Goal: Information Seeking & Learning: Learn about a topic

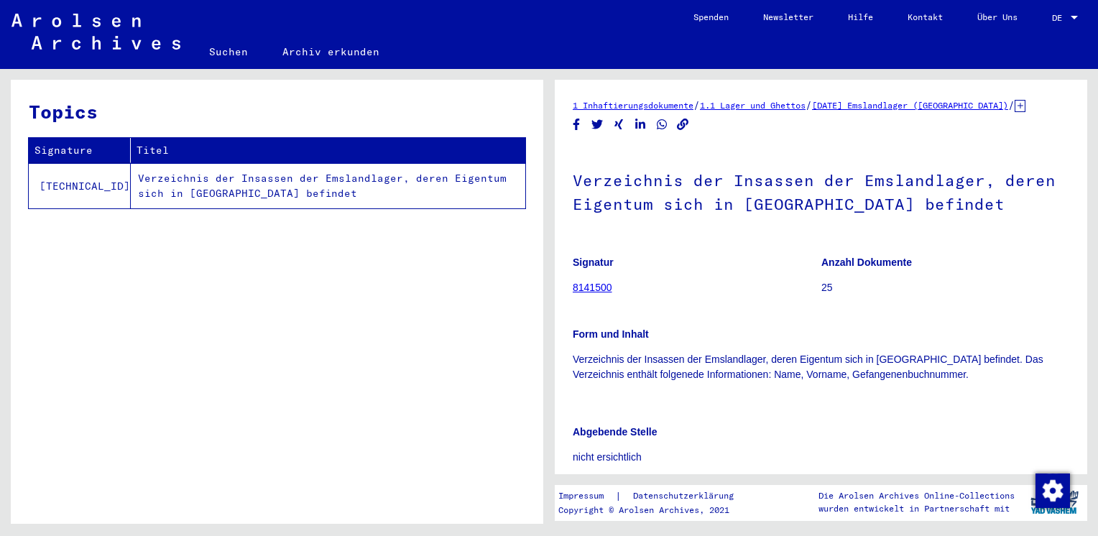
click at [592, 289] on link "8141500" at bounding box center [593, 287] width 40 height 11
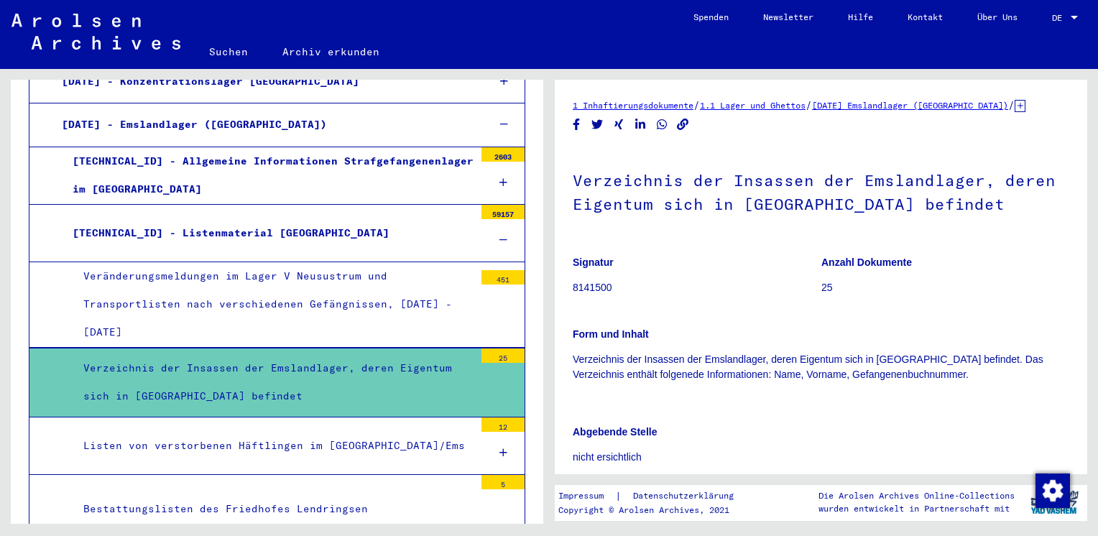
scroll to position [2159, 0]
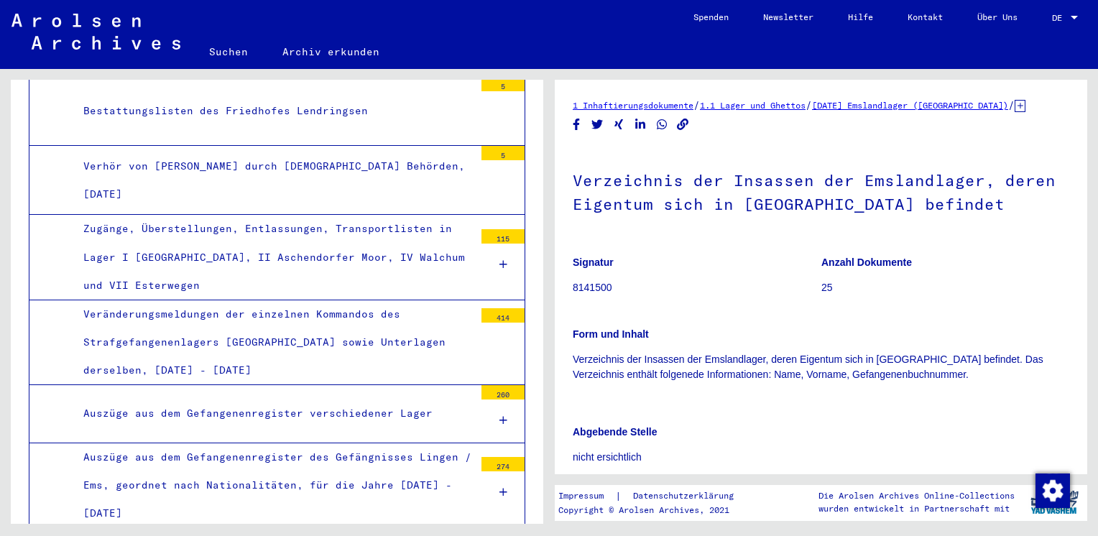
click at [487, 457] on div "274" at bounding box center [502, 464] width 43 height 14
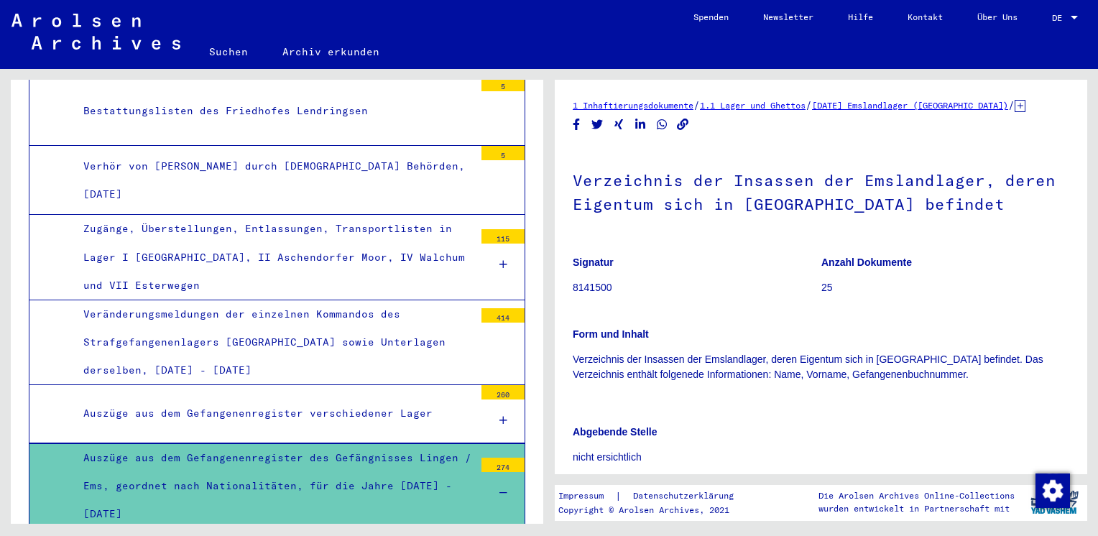
click at [487, 458] on div "274" at bounding box center [502, 465] width 43 height 14
click at [499, 488] on icon at bounding box center [503, 493] width 8 height 10
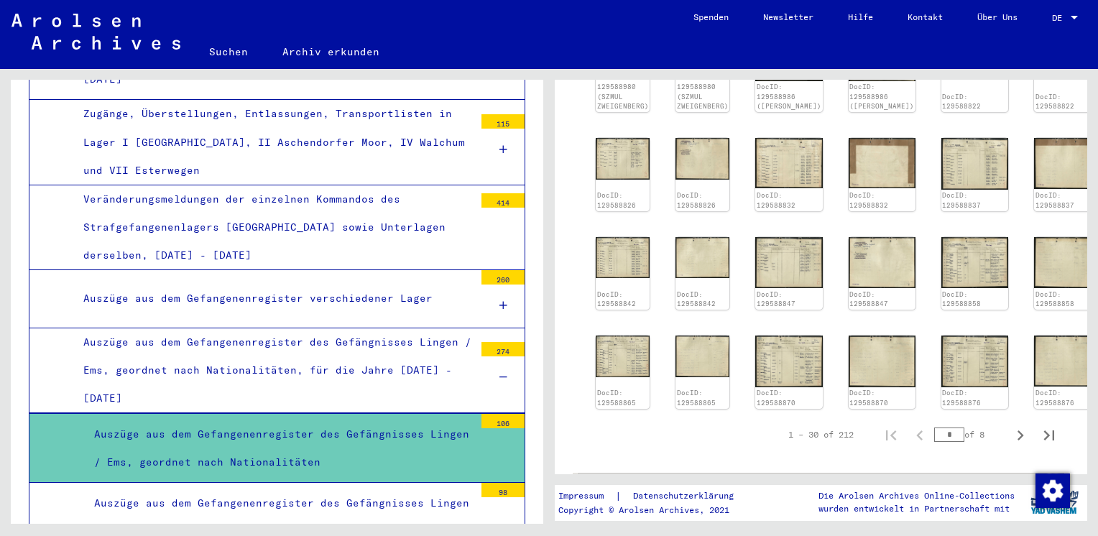
scroll to position [776, 0]
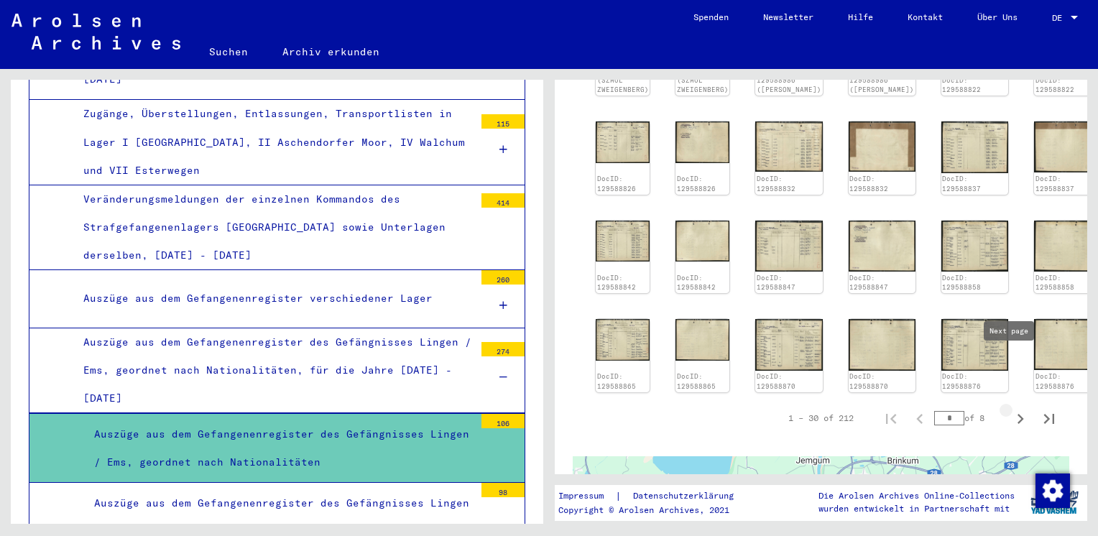
click at [1010, 409] on icon "Next page" at bounding box center [1020, 419] width 20 height 20
type input "*"
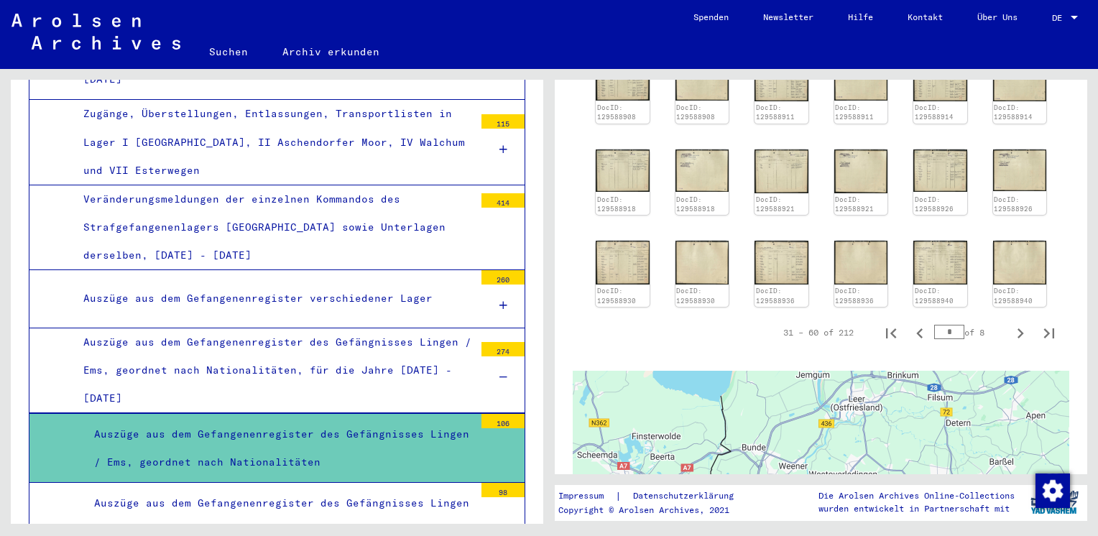
scroll to position [430, 0]
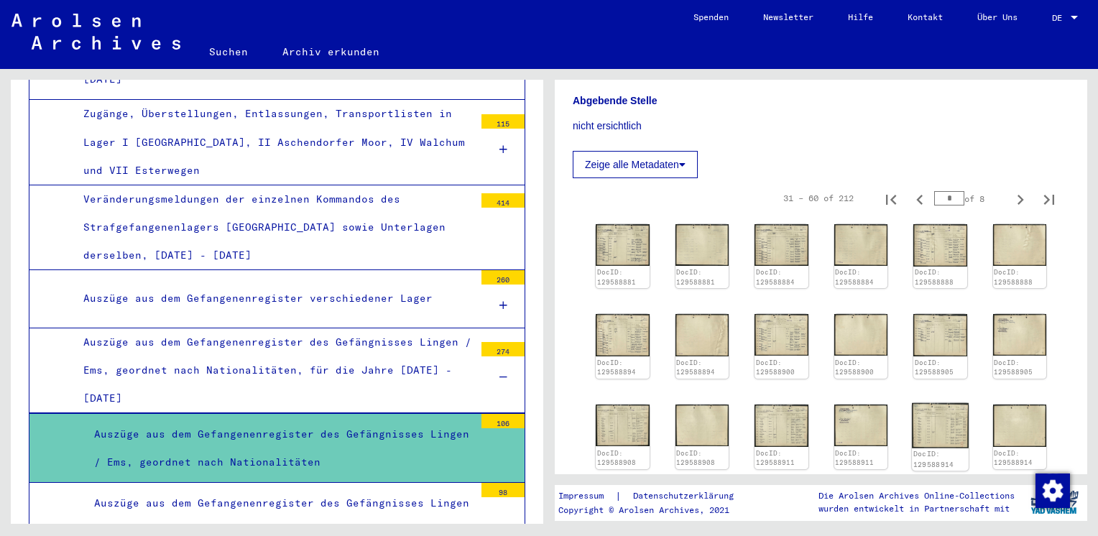
click at [937, 404] on img at bounding box center [940, 424] width 56 height 45
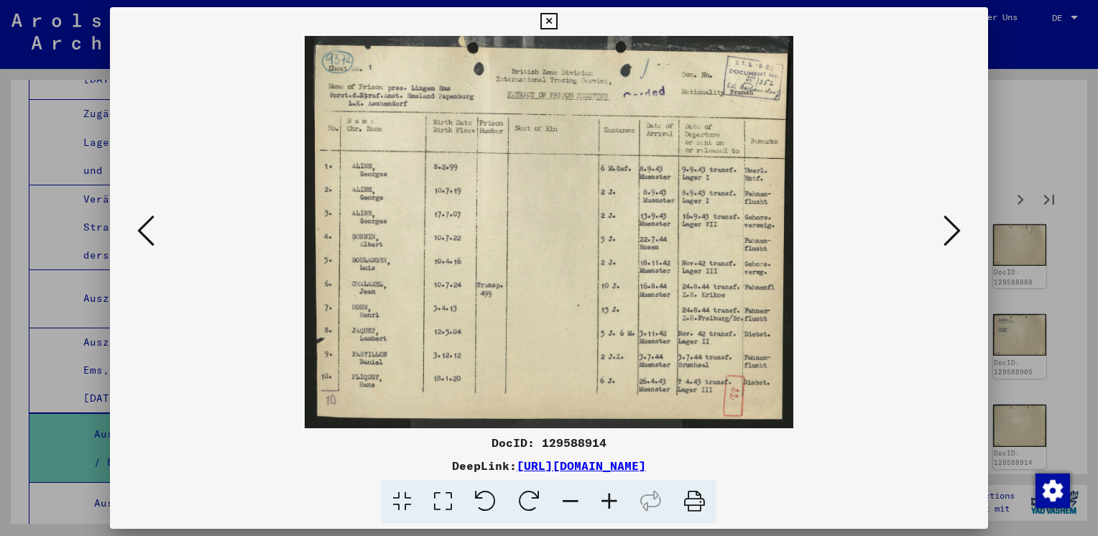
click at [953, 235] on icon at bounding box center [951, 230] width 17 height 34
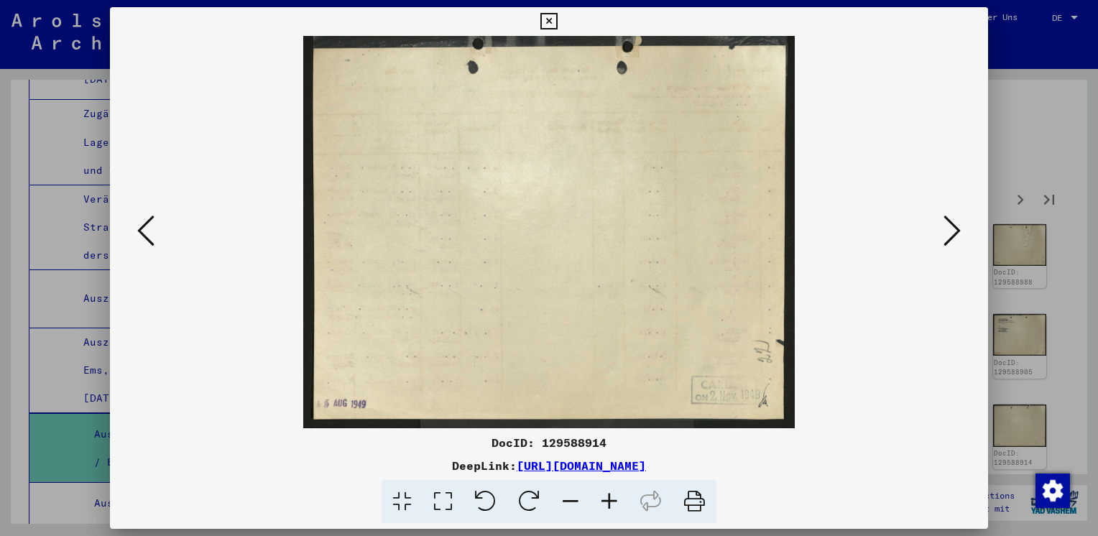
click at [953, 235] on icon at bounding box center [951, 230] width 17 height 34
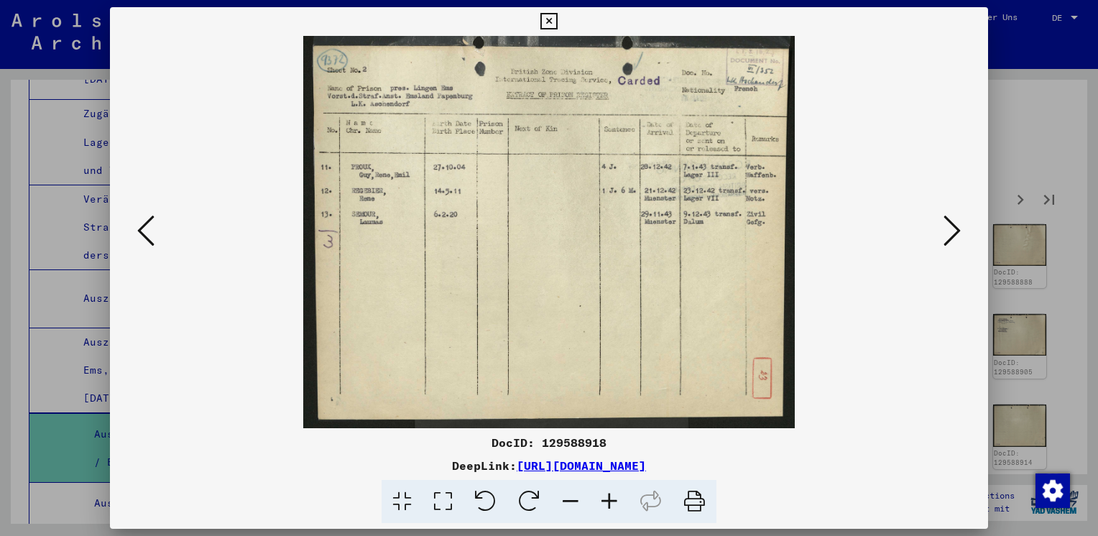
click at [953, 235] on icon at bounding box center [951, 230] width 17 height 34
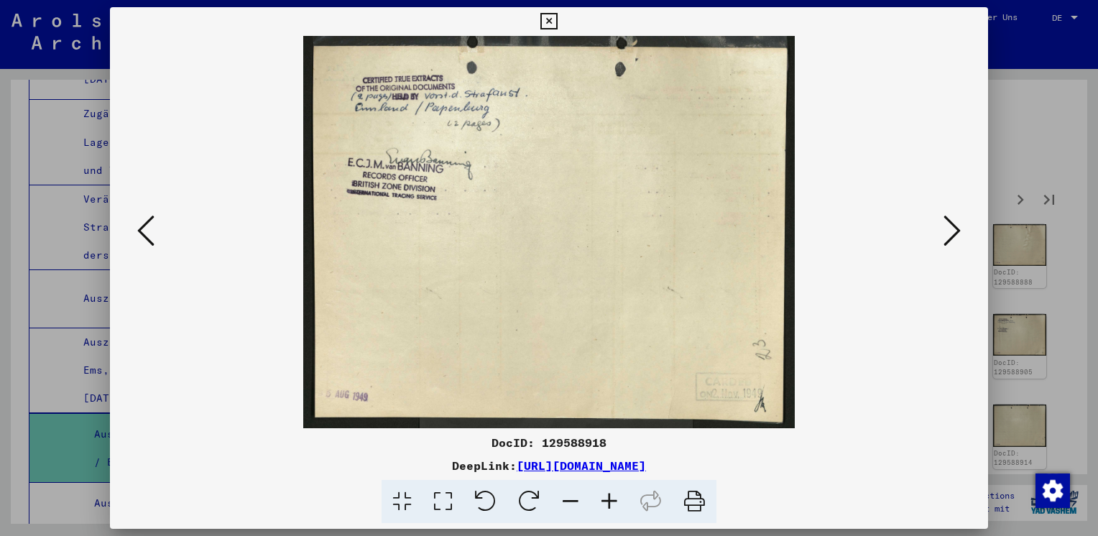
click at [953, 235] on icon at bounding box center [951, 230] width 17 height 34
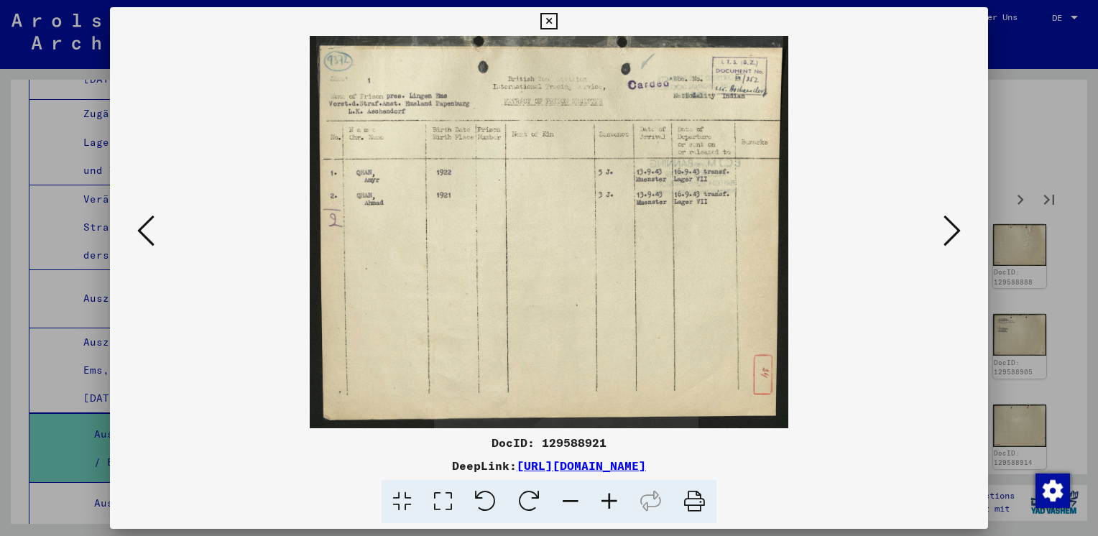
click at [953, 235] on icon at bounding box center [951, 230] width 17 height 34
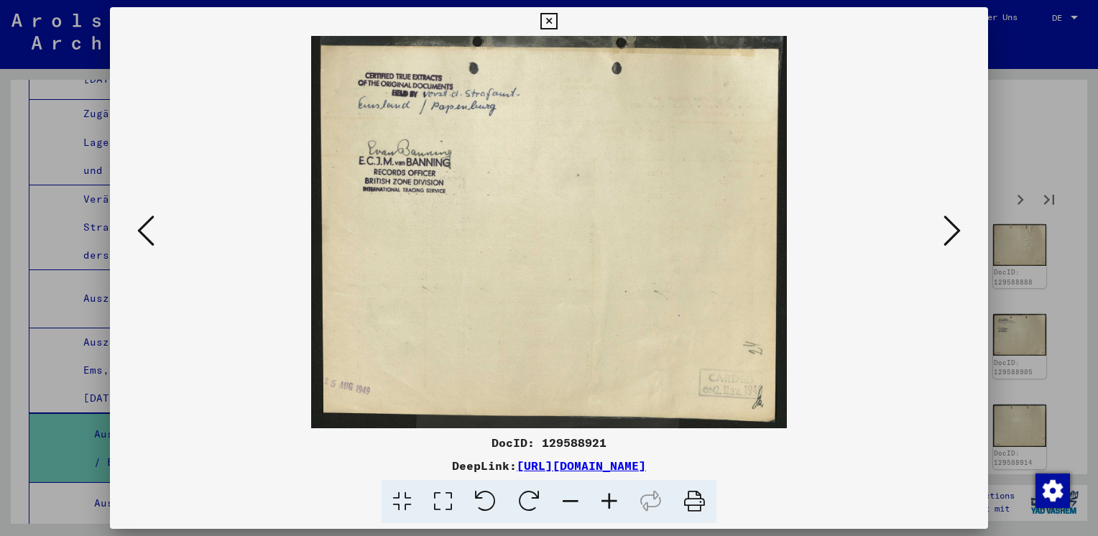
click at [953, 235] on icon at bounding box center [951, 230] width 17 height 34
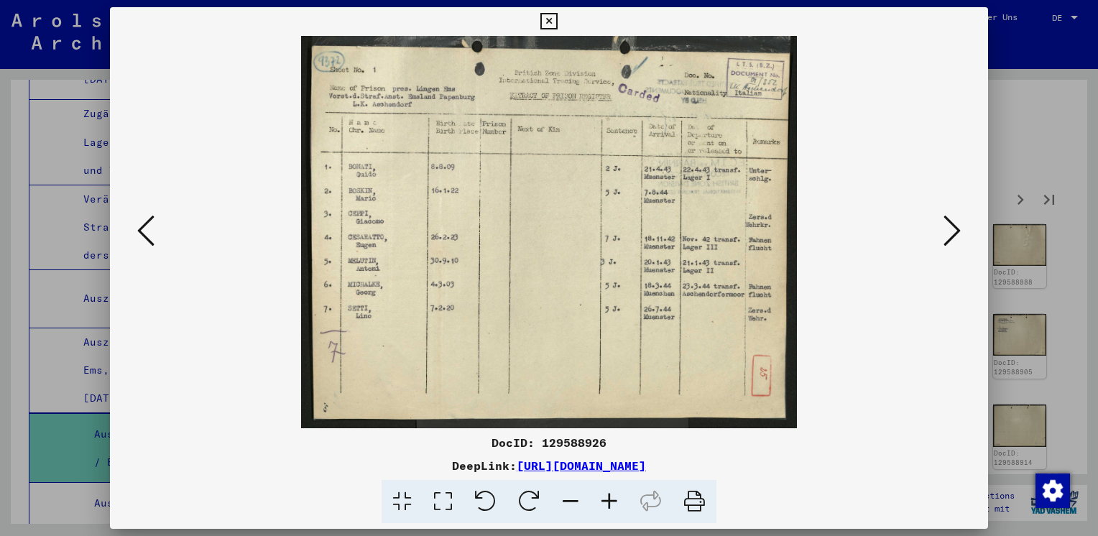
click at [953, 235] on icon at bounding box center [951, 230] width 17 height 34
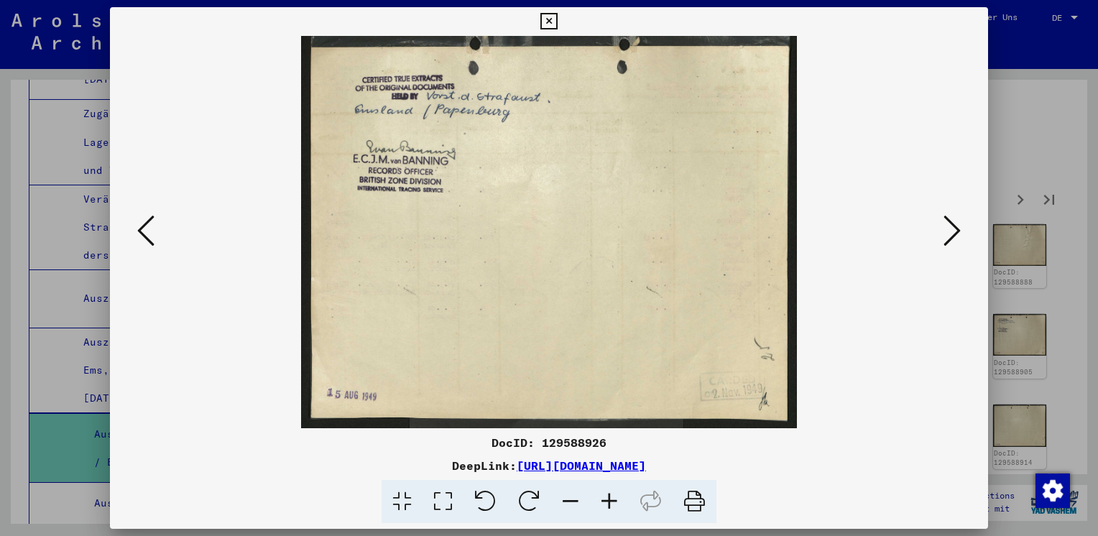
click at [953, 235] on icon at bounding box center [951, 230] width 17 height 34
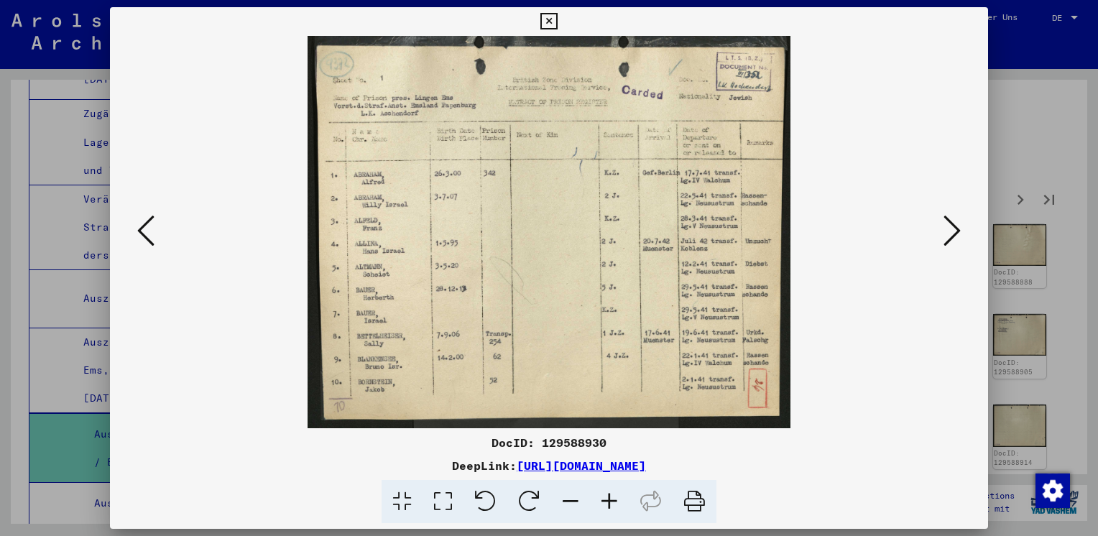
click at [953, 235] on icon at bounding box center [951, 230] width 17 height 34
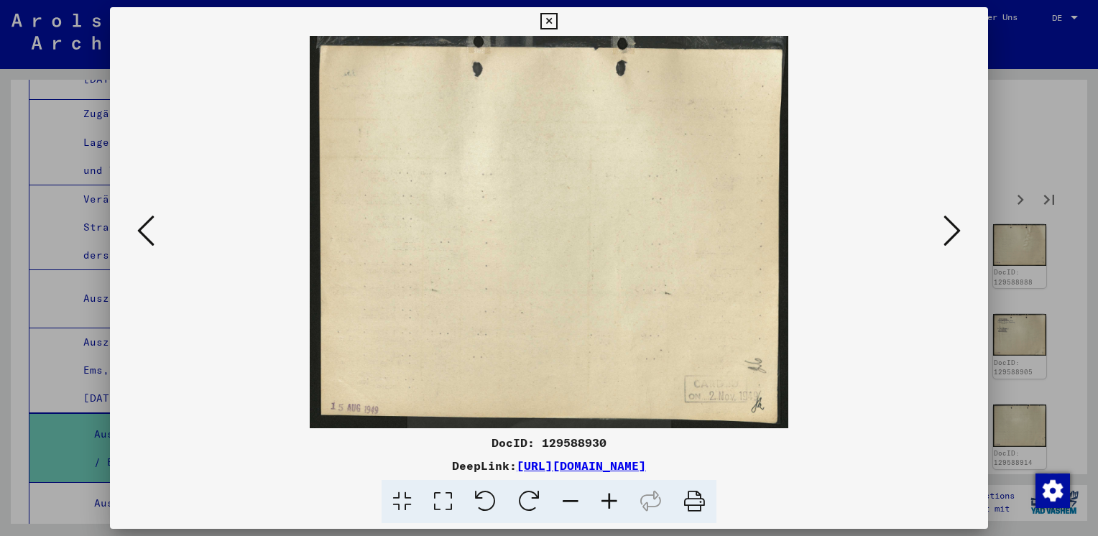
click at [953, 235] on icon at bounding box center [951, 230] width 17 height 34
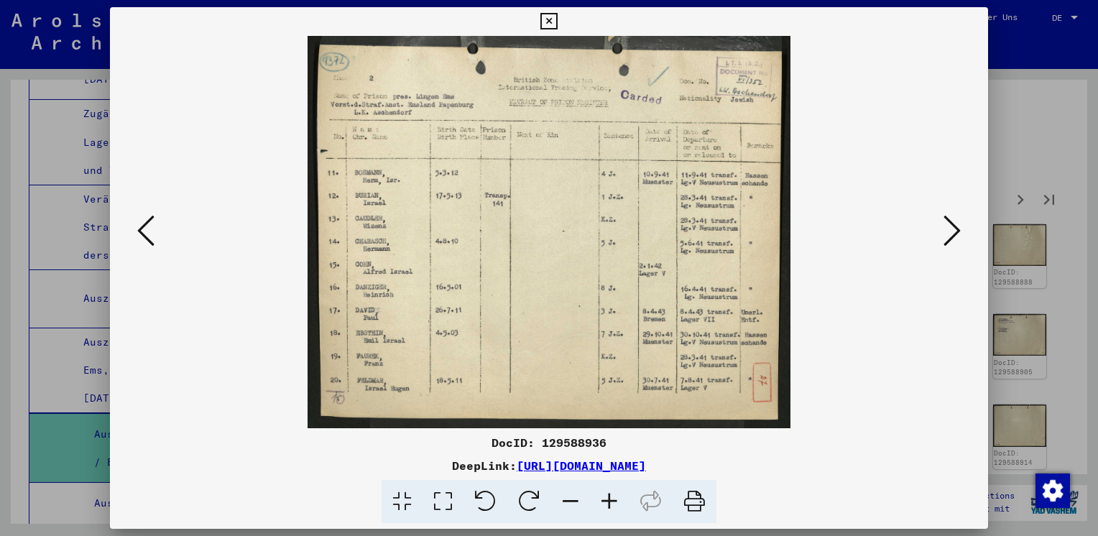
click at [953, 235] on icon at bounding box center [951, 230] width 17 height 34
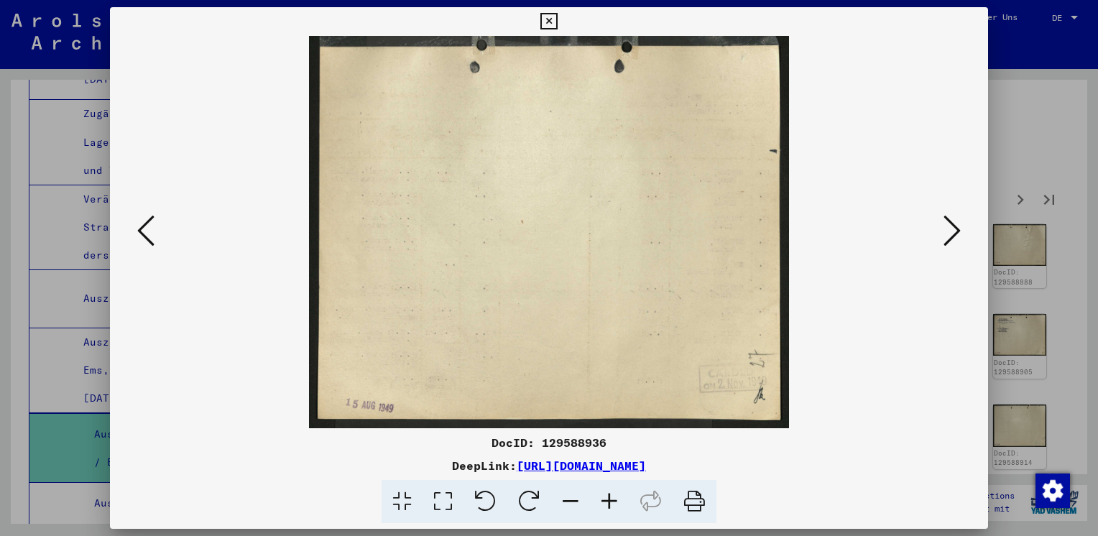
click at [953, 235] on icon at bounding box center [951, 230] width 17 height 34
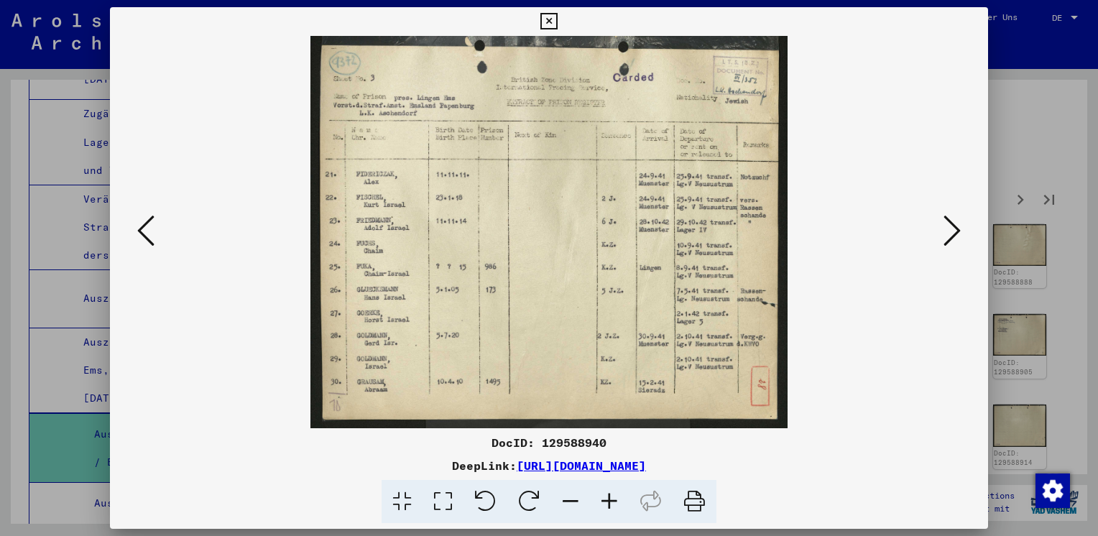
click at [953, 235] on icon at bounding box center [951, 230] width 17 height 34
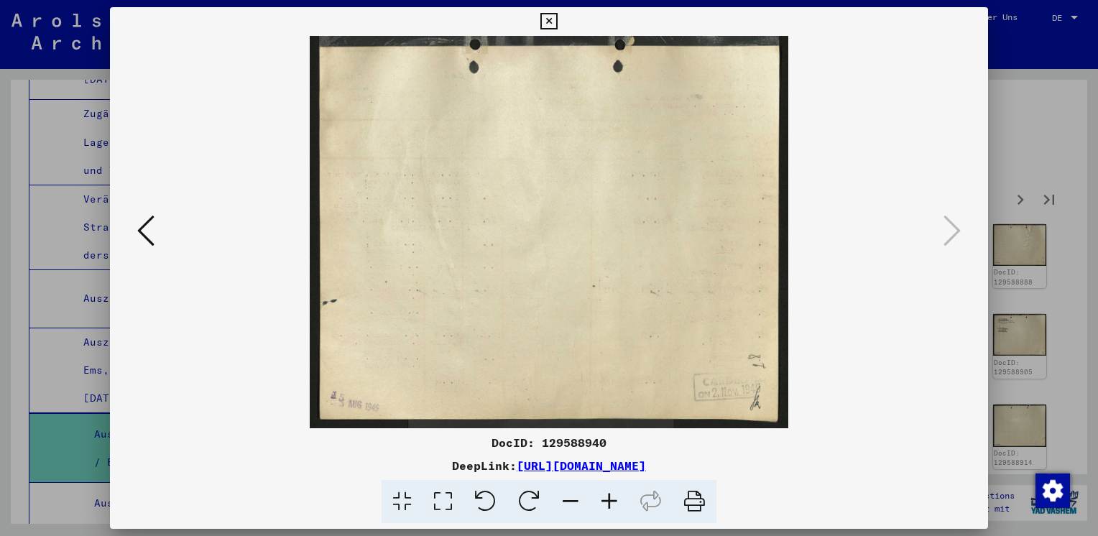
click at [545, 13] on icon at bounding box center [548, 21] width 17 height 17
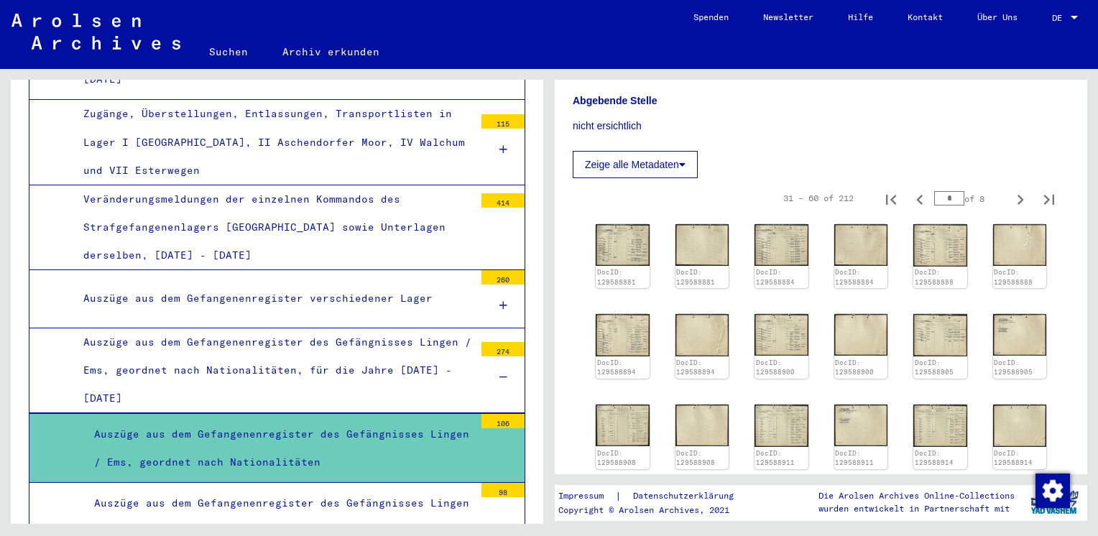
click at [481, 497] on div at bounding box center [502, 524] width 43 height 54
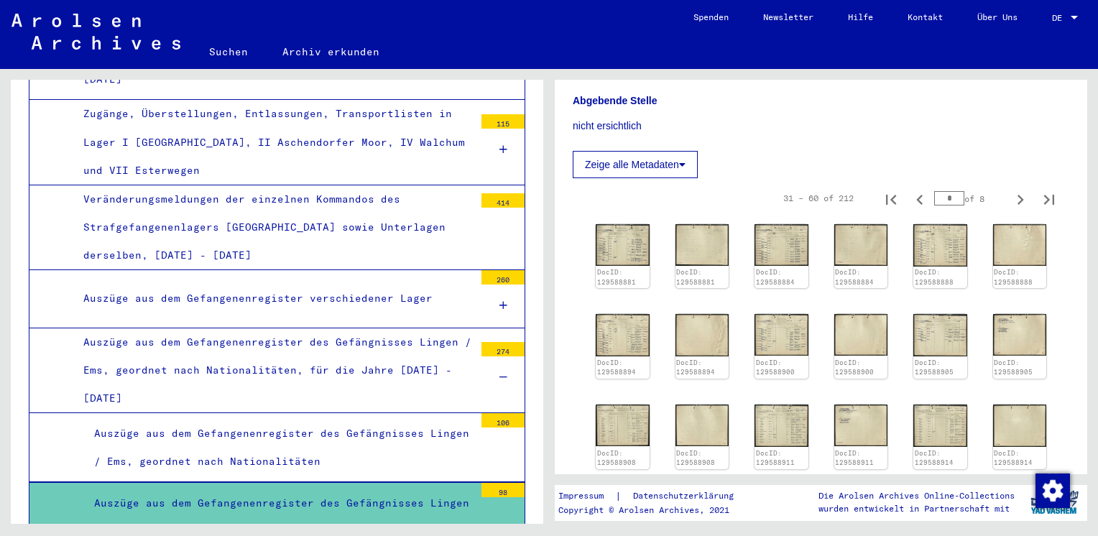
click at [481, 497] on div at bounding box center [502, 524] width 43 height 54
click at [482, 483] on div "98" at bounding box center [502, 490] width 43 height 14
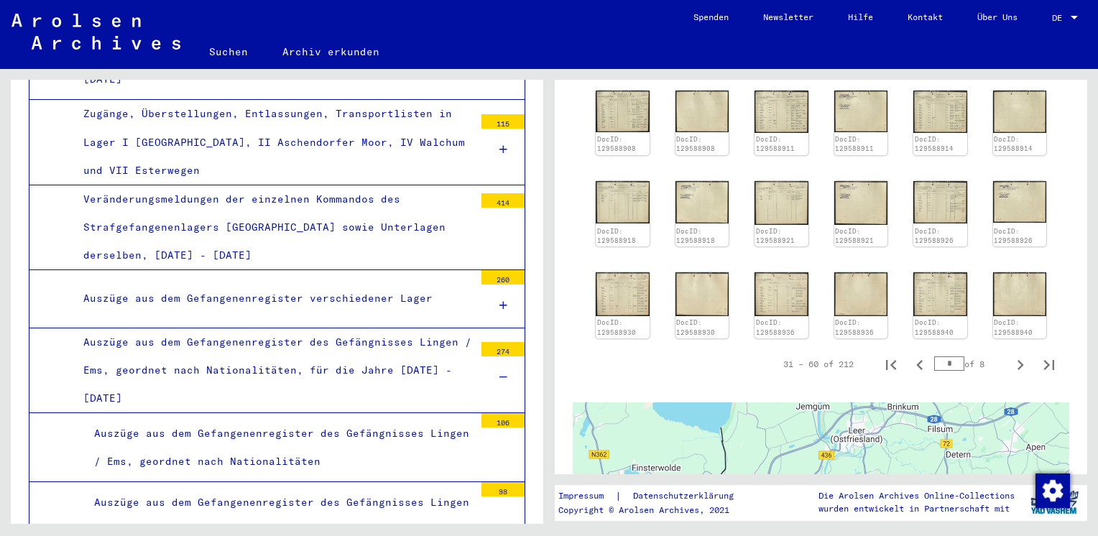
scroll to position [756, 0]
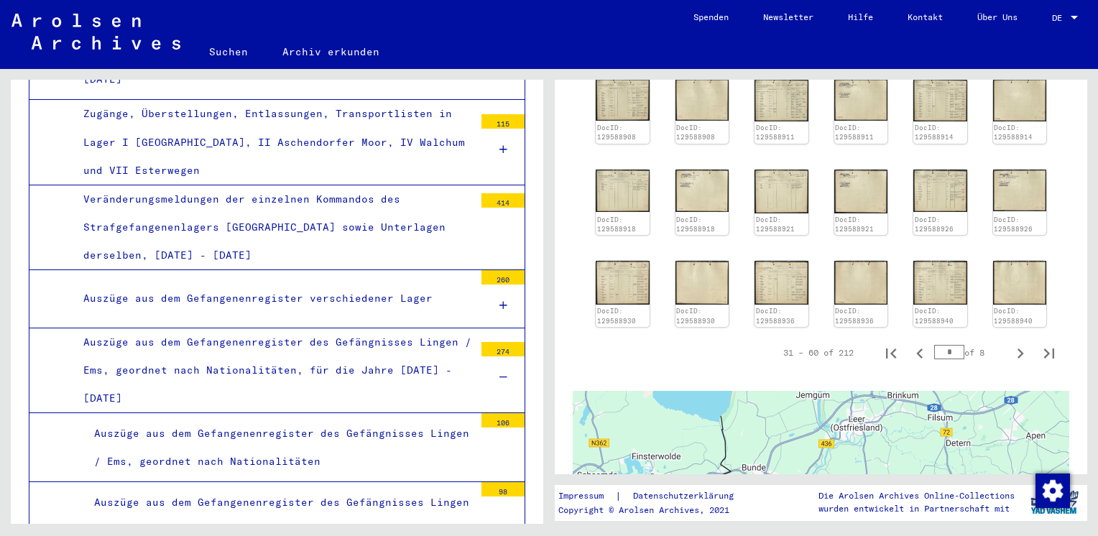
click at [497, 496] on div at bounding box center [502, 523] width 43 height 54
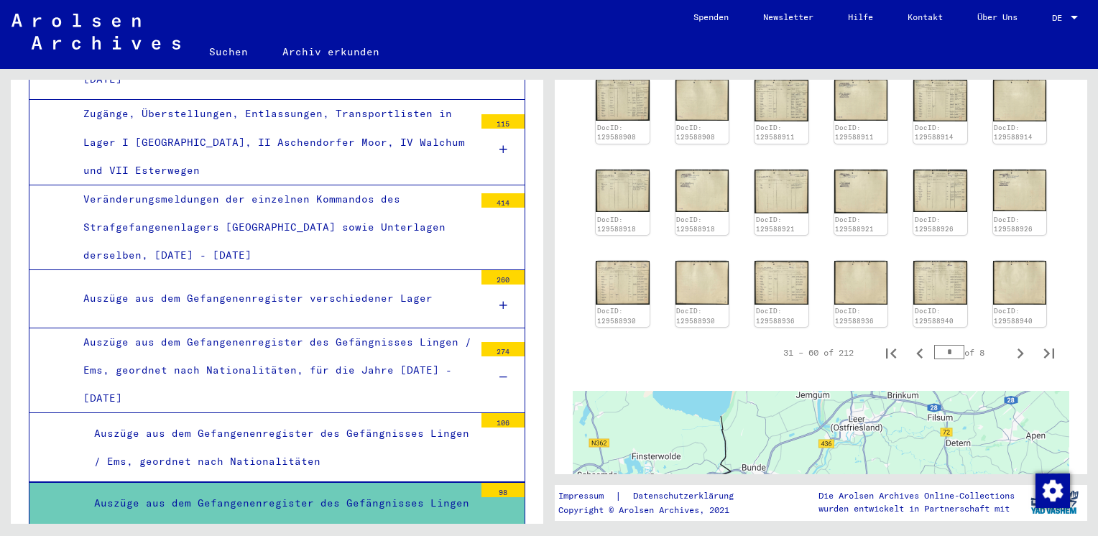
click at [497, 497] on div at bounding box center [502, 524] width 43 height 54
drag, startPoint x: 497, startPoint y: 443, endPoint x: 489, endPoint y: 464, distance: 23.0
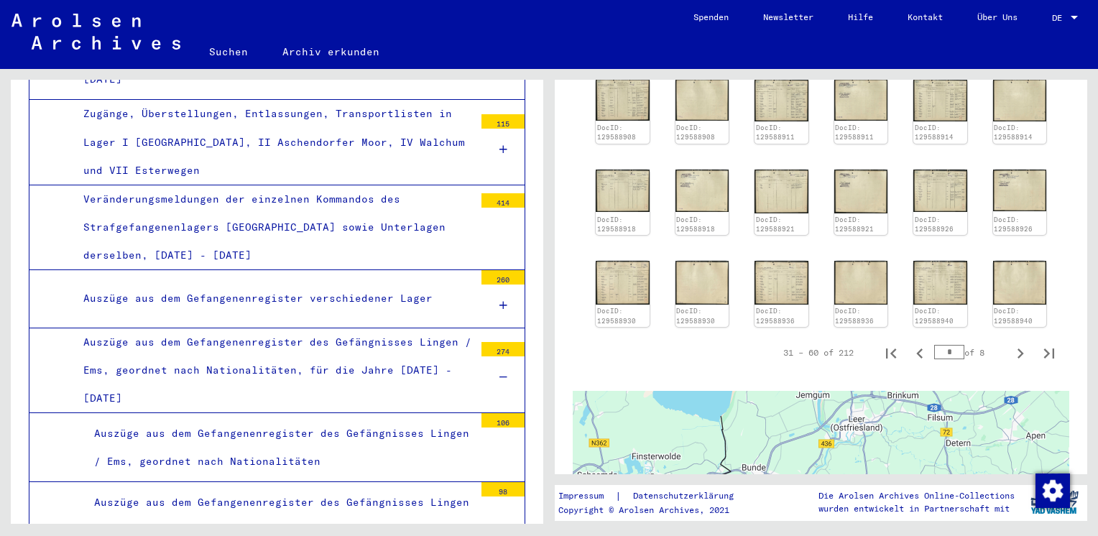
scroll to position [2672, 0]
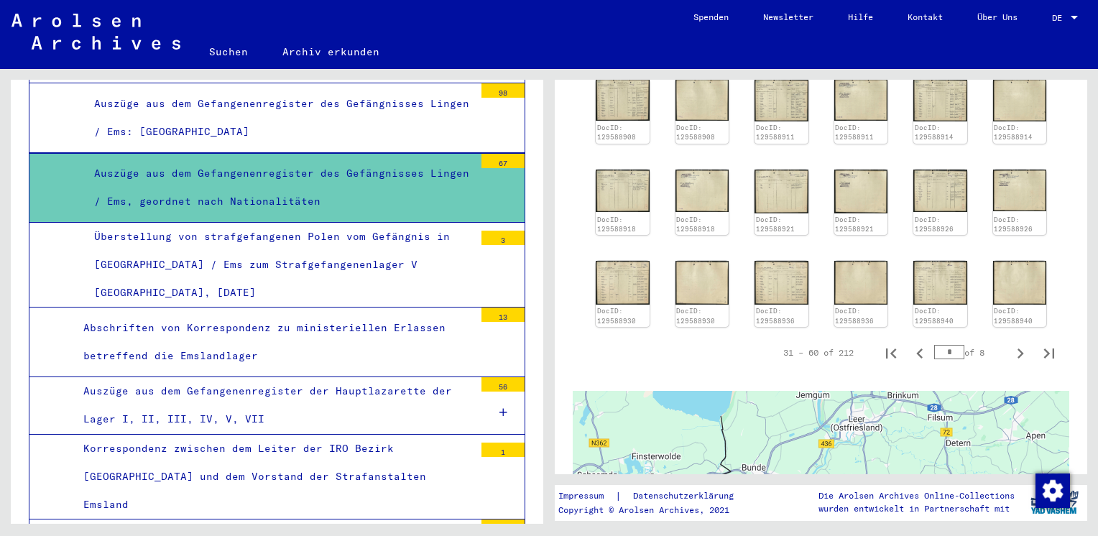
click at [481, 245] on div at bounding box center [502, 272] width 43 height 54
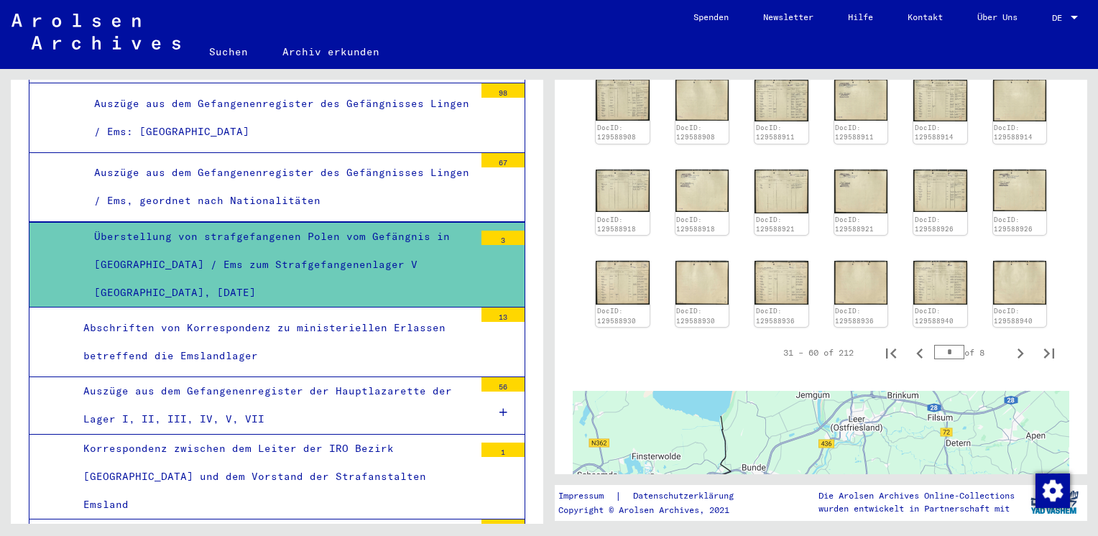
scroll to position [2672, 0]
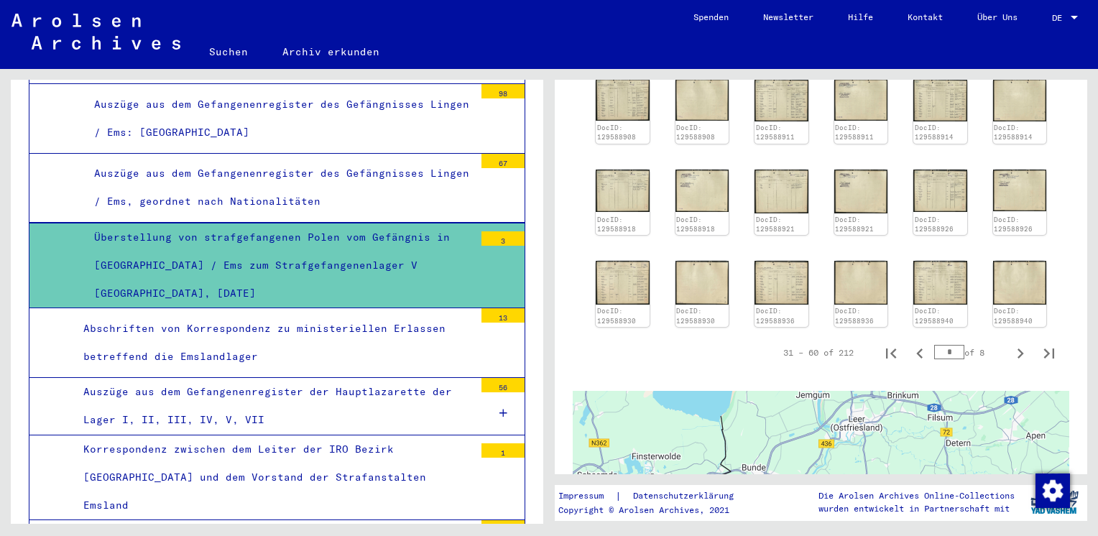
click at [482, 231] on div "3" at bounding box center [502, 238] width 43 height 14
click at [493, 308] on div "13" at bounding box center [502, 315] width 43 height 14
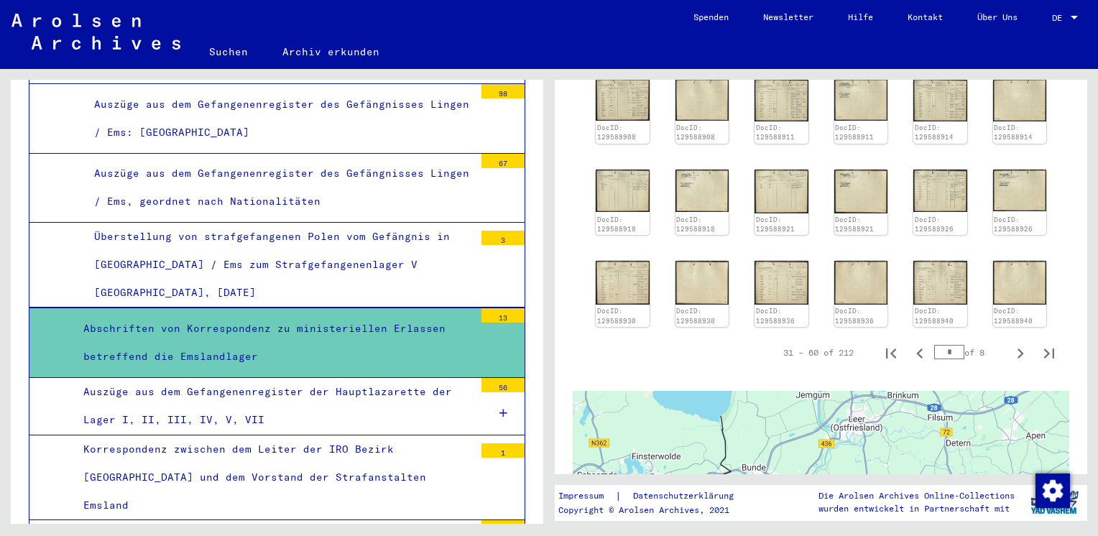
click at [493, 308] on div "13" at bounding box center [502, 315] width 43 height 14
click at [488, 308] on div "13" at bounding box center [502, 315] width 43 height 14
click at [1010, 343] on icon "Next page" at bounding box center [1020, 353] width 20 height 20
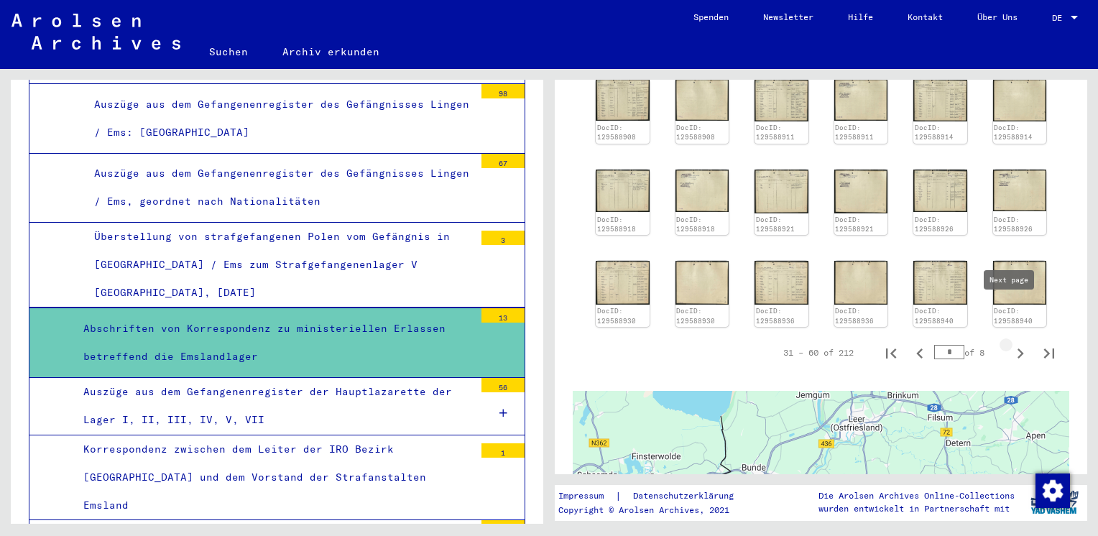
type input "*"
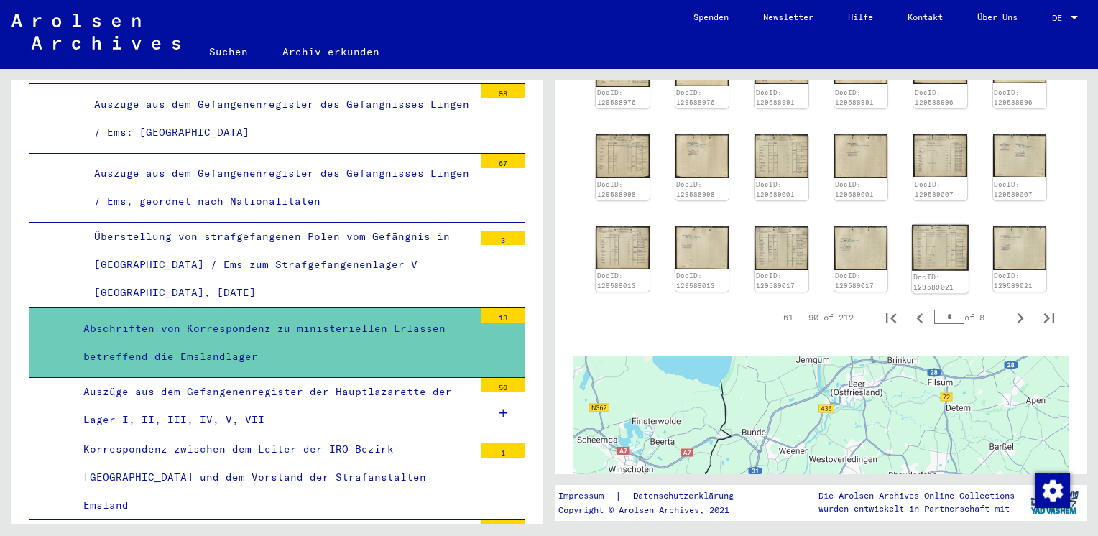
click at [945, 133] on div "DocID: 129588945 DocID: 129588945 DocID: 129588951 DocID: 129588951 DocID: 1295…" at bounding box center [821, 75] width 462 height 445
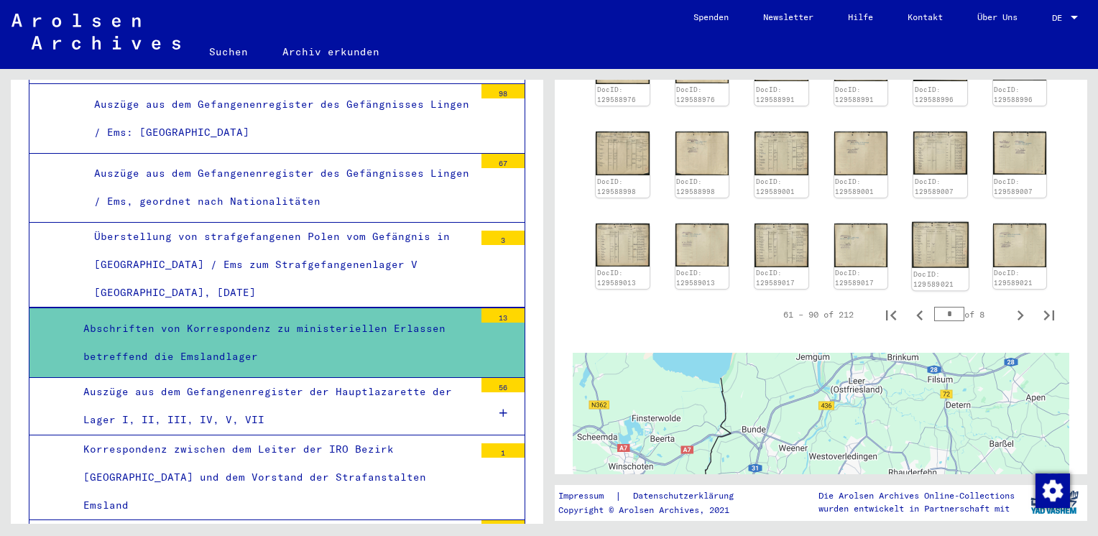
scroll to position [842, 0]
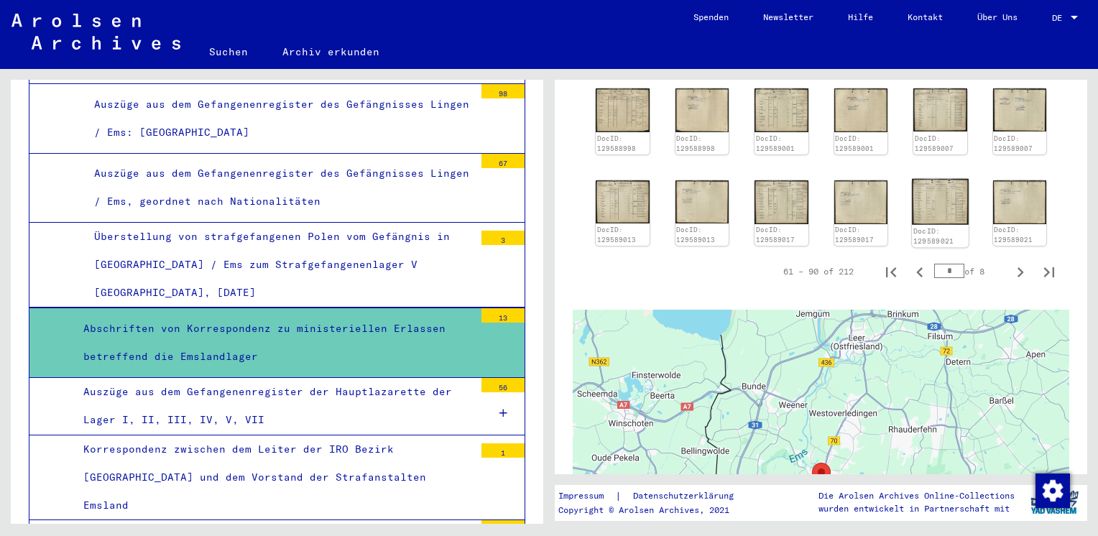
click at [945, 133] on div "DocID: 129588945 DocID: 129588945 DocID: 129588951 DocID: 129588951 DocID: 1295…" at bounding box center [821, 29] width 462 height 445
click at [938, 178] on img at bounding box center [940, 201] width 56 height 46
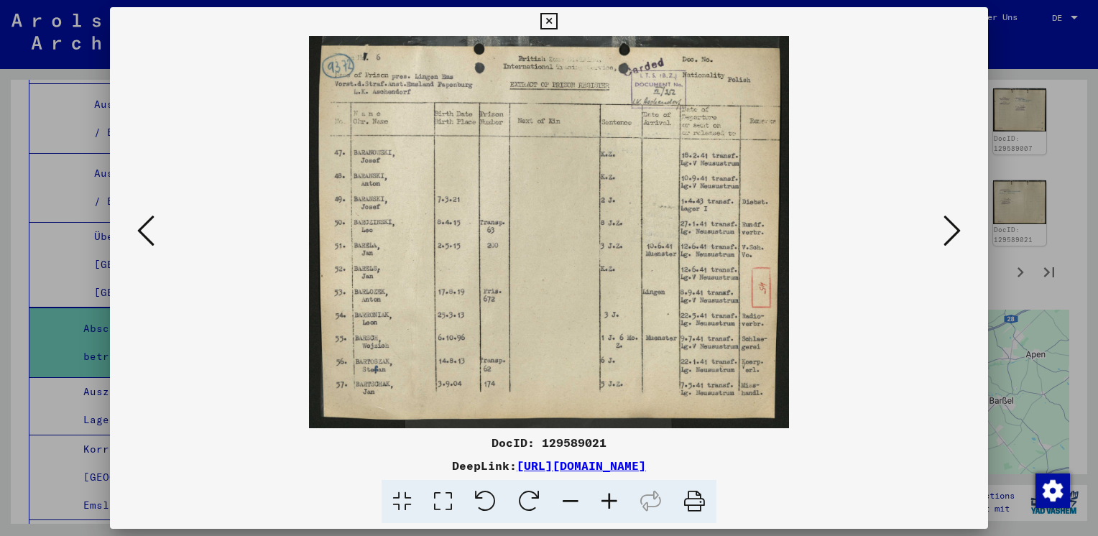
click at [960, 237] on button at bounding box center [952, 231] width 26 height 41
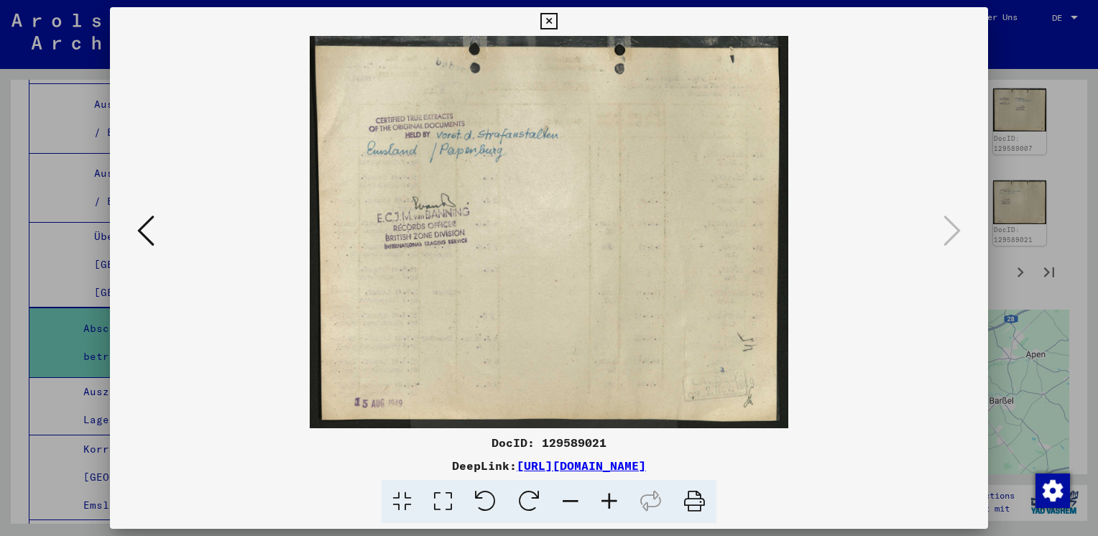
click at [548, 16] on icon at bounding box center [548, 21] width 17 height 17
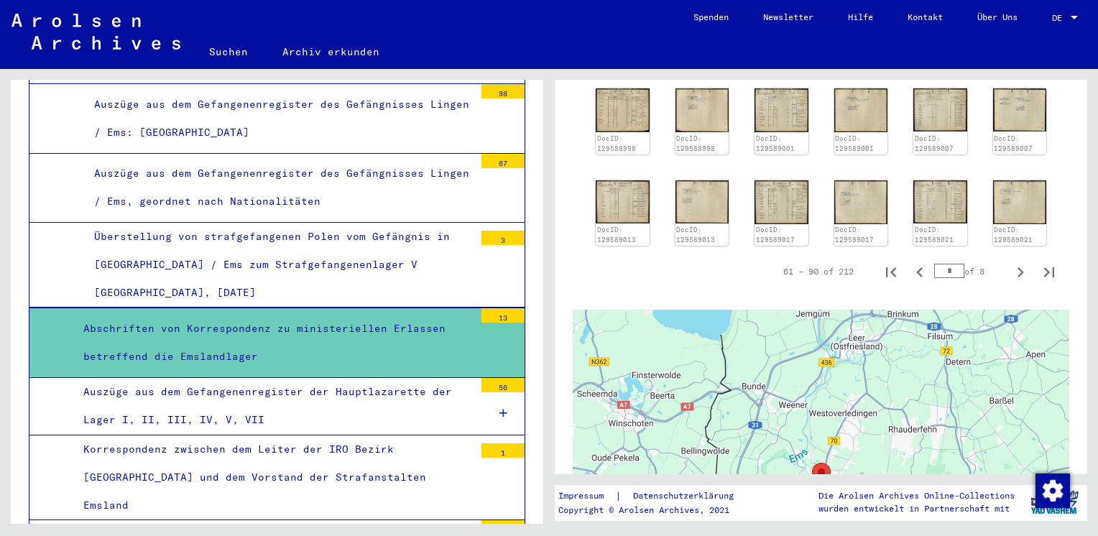
scroll to position [3069, 0]
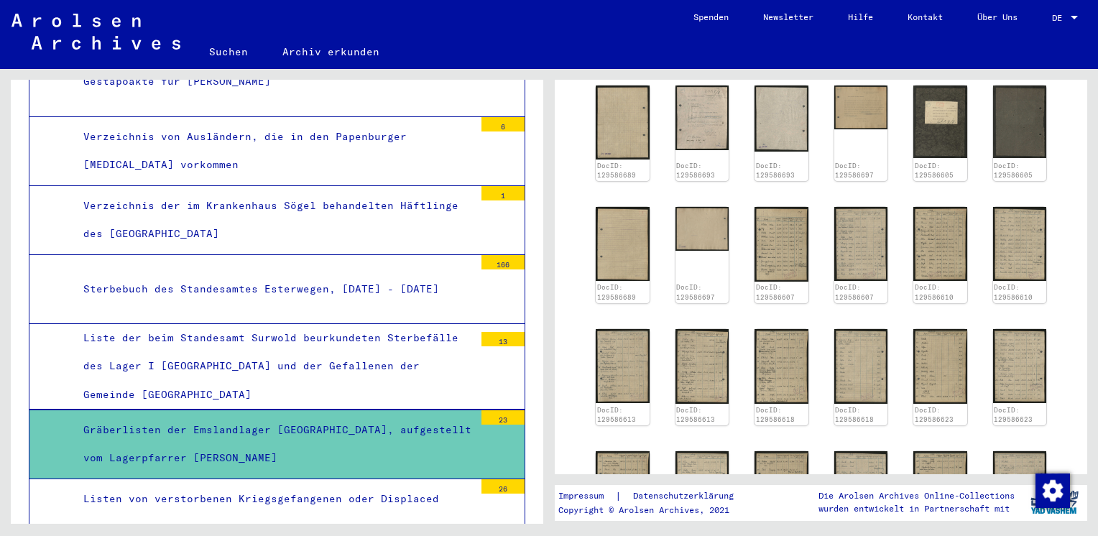
scroll to position [431, 0]
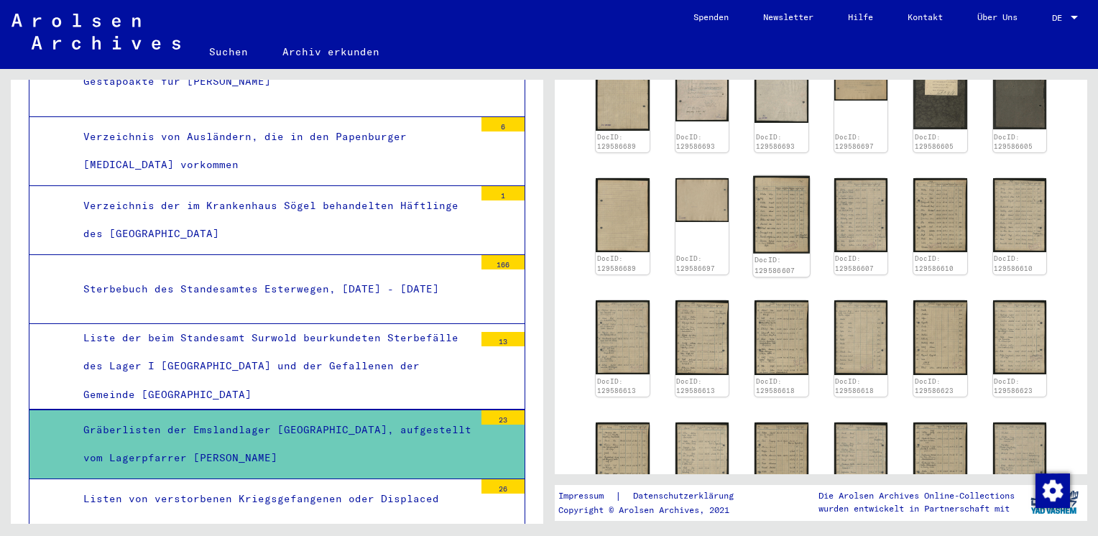
click at [773, 210] on img at bounding box center [781, 215] width 56 height 78
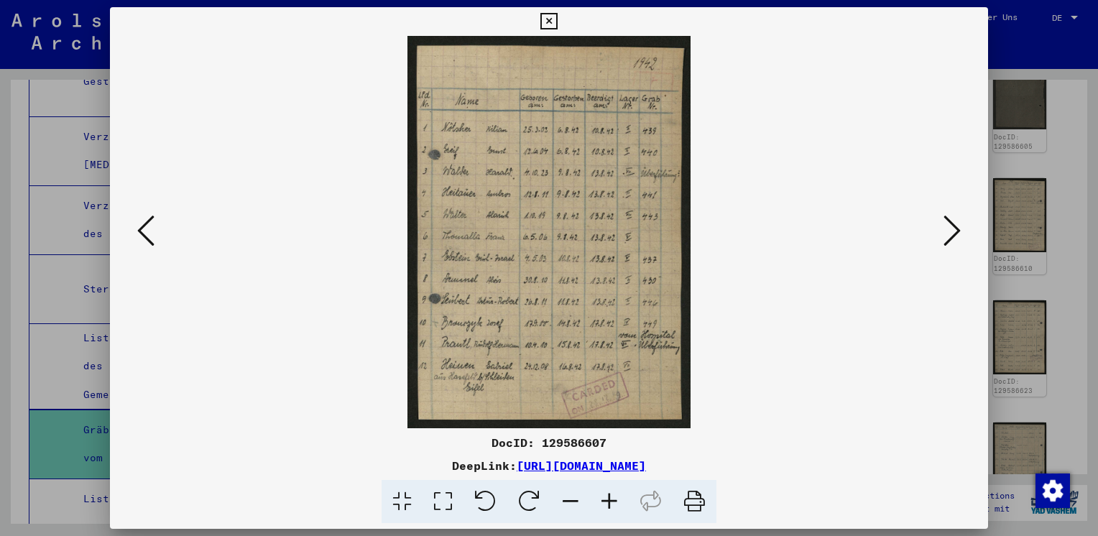
click at [948, 237] on icon at bounding box center [951, 230] width 17 height 34
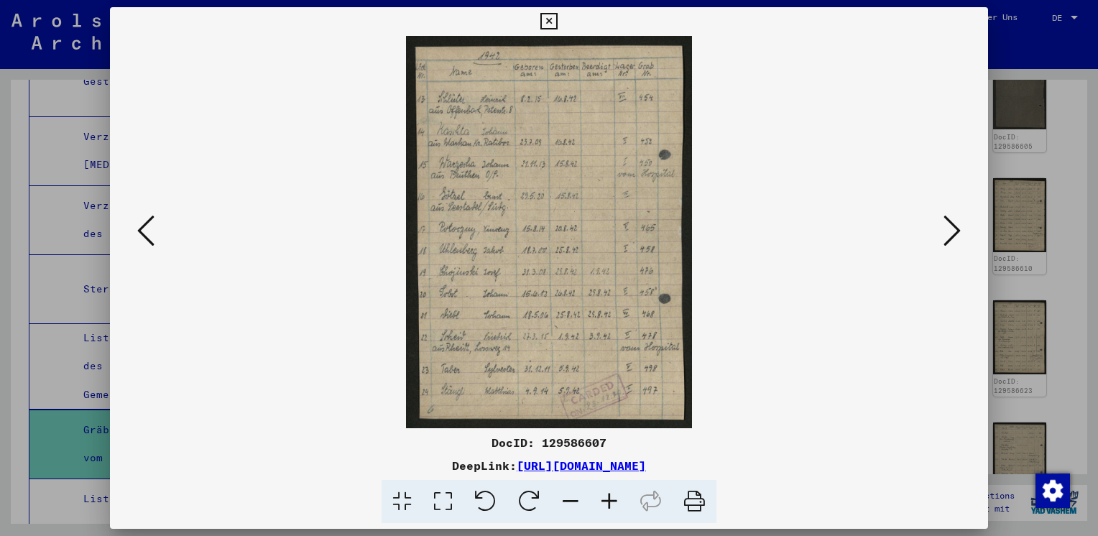
click at [948, 237] on icon at bounding box center [951, 230] width 17 height 34
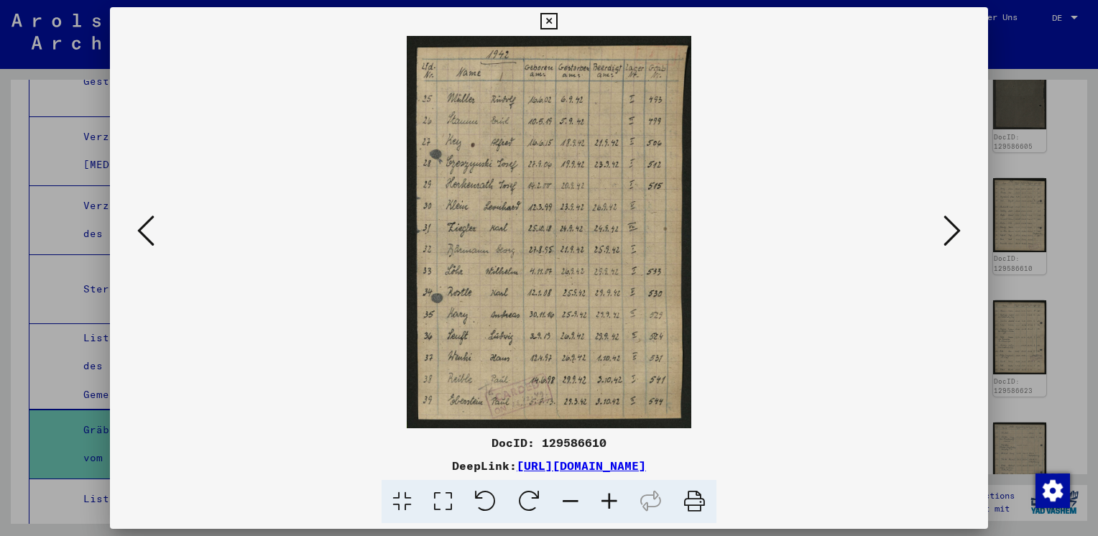
click at [948, 237] on icon at bounding box center [951, 230] width 17 height 34
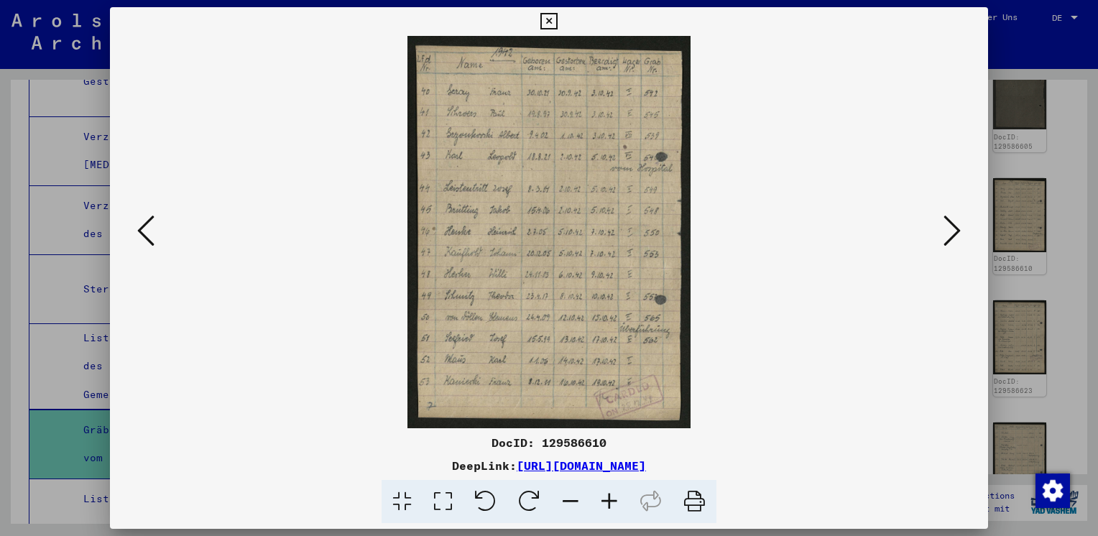
click at [948, 237] on icon at bounding box center [951, 230] width 17 height 34
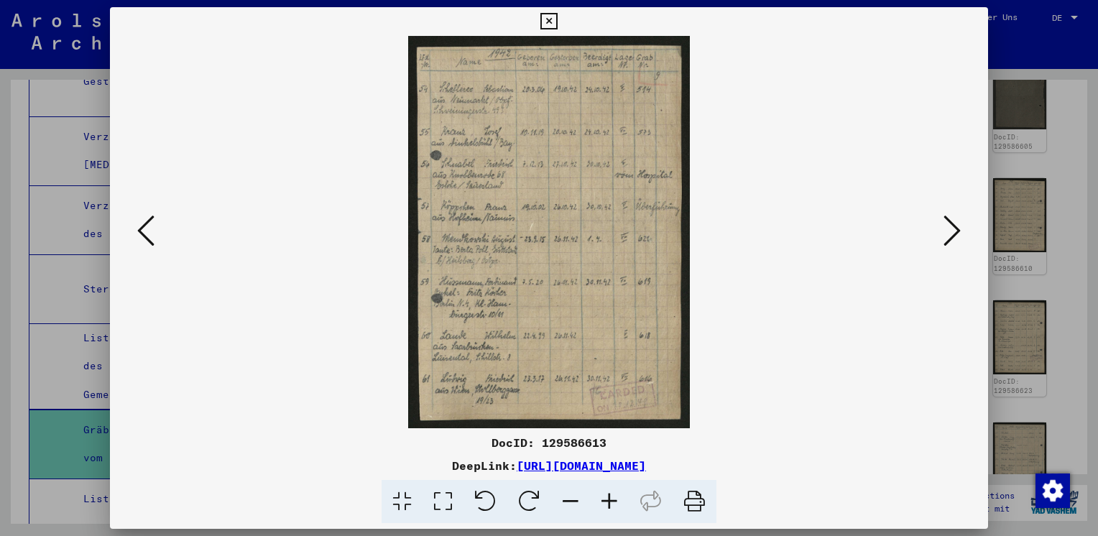
click at [948, 237] on icon at bounding box center [951, 230] width 17 height 34
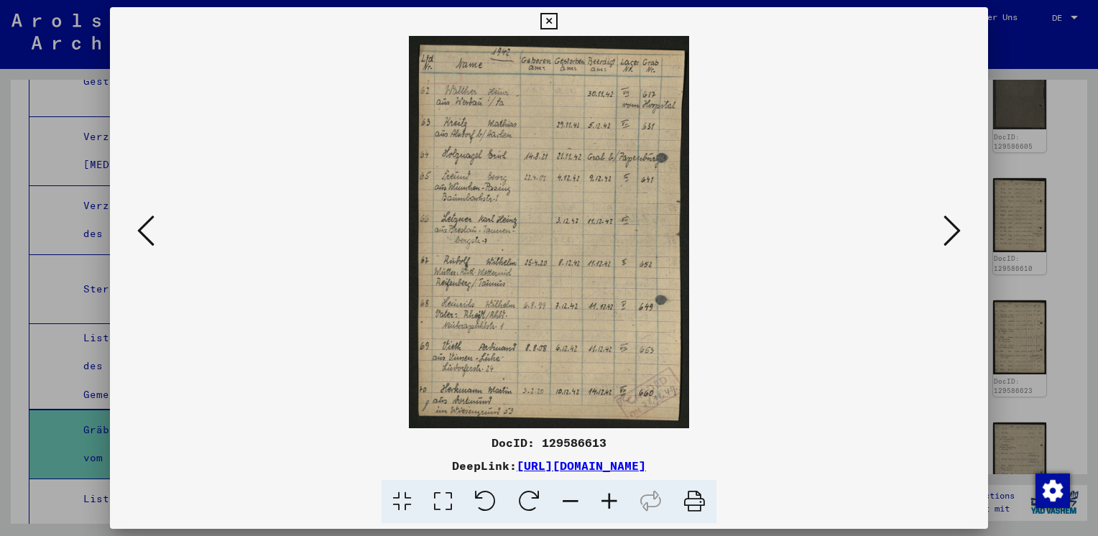
click at [930, 251] on img at bounding box center [549, 232] width 780 height 392
click at [956, 224] on icon at bounding box center [951, 230] width 17 height 34
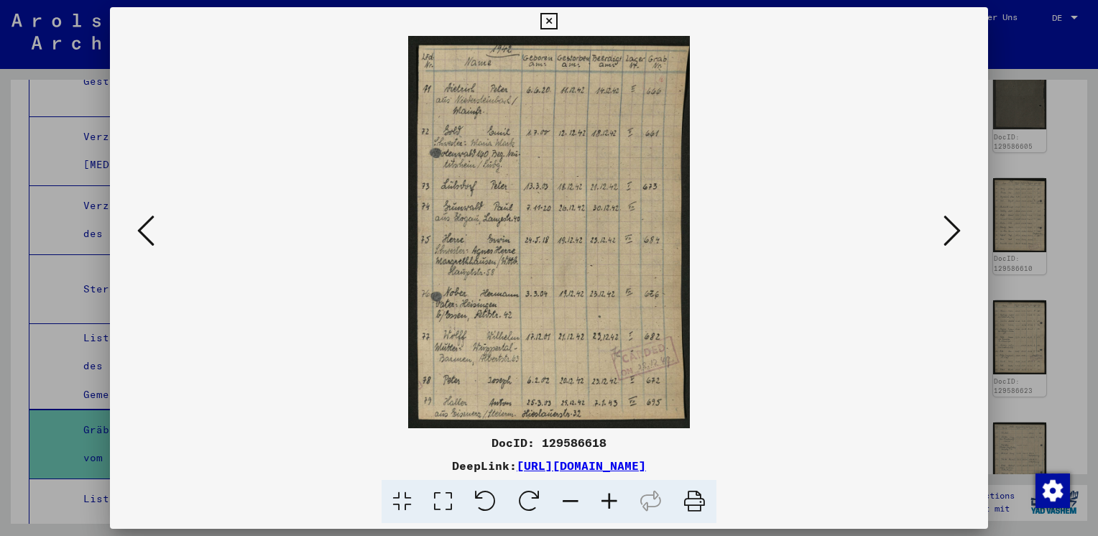
click at [952, 228] on icon at bounding box center [951, 230] width 17 height 34
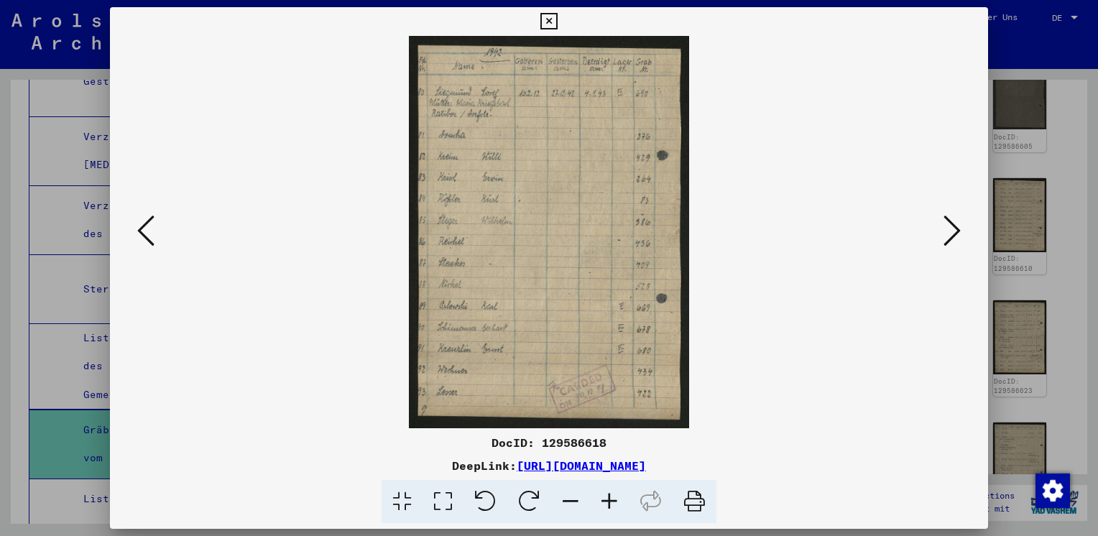
click at [952, 228] on icon at bounding box center [951, 230] width 17 height 34
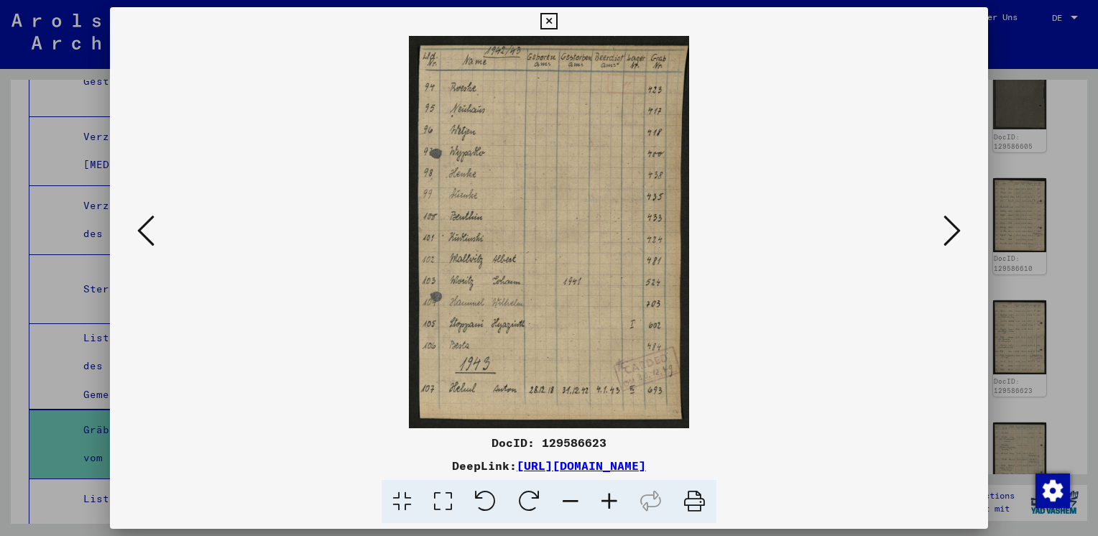
click at [952, 228] on icon at bounding box center [951, 230] width 17 height 34
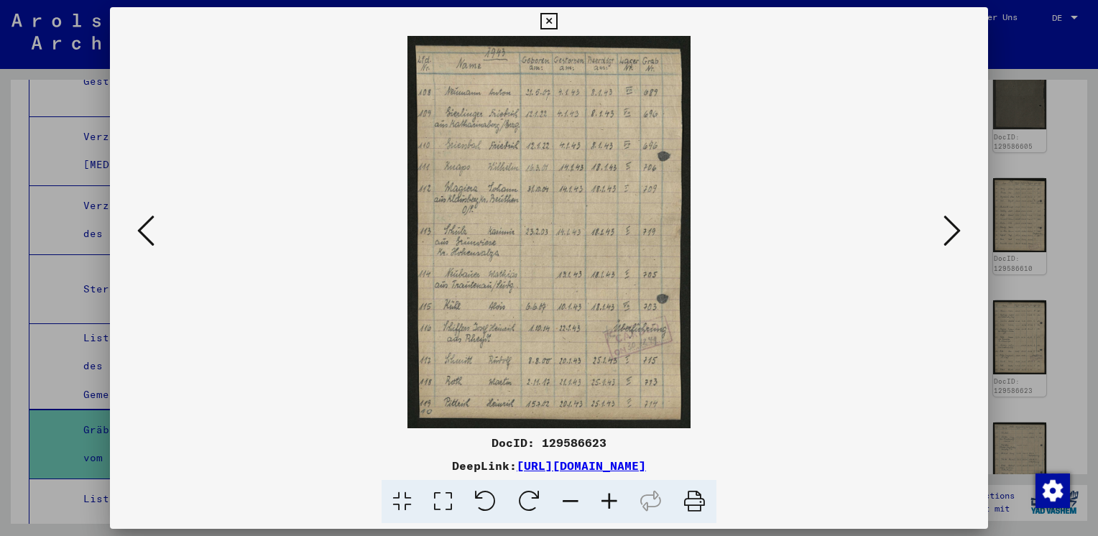
click at [952, 228] on icon at bounding box center [951, 230] width 17 height 34
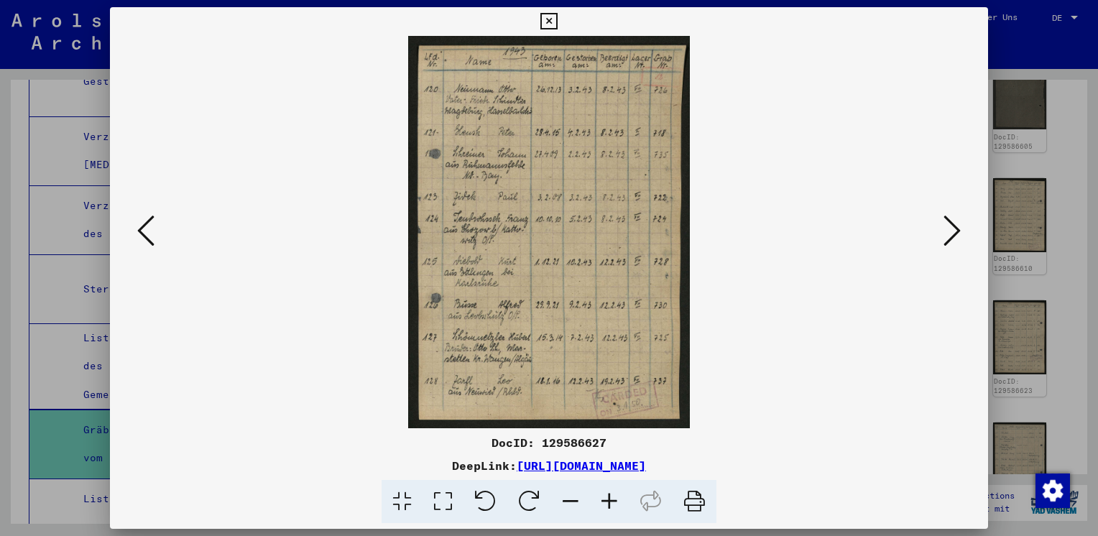
click at [952, 228] on icon at bounding box center [951, 230] width 17 height 34
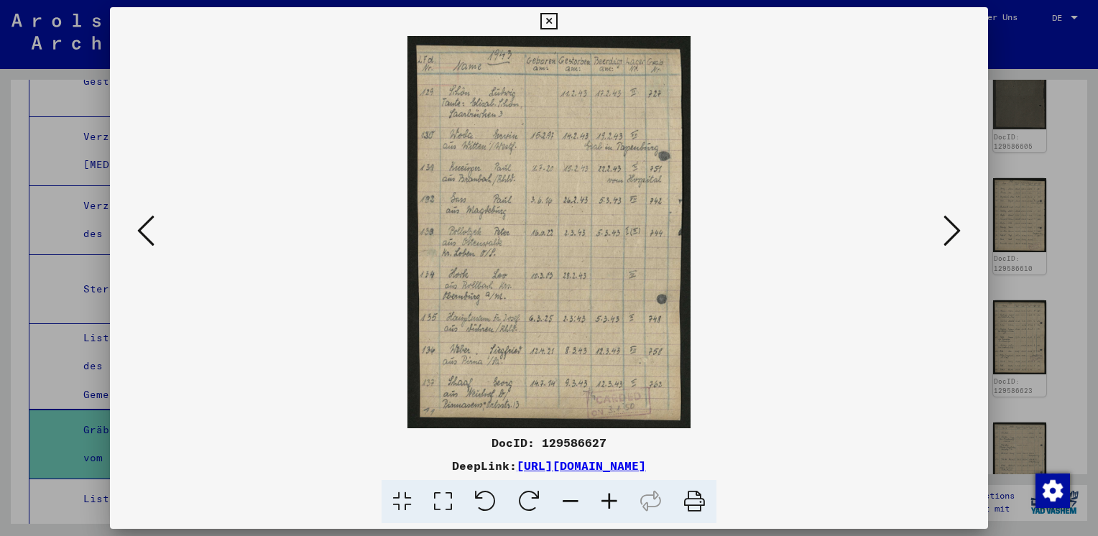
click at [952, 228] on icon at bounding box center [951, 230] width 17 height 34
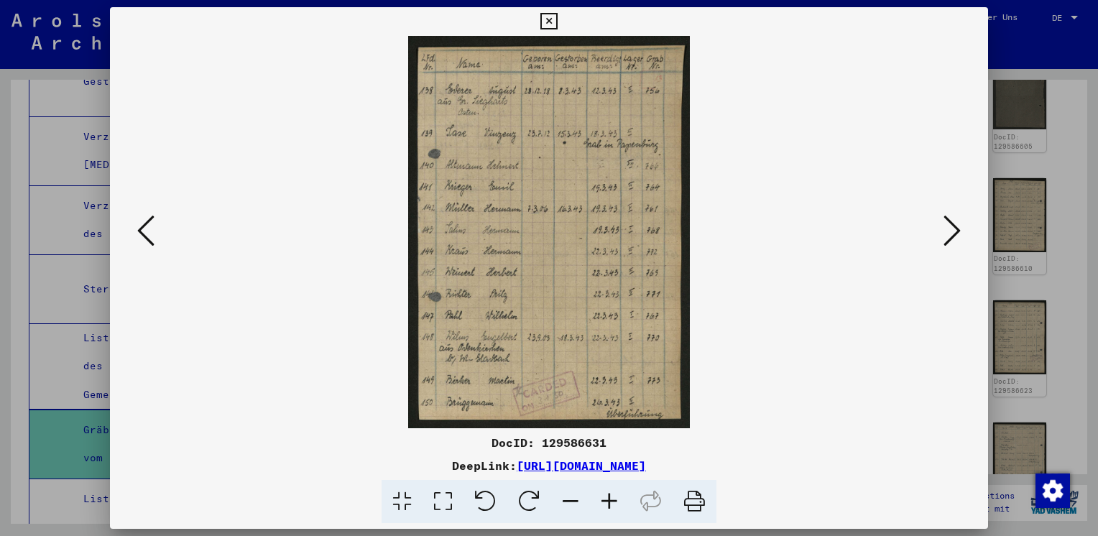
click at [952, 228] on icon at bounding box center [951, 230] width 17 height 34
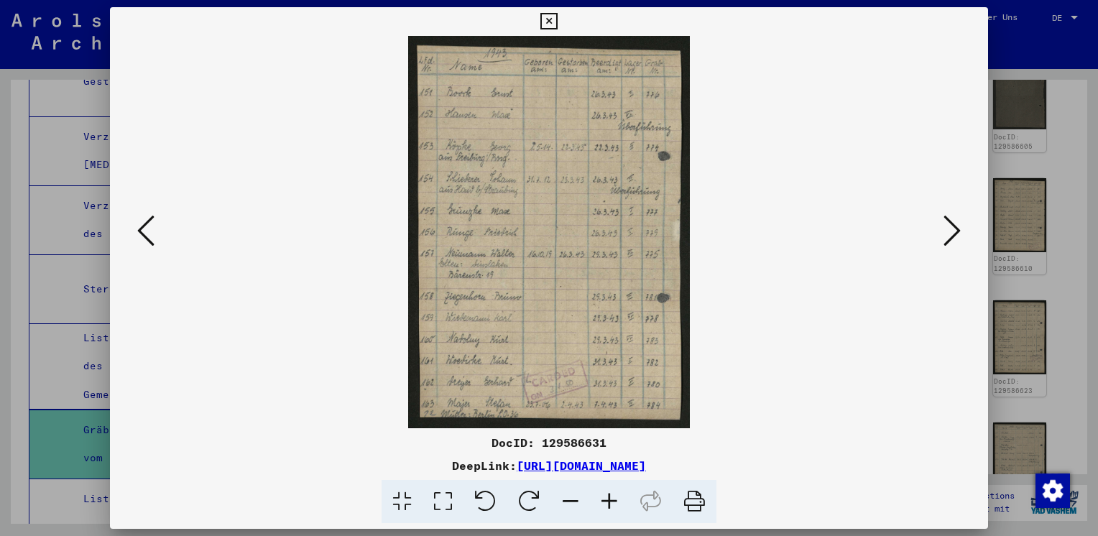
click at [952, 228] on icon at bounding box center [951, 230] width 17 height 34
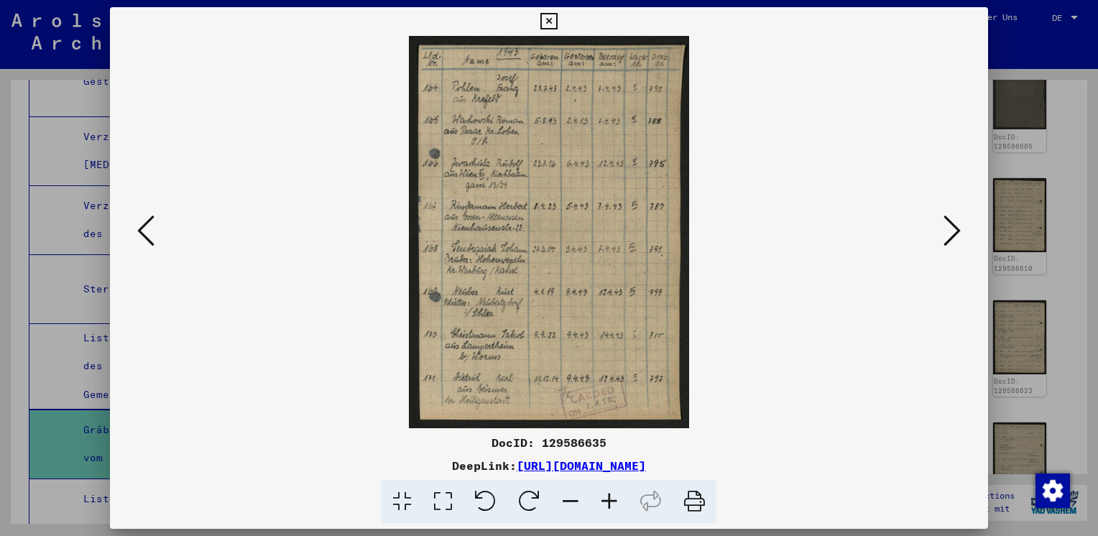
click at [952, 228] on icon at bounding box center [951, 230] width 17 height 34
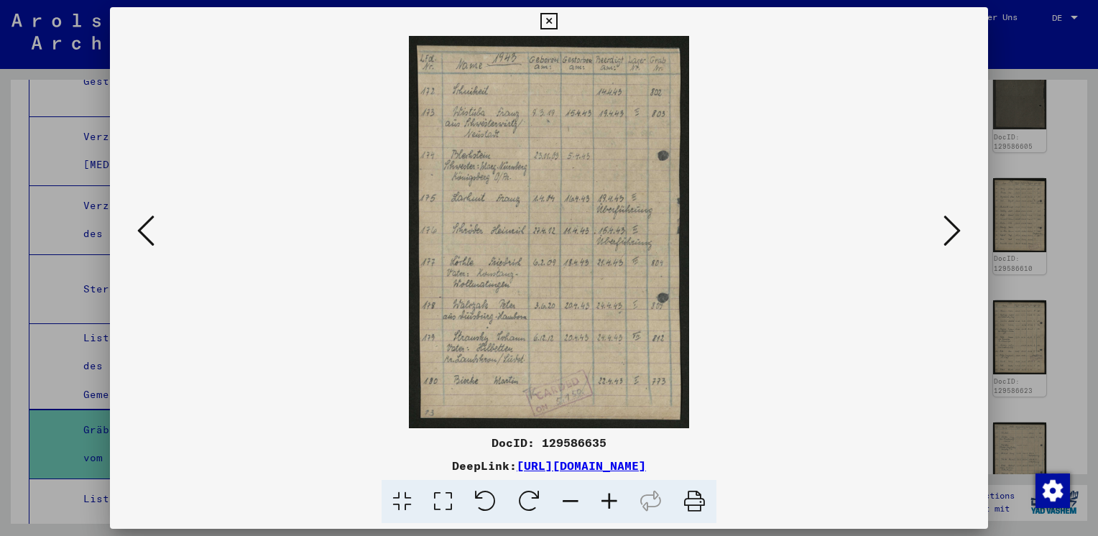
click at [952, 228] on icon at bounding box center [951, 230] width 17 height 34
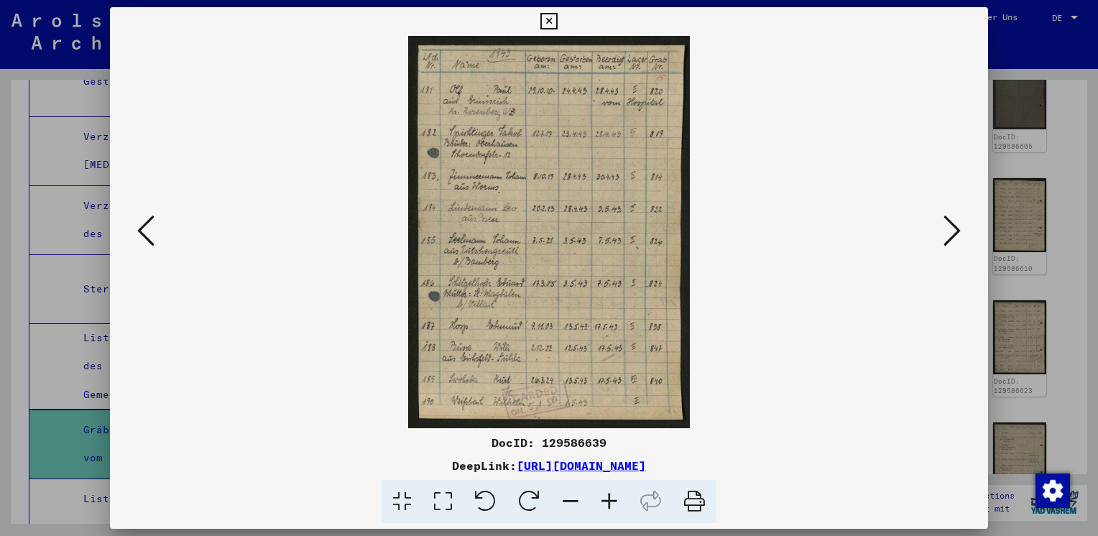
click at [952, 228] on icon at bounding box center [951, 230] width 17 height 34
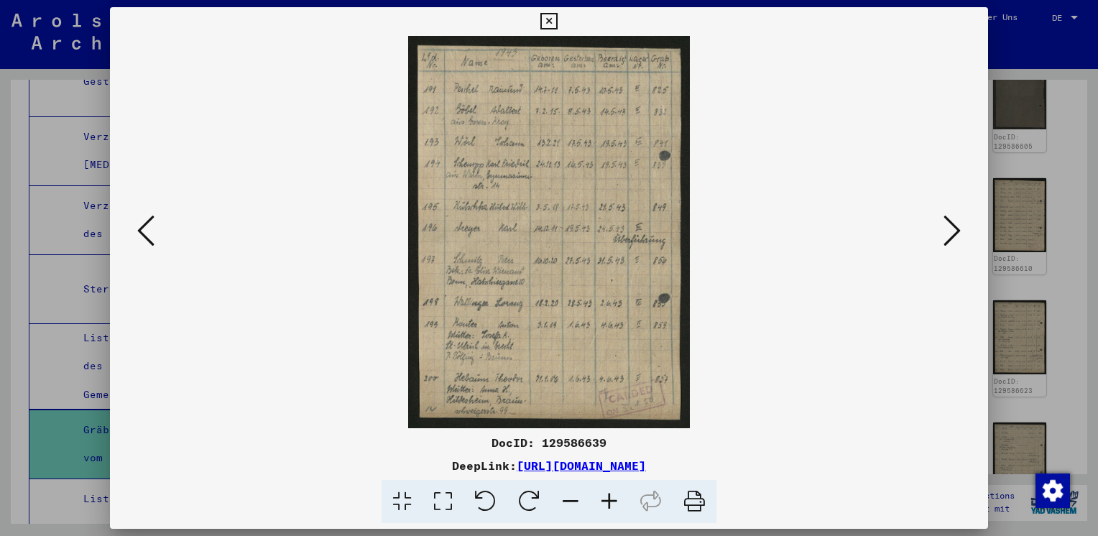
click at [952, 228] on icon at bounding box center [951, 230] width 17 height 34
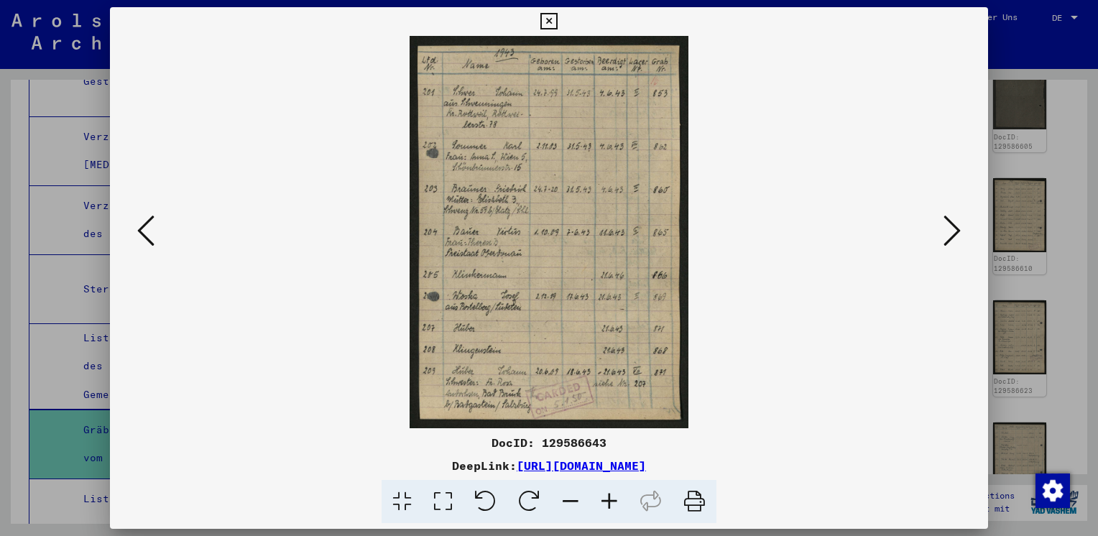
click at [952, 228] on icon at bounding box center [951, 230] width 17 height 34
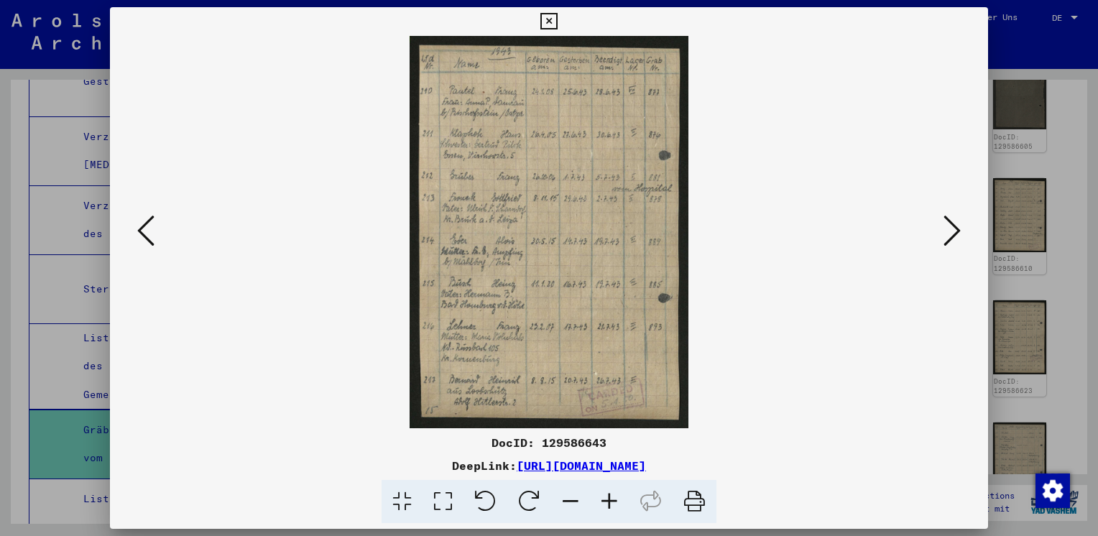
click at [952, 228] on icon at bounding box center [951, 230] width 17 height 34
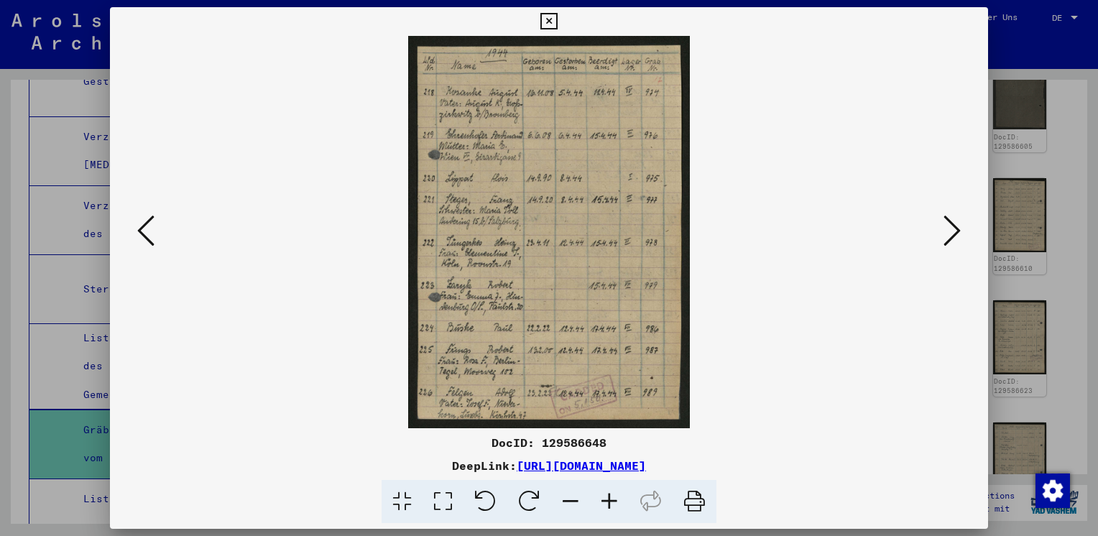
click at [952, 228] on icon at bounding box center [951, 230] width 17 height 34
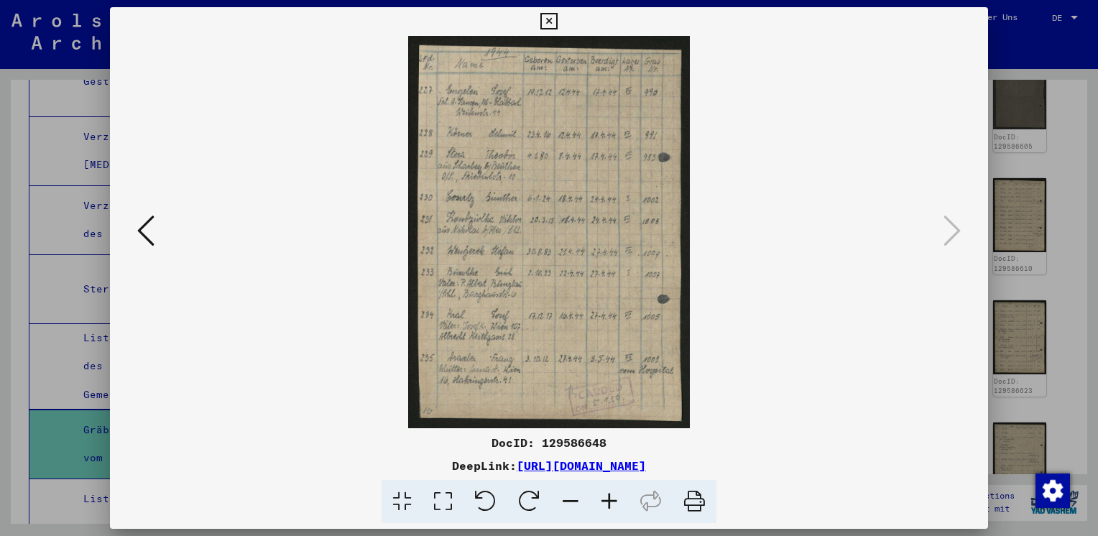
click at [550, 16] on icon at bounding box center [548, 21] width 17 height 17
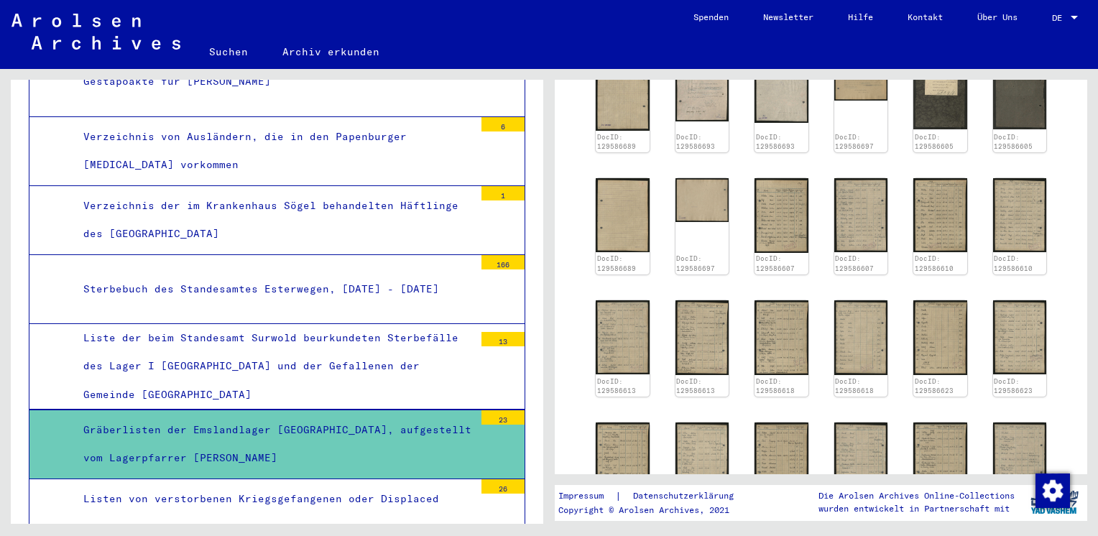
click at [491, 479] on div "26" at bounding box center [502, 486] width 43 height 14
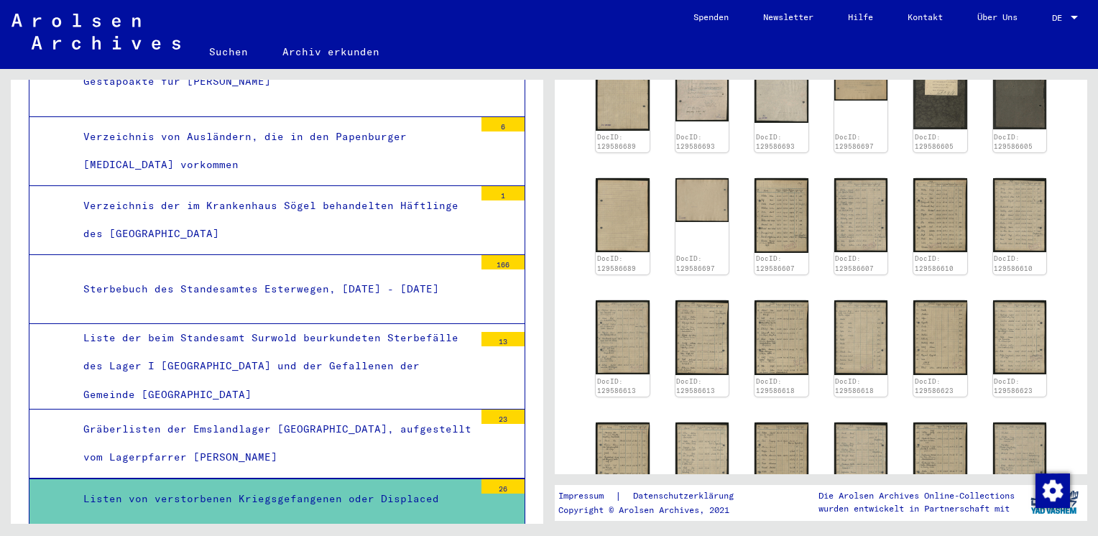
click at [491, 479] on div "26" at bounding box center [502, 486] width 43 height 14
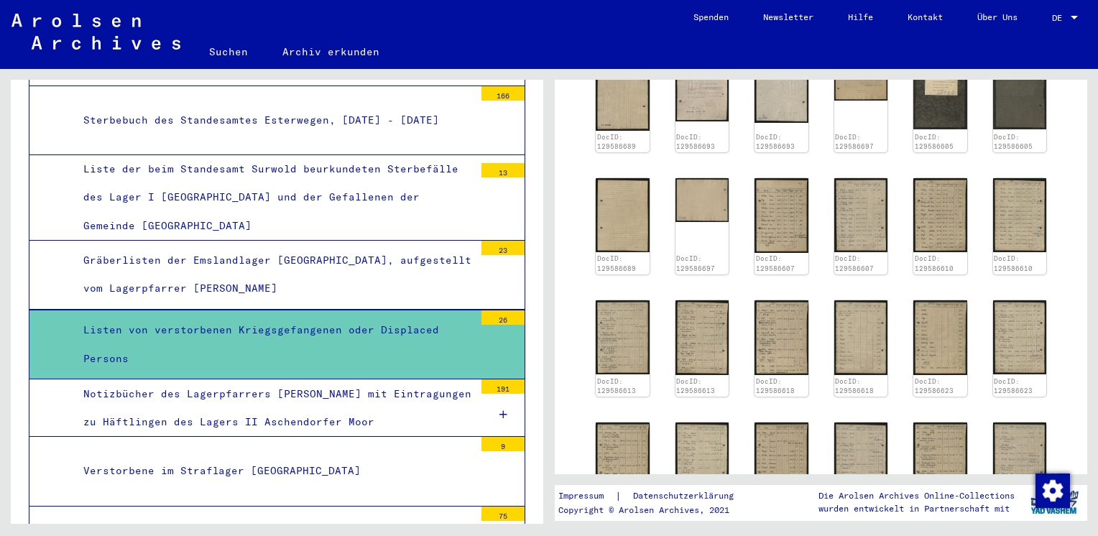
scroll to position [3385, 0]
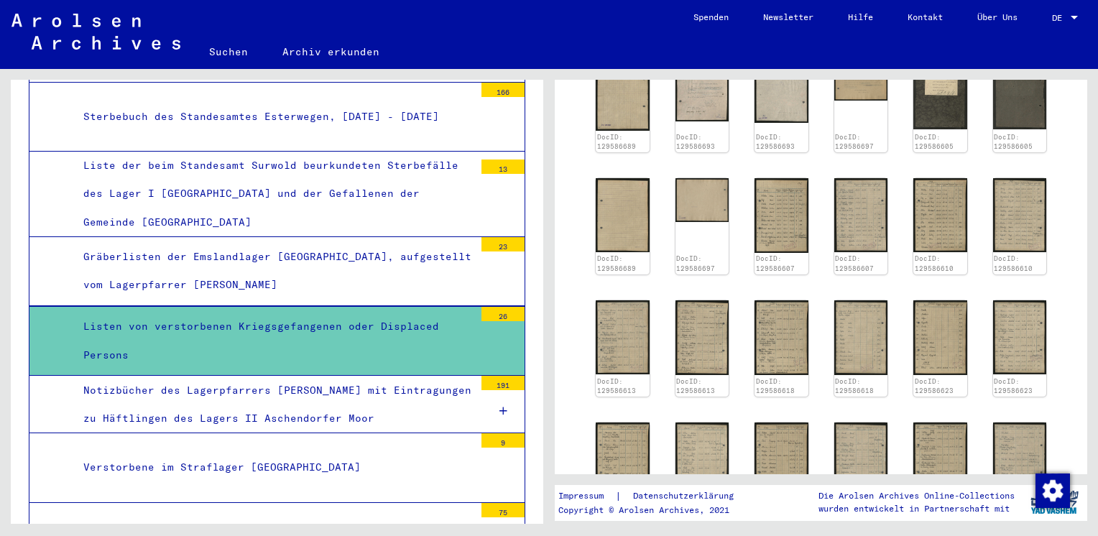
click at [493, 433] on div "9" at bounding box center [502, 440] width 43 height 14
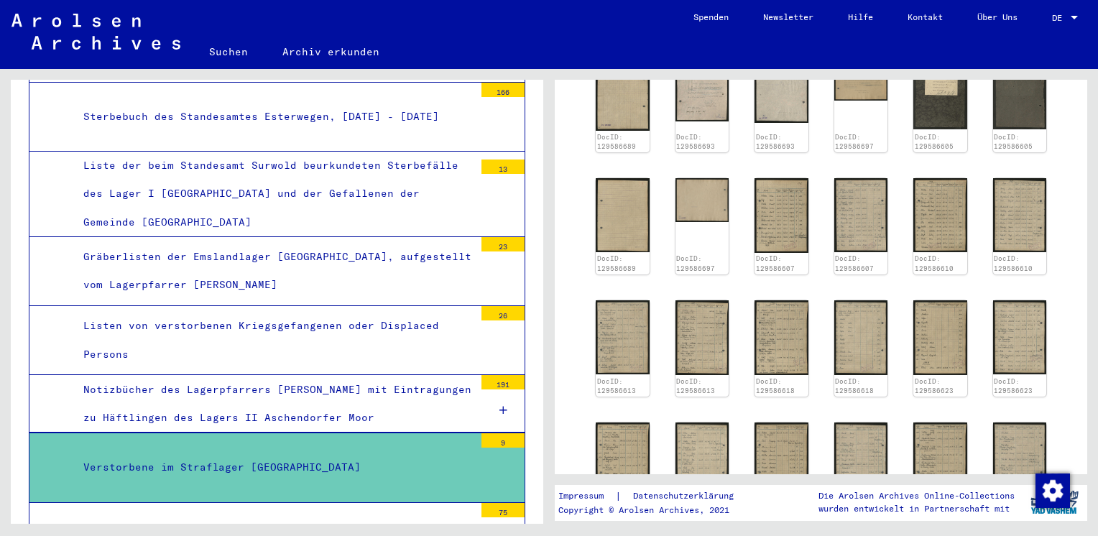
click at [489, 433] on div "9" at bounding box center [502, 440] width 43 height 14
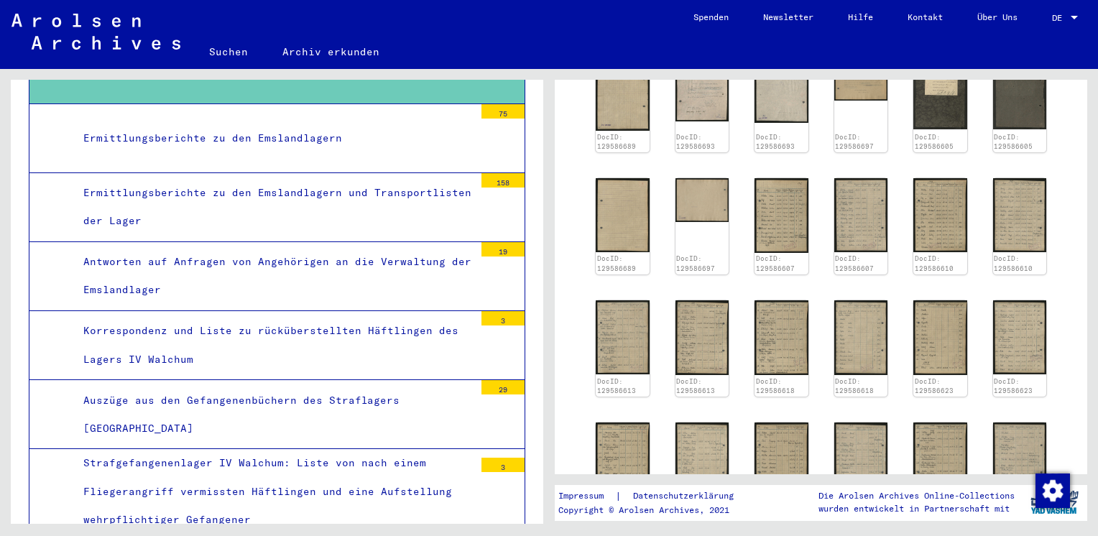
click at [488, 380] on div "29" at bounding box center [502, 387] width 43 height 14
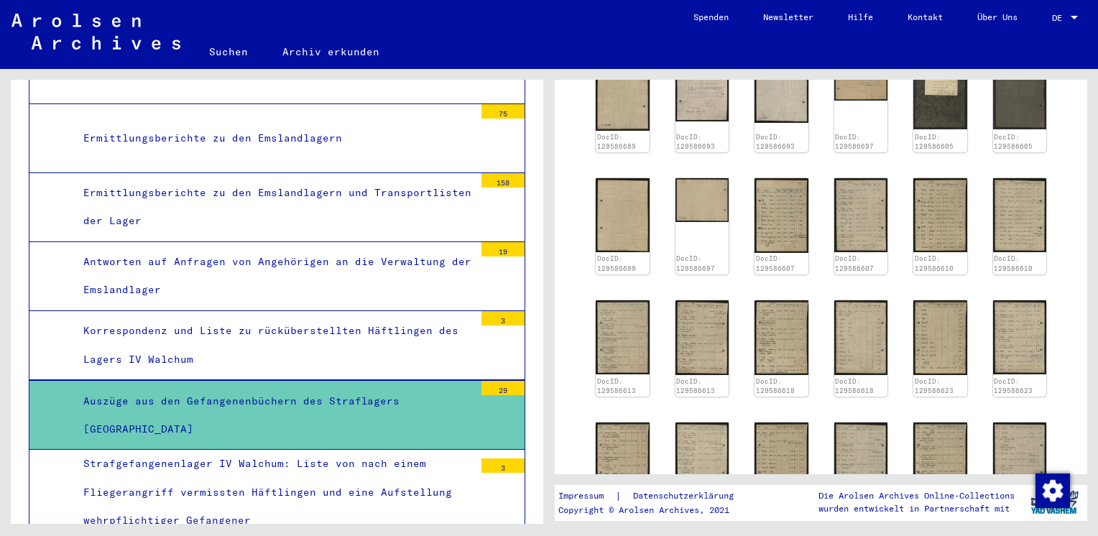
click at [488, 381] on div "29" at bounding box center [502, 388] width 43 height 14
click at [606, 318] on img at bounding box center [622, 336] width 56 height 78
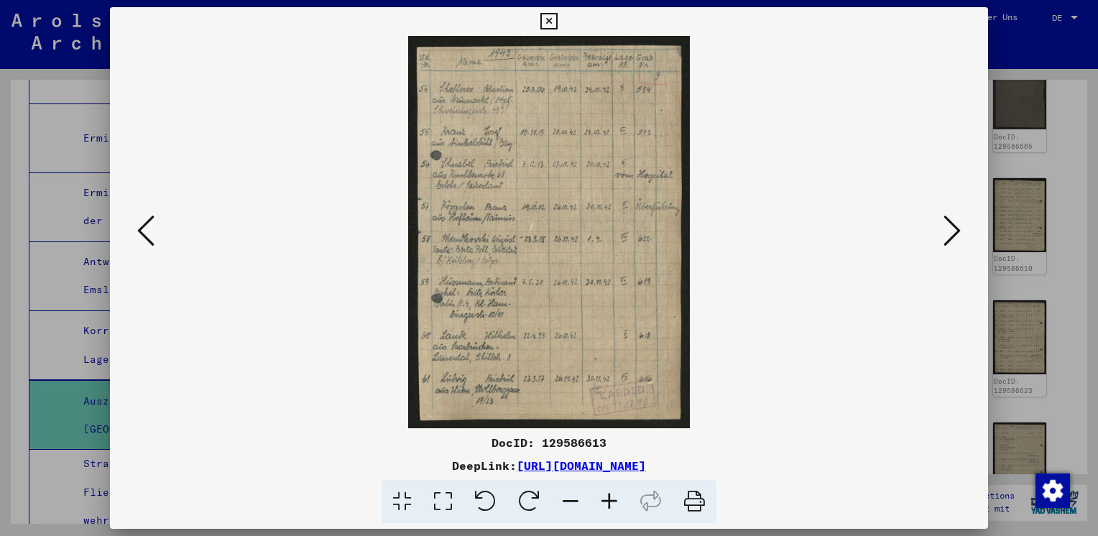
click at [948, 240] on icon at bounding box center [951, 230] width 17 height 34
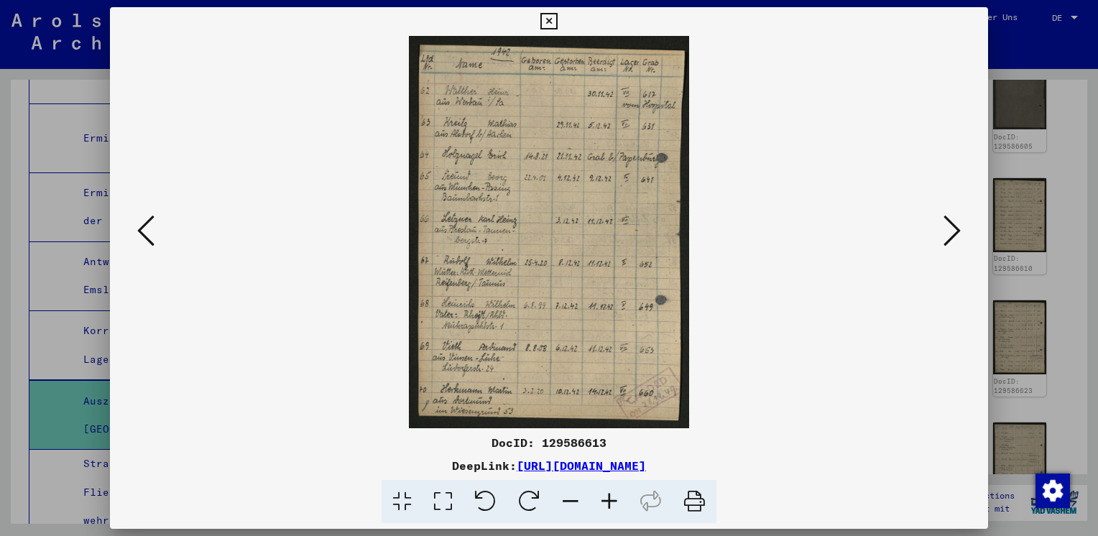
click at [948, 240] on icon at bounding box center [951, 230] width 17 height 34
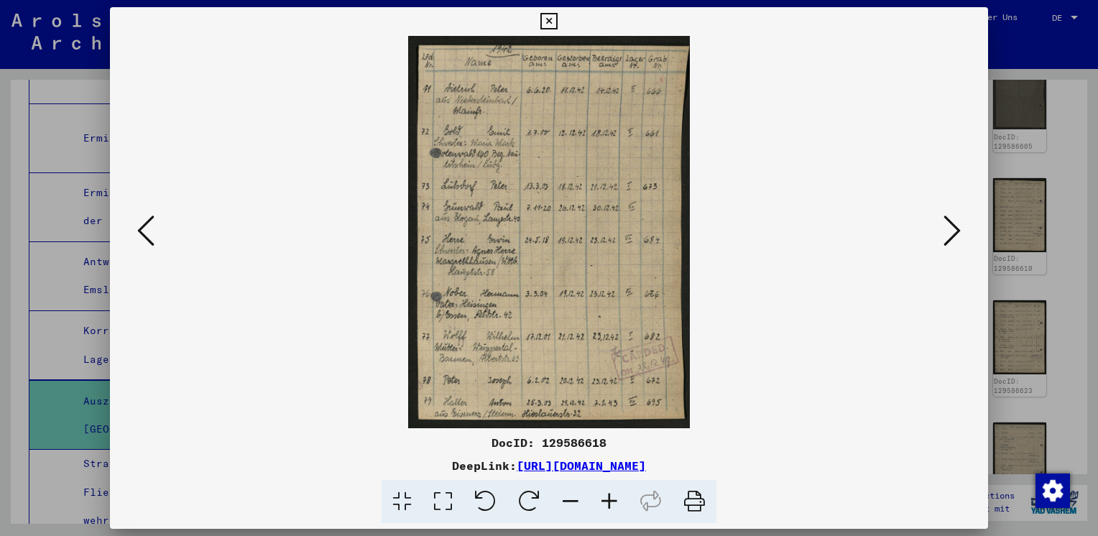
click at [954, 241] on icon at bounding box center [951, 230] width 17 height 34
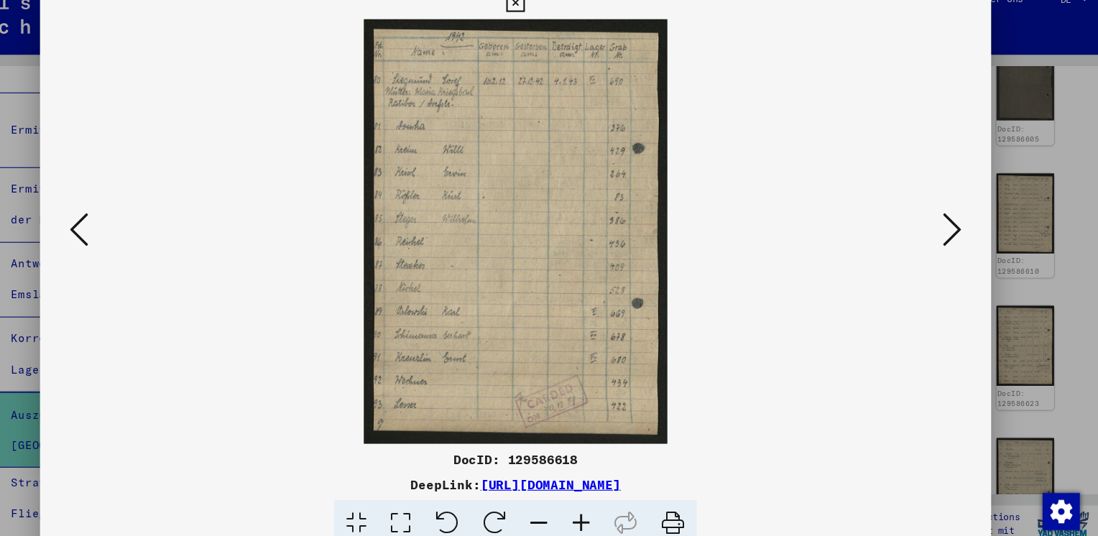
click at [954, 241] on icon at bounding box center [951, 230] width 17 height 34
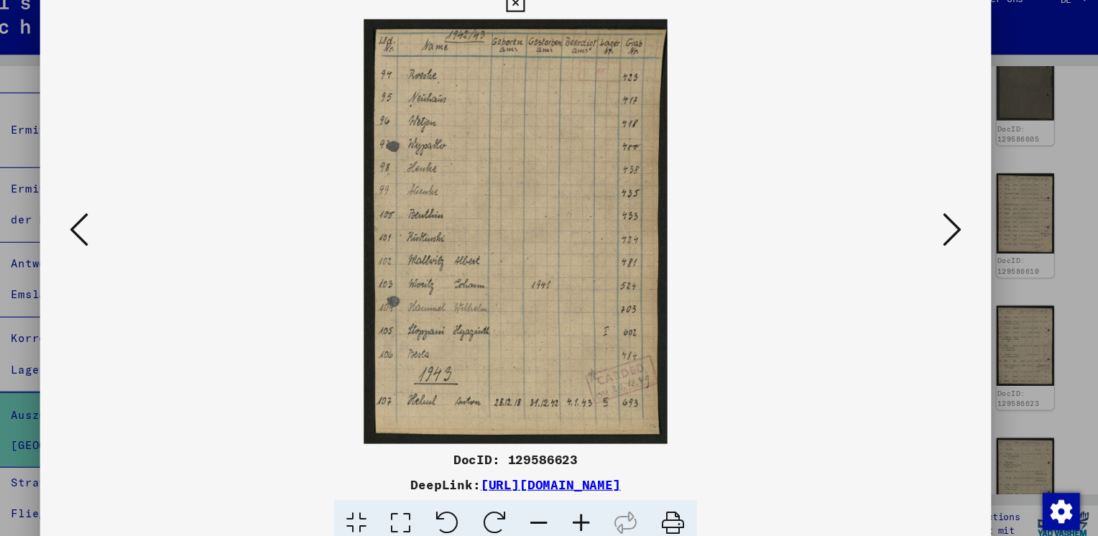
click at [954, 241] on icon at bounding box center [951, 230] width 17 height 34
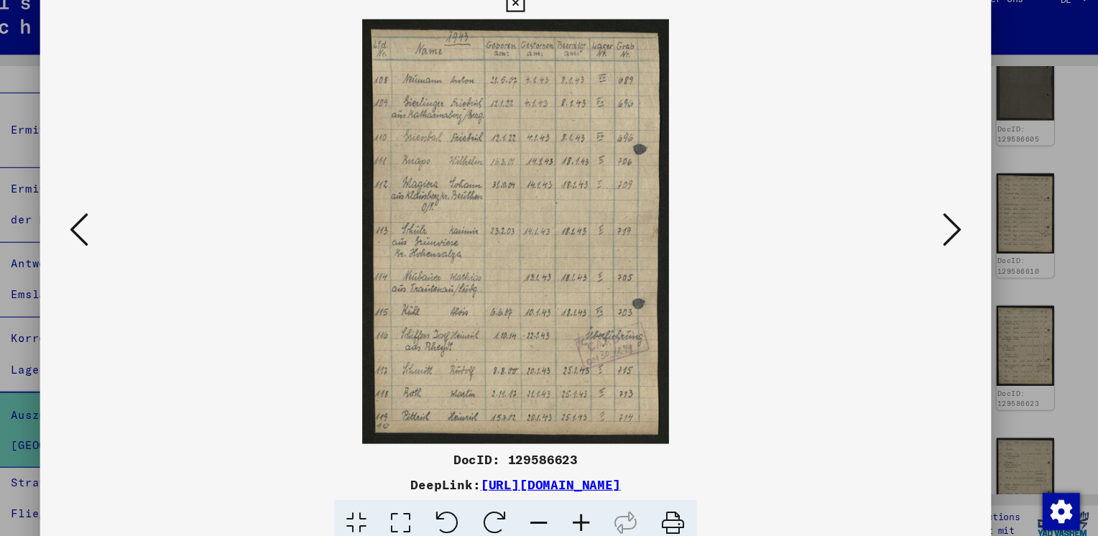
click at [954, 241] on icon at bounding box center [951, 230] width 17 height 34
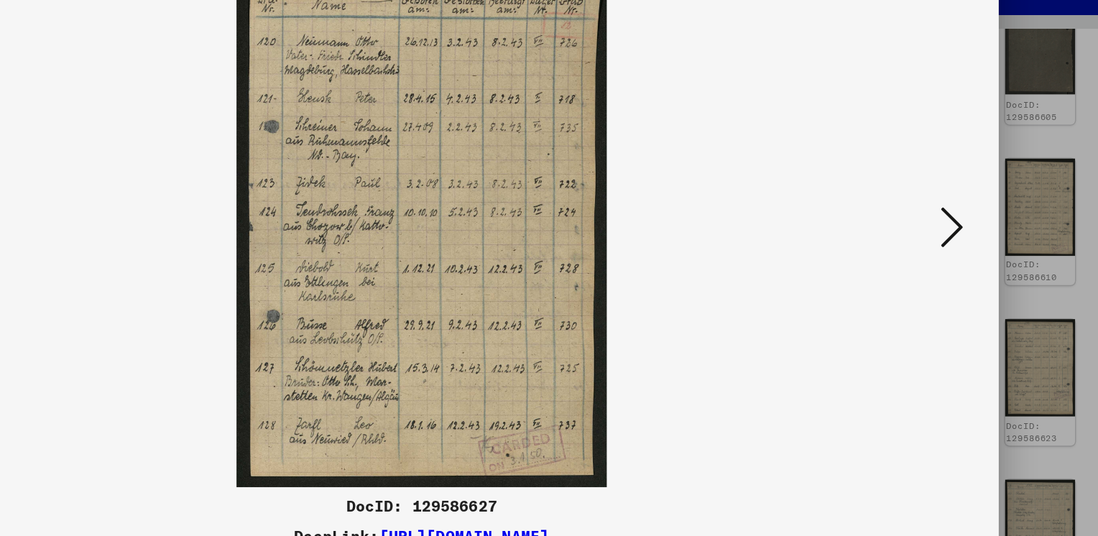
click at [954, 241] on icon at bounding box center [951, 230] width 17 height 34
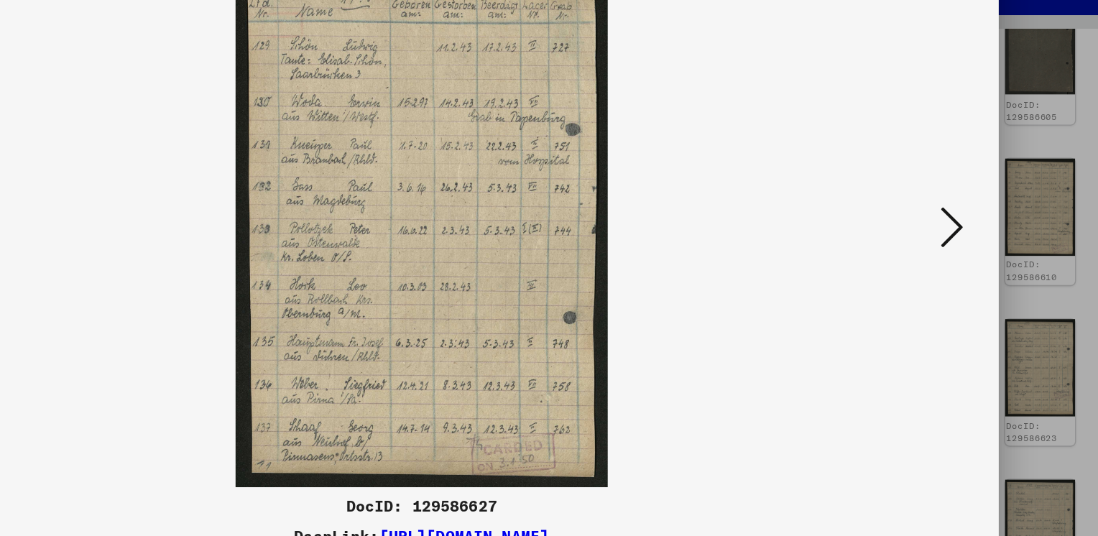
click at [954, 241] on icon at bounding box center [951, 230] width 17 height 34
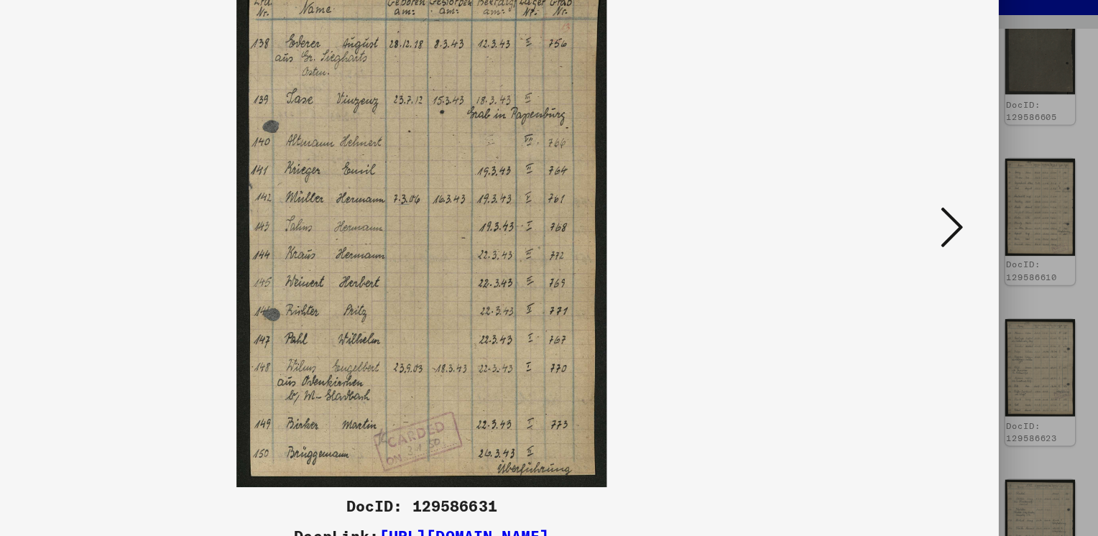
click at [954, 241] on icon at bounding box center [951, 230] width 17 height 34
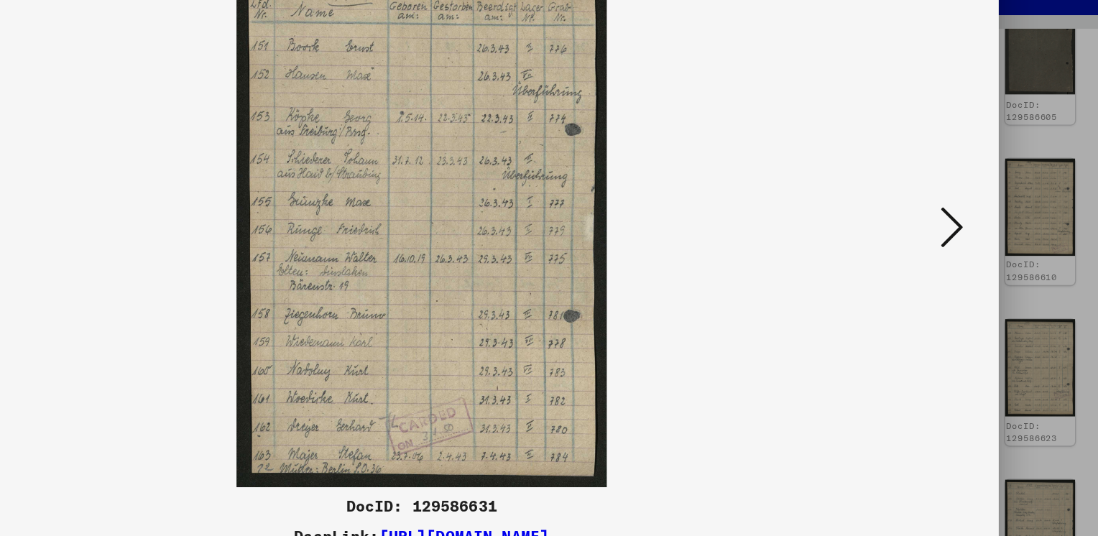
click at [954, 241] on icon at bounding box center [951, 230] width 17 height 34
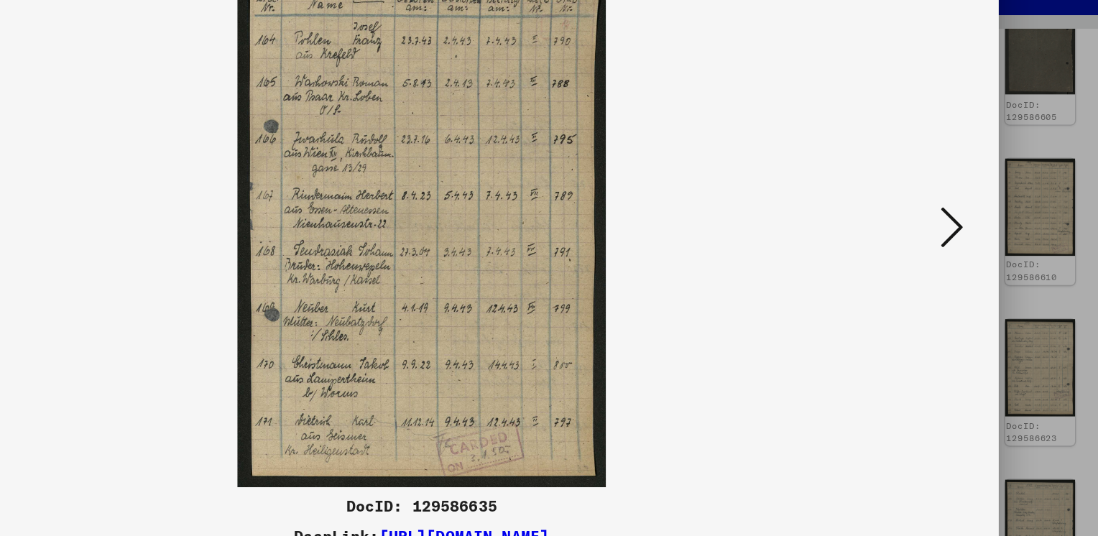
click at [954, 241] on icon at bounding box center [951, 230] width 17 height 34
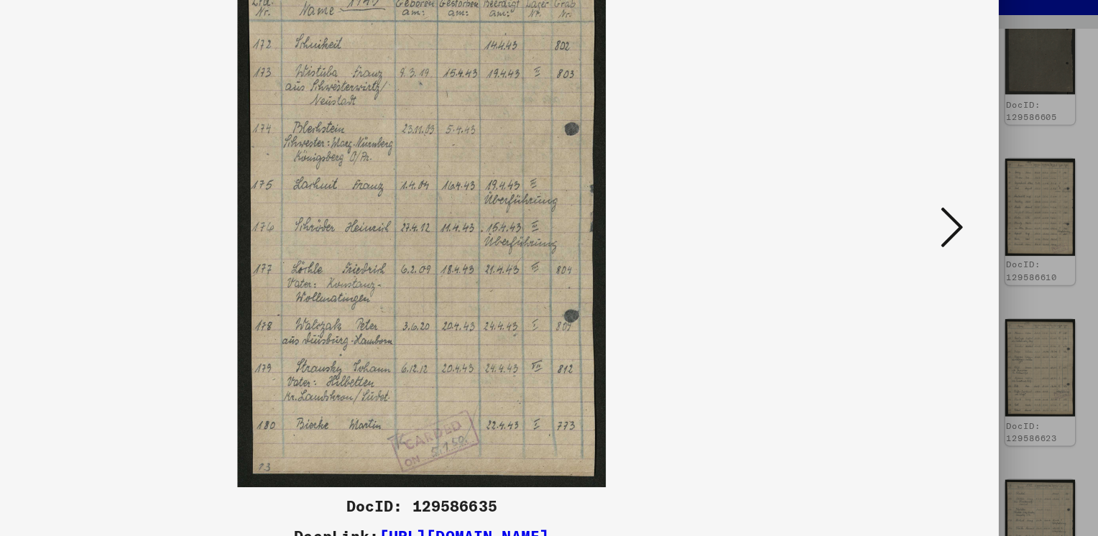
click at [954, 241] on icon at bounding box center [951, 230] width 17 height 34
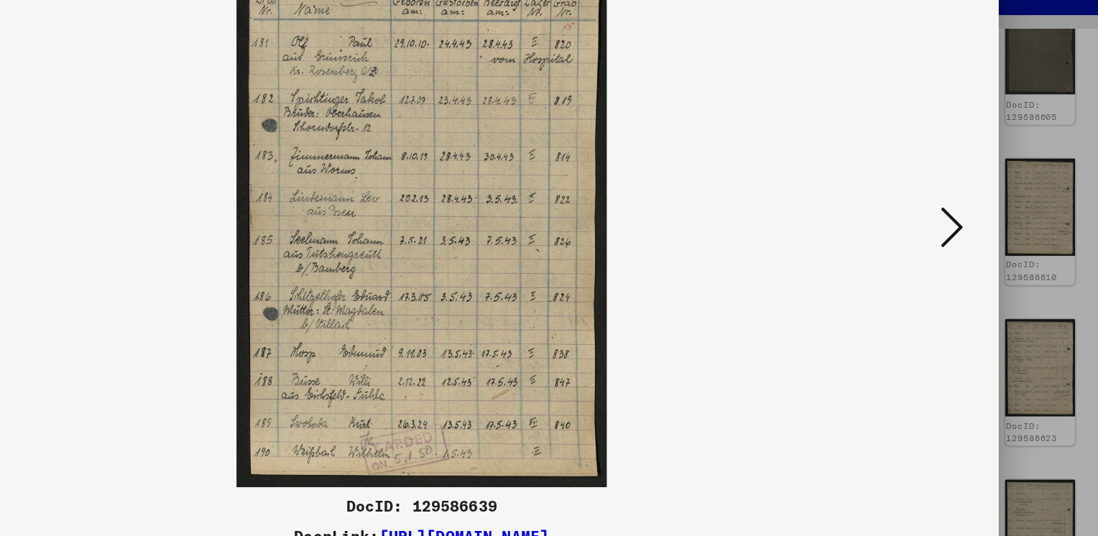
click at [954, 241] on icon at bounding box center [951, 230] width 17 height 34
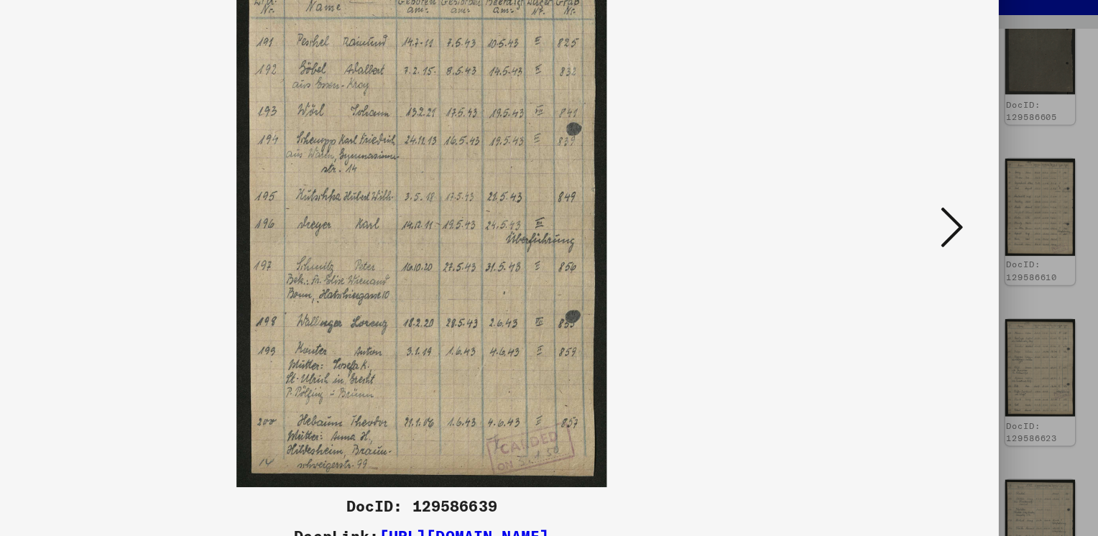
click at [954, 241] on icon at bounding box center [951, 230] width 17 height 34
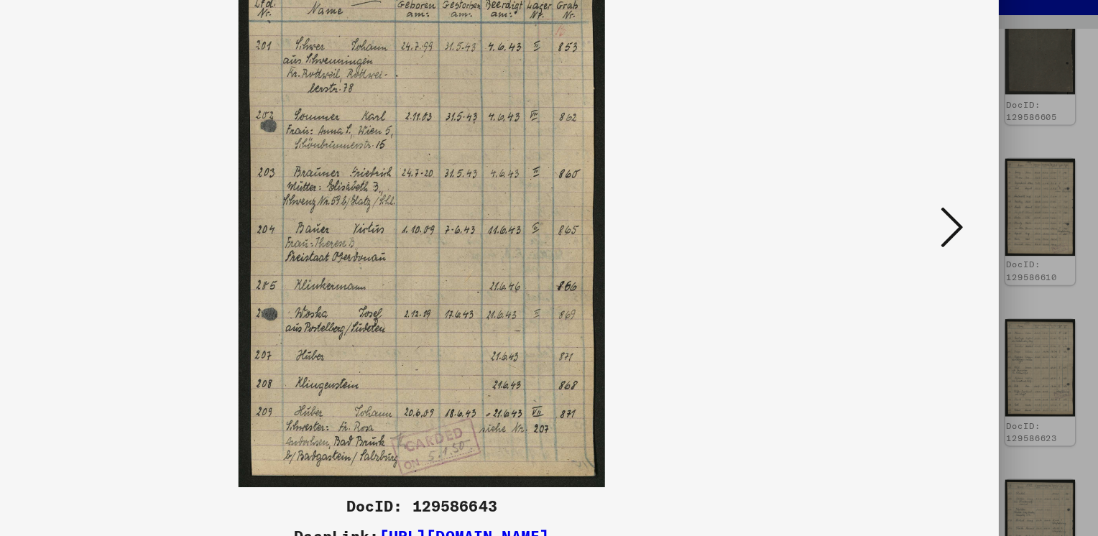
click at [954, 241] on icon at bounding box center [951, 230] width 17 height 34
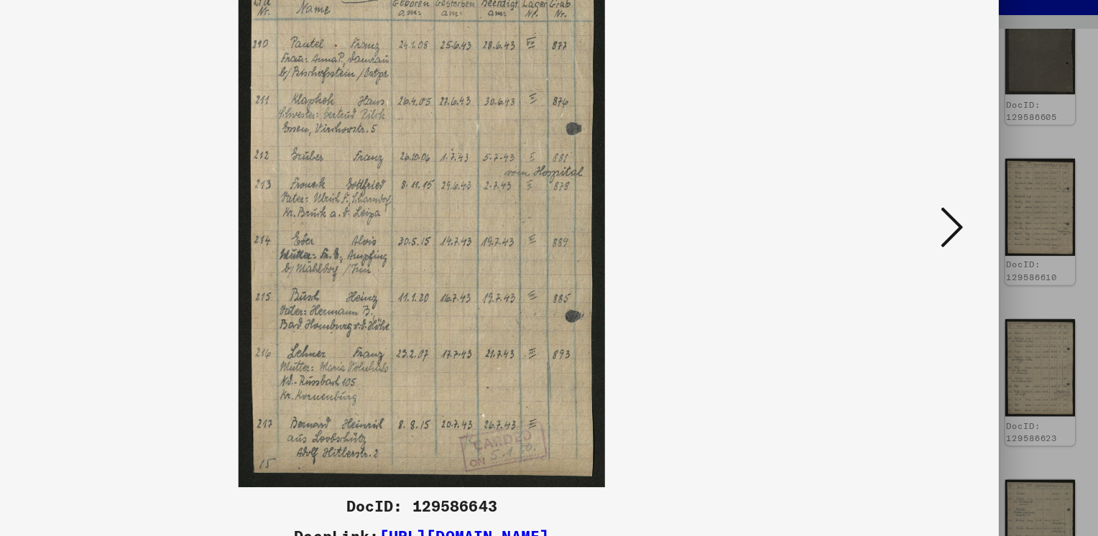
click at [954, 241] on icon at bounding box center [951, 230] width 17 height 34
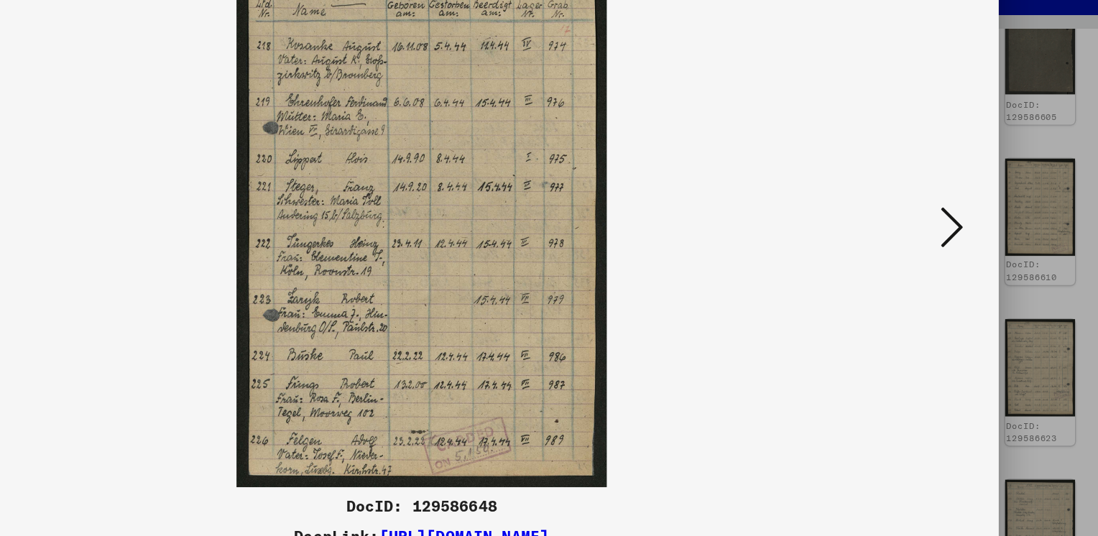
click at [954, 241] on icon at bounding box center [951, 230] width 17 height 34
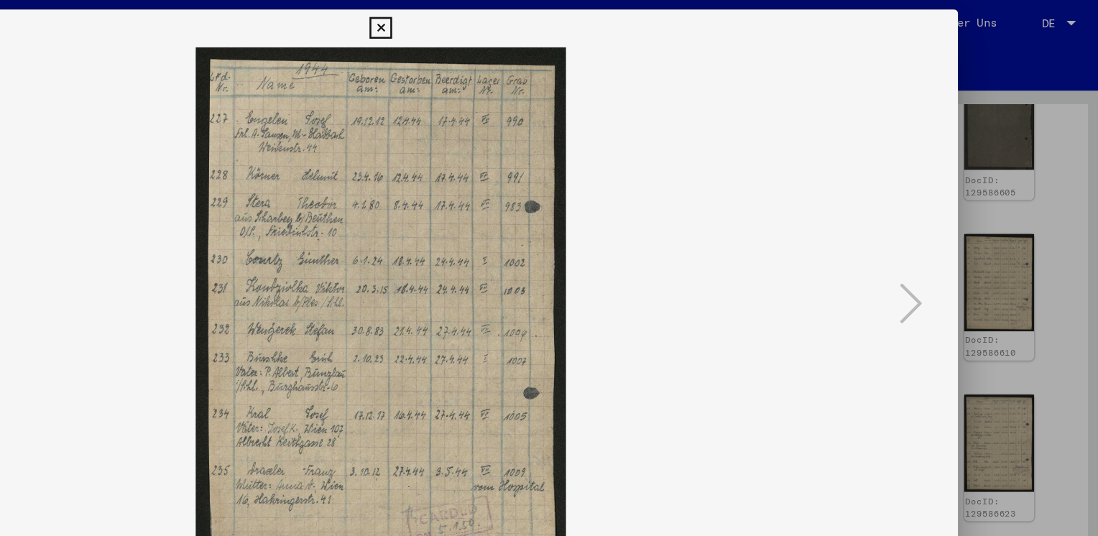
click at [556, 26] on icon at bounding box center [548, 21] width 17 height 17
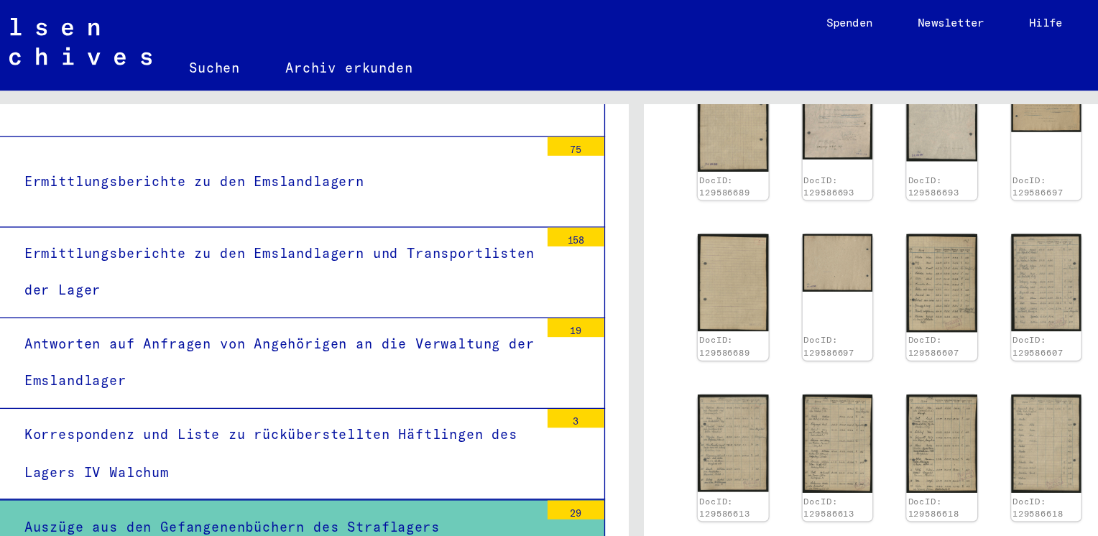
scroll to position [4086, 0]
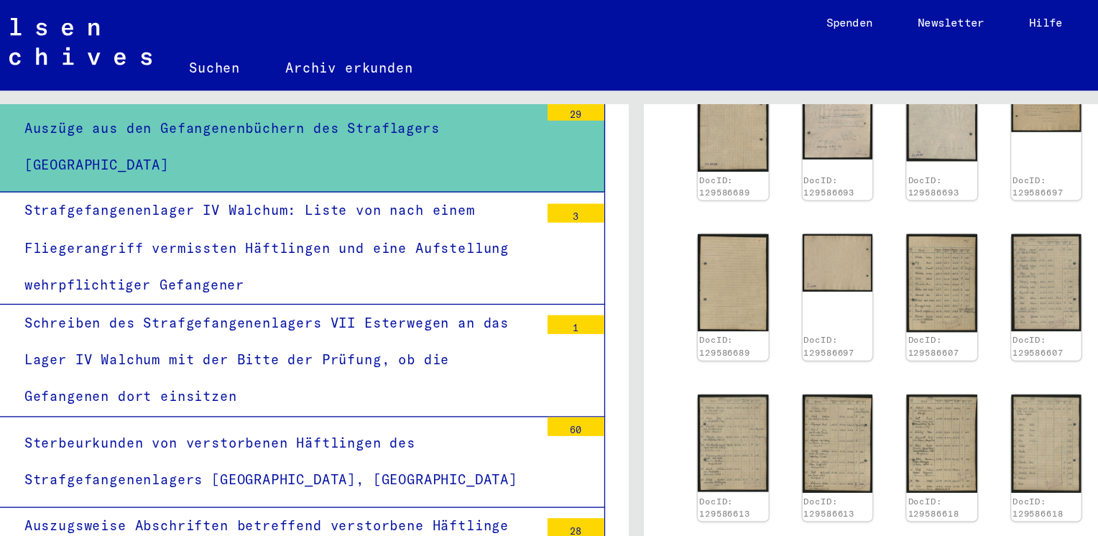
click at [487, 318] on div "60" at bounding box center [502, 325] width 43 height 14
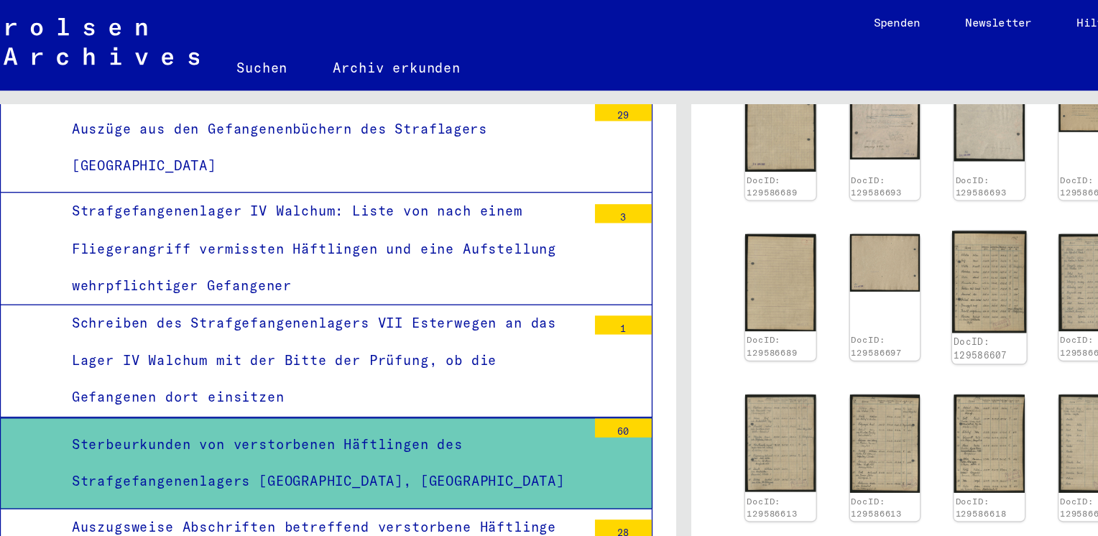
click at [766, 218] on img at bounding box center [781, 215] width 56 height 78
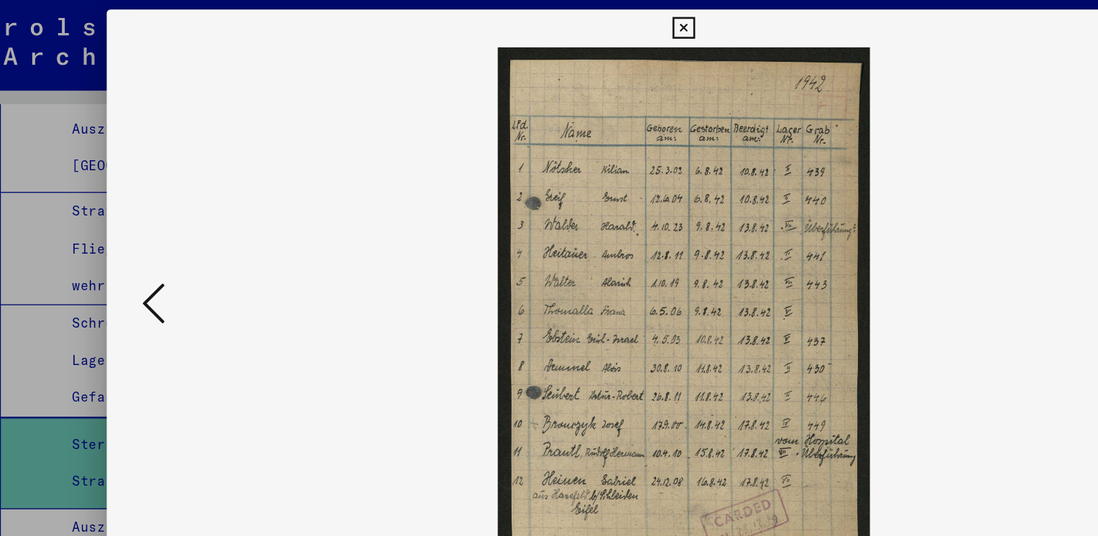
click at [547, 19] on icon at bounding box center [548, 21] width 17 height 17
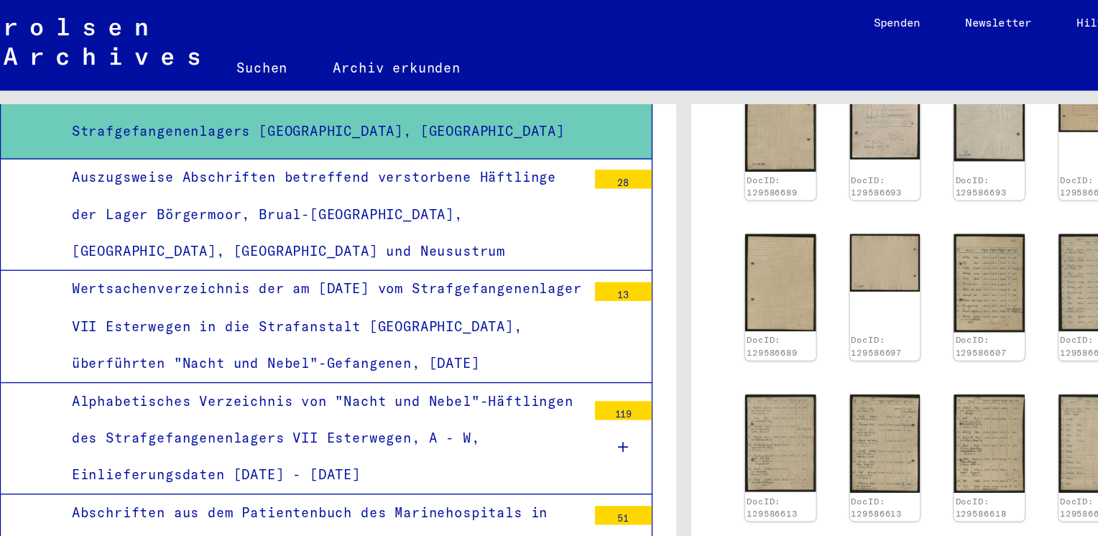
scroll to position [4359, 0]
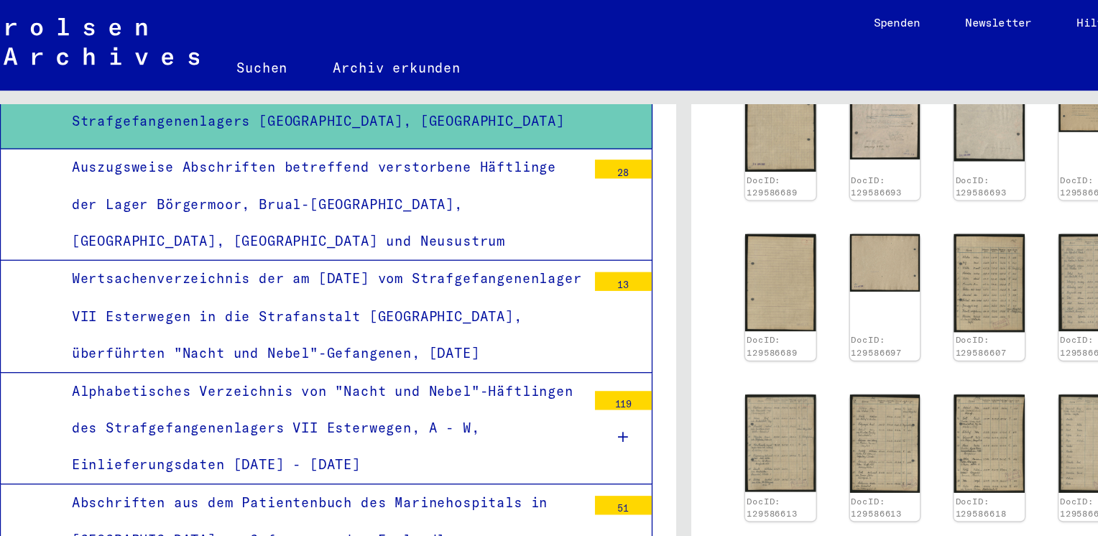
click at [484, 377] on div "51" at bounding box center [502, 384] width 43 height 14
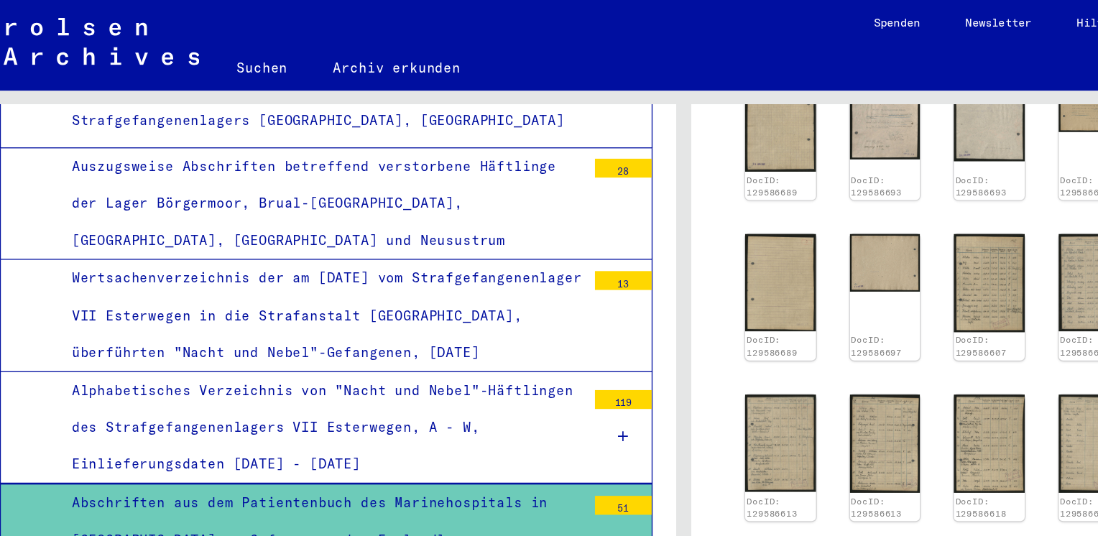
click at [484, 377] on div "51" at bounding box center [502, 384] width 43 height 14
drag, startPoint x: 484, startPoint y: 274, endPoint x: 479, endPoint y: 281, distance: 8.8
click at [481, 377] on div "51" at bounding box center [502, 384] width 43 height 14
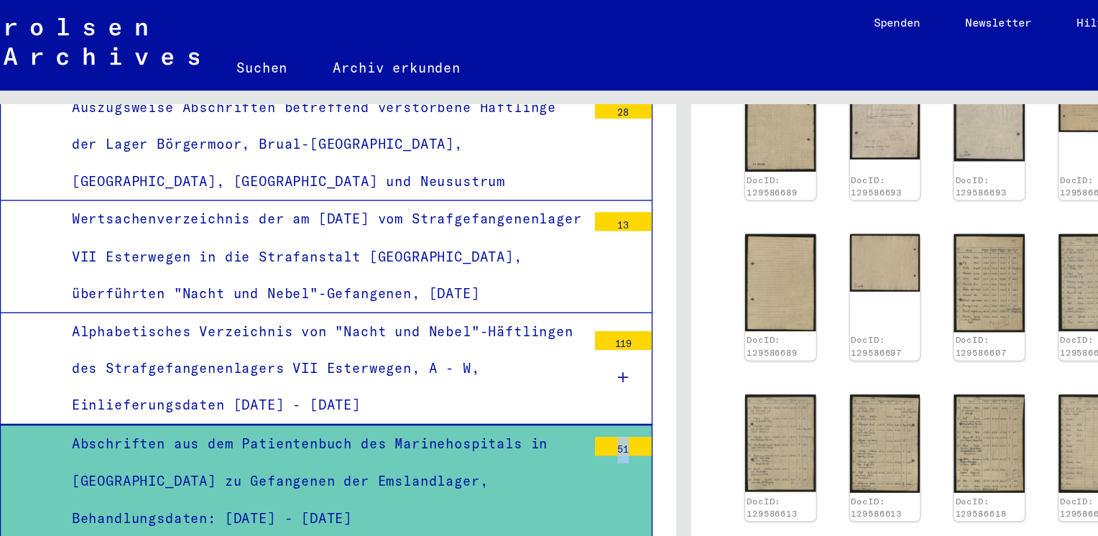
scroll to position [4414, 0]
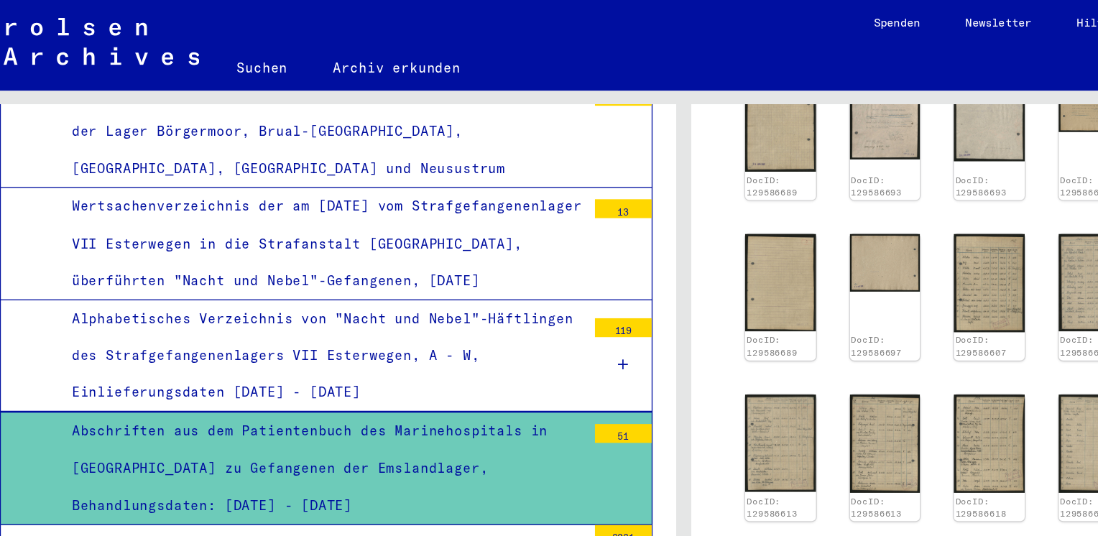
click at [487, 414] on div at bounding box center [502, 435] width 43 height 42
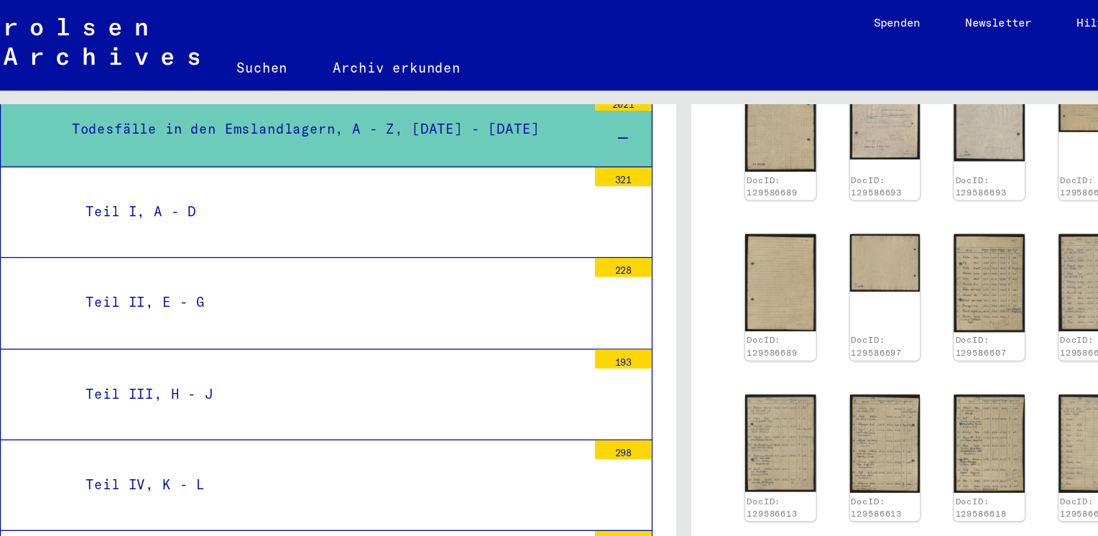
scroll to position [4745, 0]
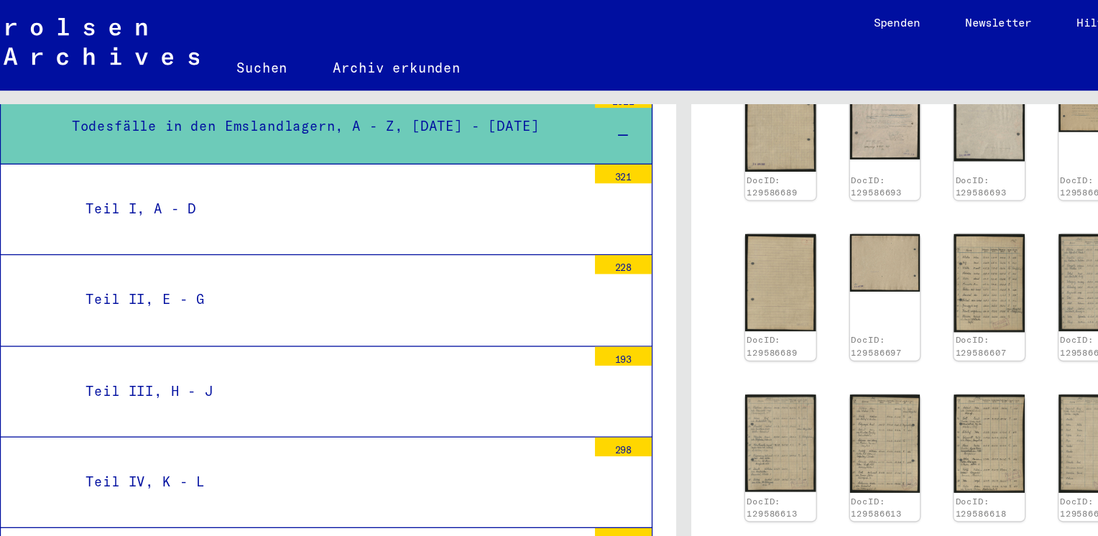
click at [491, 402] on div "313" at bounding box center [502, 409] width 43 height 14
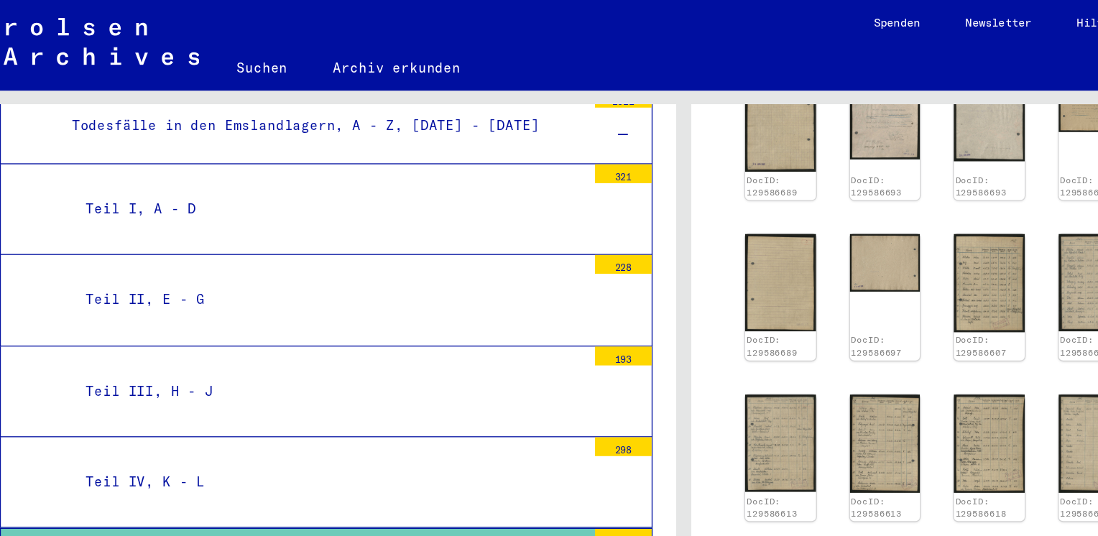
click at [491, 402] on div "313" at bounding box center [502, 409] width 43 height 14
click at [162, 422] on div "Teil V, M - P" at bounding box center [278, 436] width 391 height 28
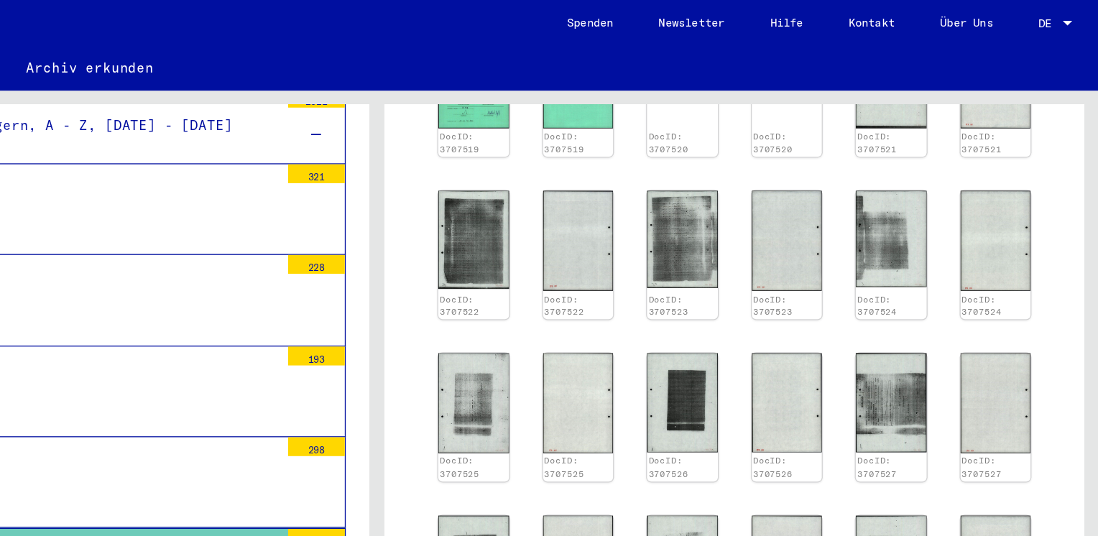
scroll to position [788, 0]
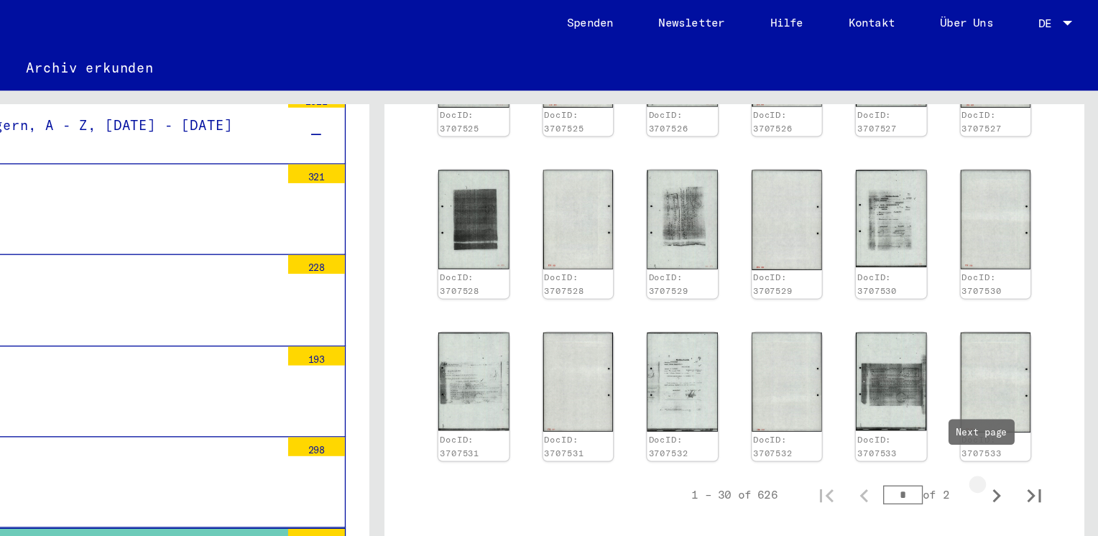
click at [1010, 367] on icon "Next page" at bounding box center [1020, 377] width 20 height 20
type input "*"
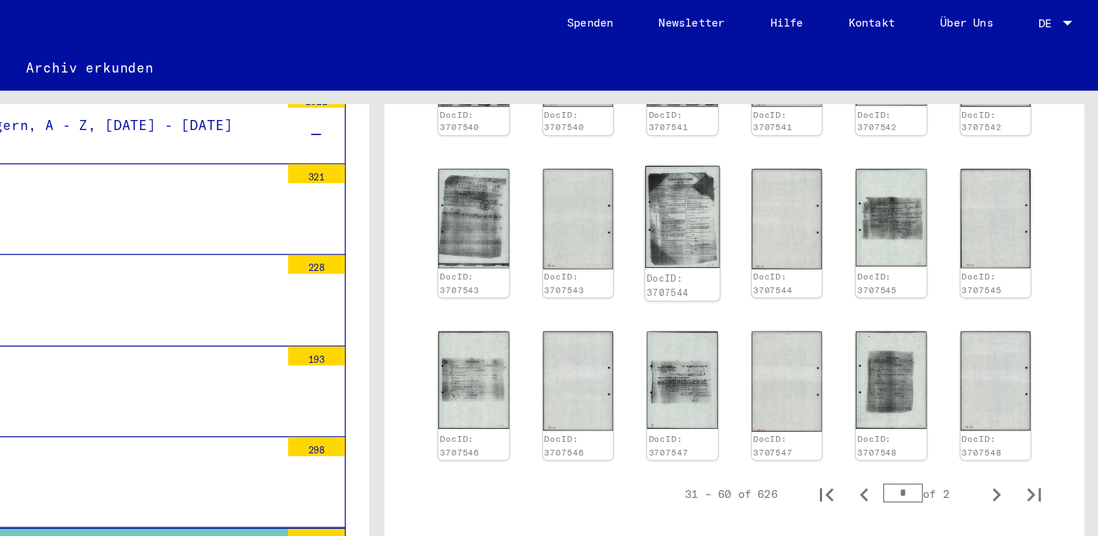
click at [761, 168] on img at bounding box center [781, 165] width 56 height 78
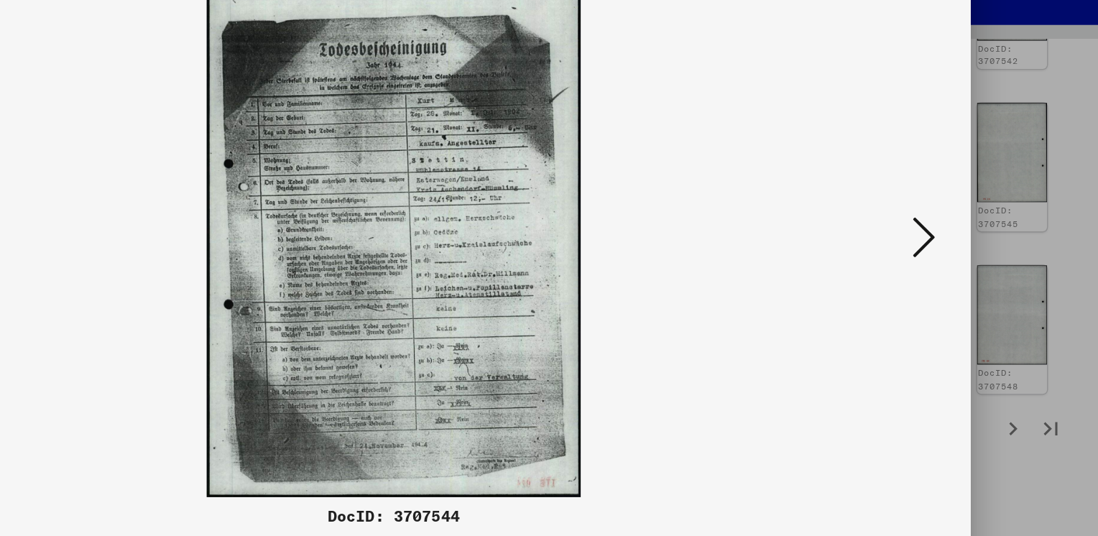
click at [954, 234] on icon at bounding box center [951, 230] width 17 height 34
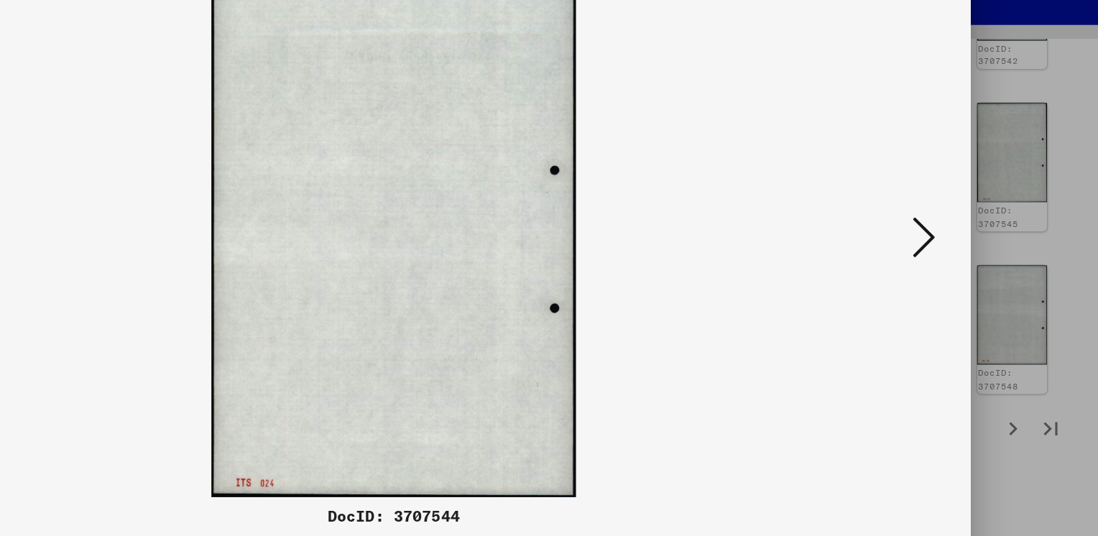
click at [954, 234] on icon at bounding box center [951, 230] width 17 height 34
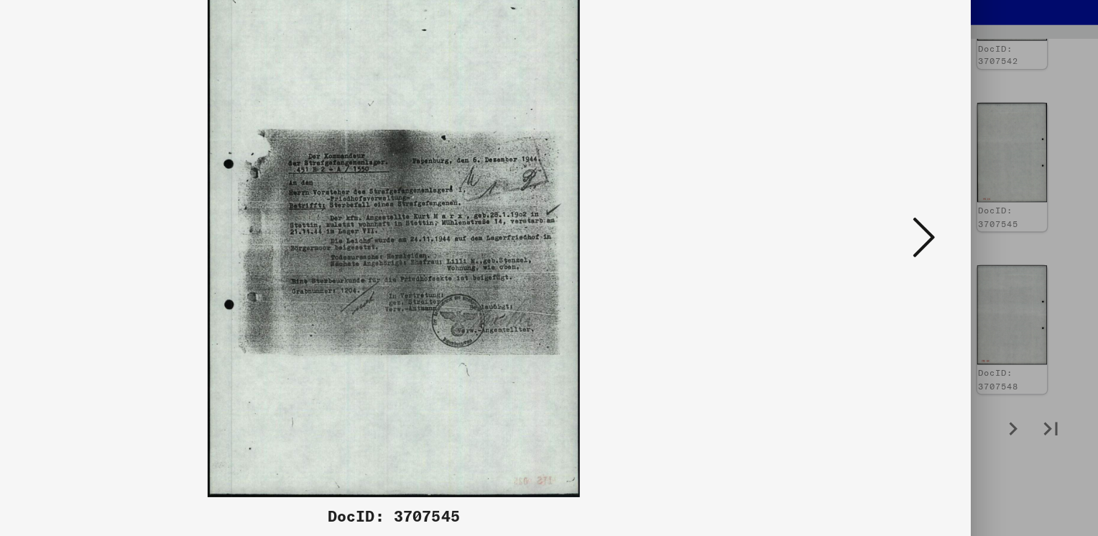
click at [954, 234] on icon at bounding box center [951, 230] width 17 height 34
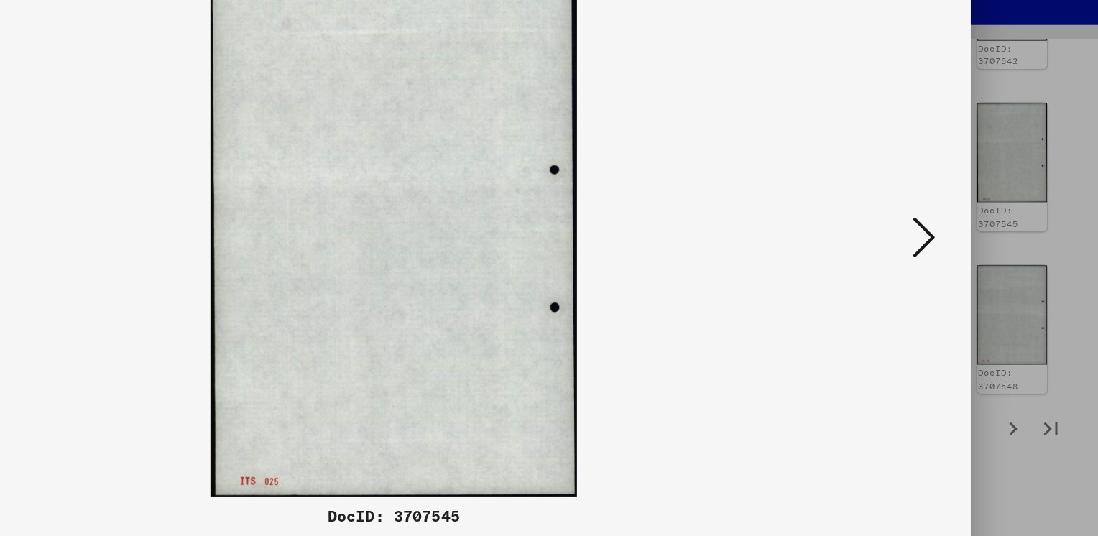
click at [954, 234] on icon at bounding box center [951, 230] width 17 height 34
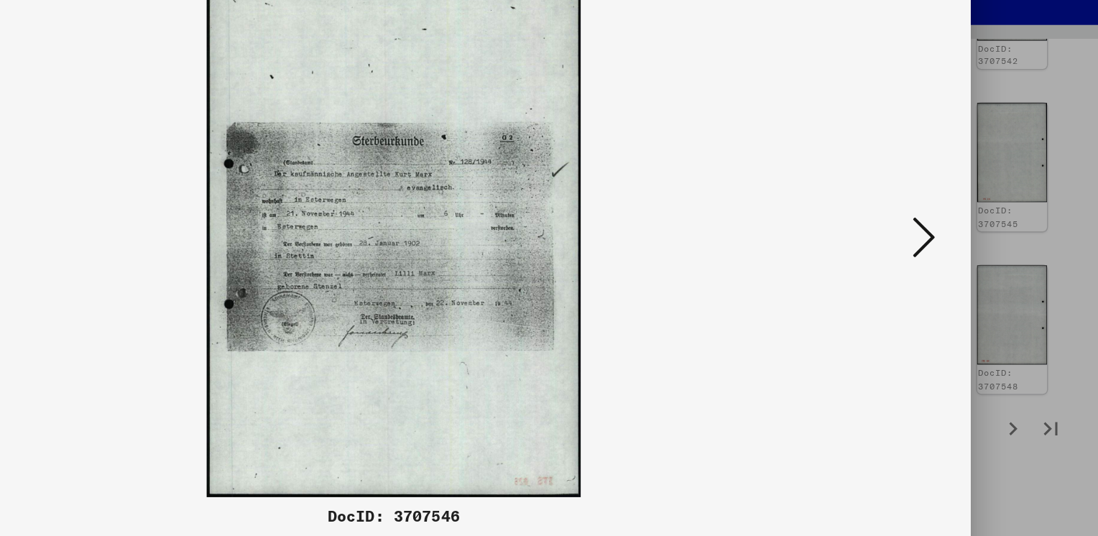
click at [954, 234] on icon at bounding box center [951, 230] width 17 height 34
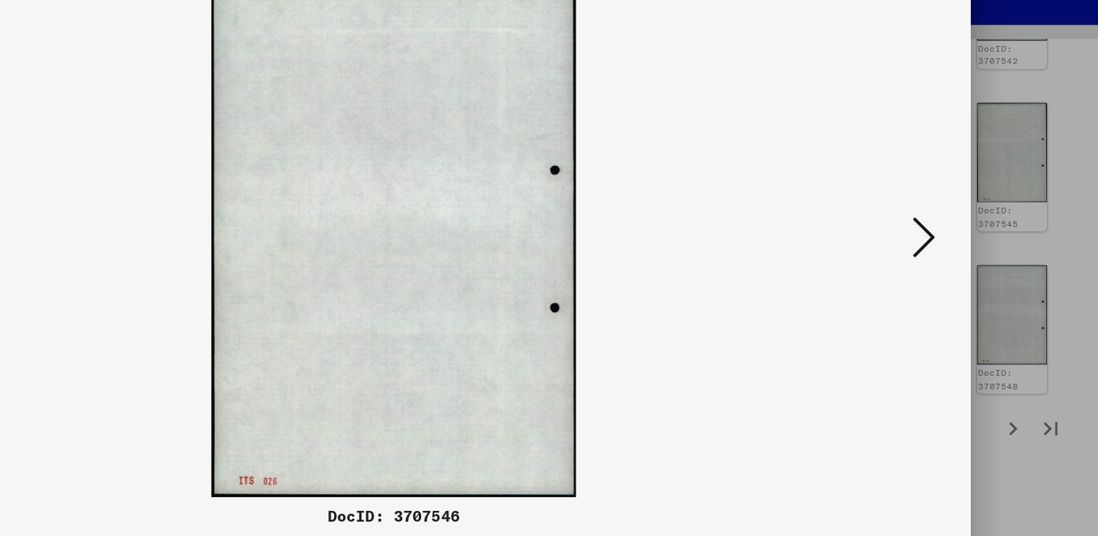
click at [954, 234] on icon at bounding box center [951, 230] width 17 height 34
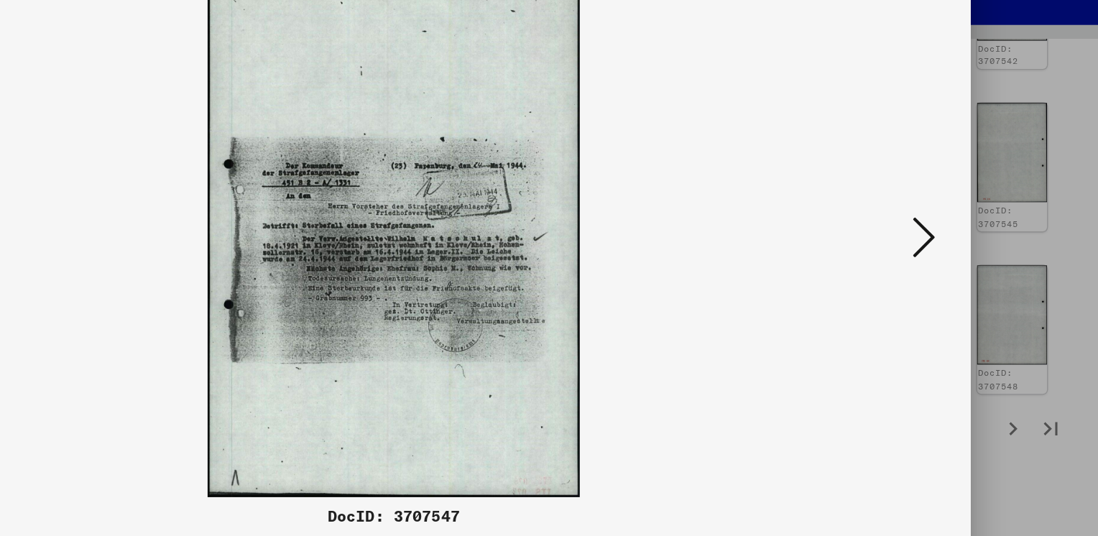
click at [954, 234] on icon at bounding box center [951, 230] width 17 height 34
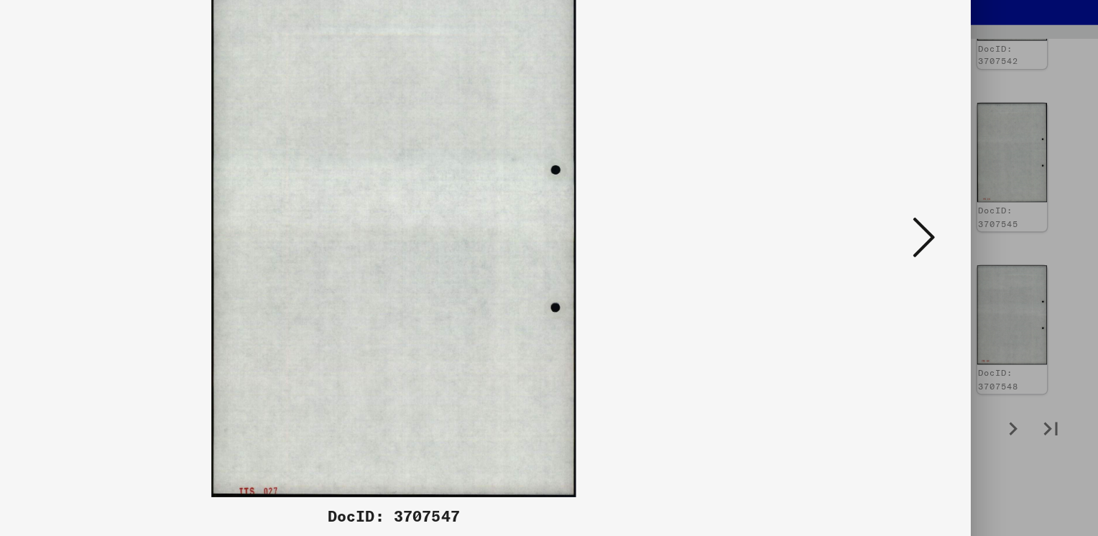
click at [954, 234] on icon at bounding box center [951, 230] width 17 height 34
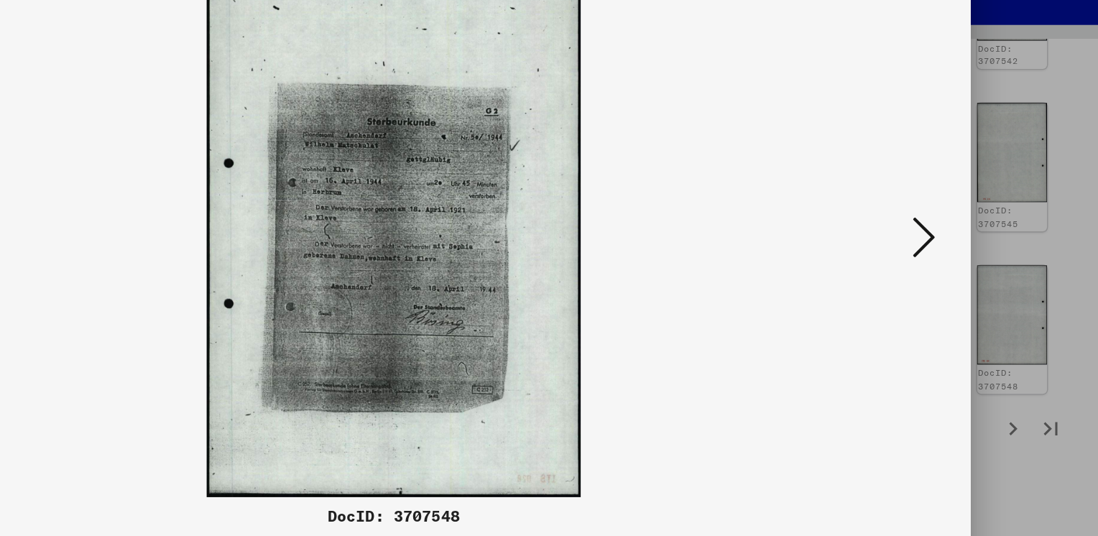
click at [954, 234] on icon at bounding box center [951, 230] width 17 height 34
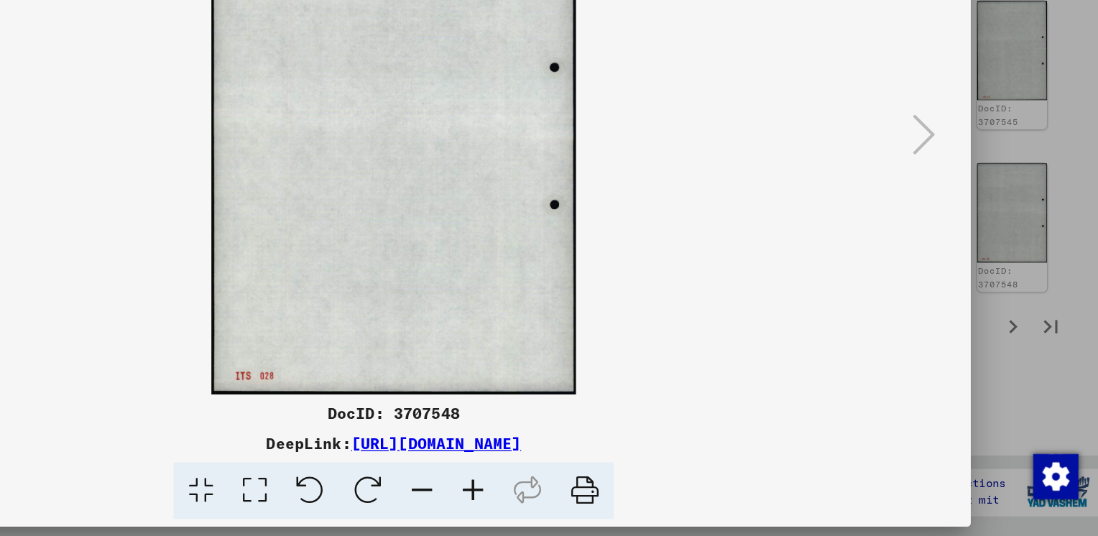
scroll to position [0, 0]
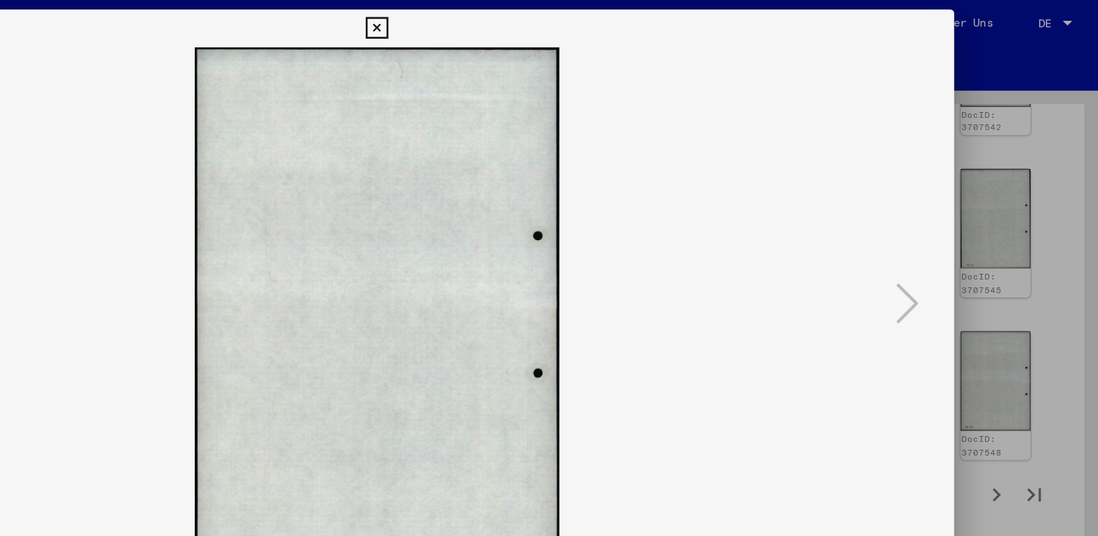
click at [550, 19] on icon at bounding box center [548, 21] width 17 height 17
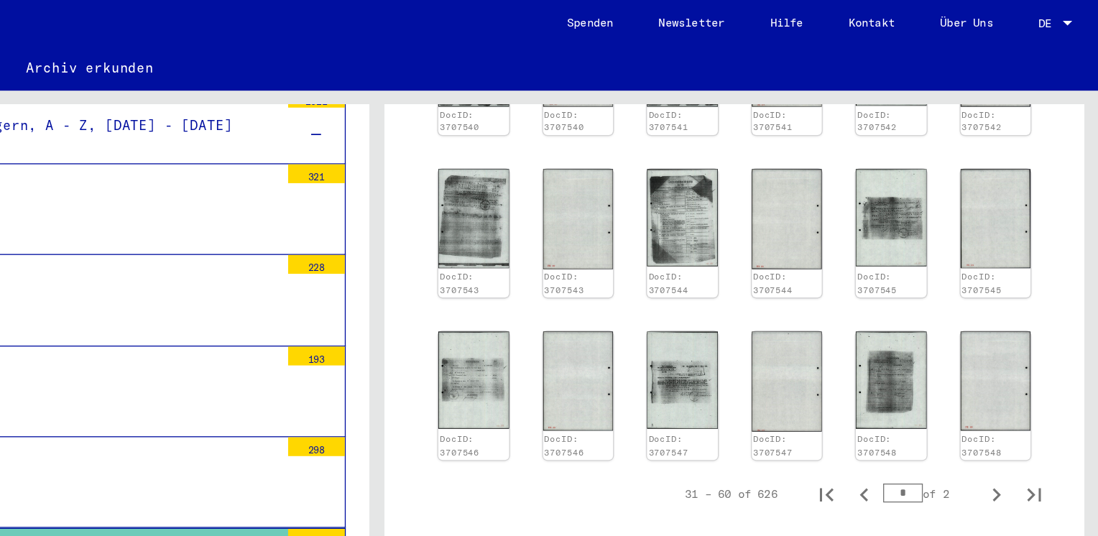
scroll to position [525, 0]
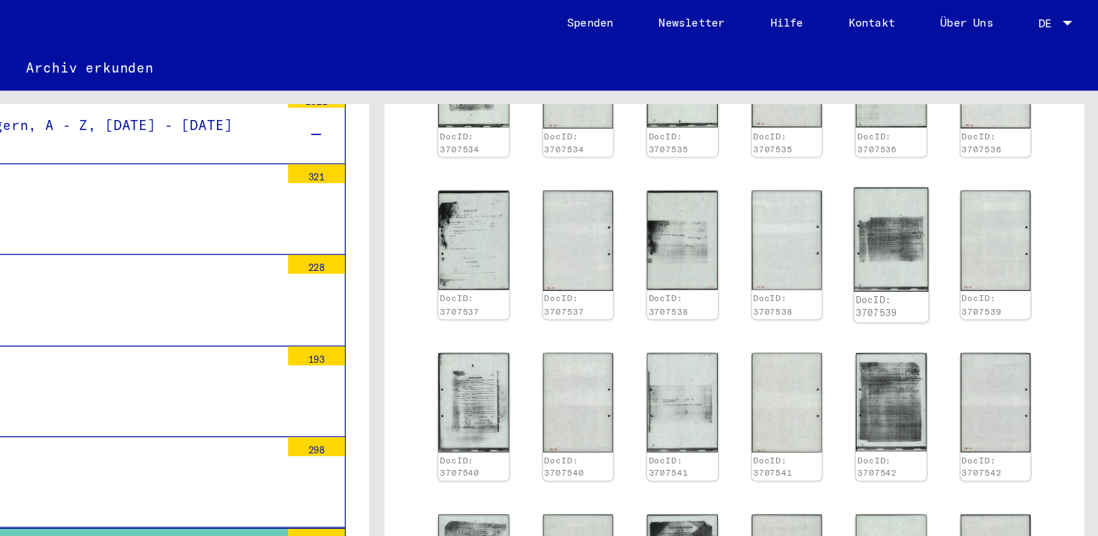
click at [926, 193] on img at bounding box center [940, 183] width 56 height 80
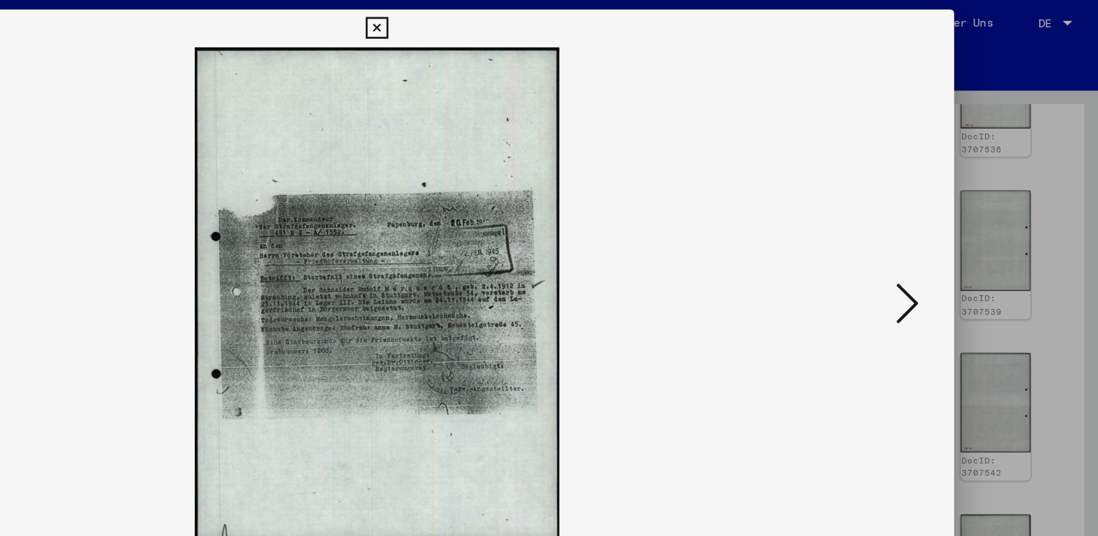
click at [547, 29] on icon at bounding box center [548, 21] width 17 height 17
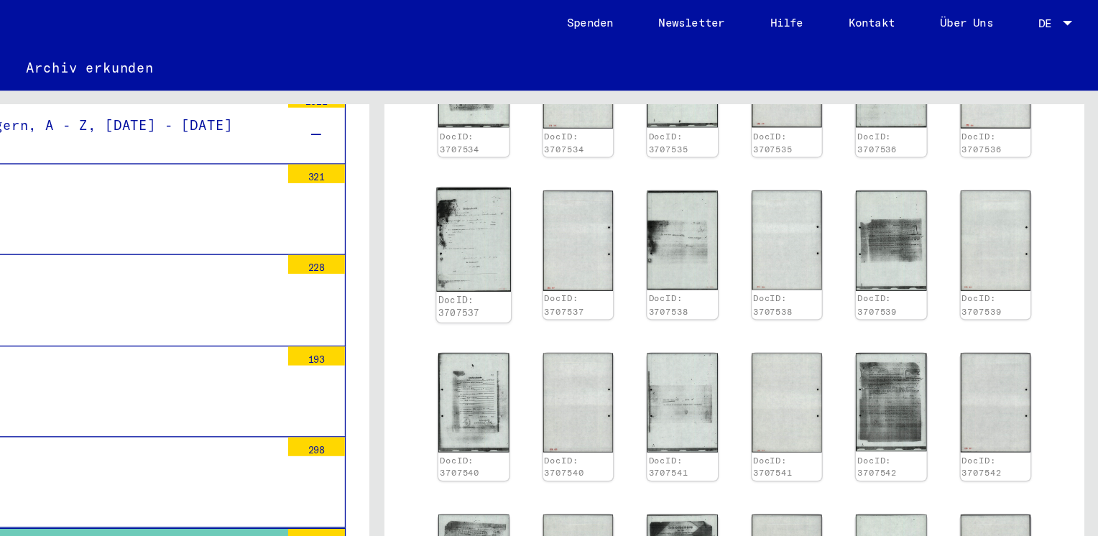
click at [626, 175] on img at bounding box center [622, 182] width 56 height 79
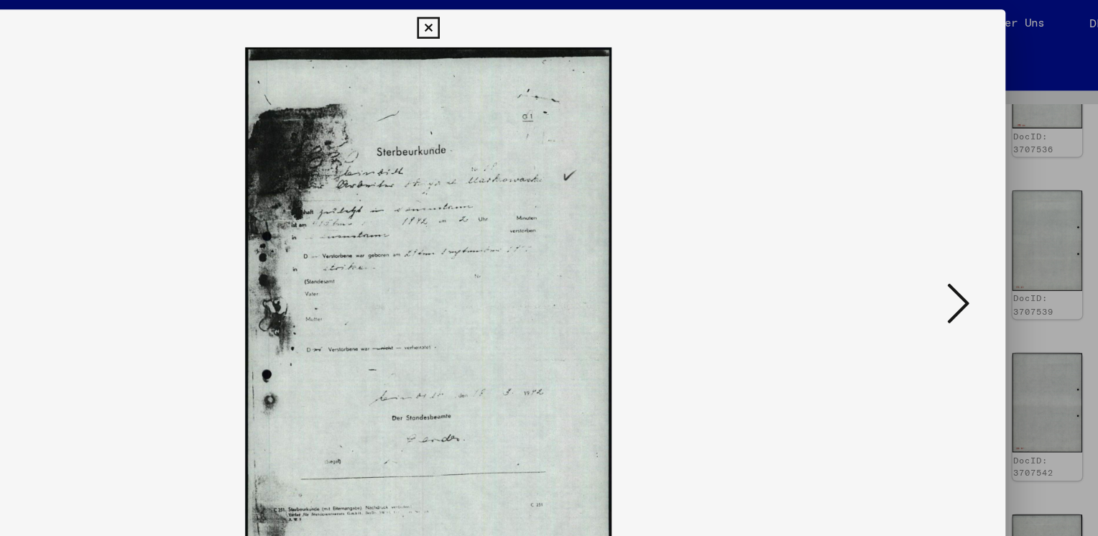
click at [552, 24] on icon at bounding box center [548, 21] width 17 height 17
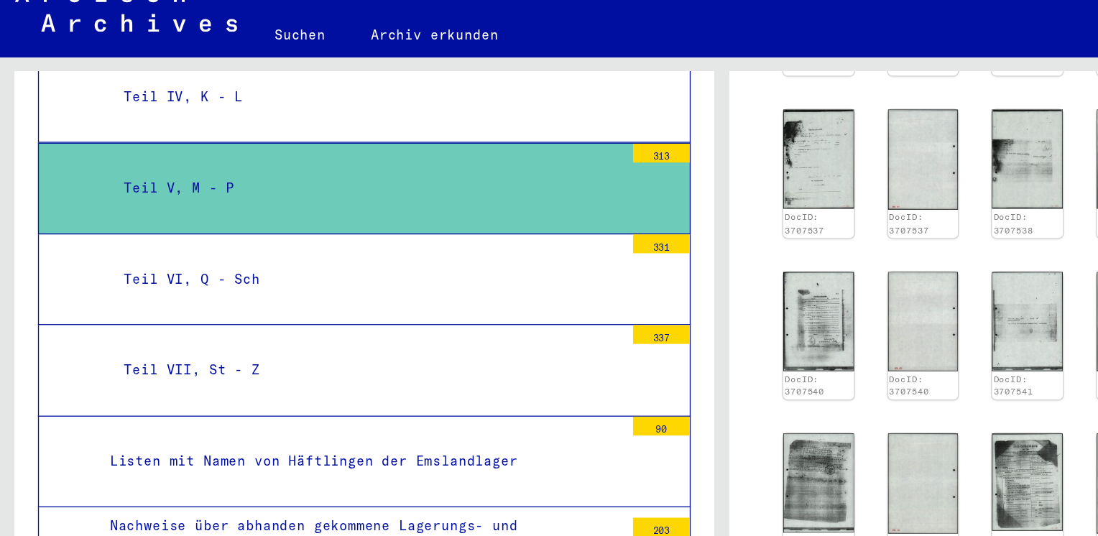
scroll to position [5017, 0]
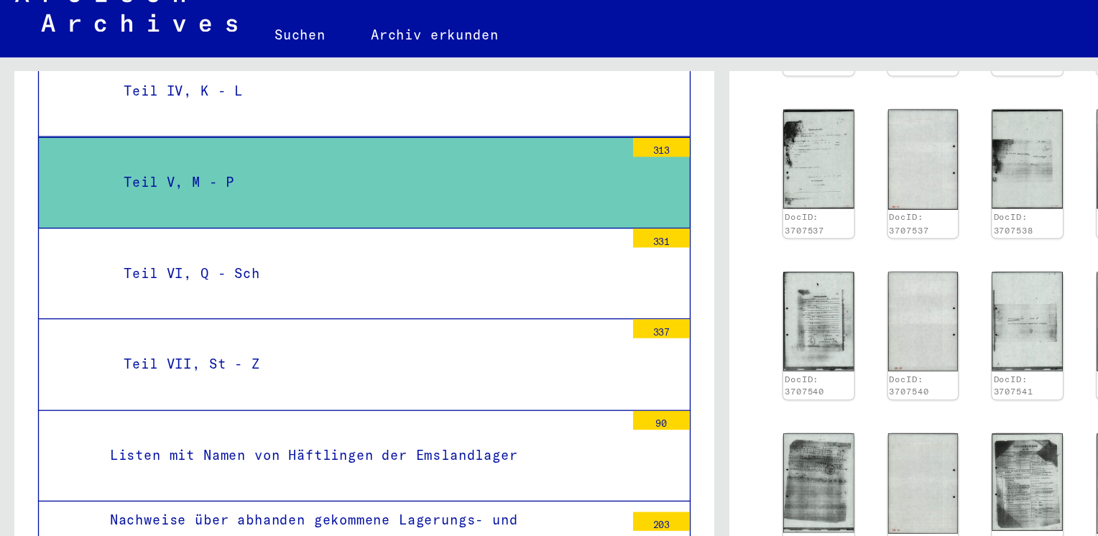
click at [494, 338] on div "90" at bounding box center [502, 345] width 43 height 14
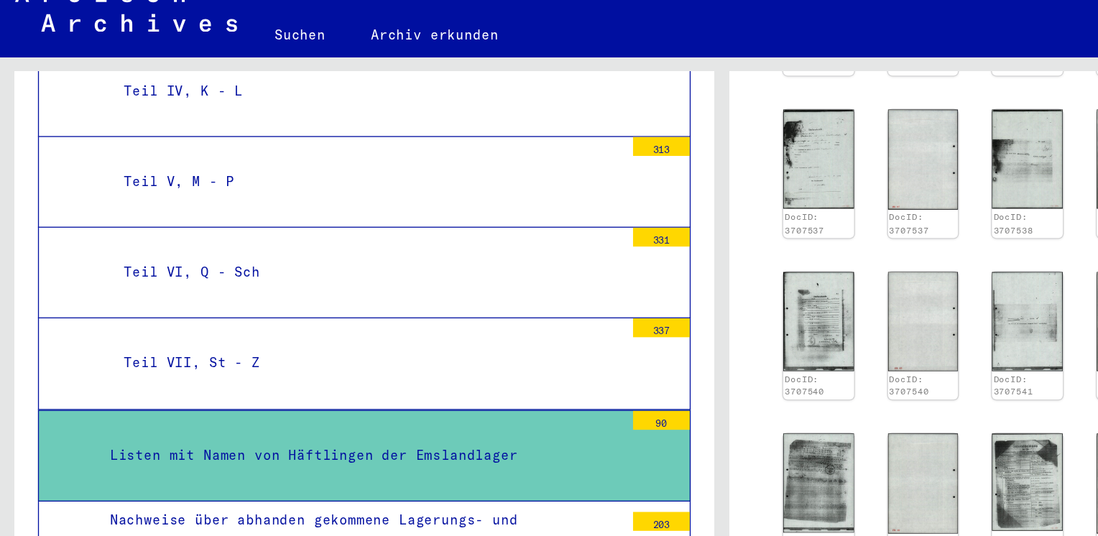
click at [494, 338] on div "90" at bounding box center [502, 345] width 43 height 14
click at [492, 338] on div "90" at bounding box center [502, 345] width 43 height 14
drag, startPoint x: 492, startPoint y: 233, endPoint x: 439, endPoint y: 269, distance: 63.8
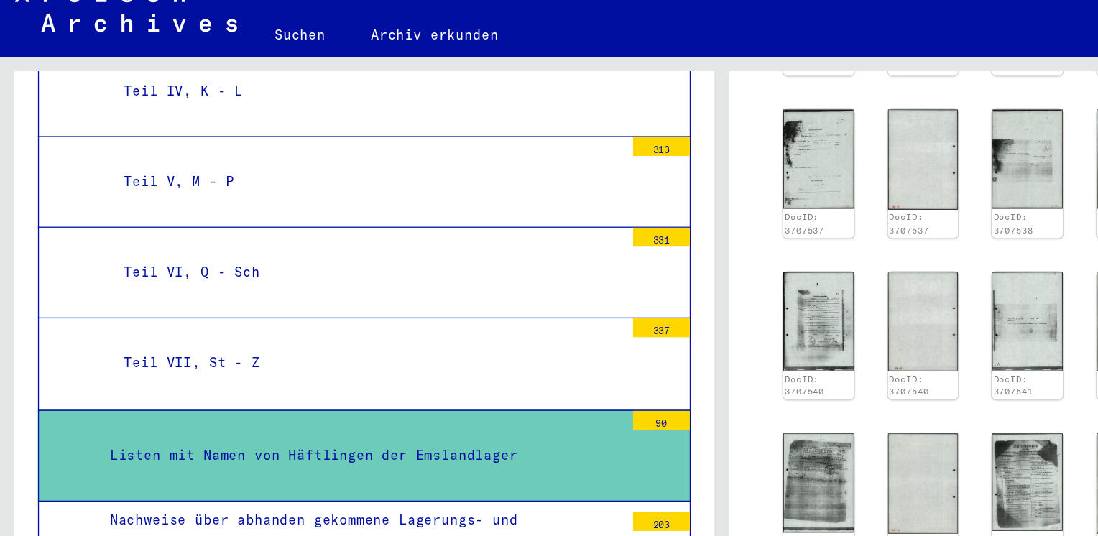
click at [439, 358] on div "Listen mit Namen von Häftlingen der Emslandlager" at bounding box center [274, 372] width 402 height 28
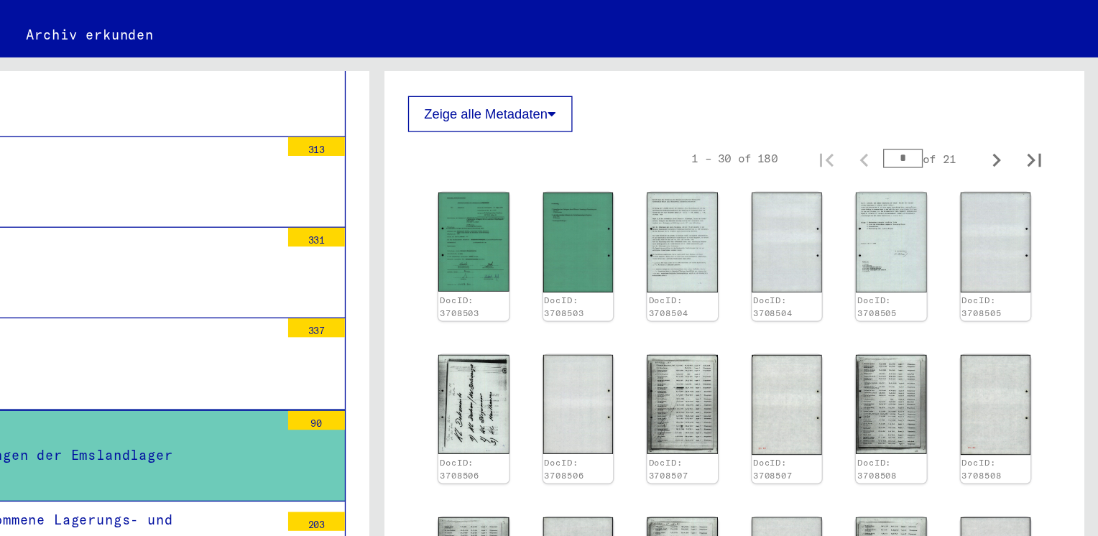
scroll to position [491, 0]
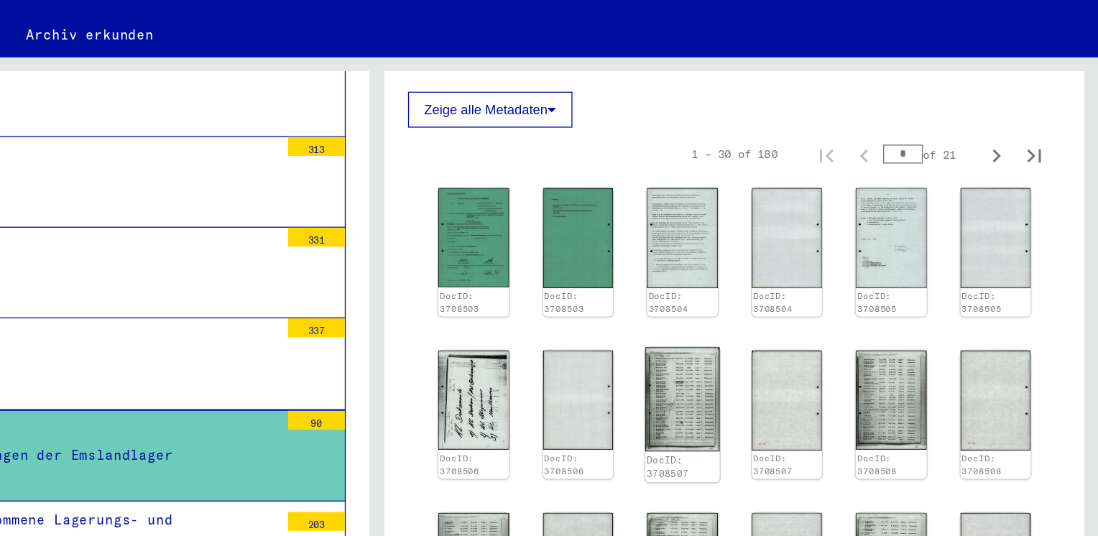
click at [787, 308] on img at bounding box center [781, 328] width 56 height 79
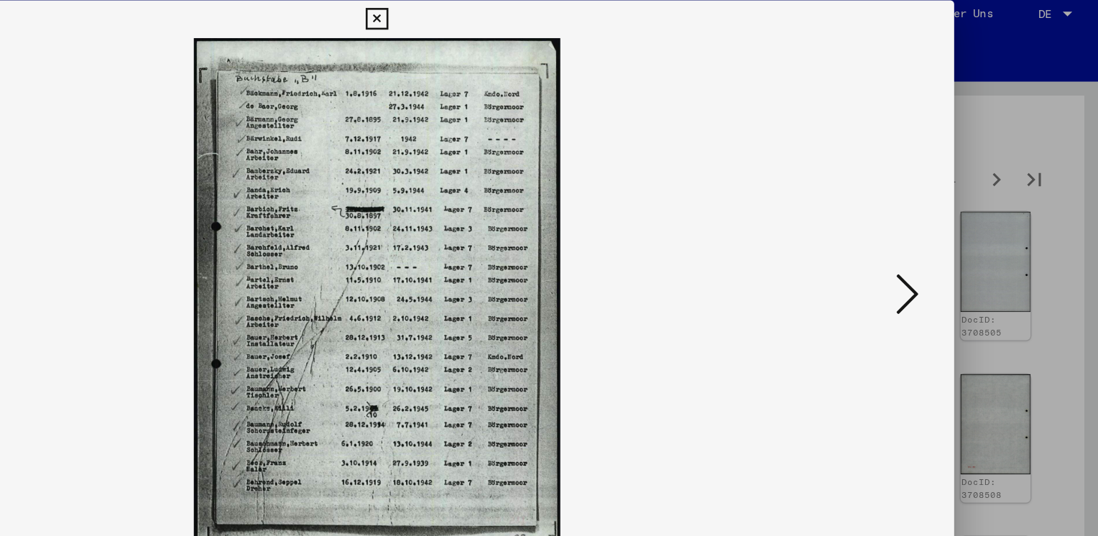
click at [955, 228] on icon at bounding box center [951, 230] width 17 height 34
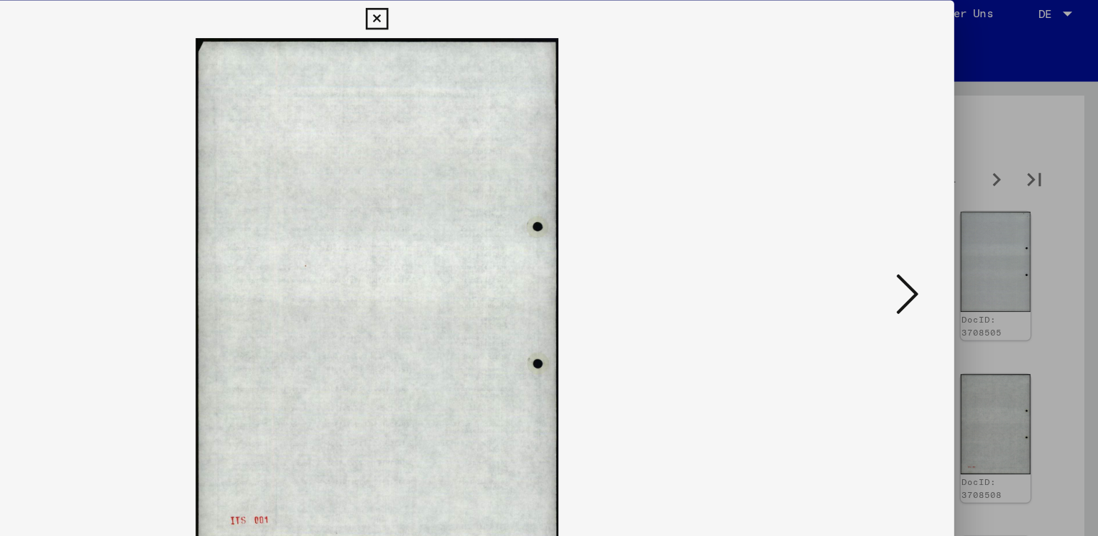
click at [955, 228] on icon at bounding box center [951, 230] width 17 height 34
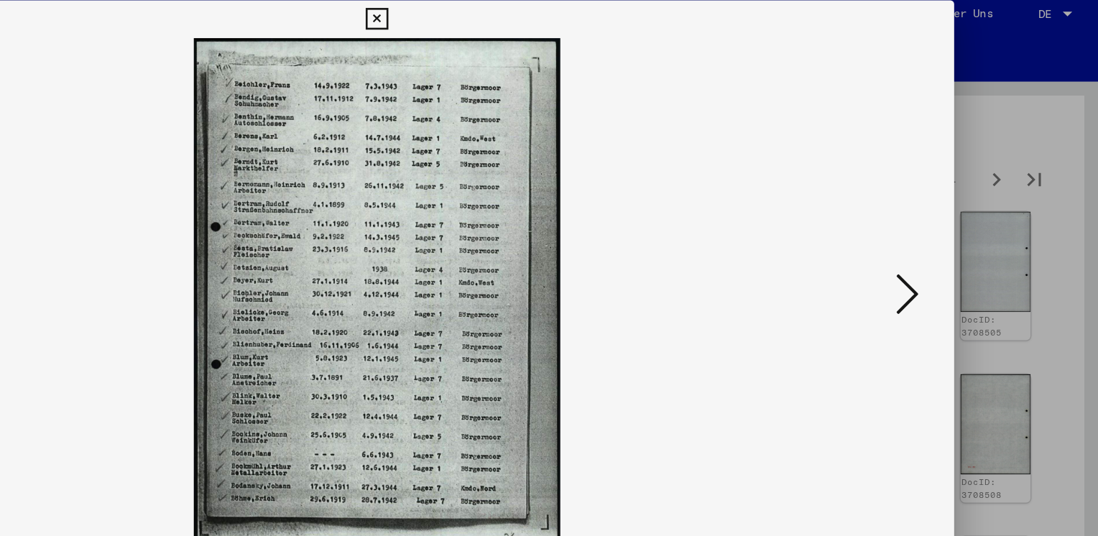
click at [955, 228] on icon at bounding box center [951, 230] width 17 height 34
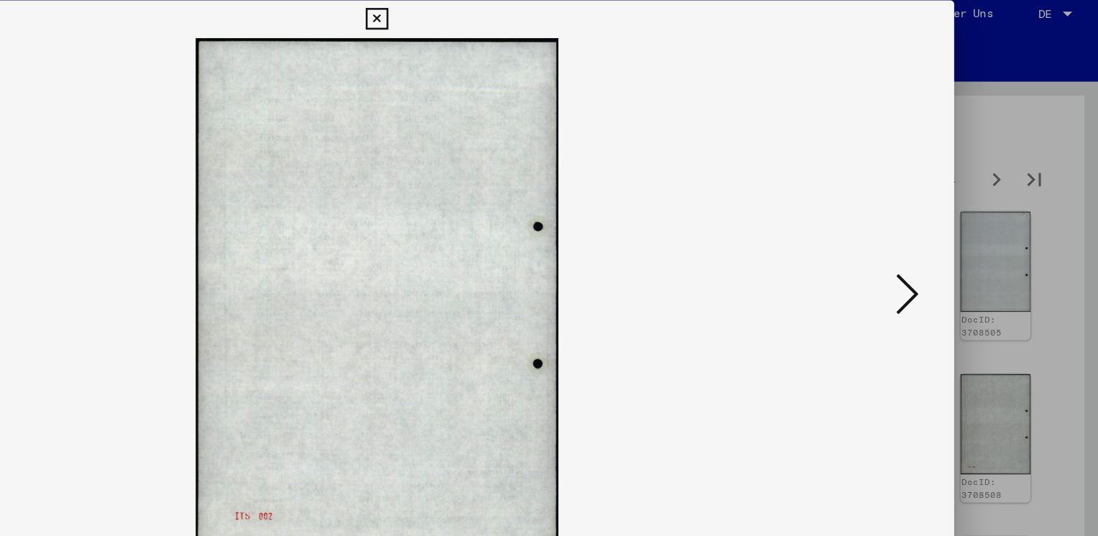
click at [955, 228] on icon at bounding box center [951, 230] width 17 height 34
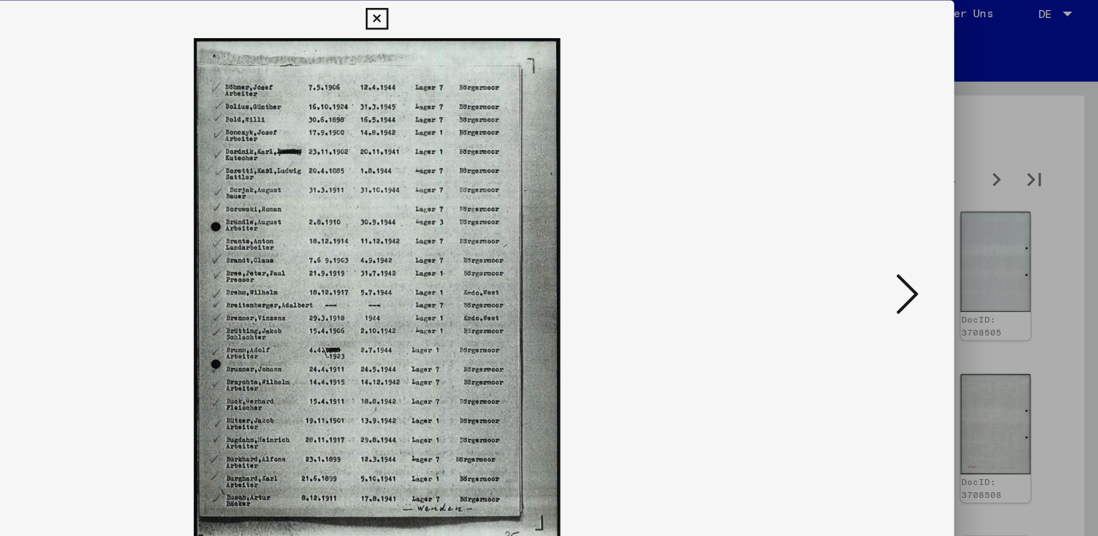
click at [955, 228] on icon at bounding box center [951, 230] width 17 height 34
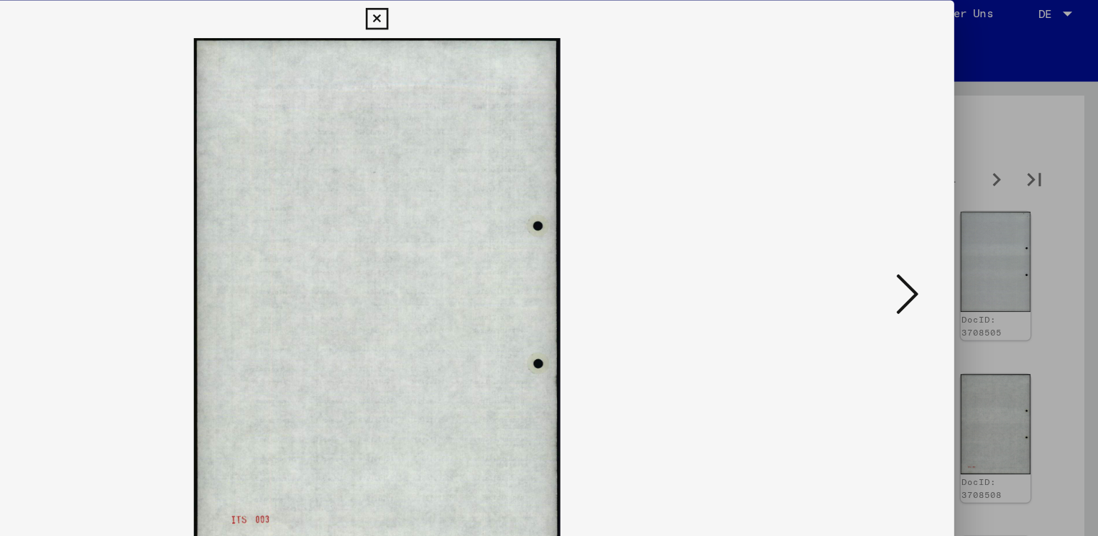
click at [955, 228] on icon at bounding box center [951, 230] width 17 height 34
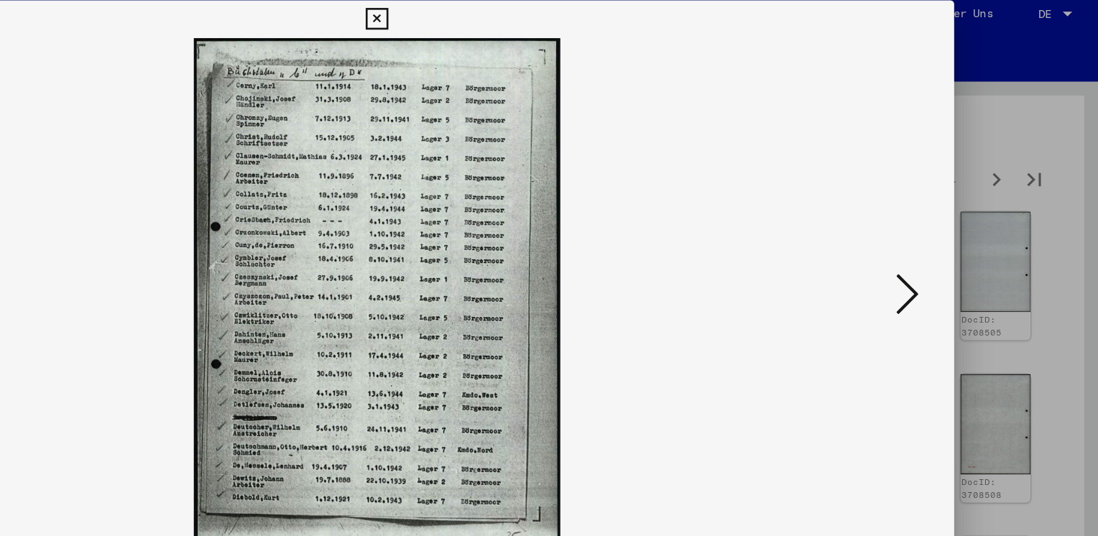
click at [955, 228] on icon at bounding box center [951, 230] width 17 height 34
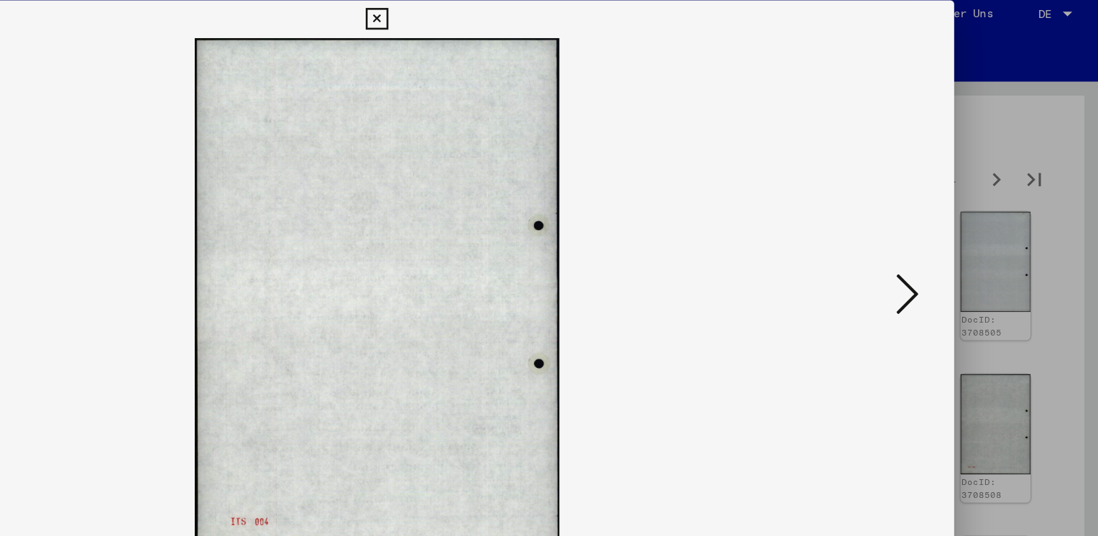
click at [955, 228] on icon at bounding box center [951, 230] width 17 height 34
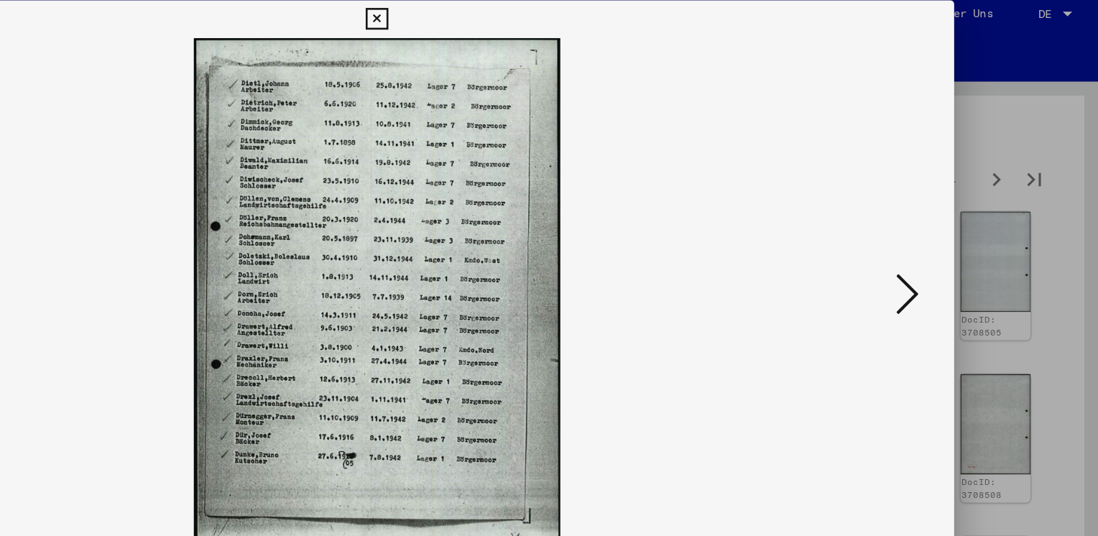
click at [955, 228] on icon at bounding box center [951, 230] width 17 height 34
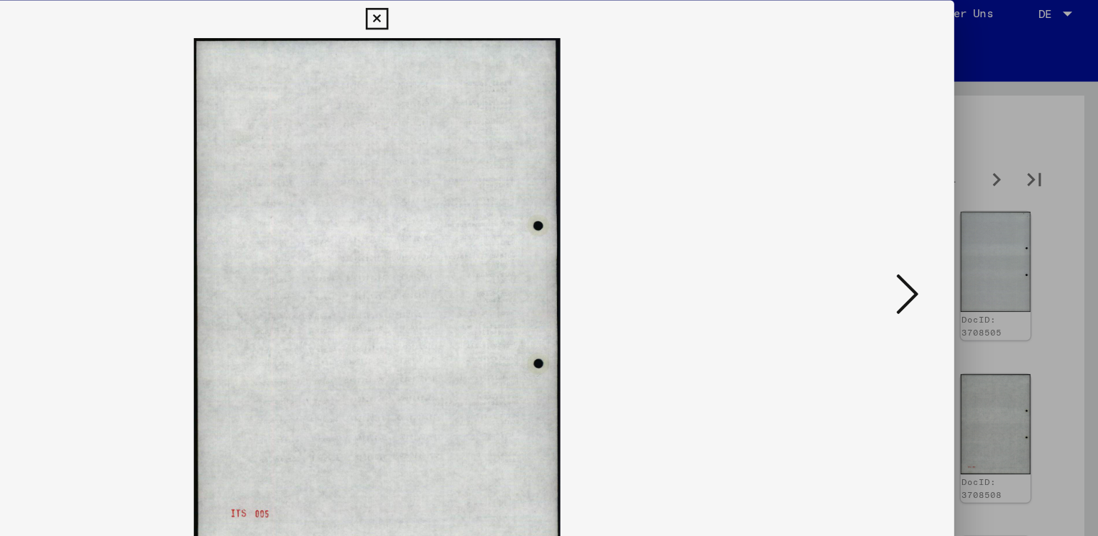
click at [955, 228] on icon at bounding box center [951, 230] width 17 height 34
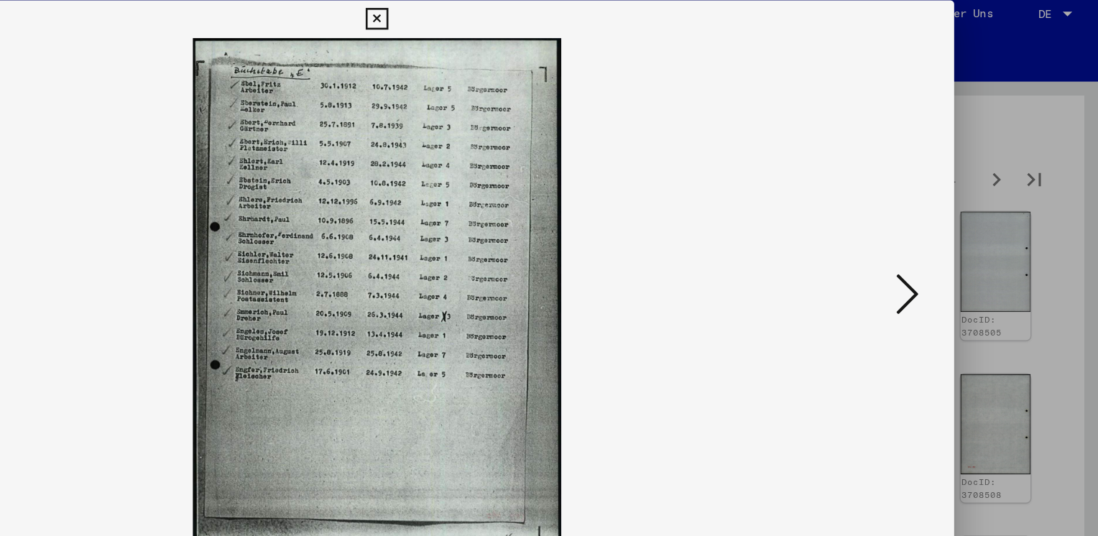
click at [955, 228] on icon at bounding box center [951, 230] width 17 height 34
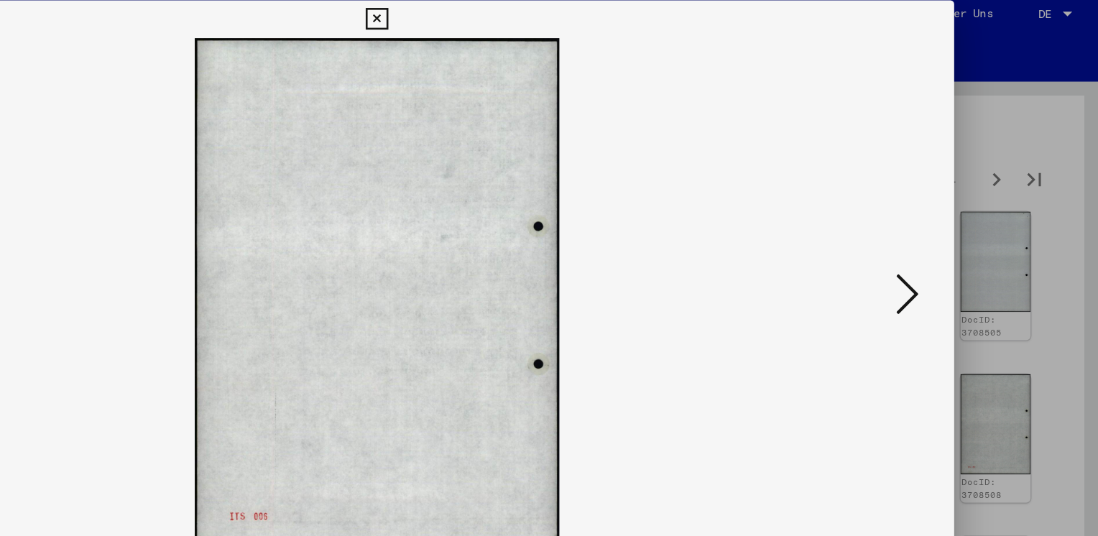
click at [955, 228] on icon at bounding box center [951, 230] width 17 height 34
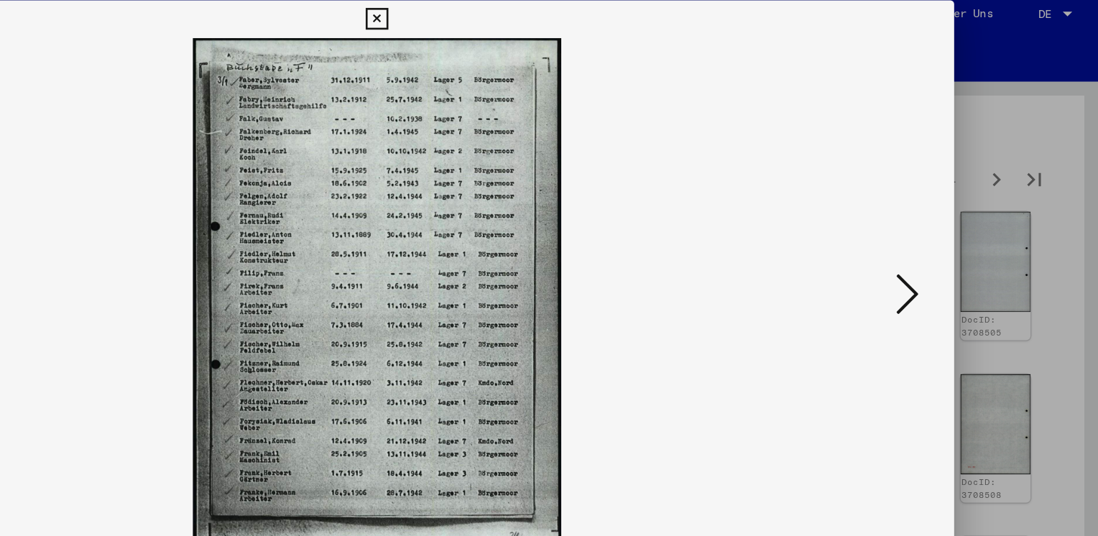
click at [955, 228] on icon at bounding box center [951, 230] width 17 height 34
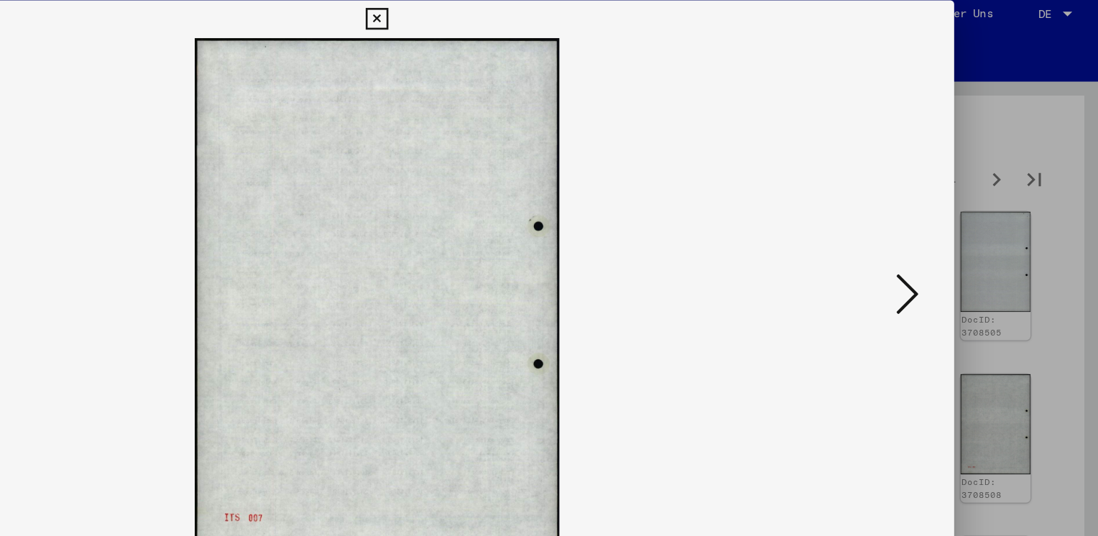
click at [955, 228] on icon at bounding box center [951, 230] width 17 height 34
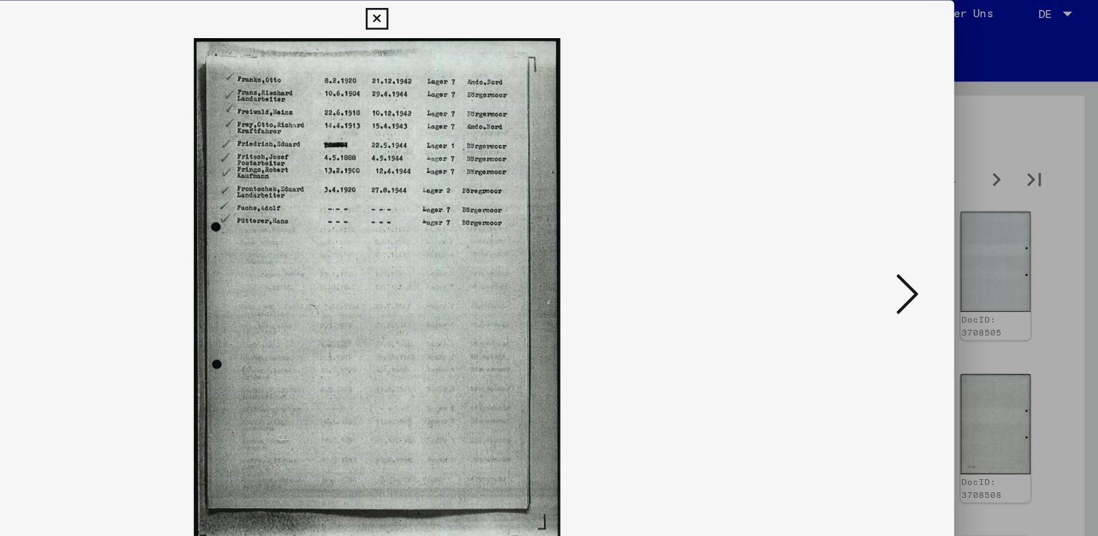
click at [955, 228] on icon at bounding box center [951, 230] width 17 height 34
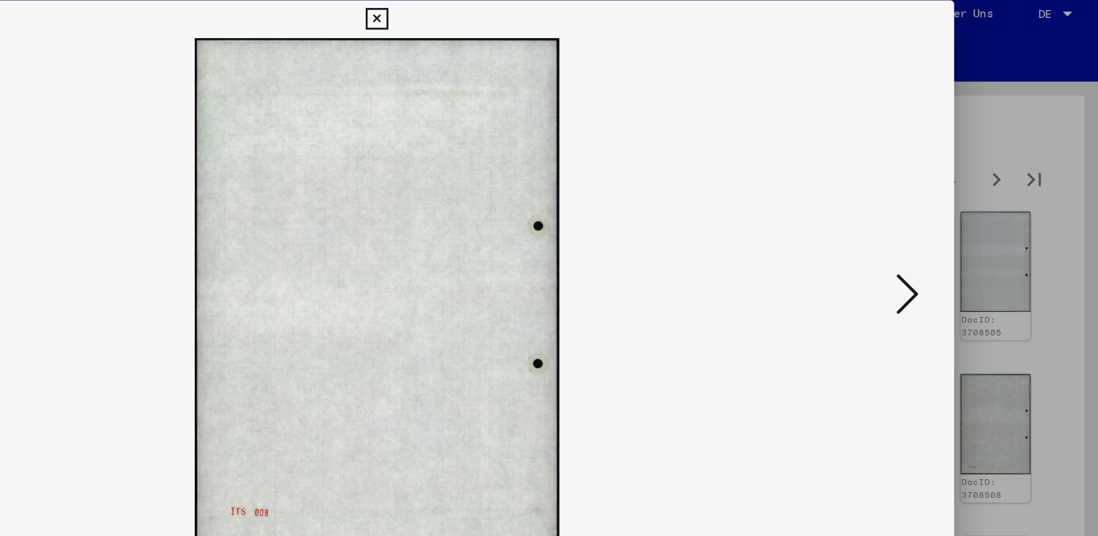
click at [955, 228] on icon at bounding box center [951, 230] width 17 height 34
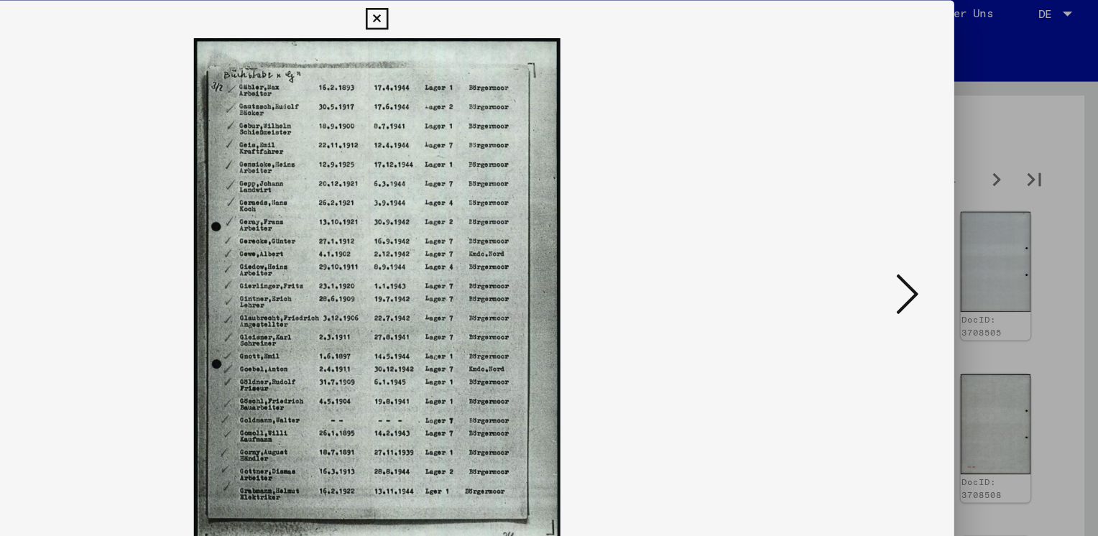
click at [955, 228] on icon at bounding box center [951, 230] width 17 height 34
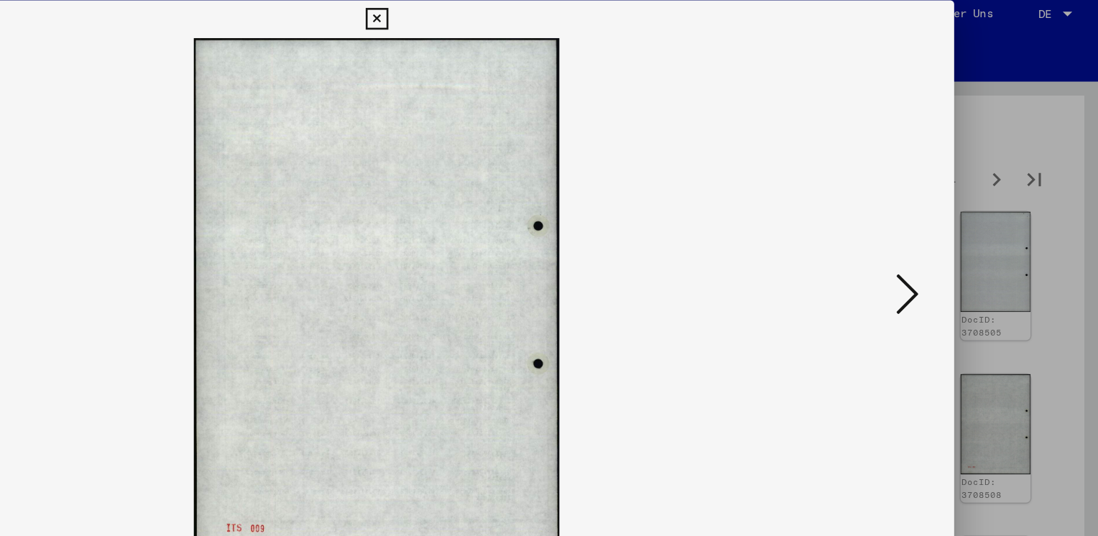
click at [955, 228] on icon at bounding box center [951, 230] width 17 height 34
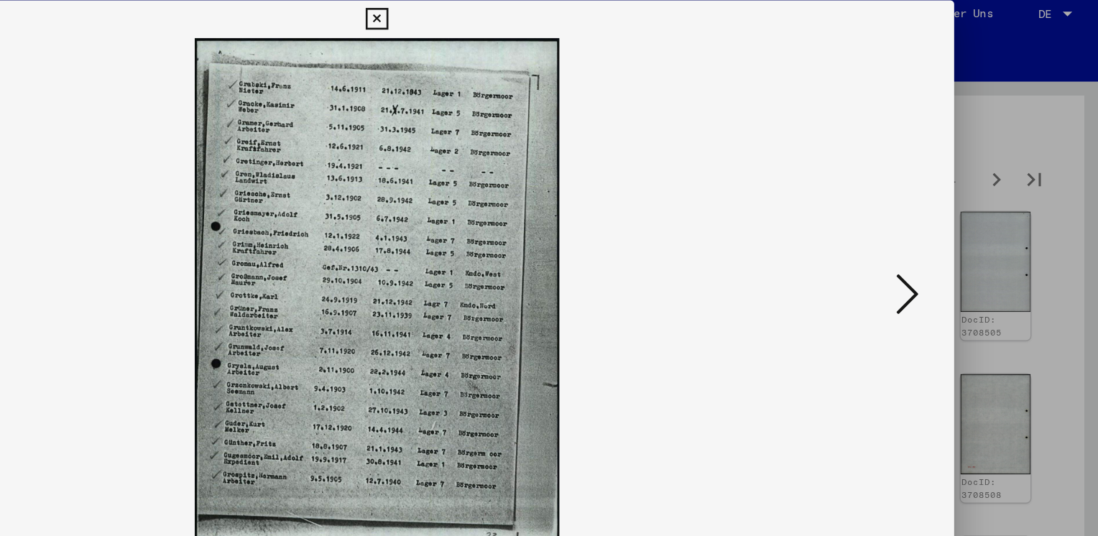
click at [955, 228] on icon at bounding box center [951, 230] width 17 height 34
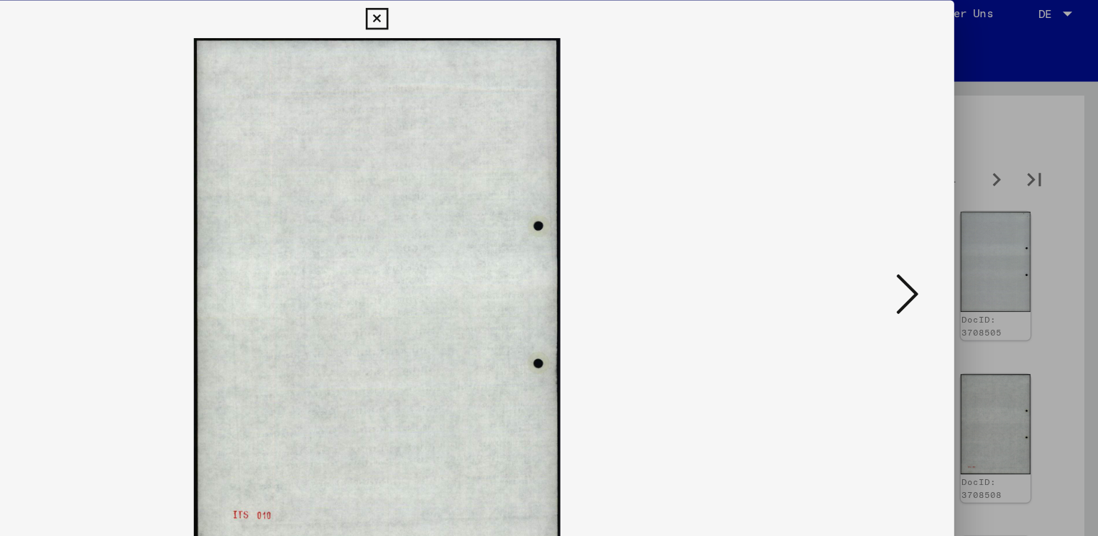
click at [955, 228] on icon at bounding box center [951, 230] width 17 height 34
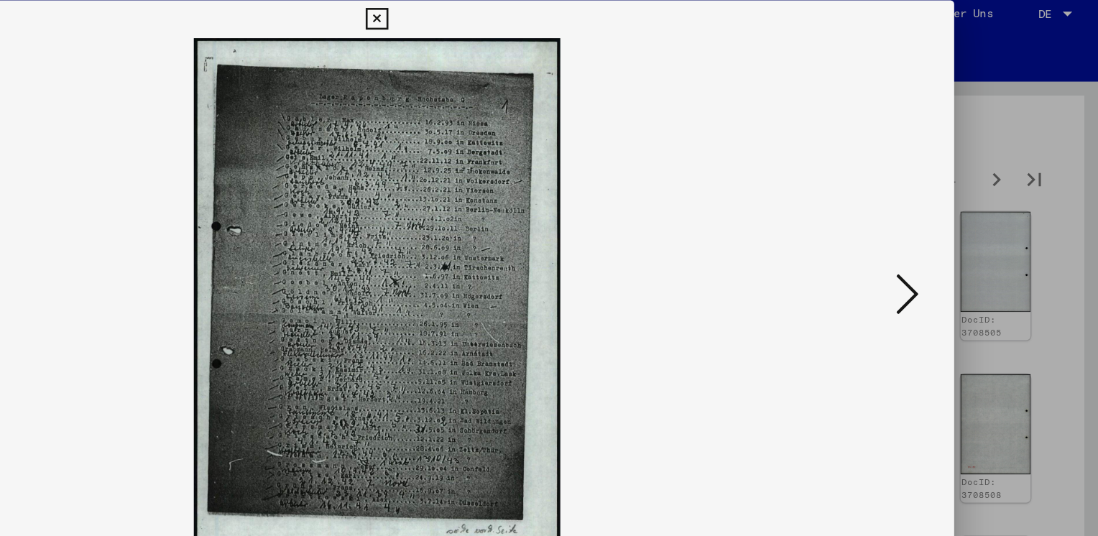
click at [955, 228] on icon at bounding box center [951, 230] width 17 height 34
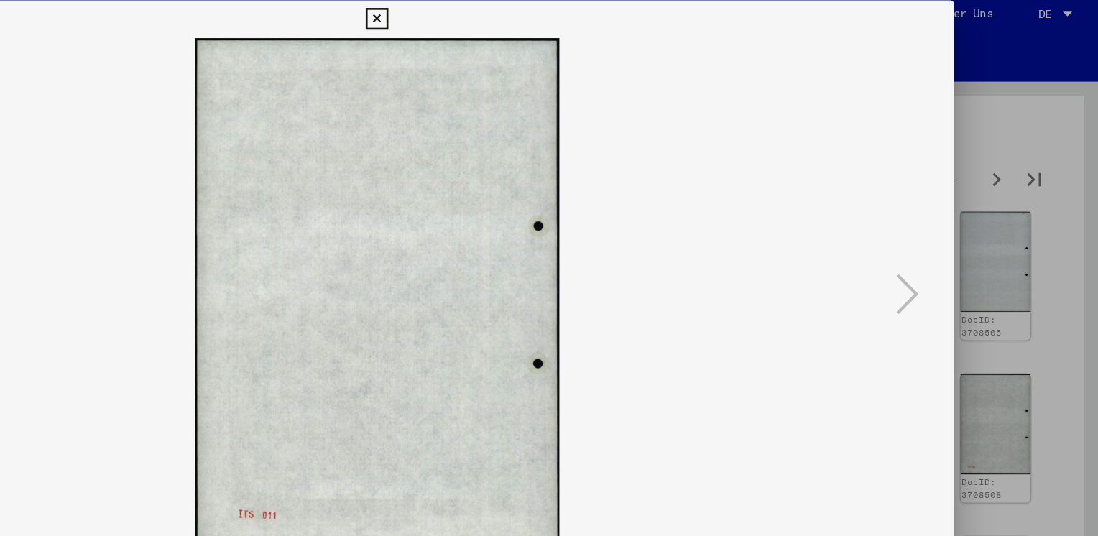
click at [548, 22] on icon at bounding box center [548, 21] width 17 height 17
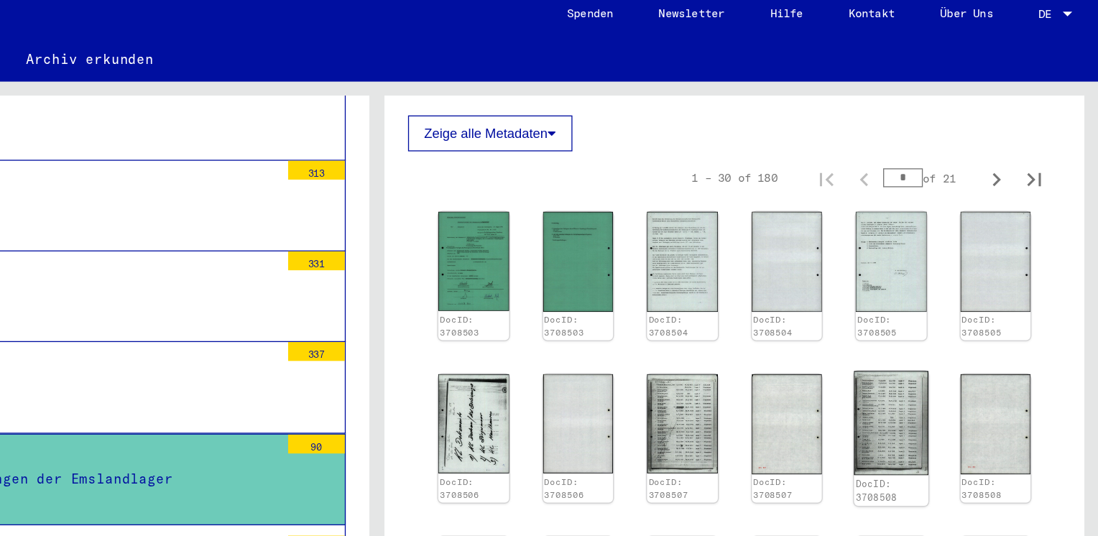
click at [912, 292] on img at bounding box center [940, 328] width 56 height 79
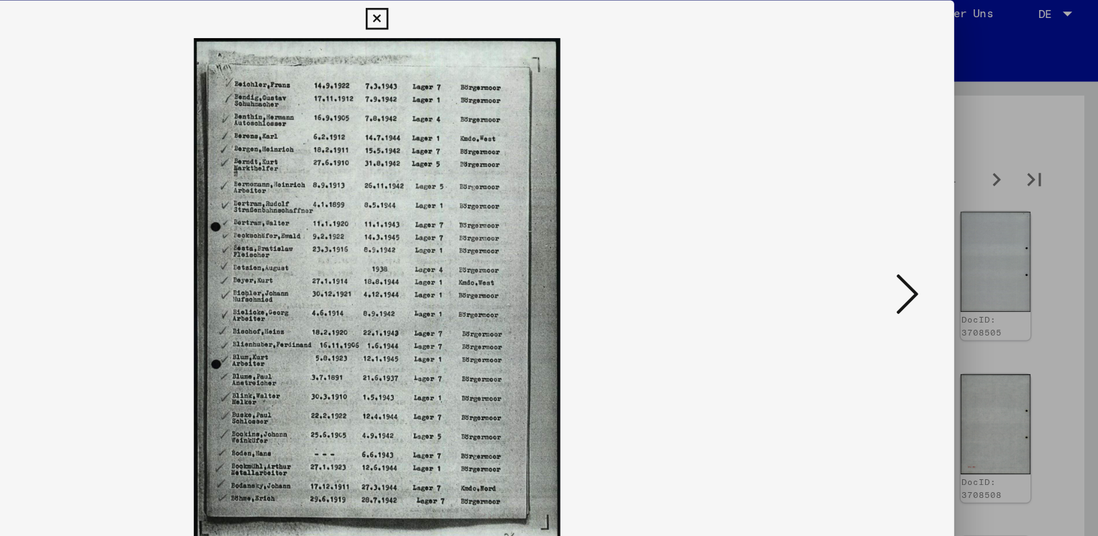
click at [1046, 315] on div at bounding box center [549, 268] width 1098 height 536
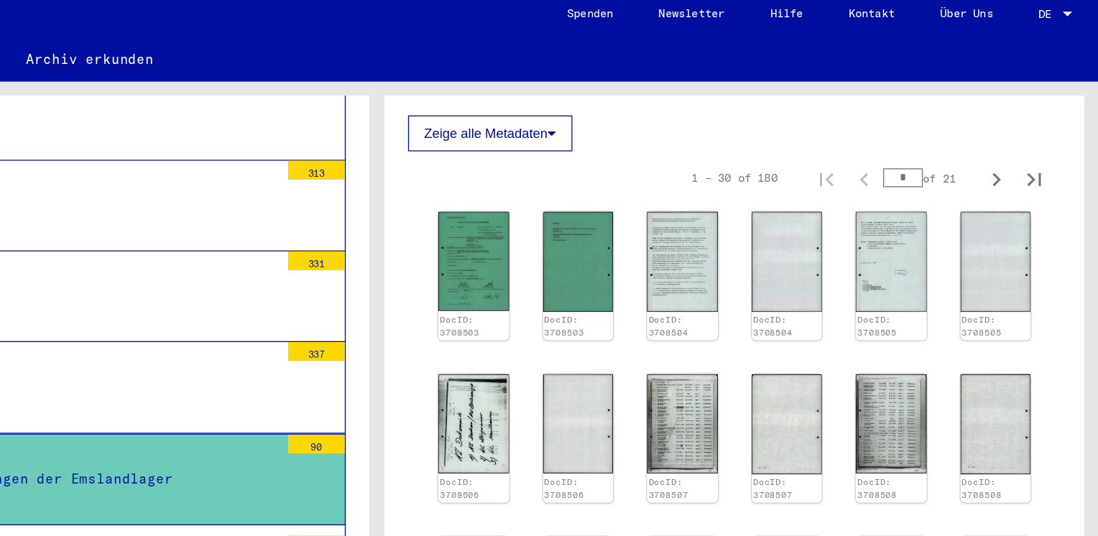
scroll to position [754, 0]
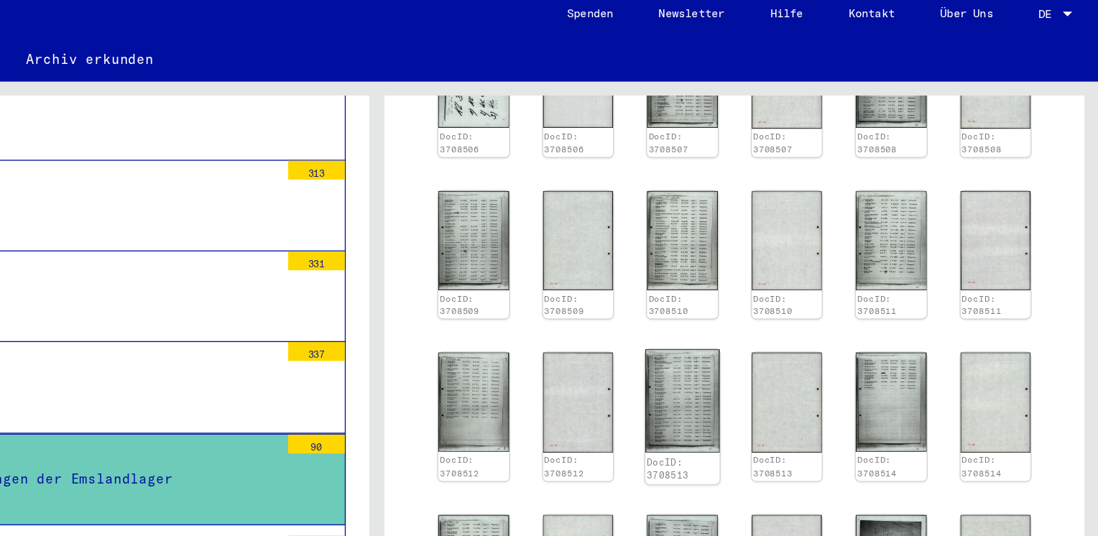
click at [793, 302] on img at bounding box center [781, 312] width 56 height 78
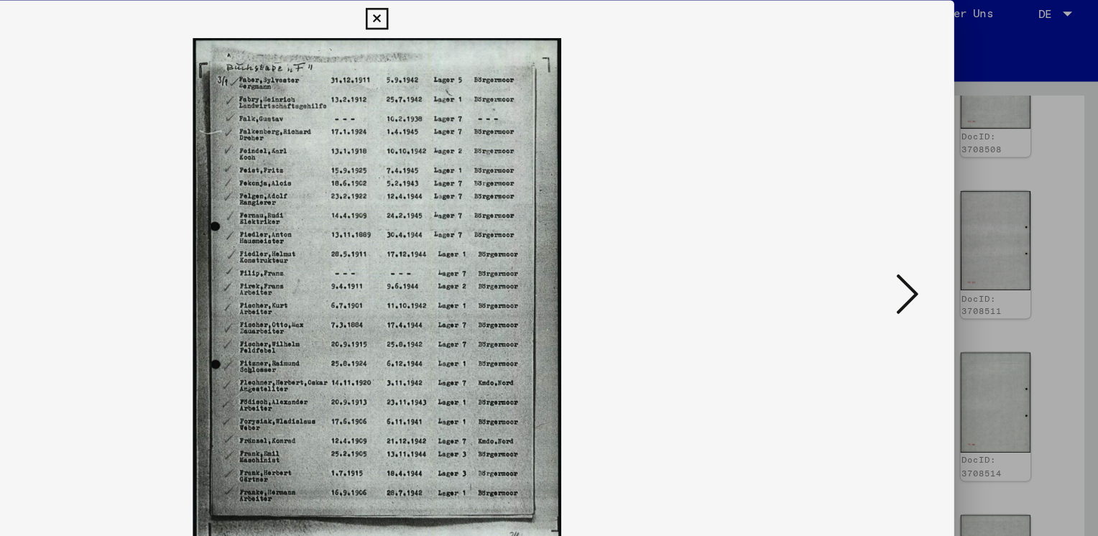
click at [953, 218] on icon at bounding box center [951, 230] width 17 height 34
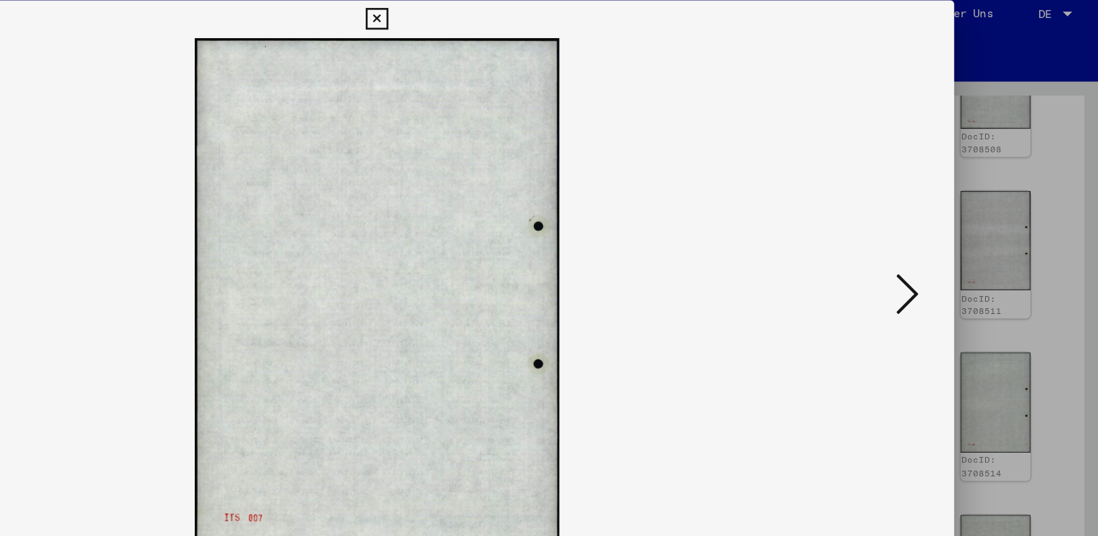
click at [954, 229] on icon at bounding box center [951, 230] width 17 height 34
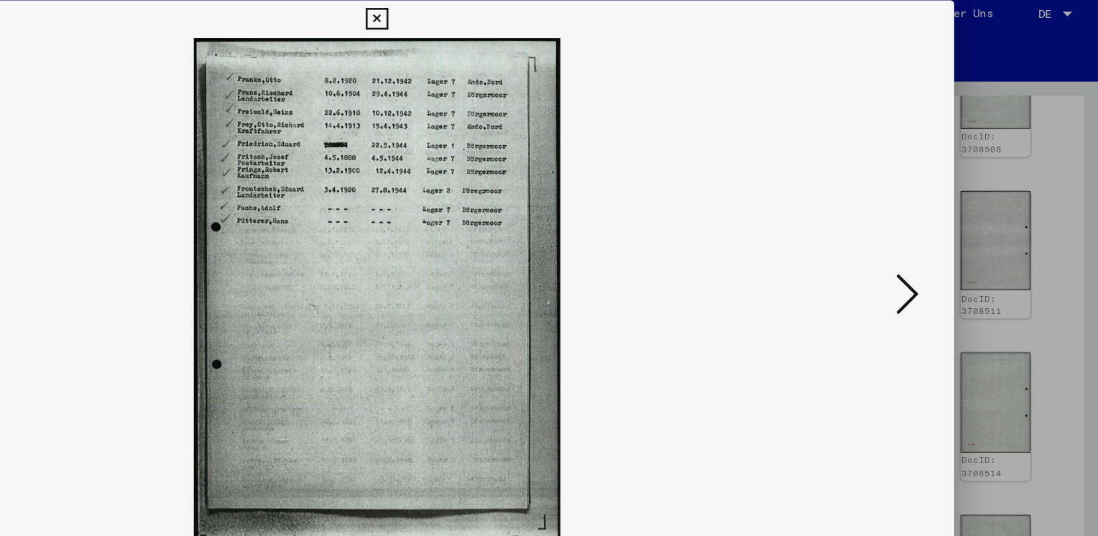
click at [954, 229] on icon at bounding box center [951, 230] width 17 height 34
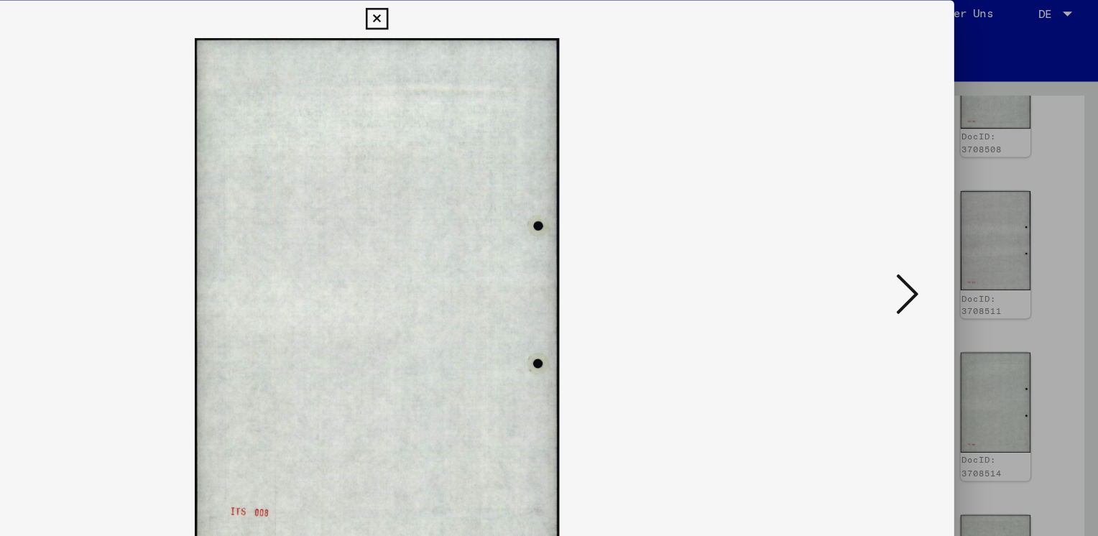
click at [954, 229] on icon at bounding box center [951, 230] width 17 height 34
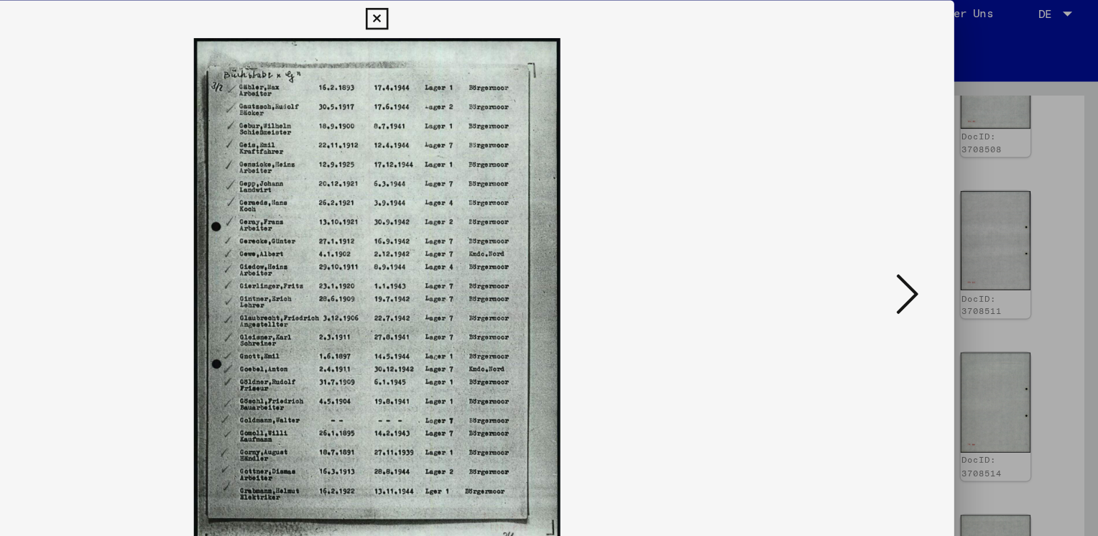
click at [954, 229] on icon at bounding box center [951, 230] width 17 height 34
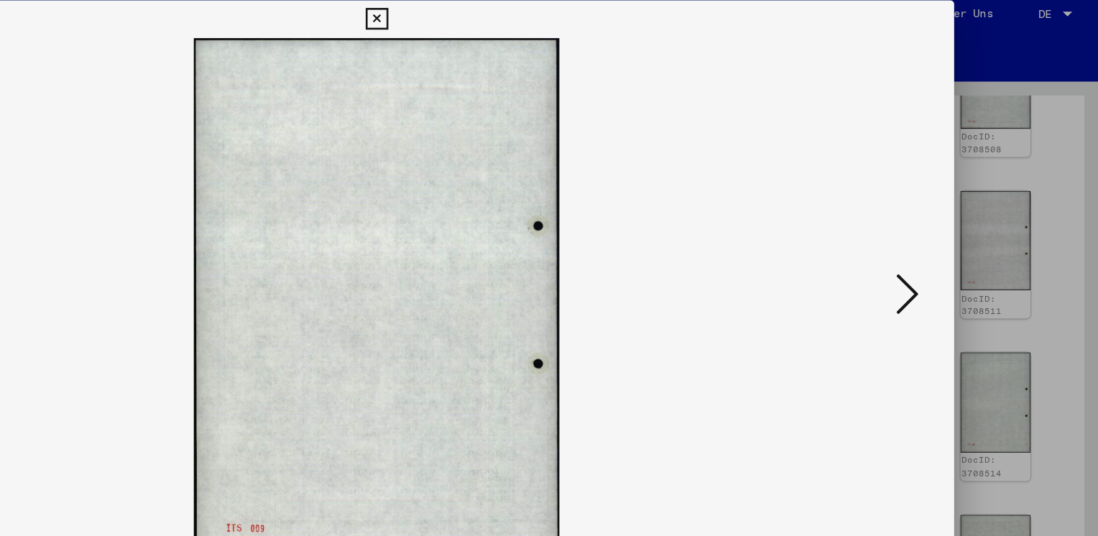
click at [954, 229] on icon at bounding box center [951, 230] width 17 height 34
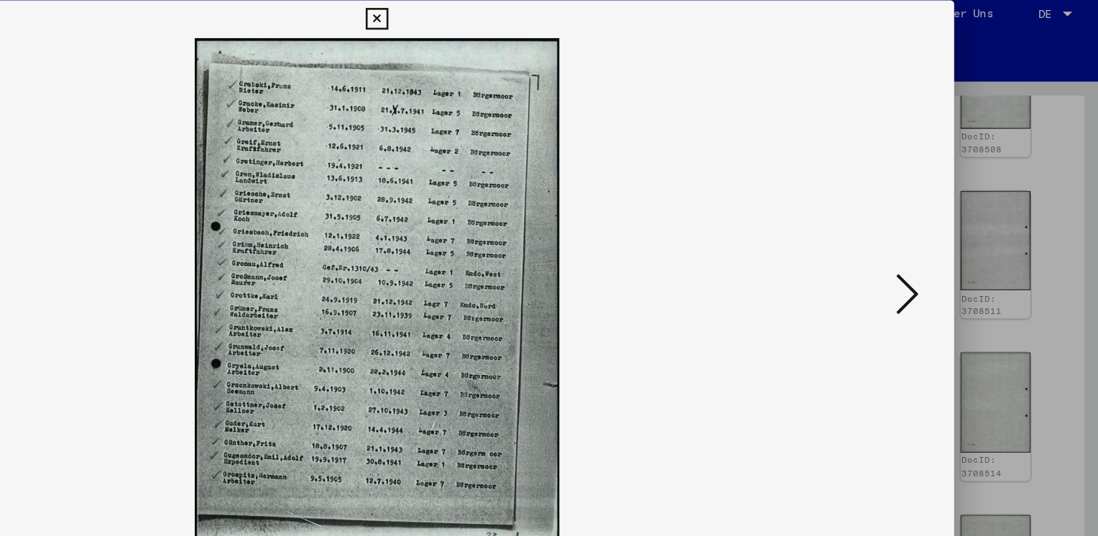
click at [954, 229] on icon at bounding box center [951, 230] width 17 height 34
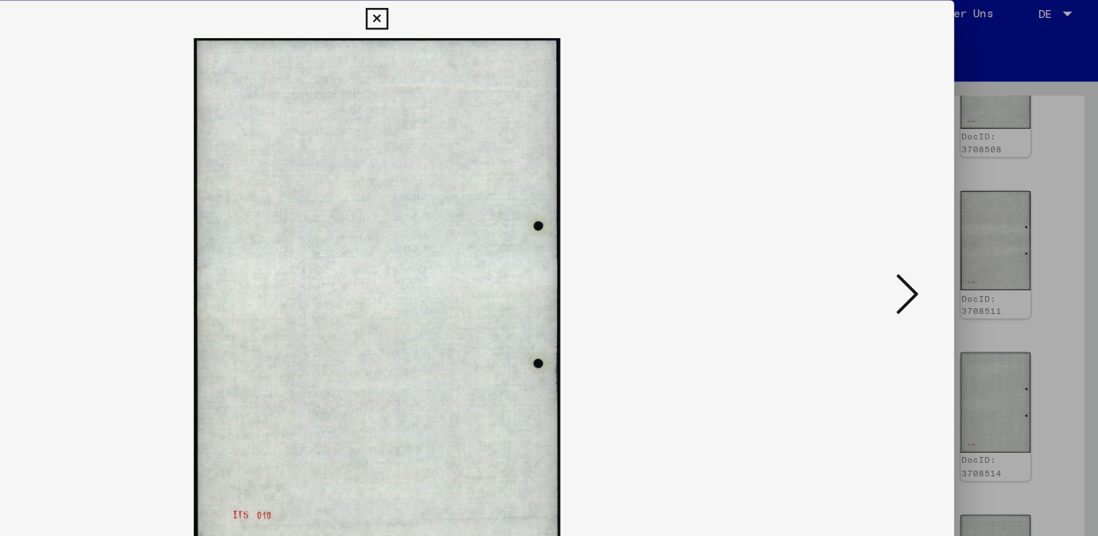
click at [954, 229] on icon at bounding box center [951, 230] width 17 height 34
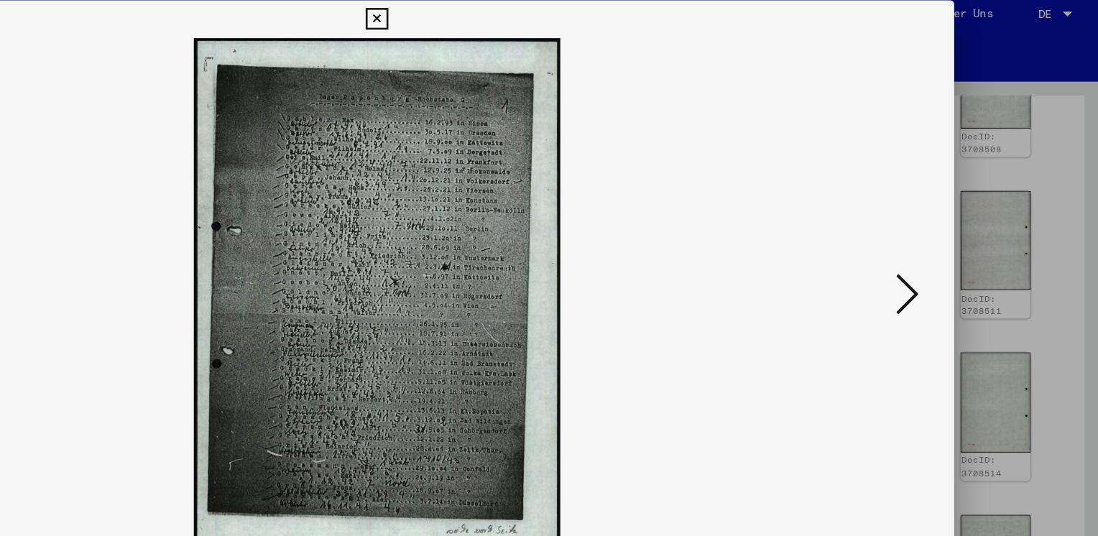
click at [954, 229] on icon at bounding box center [951, 230] width 17 height 34
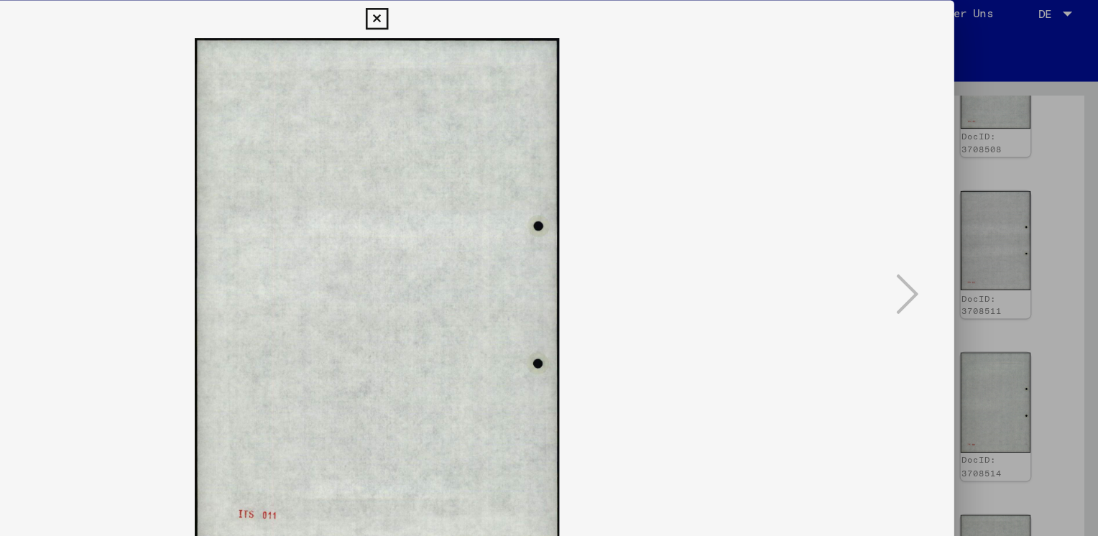
click at [547, 20] on icon at bounding box center [548, 21] width 17 height 17
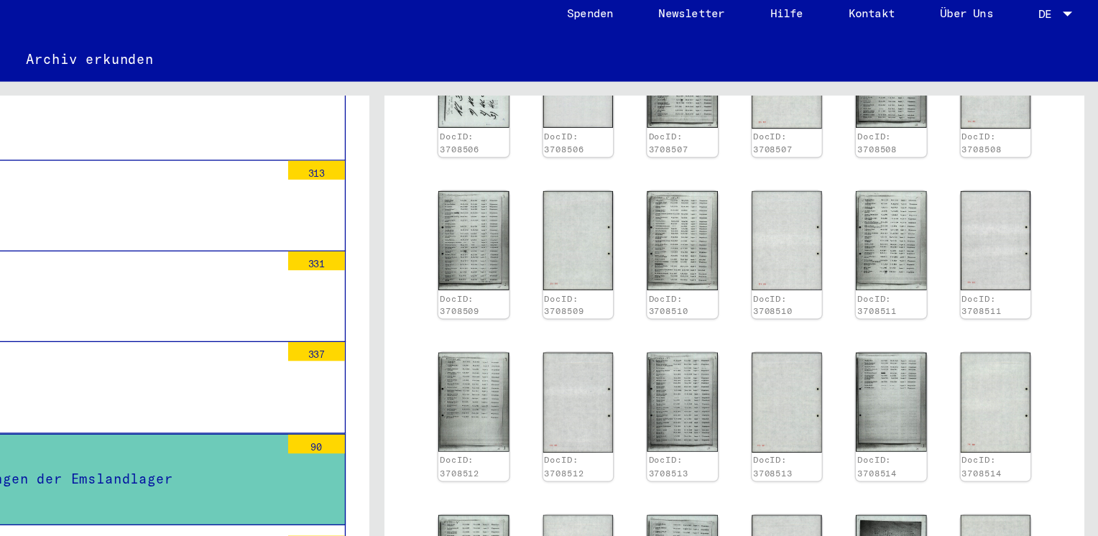
scroll to position [1017, 0]
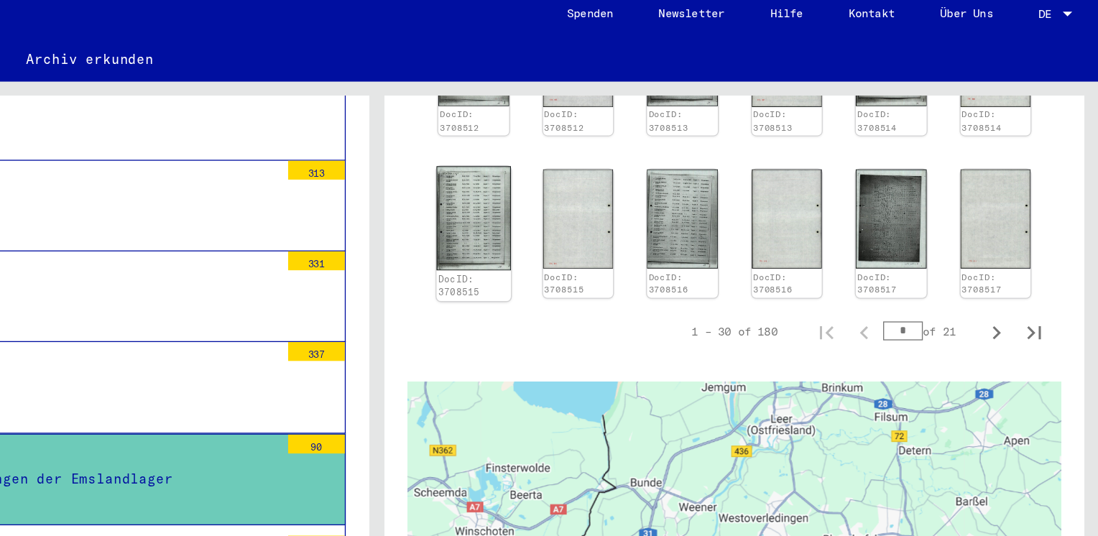
click at [634, 142] on img at bounding box center [622, 173] width 56 height 79
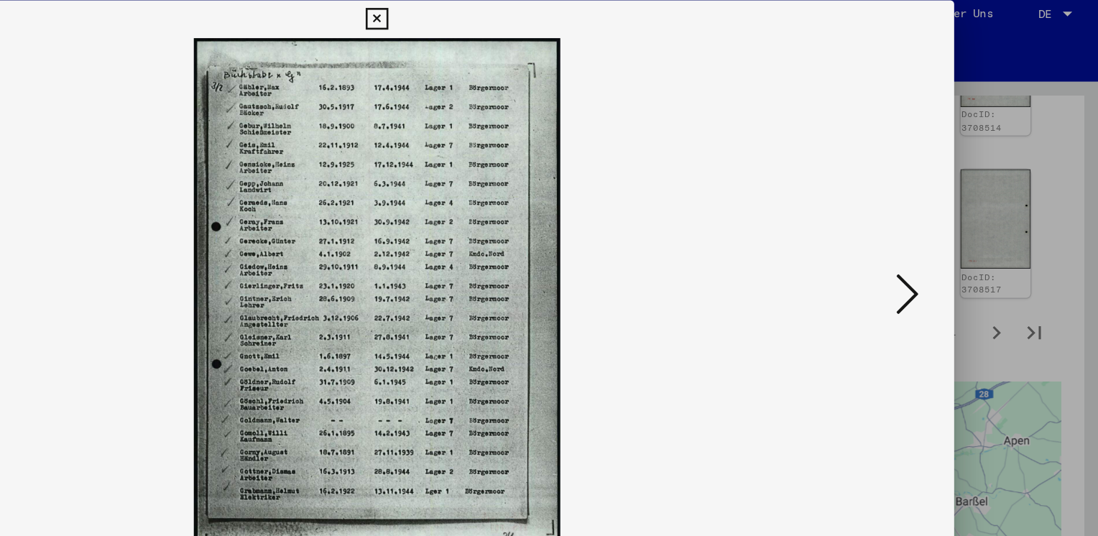
click at [957, 230] on icon at bounding box center [951, 230] width 17 height 34
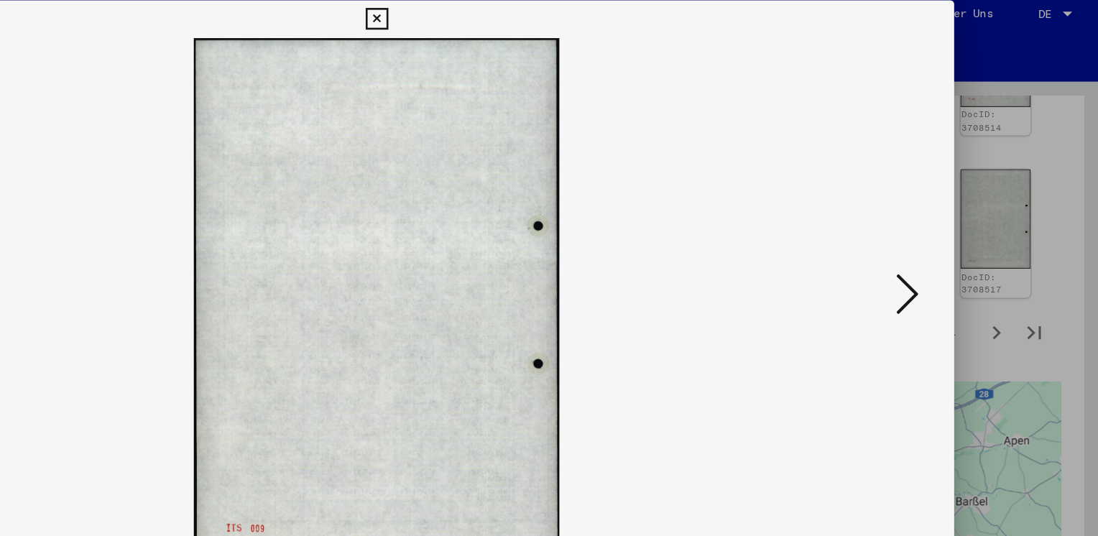
click at [957, 230] on icon at bounding box center [951, 230] width 17 height 34
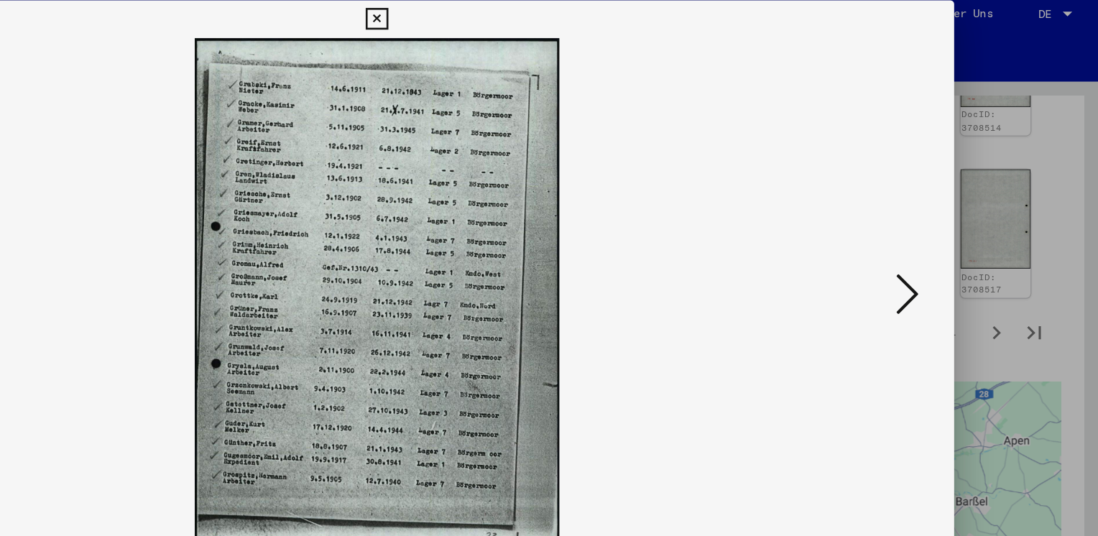
click at [957, 230] on icon at bounding box center [951, 230] width 17 height 34
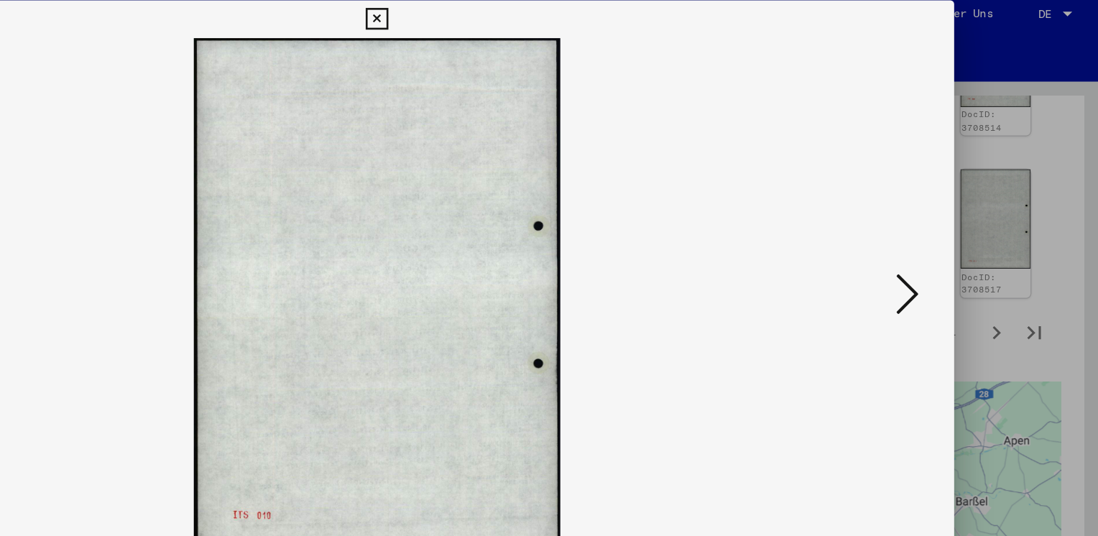
click at [957, 230] on icon at bounding box center [951, 230] width 17 height 34
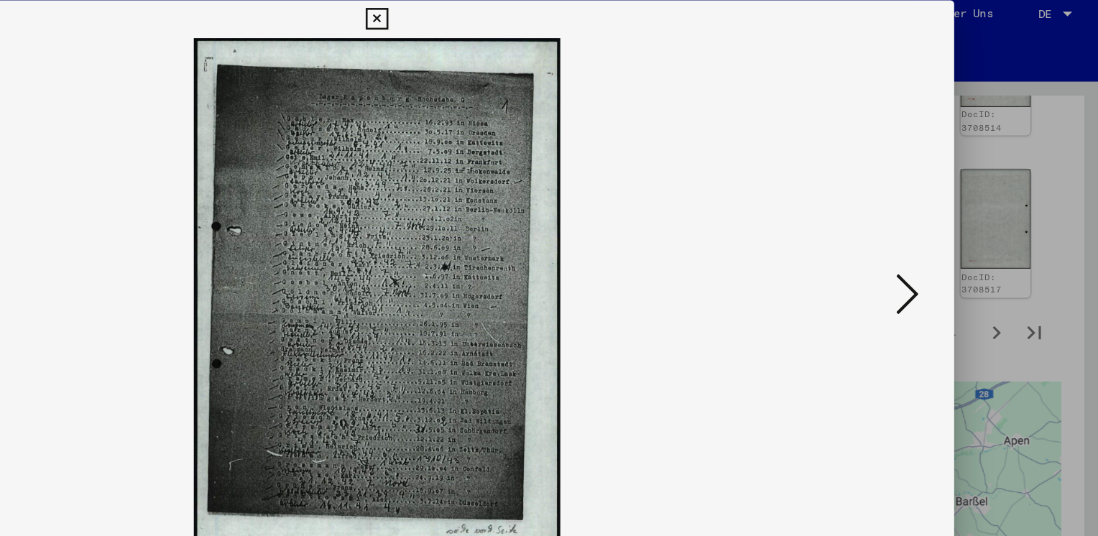
click at [957, 230] on icon at bounding box center [951, 230] width 17 height 34
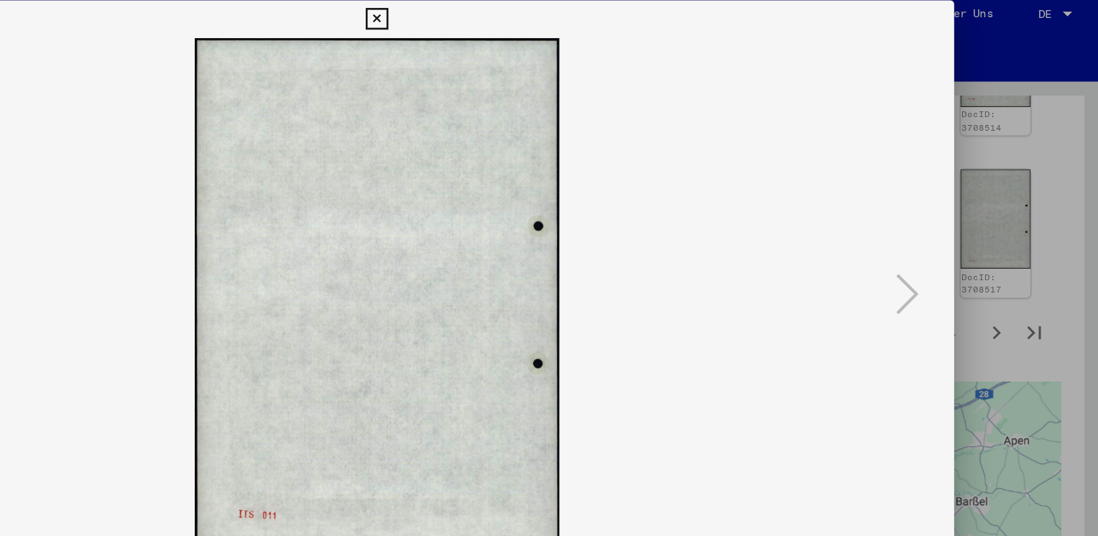
click at [1055, 113] on div at bounding box center [549, 268] width 1098 height 536
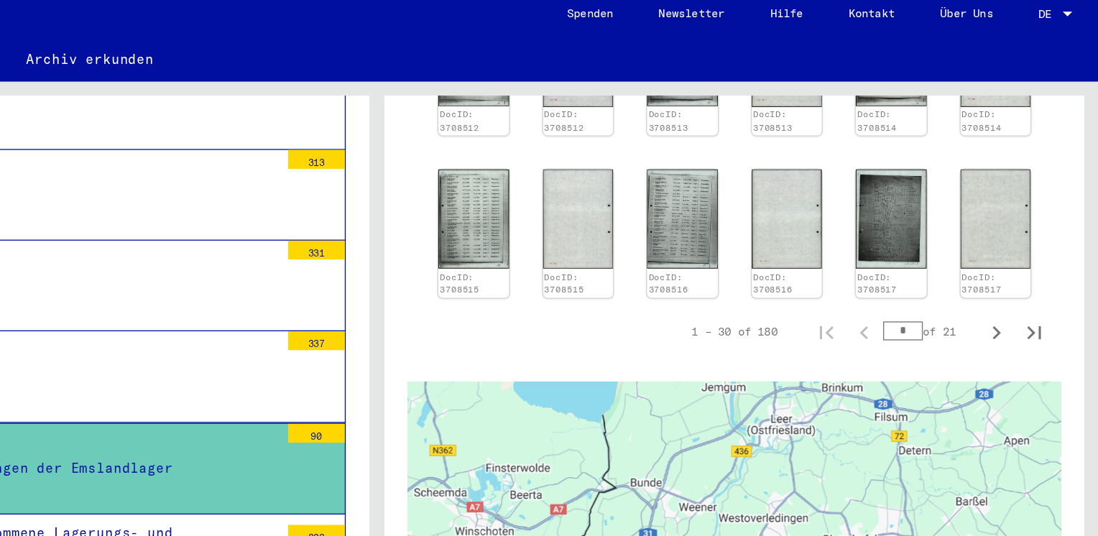
scroll to position [5029, 0]
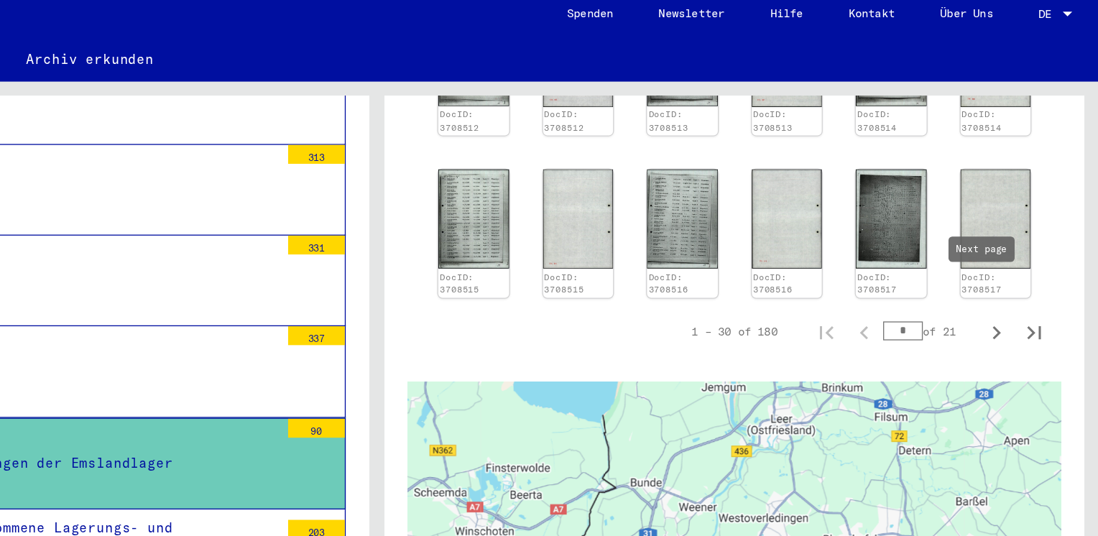
click at [1010, 250] on icon "Next page" at bounding box center [1020, 260] width 20 height 20
type input "*"
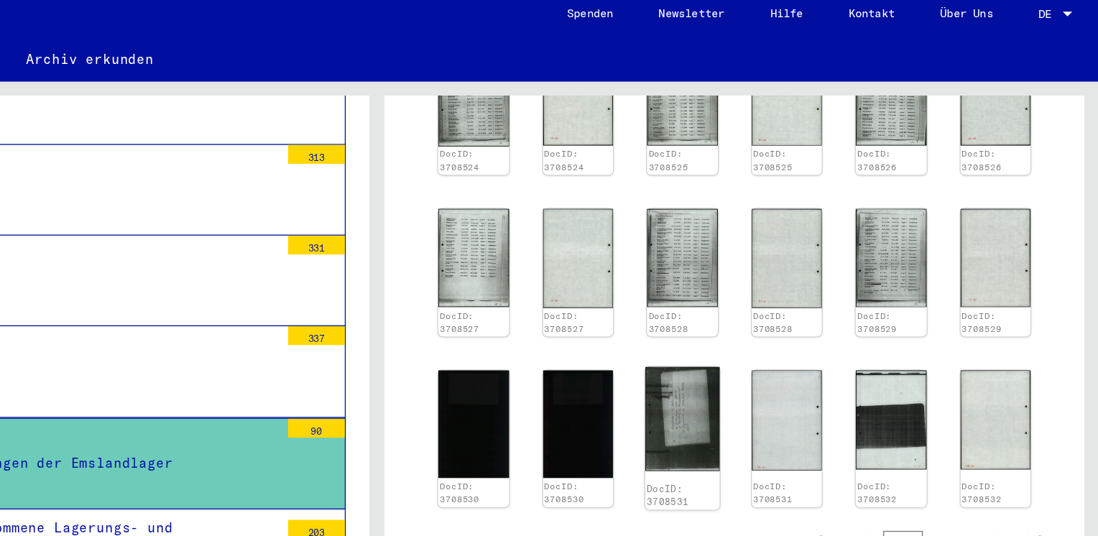
scroll to position [787, 0]
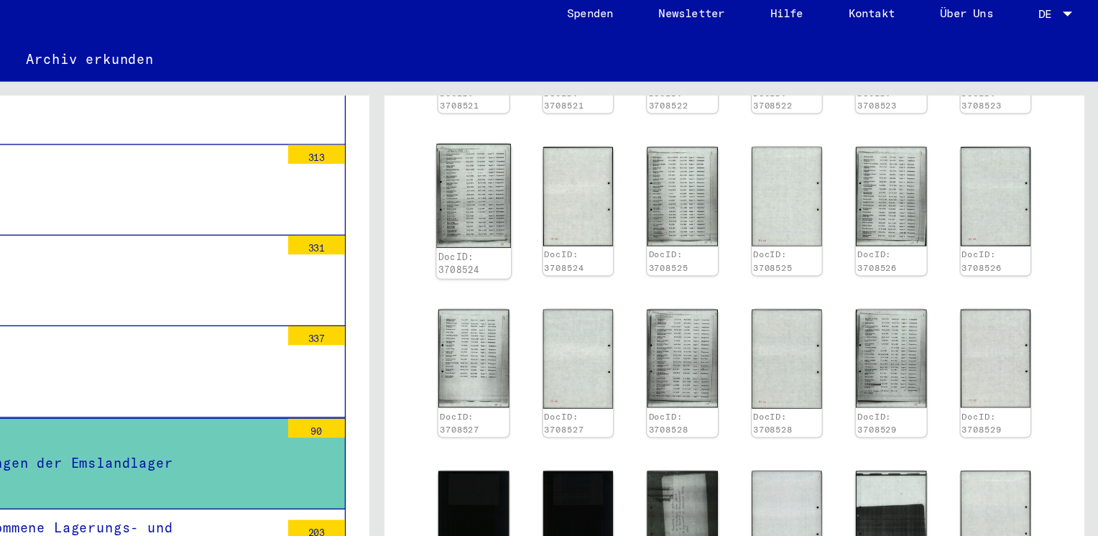
click at [634, 119] on img at bounding box center [622, 156] width 56 height 80
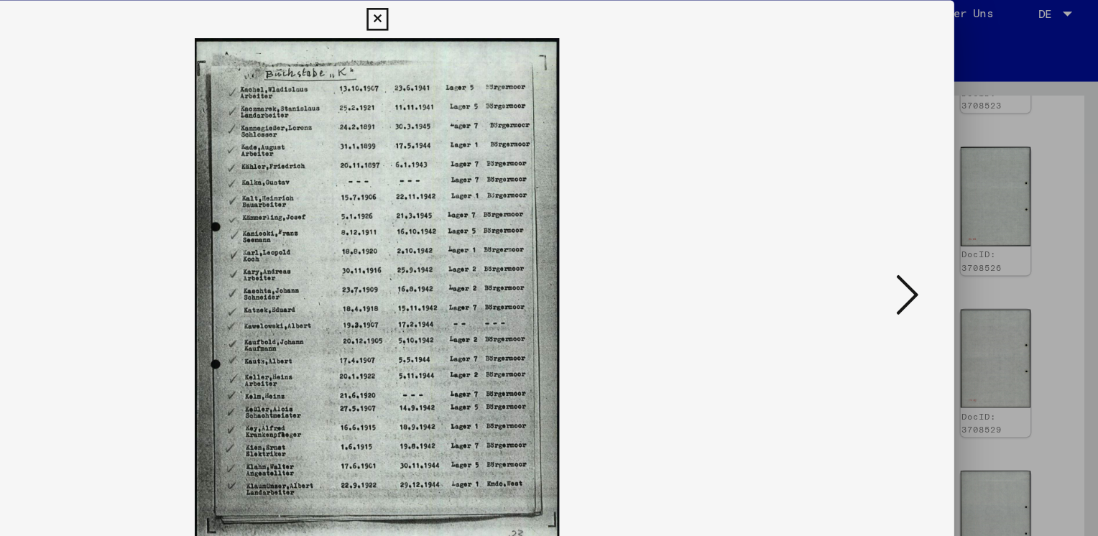
scroll to position [789, 0]
click at [957, 243] on icon at bounding box center [951, 230] width 17 height 34
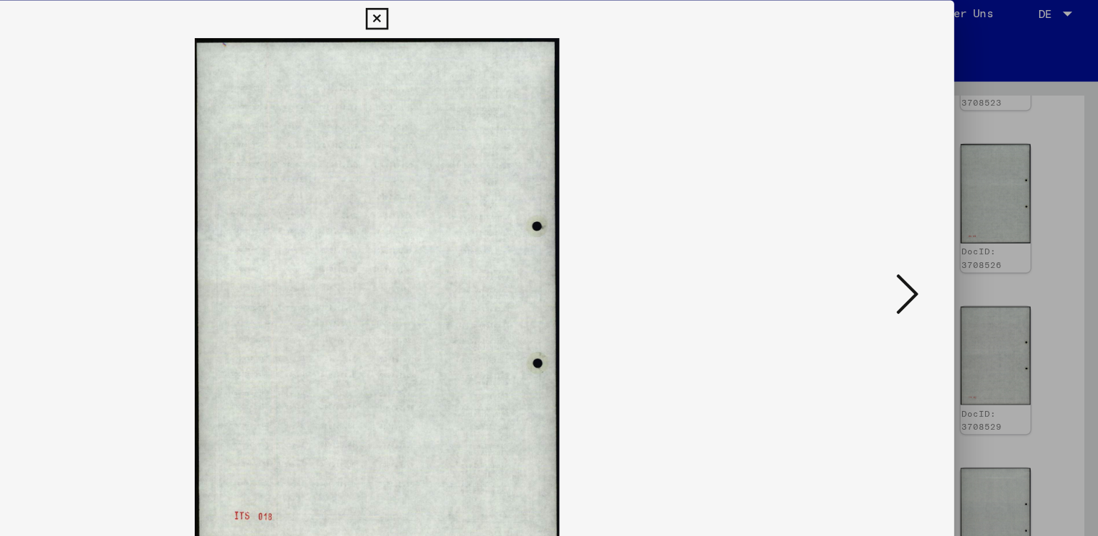
click at [957, 243] on icon at bounding box center [951, 230] width 17 height 34
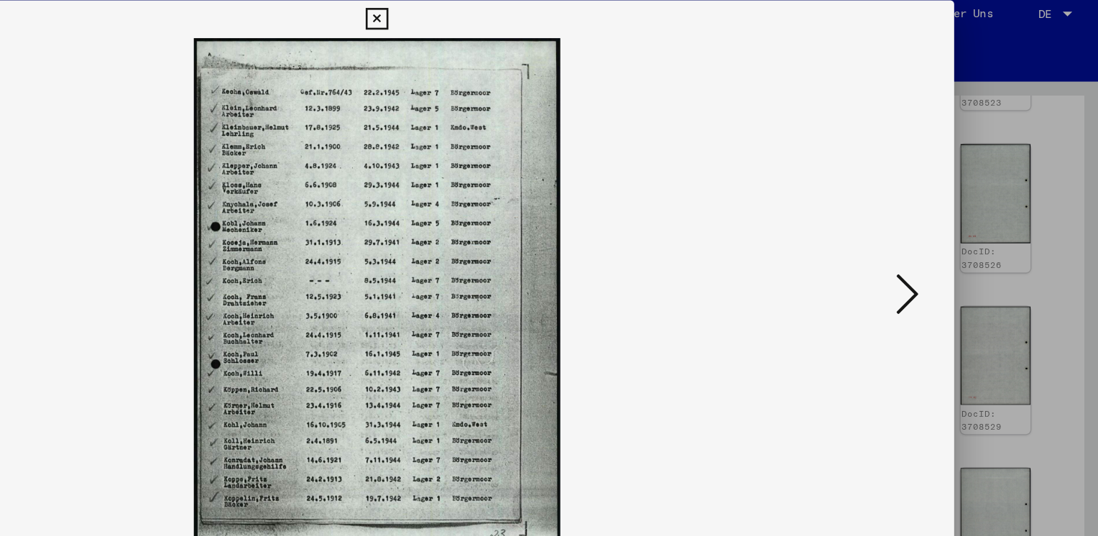
click at [957, 243] on icon at bounding box center [951, 230] width 17 height 34
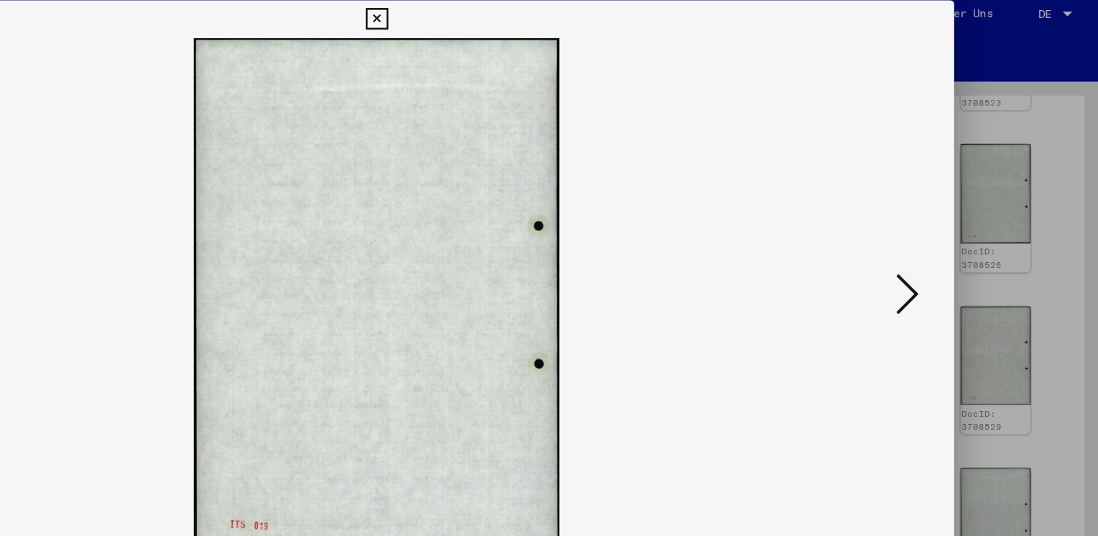
click at [957, 243] on icon at bounding box center [951, 230] width 17 height 34
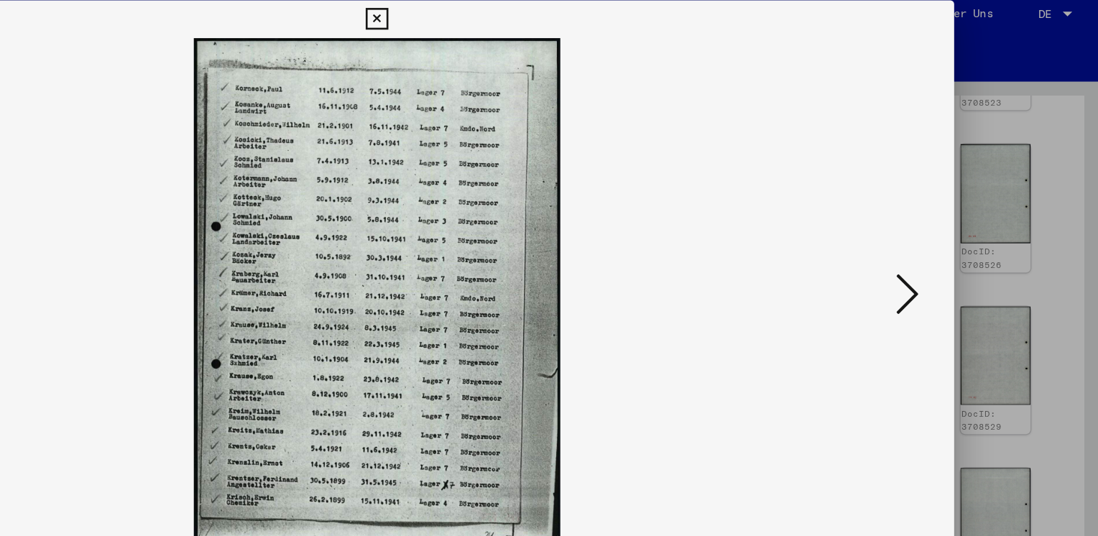
click at [957, 243] on icon at bounding box center [951, 230] width 17 height 34
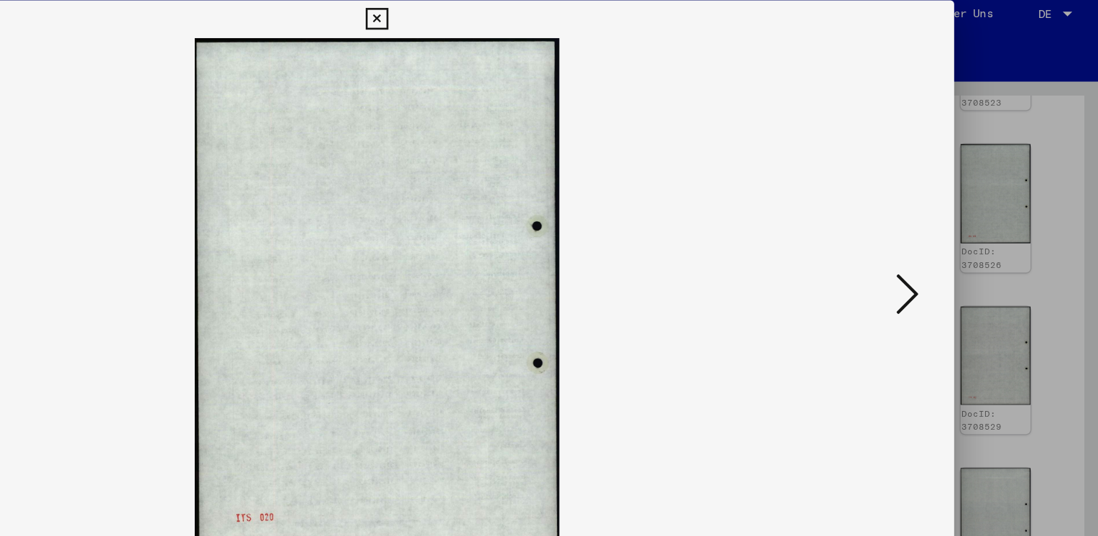
click at [957, 243] on icon at bounding box center [951, 230] width 17 height 34
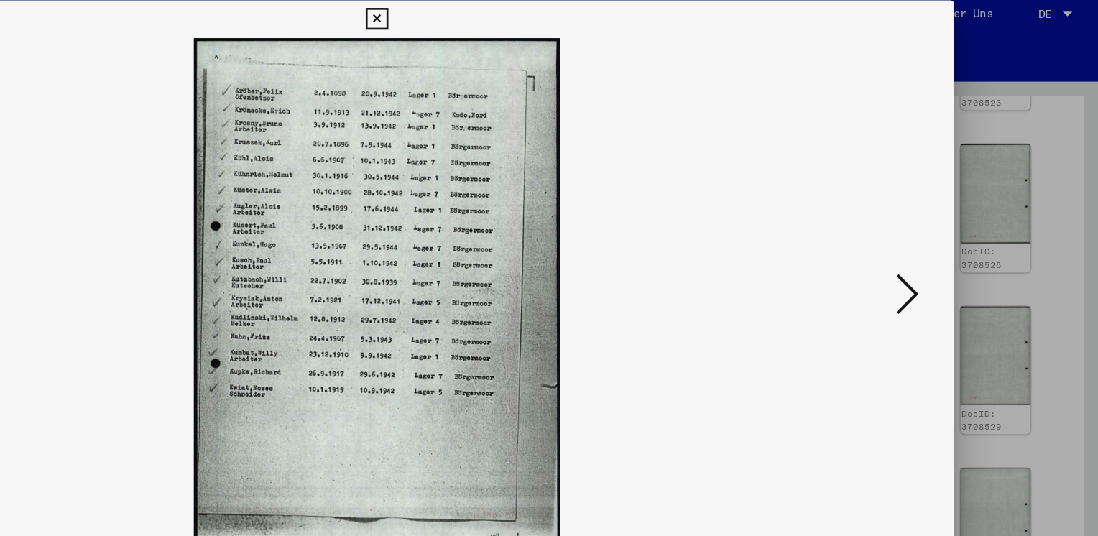
click at [947, 212] on button at bounding box center [952, 231] width 26 height 41
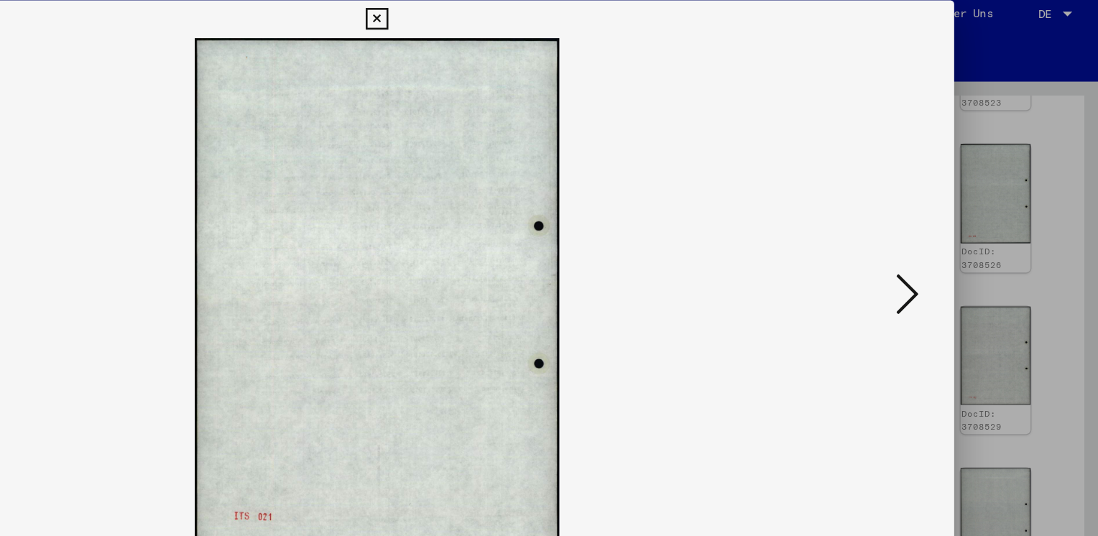
click at [947, 212] on button at bounding box center [952, 231] width 26 height 41
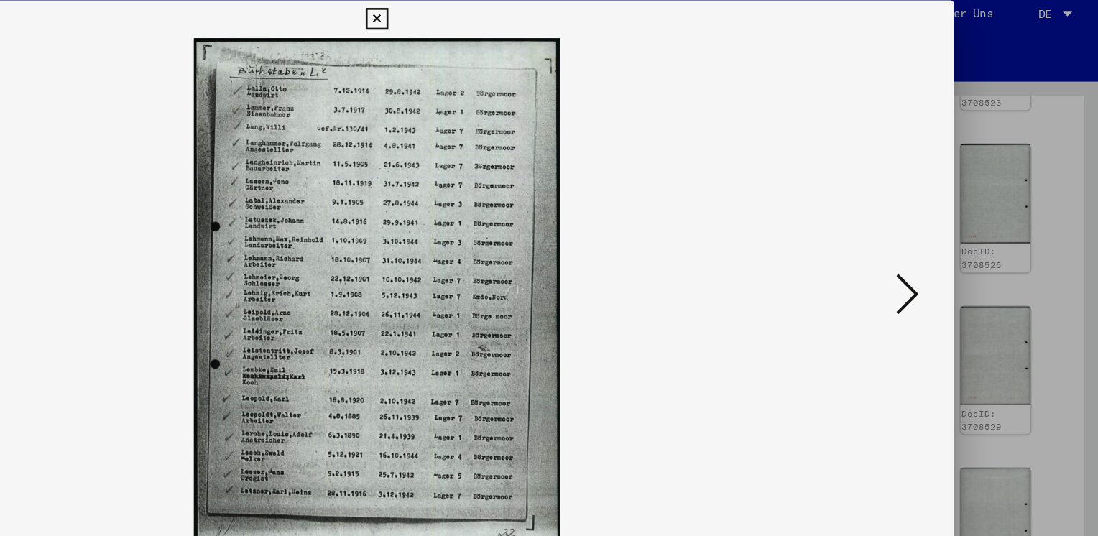
click at [950, 224] on icon at bounding box center [951, 230] width 17 height 34
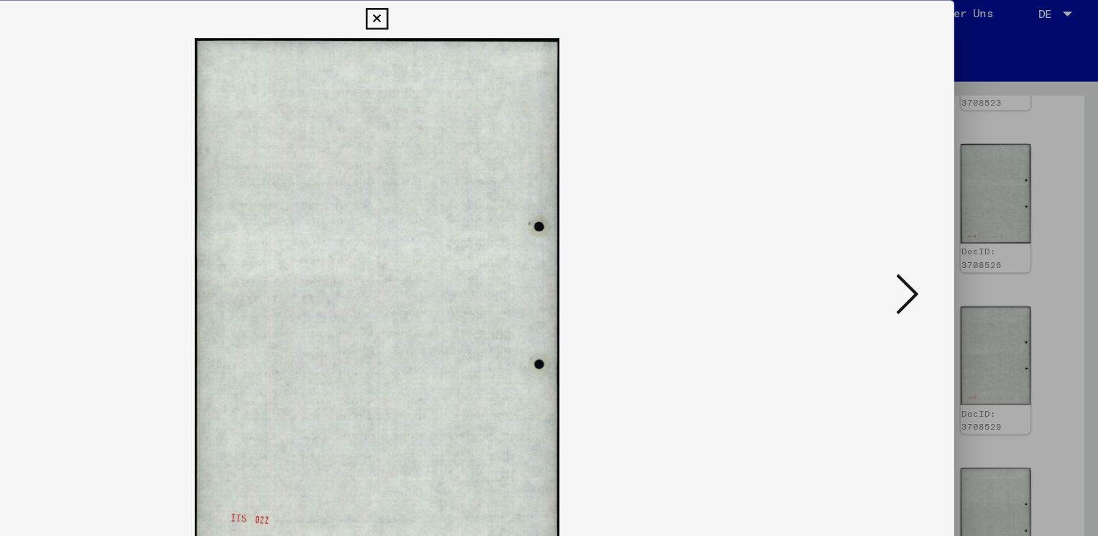
click at [950, 224] on icon at bounding box center [951, 230] width 17 height 34
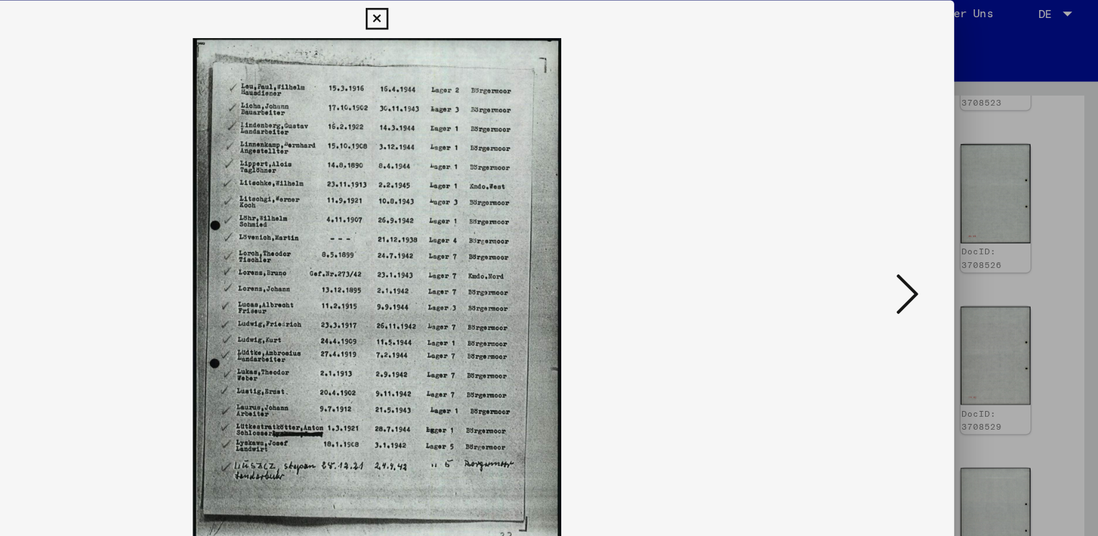
click at [950, 224] on icon at bounding box center [951, 230] width 17 height 34
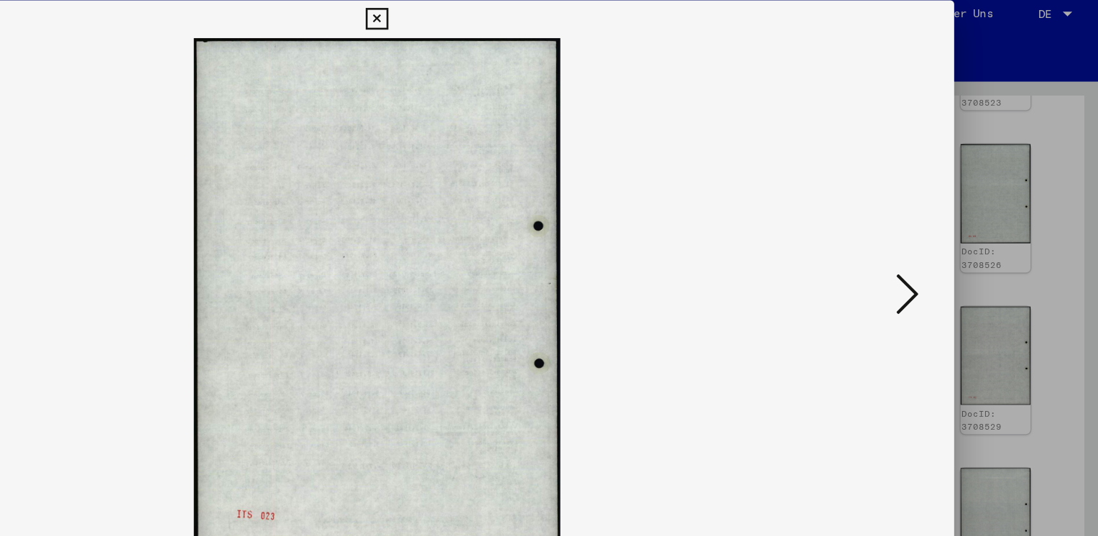
click at [950, 224] on icon at bounding box center [951, 230] width 17 height 34
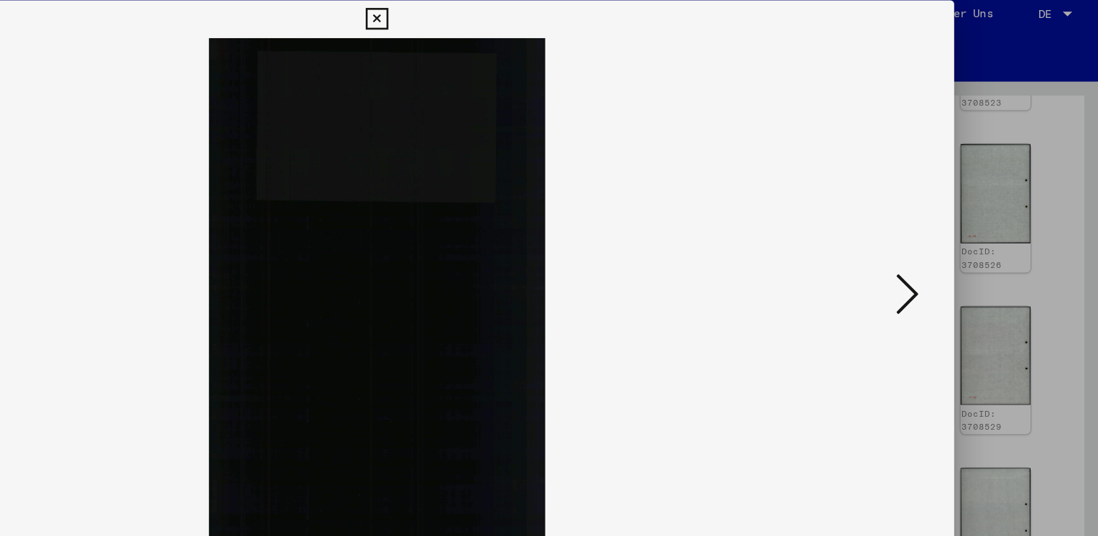
click at [950, 224] on icon at bounding box center [951, 230] width 17 height 34
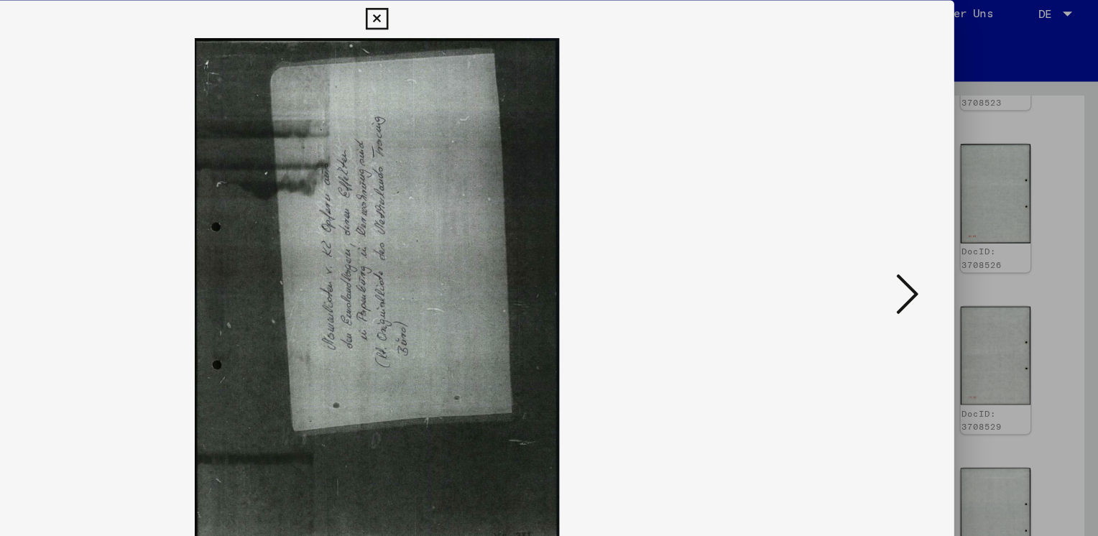
click at [954, 228] on icon at bounding box center [951, 230] width 17 height 34
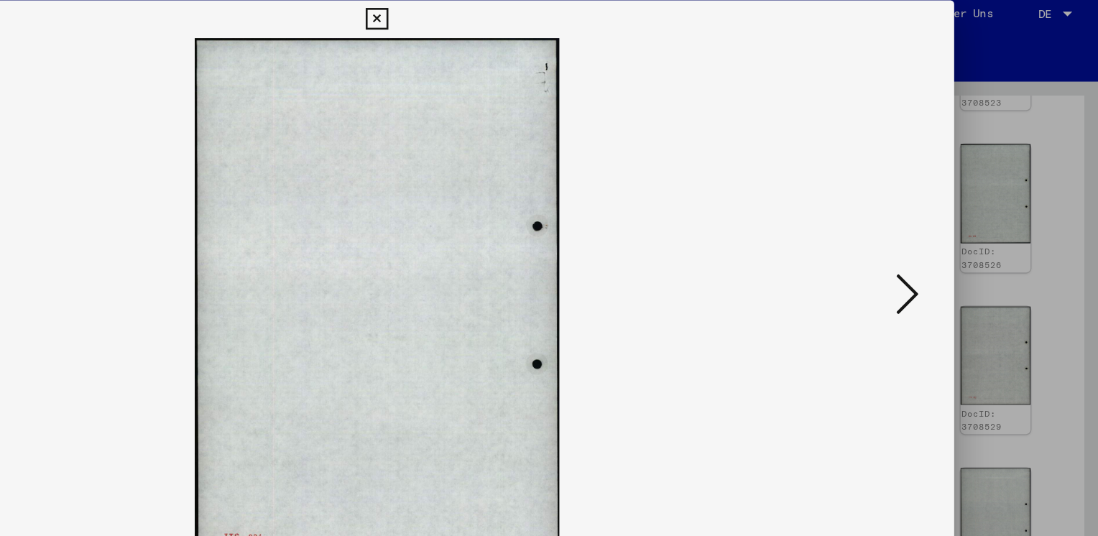
click at [954, 228] on icon at bounding box center [951, 230] width 17 height 34
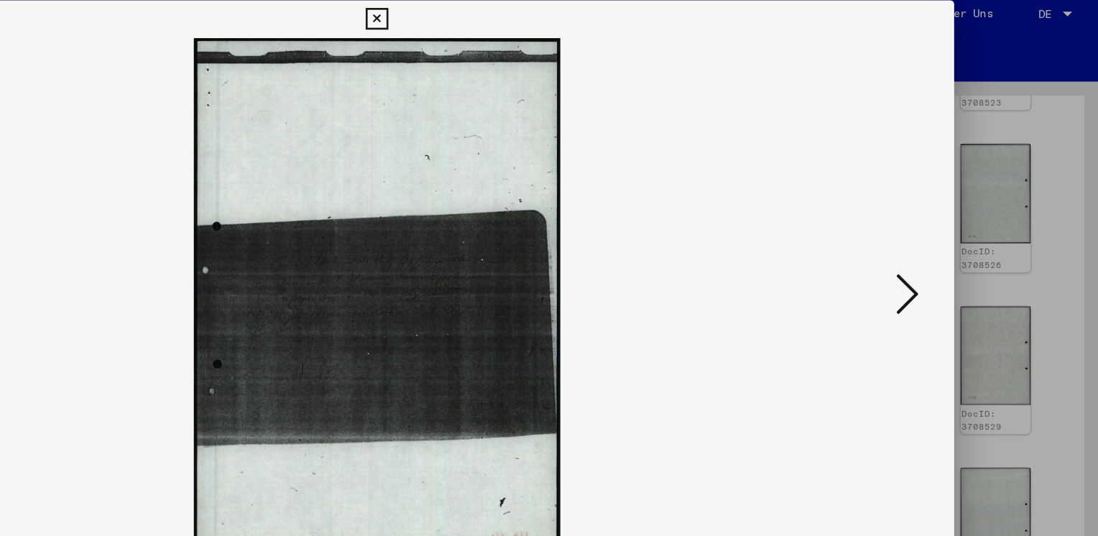
click at [954, 228] on icon at bounding box center [951, 230] width 17 height 34
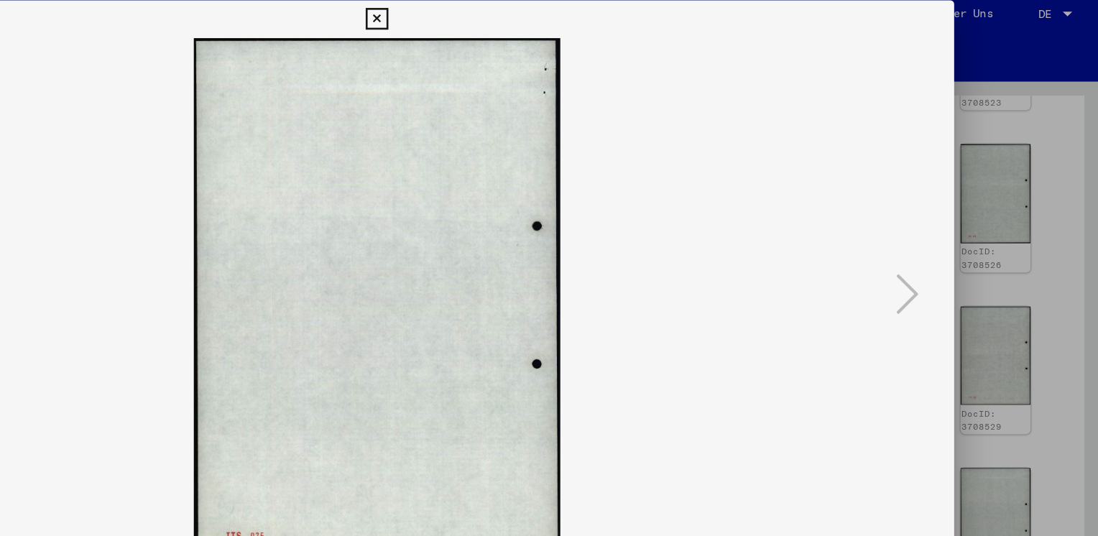
click at [547, 30] on button at bounding box center [548, 21] width 25 height 29
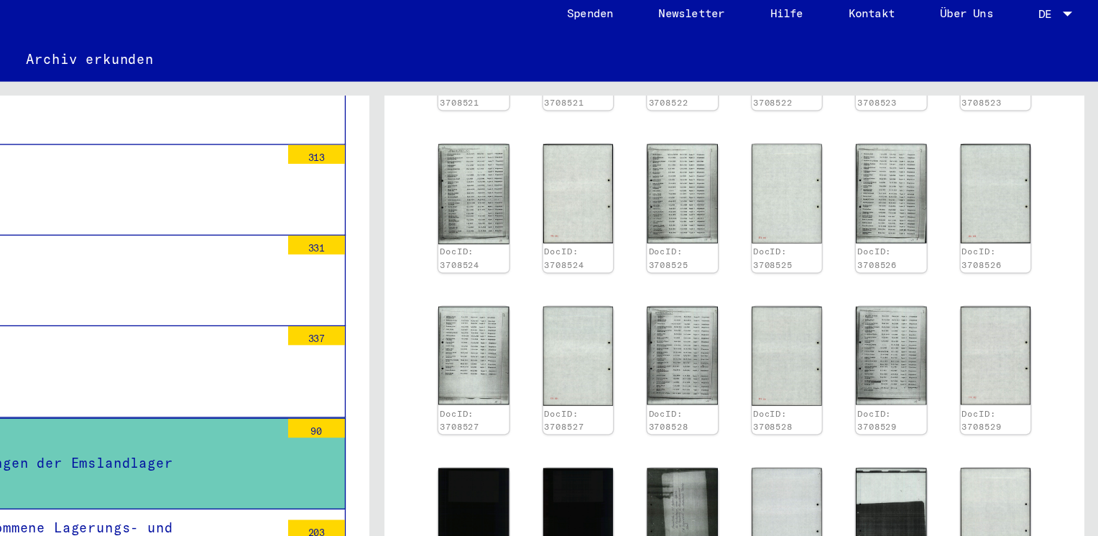
scroll to position [1052, 0]
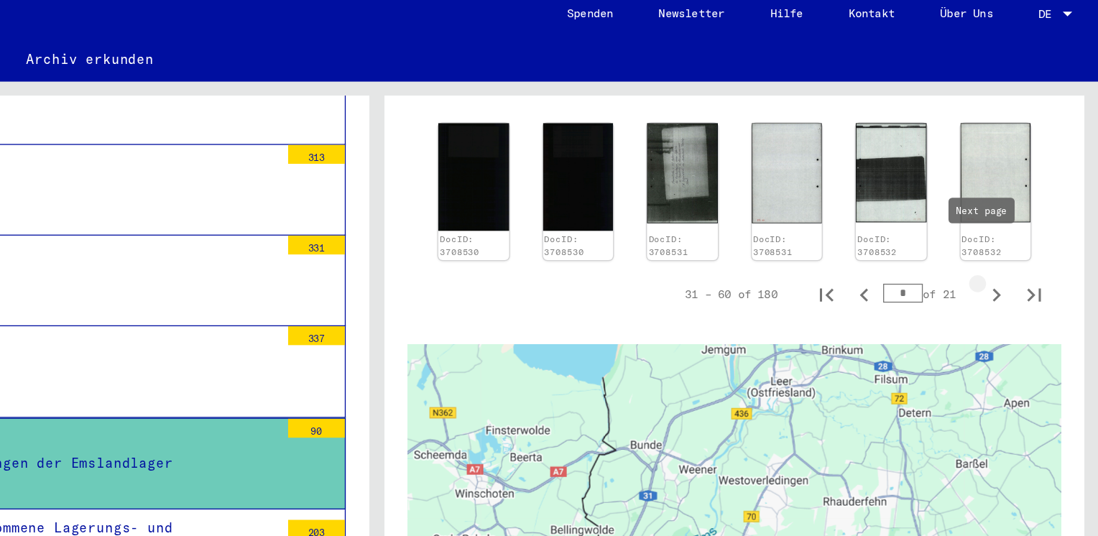
click at [1017, 226] on icon "Next page" at bounding box center [1020, 231] width 6 height 10
type input "*"
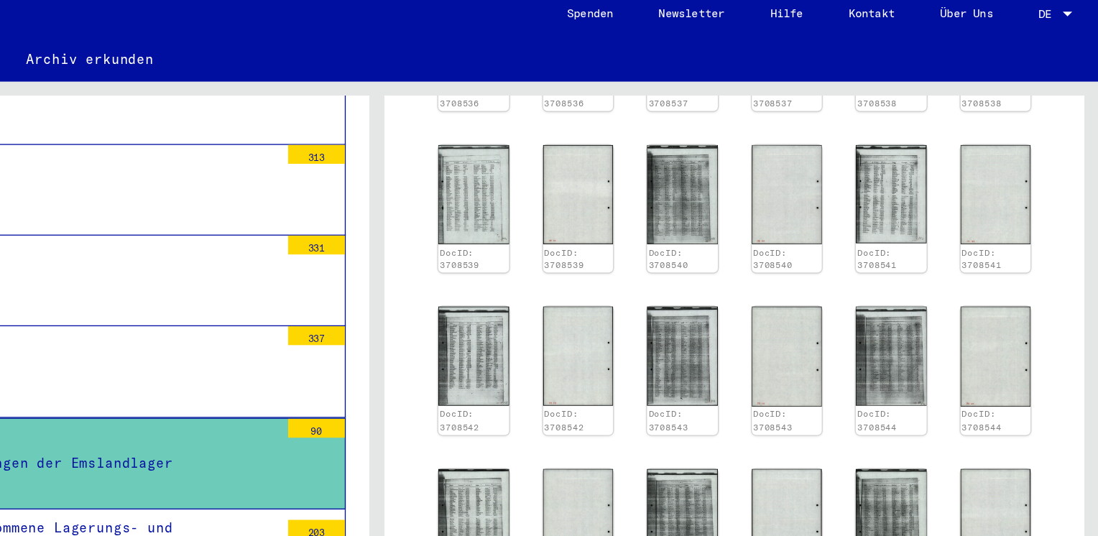
scroll to position [527, 0]
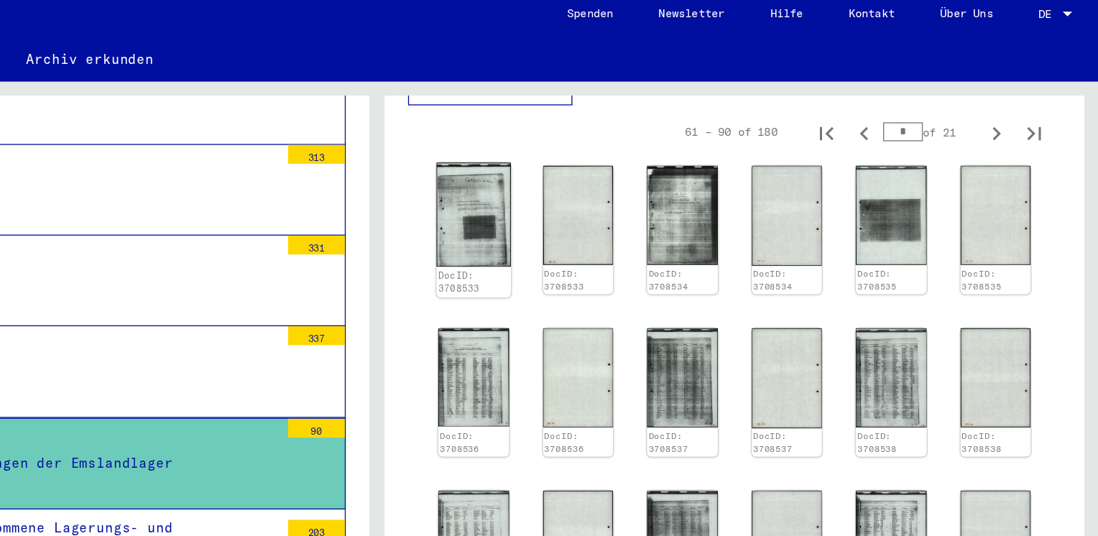
click at [624, 172] on img at bounding box center [622, 170] width 56 height 79
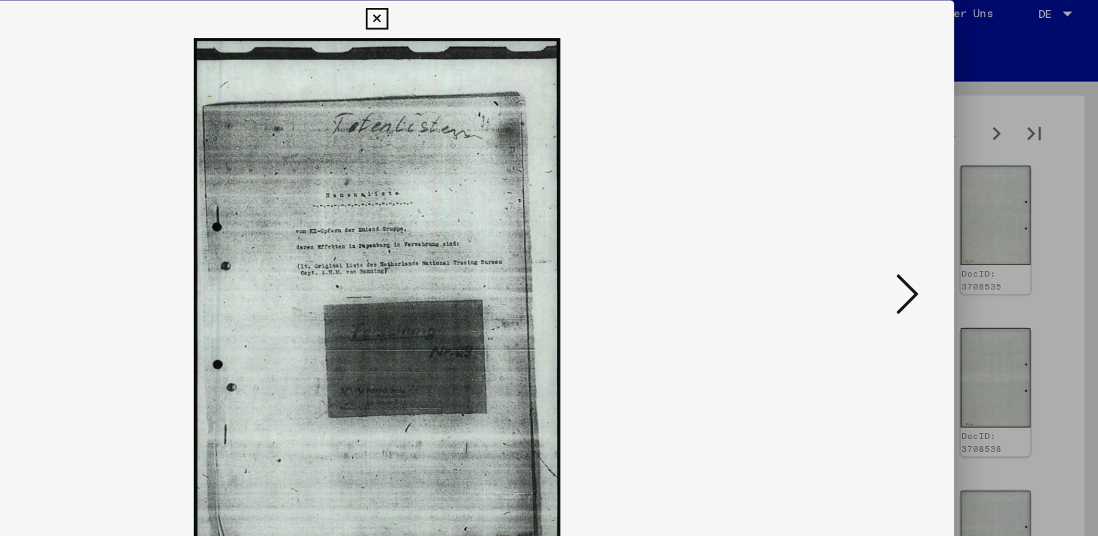
drag, startPoint x: 968, startPoint y: 238, endPoint x: 953, endPoint y: 231, distance: 16.1
click at [953, 231] on div at bounding box center [549, 232] width 878 height 392
click at [953, 231] on icon at bounding box center [951, 230] width 17 height 34
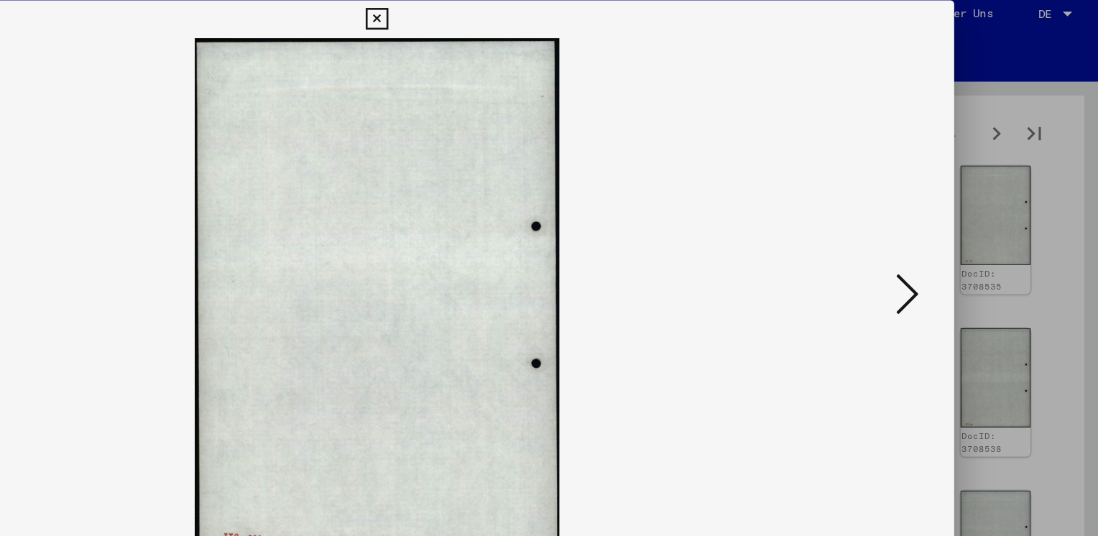
click at [953, 231] on icon at bounding box center [951, 230] width 17 height 34
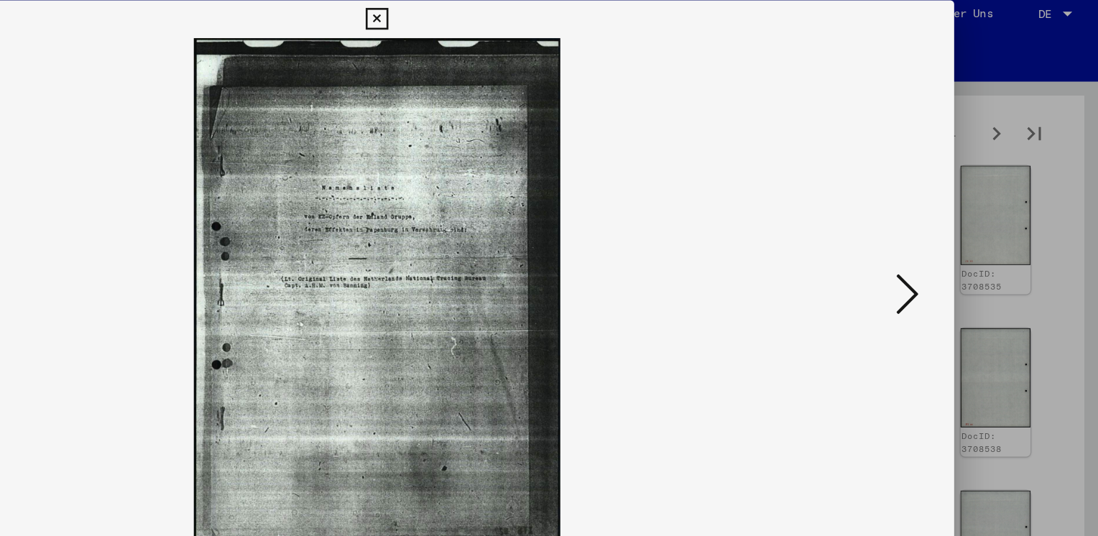
click at [953, 231] on icon at bounding box center [951, 230] width 17 height 34
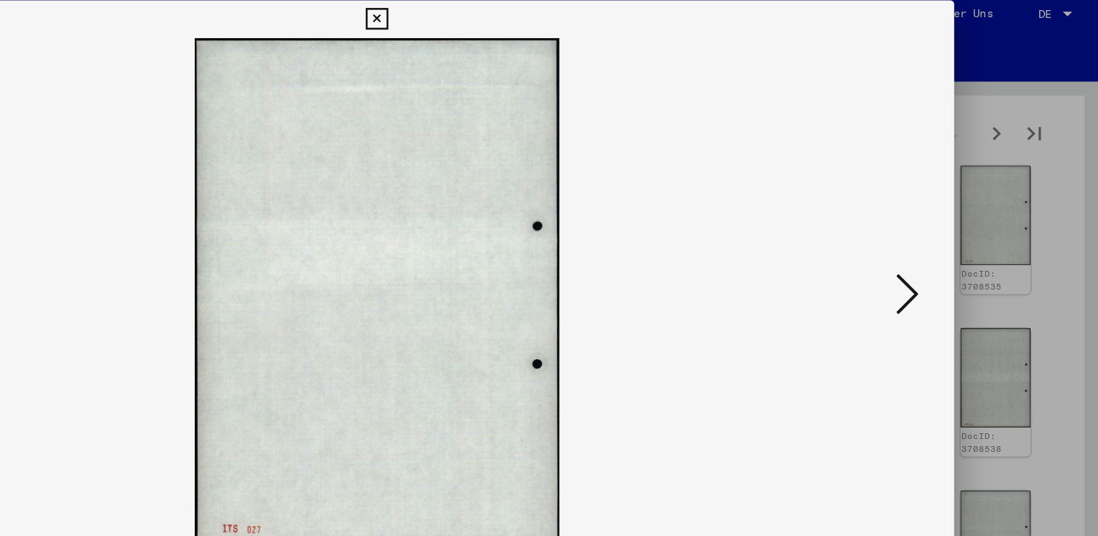
click at [953, 231] on icon at bounding box center [951, 230] width 17 height 34
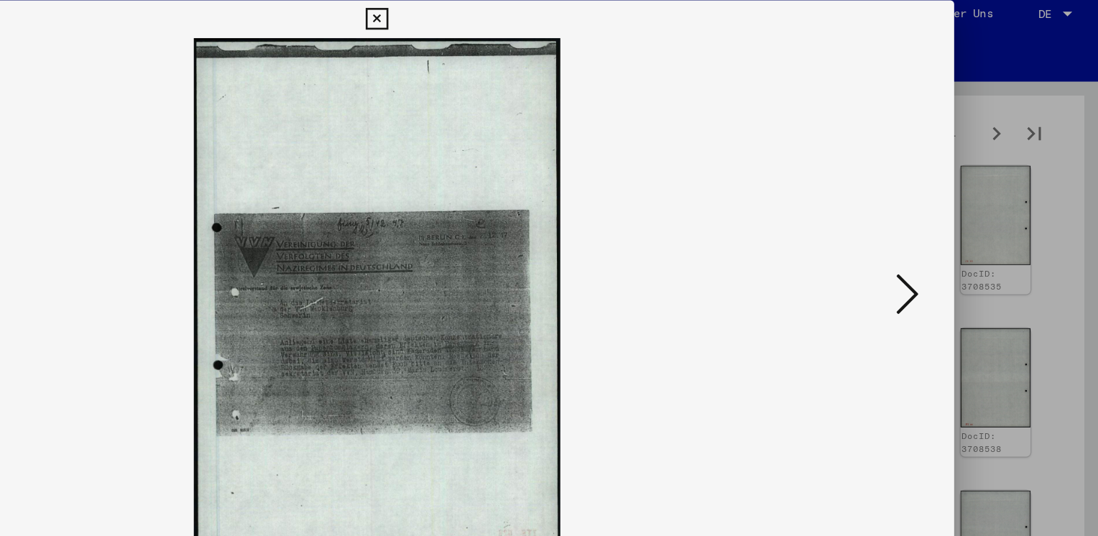
click at [953, 231] on icon at bounding box center [951, 230] width 17 height 34
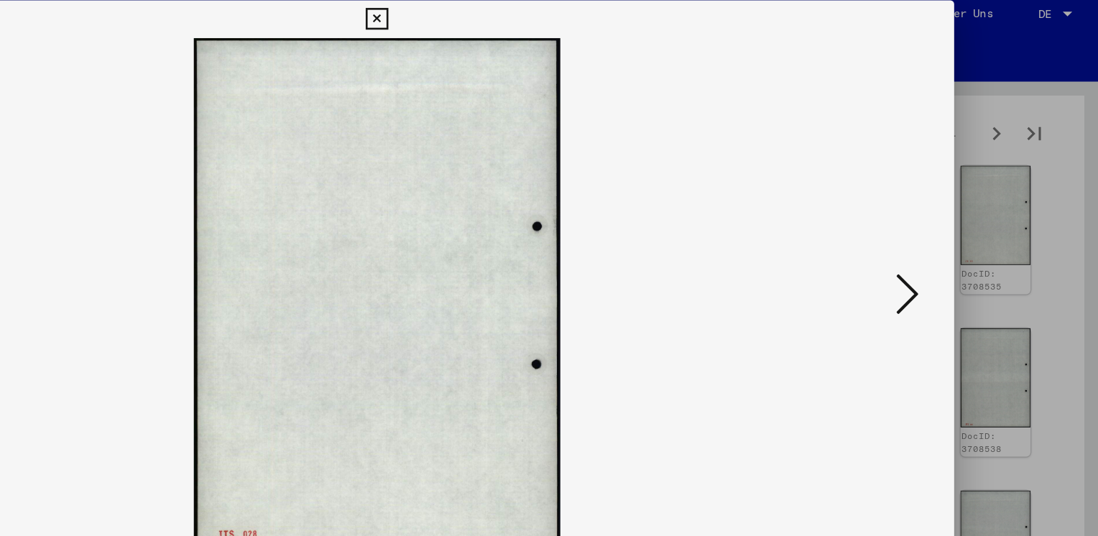
click at [953, 231] on icon at bounding box center [951, 230] width 17 height 34
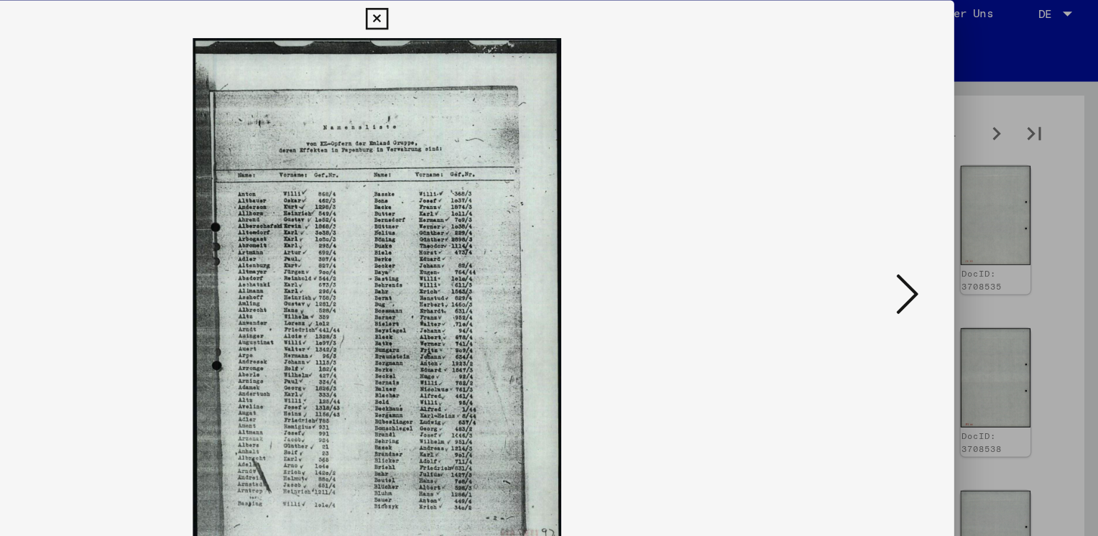
click at [953, 231] on icon at bounding box center [951, 230] width 17 height 34
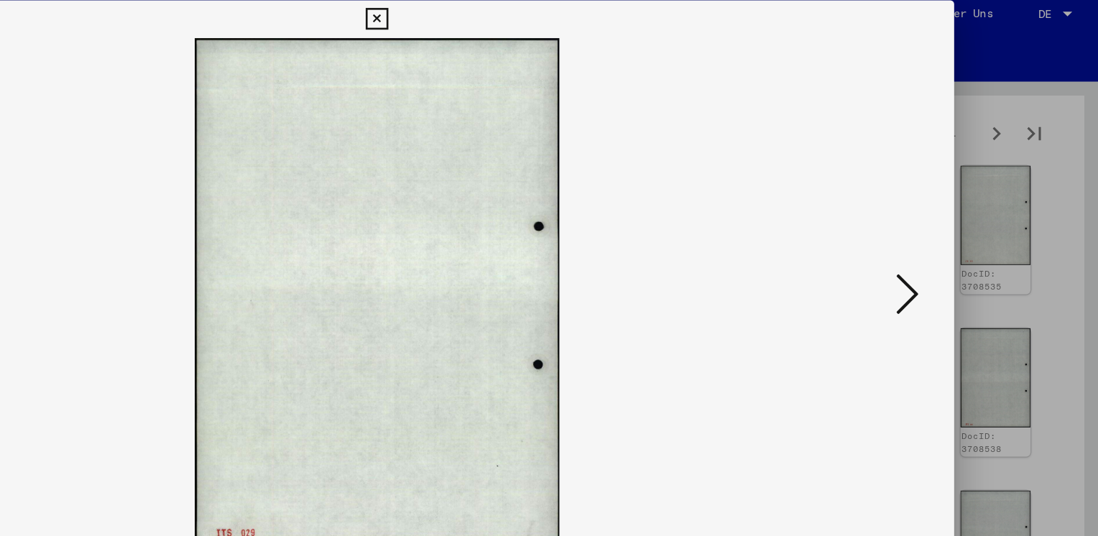
click at [953, 231] on icon at bounding box center [951, 230] width 17 height 34
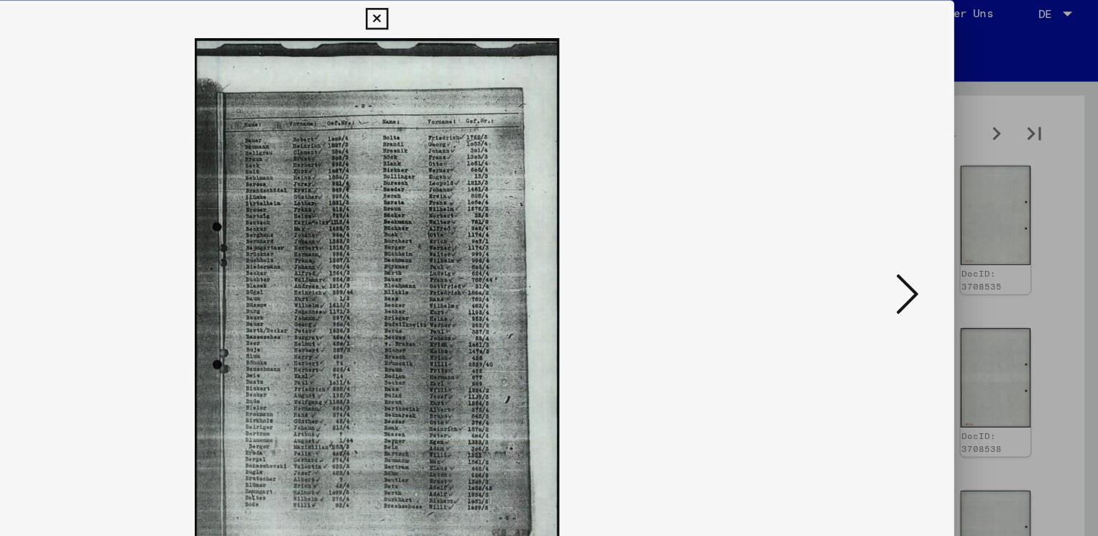
click at [953, 231] on icon at bounding box center [951, 230] width 17 height 34
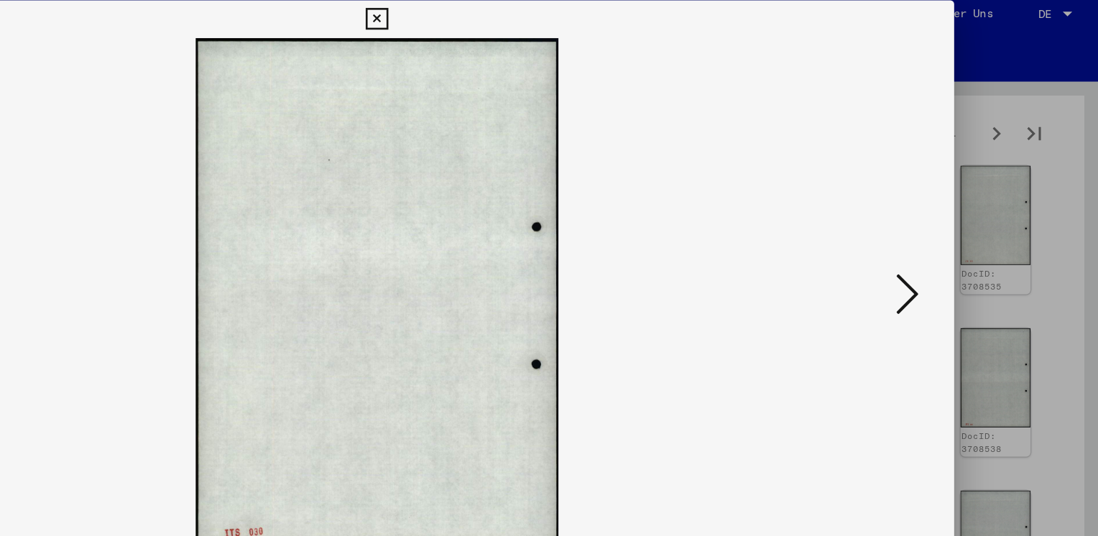
click at [953, 231] on icon at bounding box center [951, 230] width 17 height 34
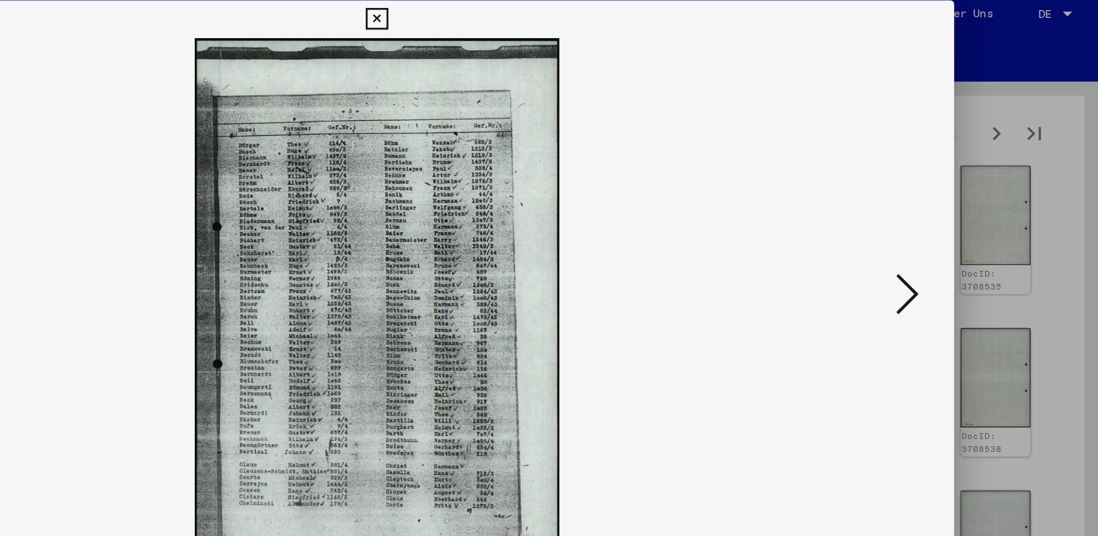
click at [953, 231] on icon at bounding box center [951, 230] width 17 height 34
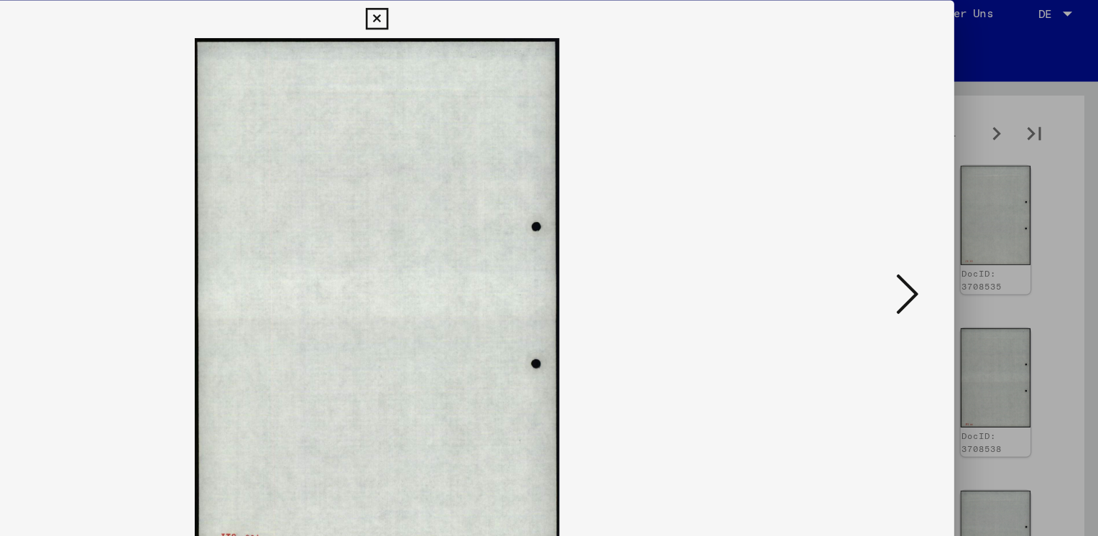
click at [953, 231] on icon at bounding box center [951, 230] width 17 height 34
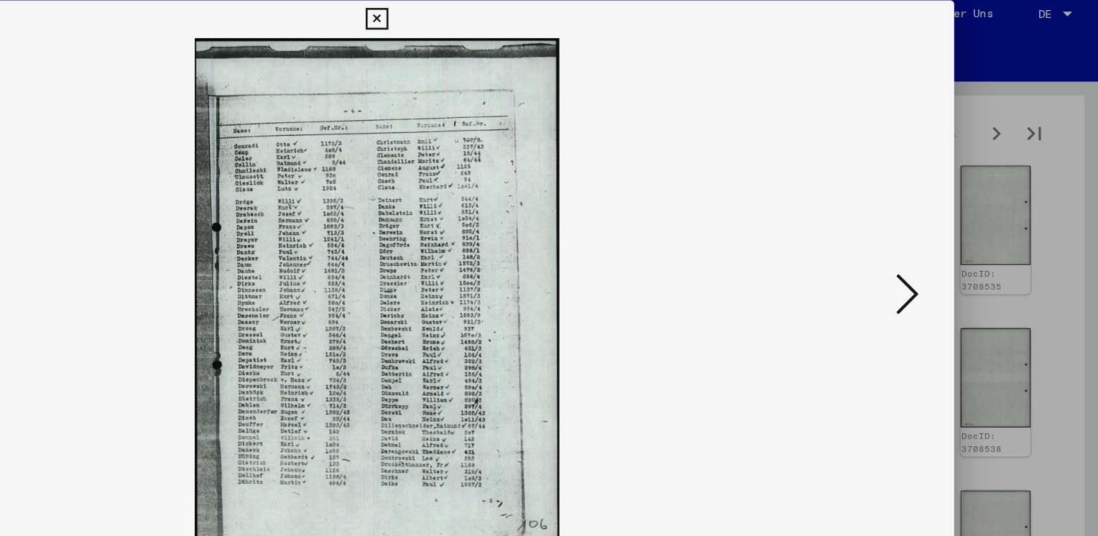
click at [953, 231] on icon at bounding box center [951, 230] width 17 height 34
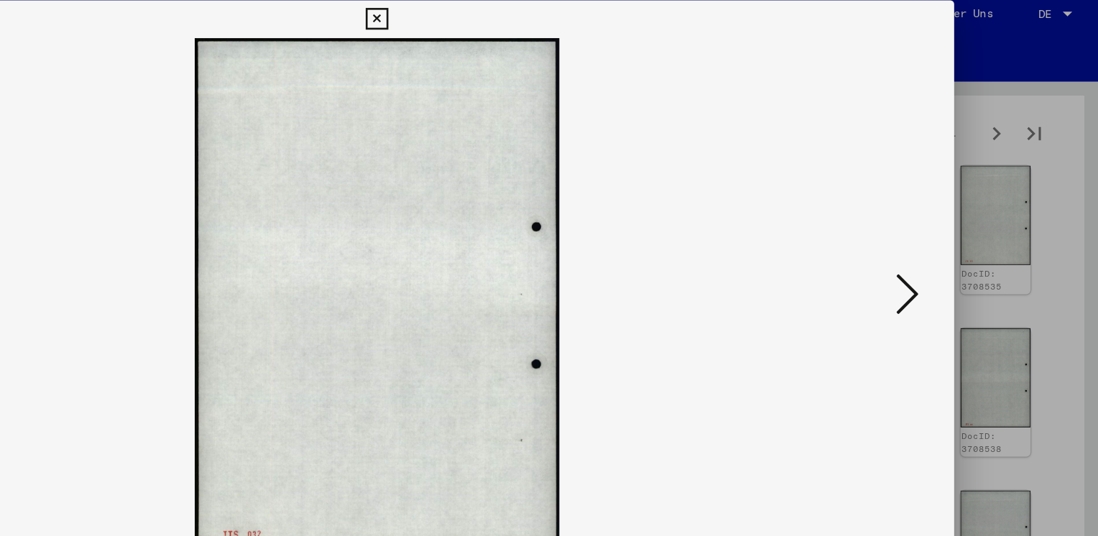
click at [953, 231] on icon at bounding box center [951, 230] width 17 height 34
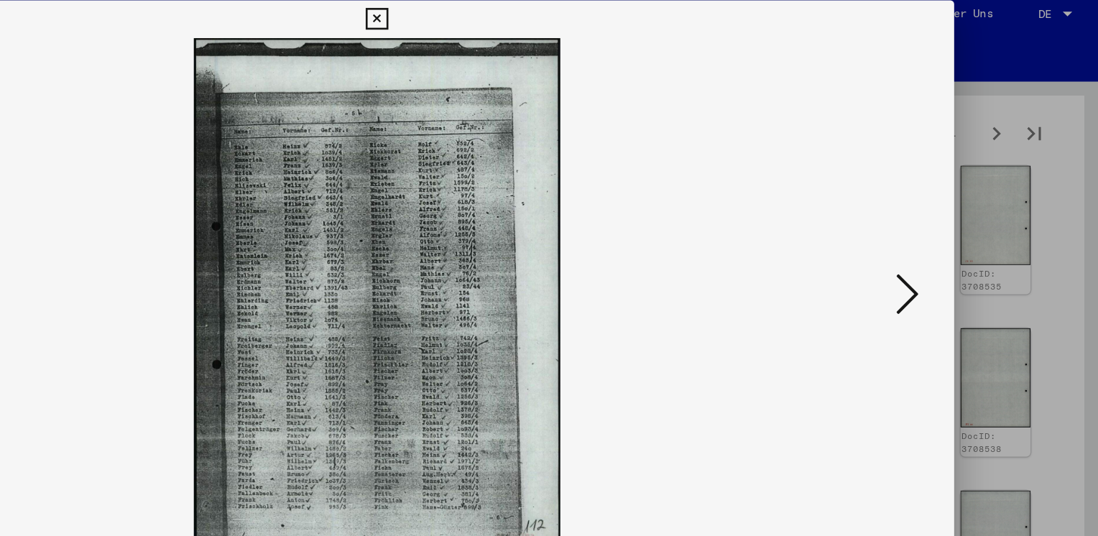
click at [953, 231] on icon at bounding box center [951, 230] width 17 height 34
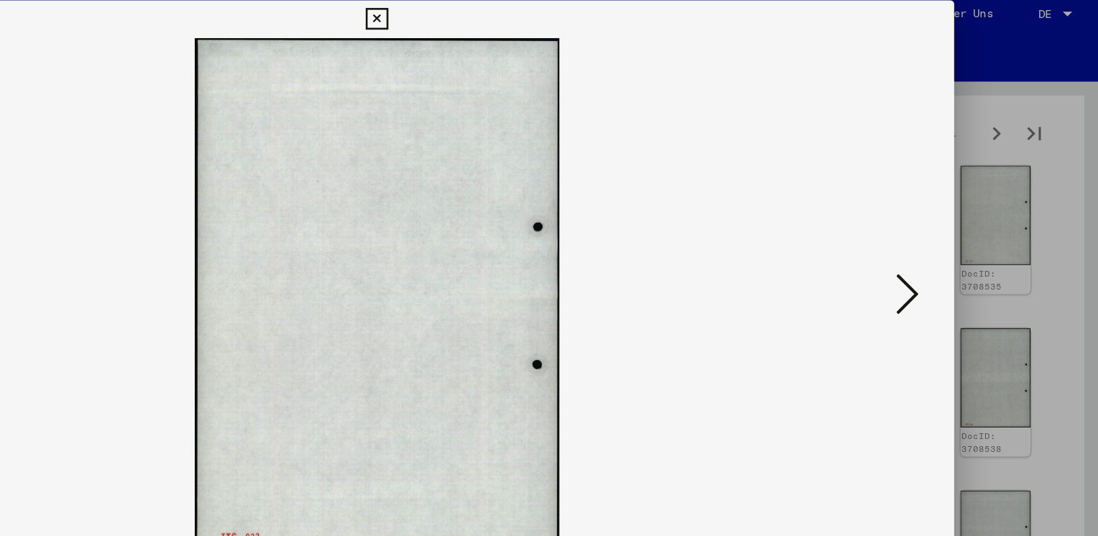
click at [953, 231] on icon at bounding box center [951, 230] width 17 height 34
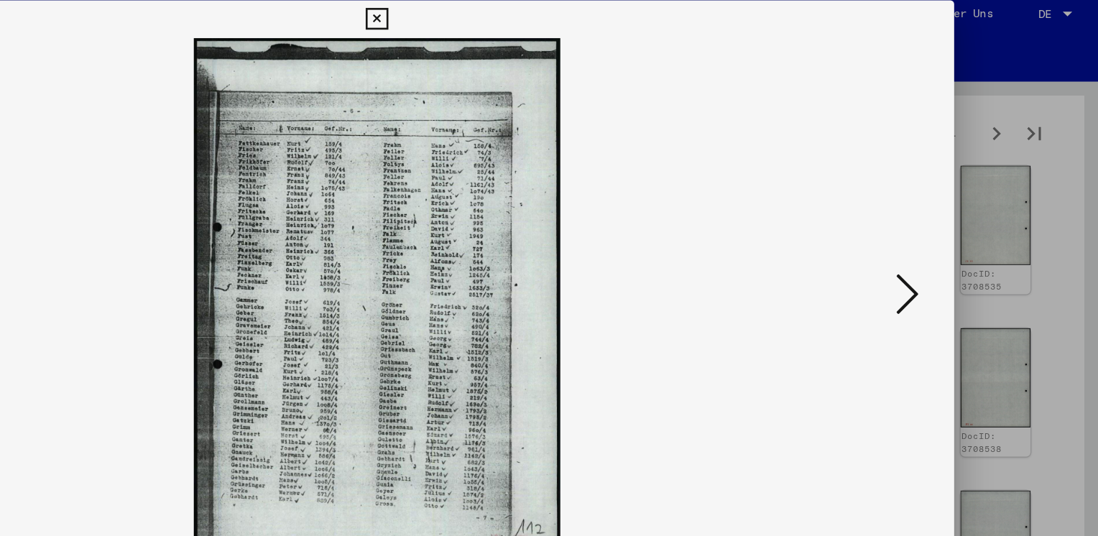
click at [953, 231] on icon at bounding box center [951, 230] width 17 height 34
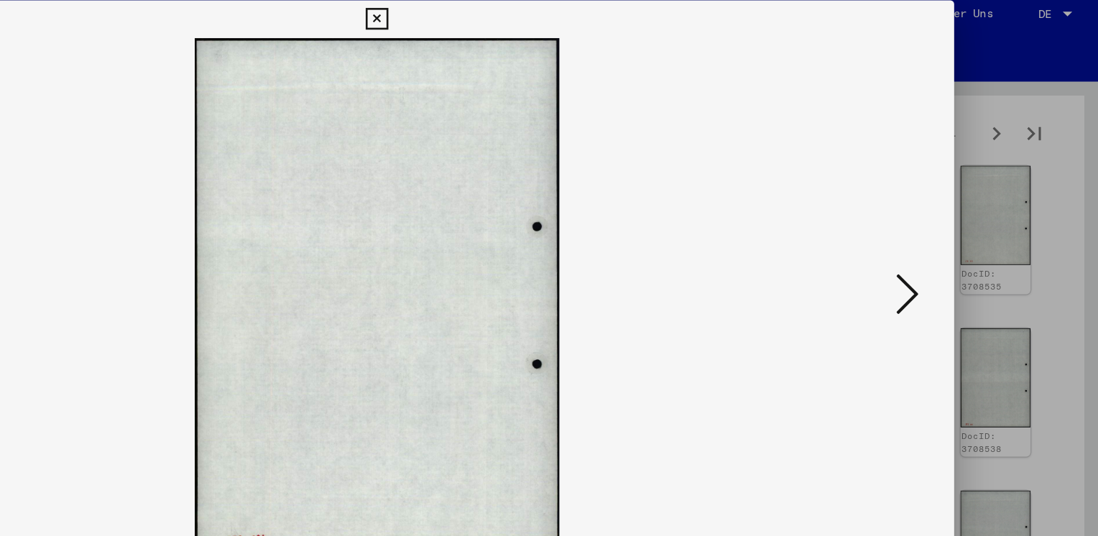
click at [953, 231] on icon at bounding box center [951, 230] width 17 height 34
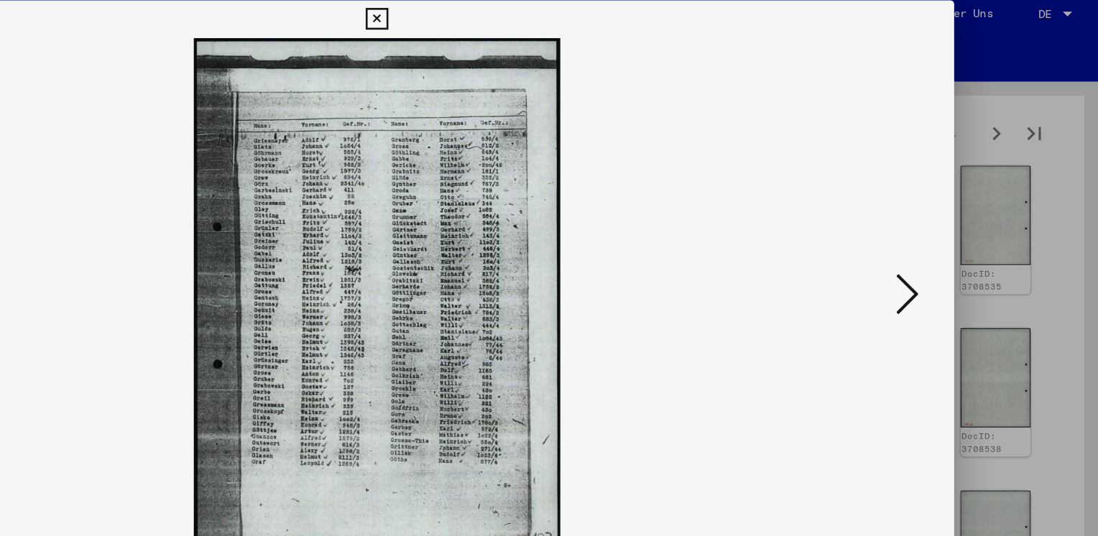
click at [953, 231] on icon at bounding box center [951, 230] width 17 height 34
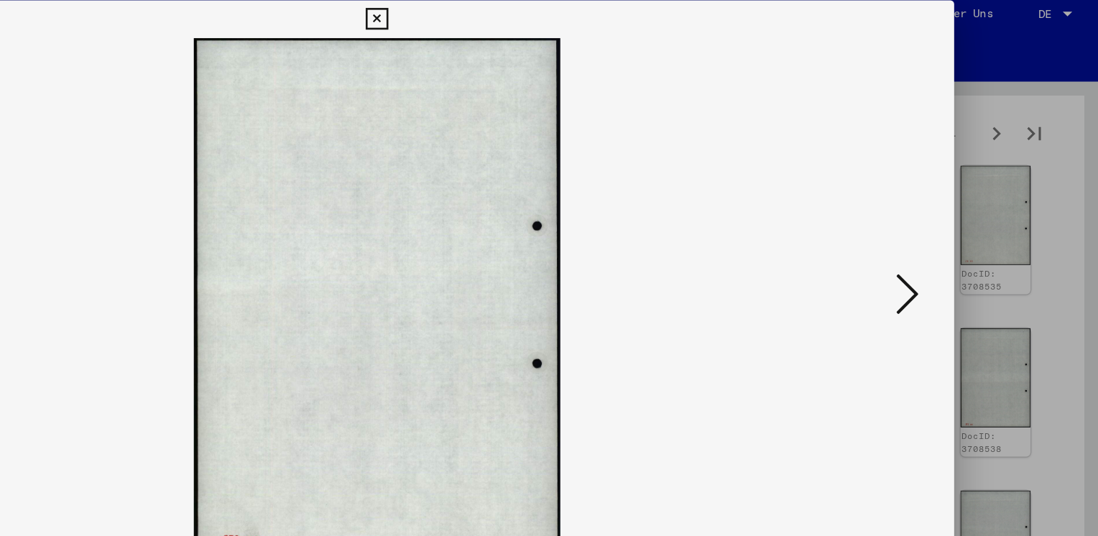
click at [953, 231] on icon at bounding box center [951, 230] width 17 height 34
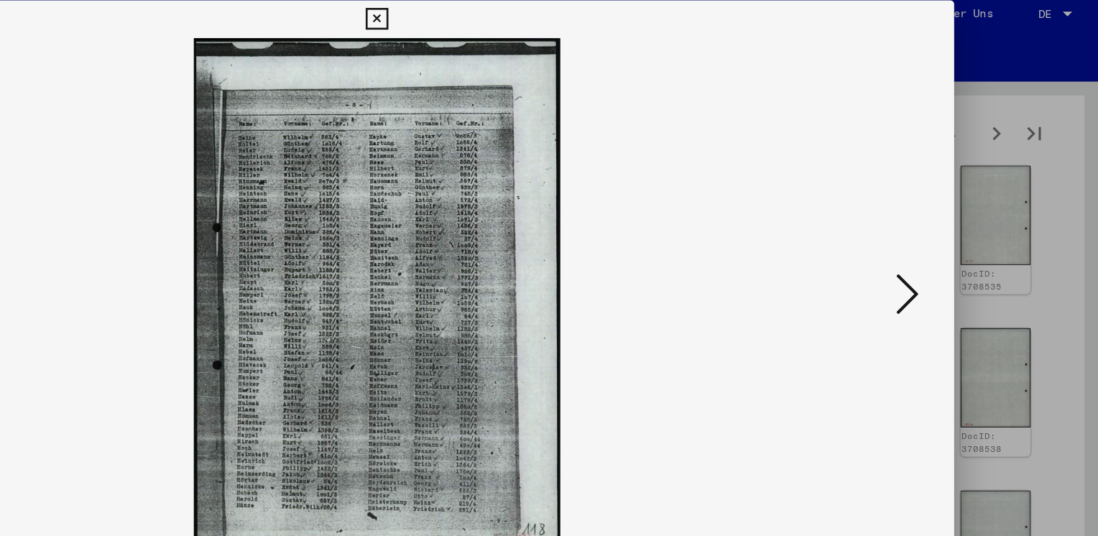
click at [953, 231] on icon at bounding box center [951, 230] width 17 height 34
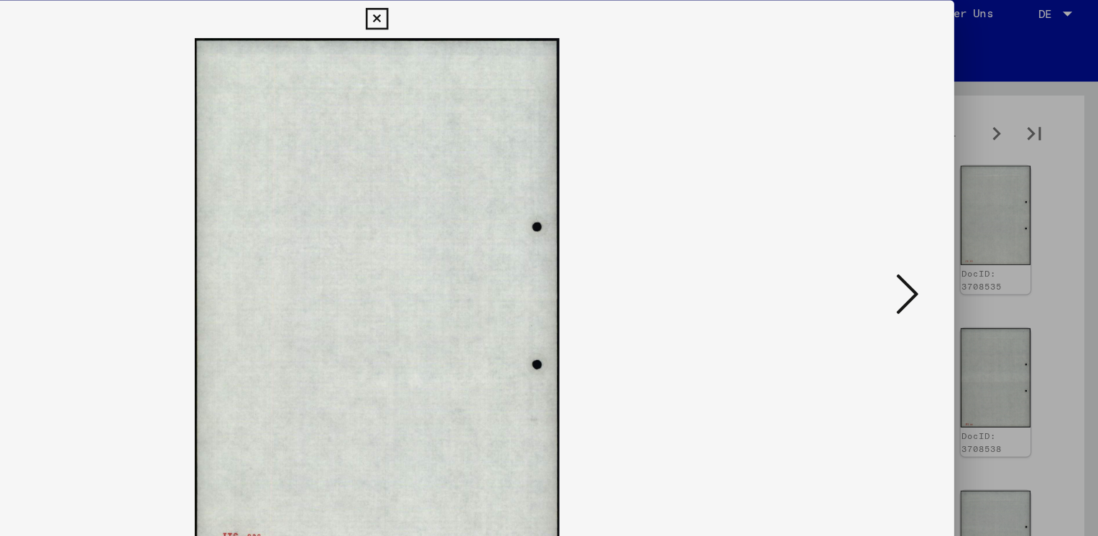
click at [953, 231] on icon at bounding box center [951, 230] width 17 height 34
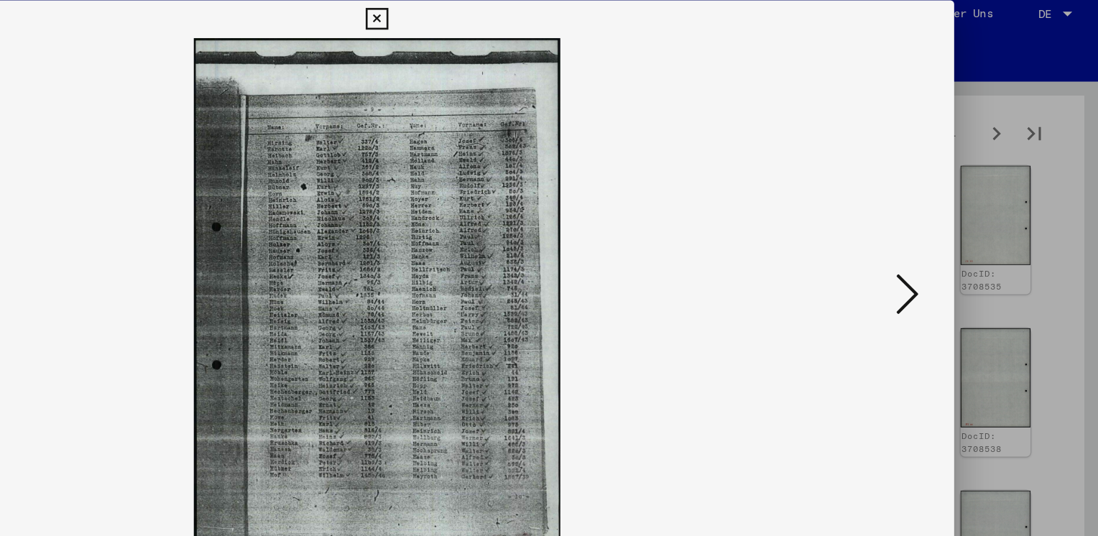
click at [953, 231] on icon at bounding box center [951, 230] width 17 height 34
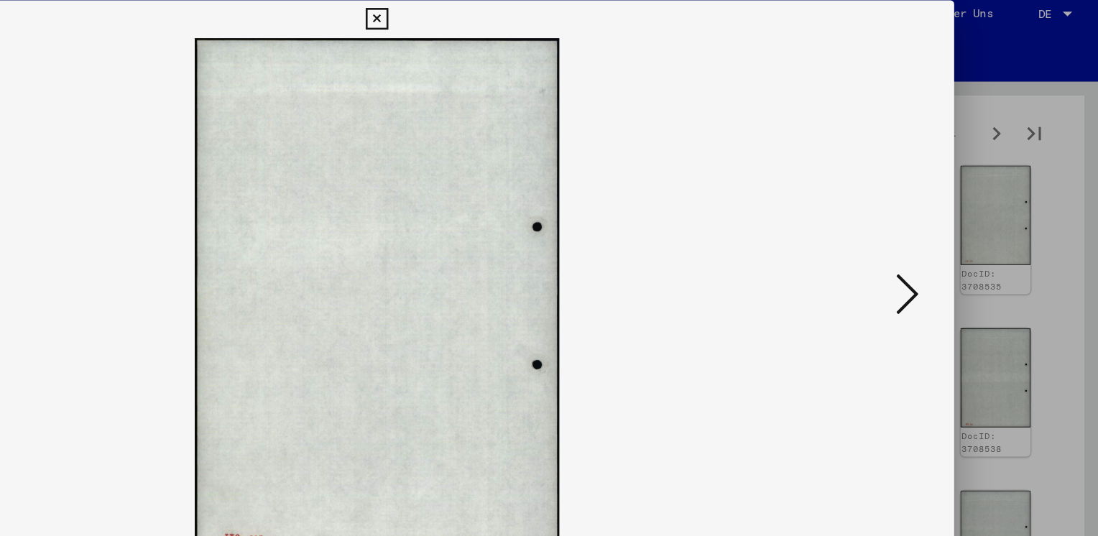
click at [953, 231] on icon at bounding box center [951, 230] width 17 height 34
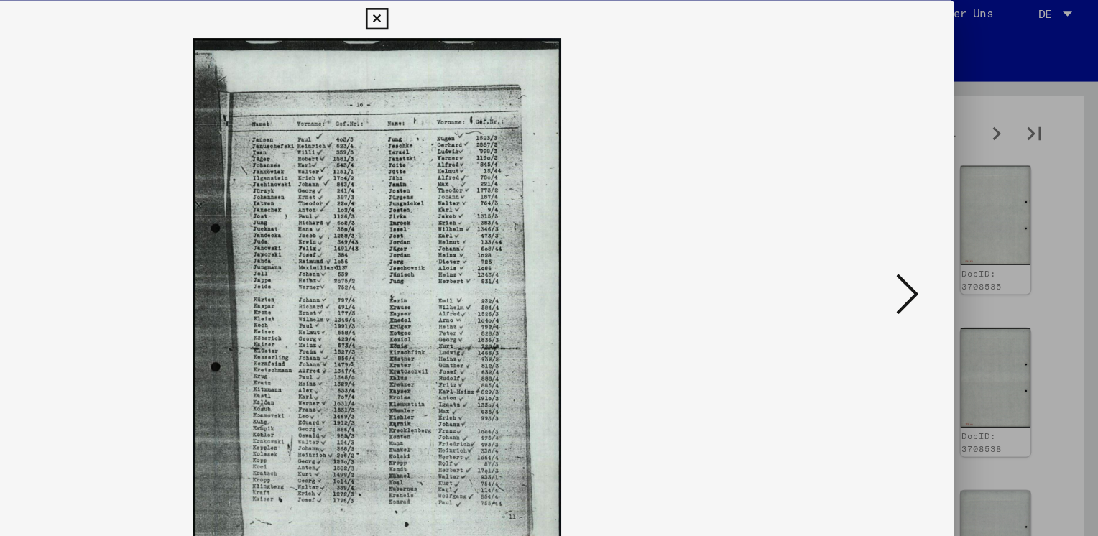
click at [953, 231] on icon at bounding box center [951, 230] width 17 height 34
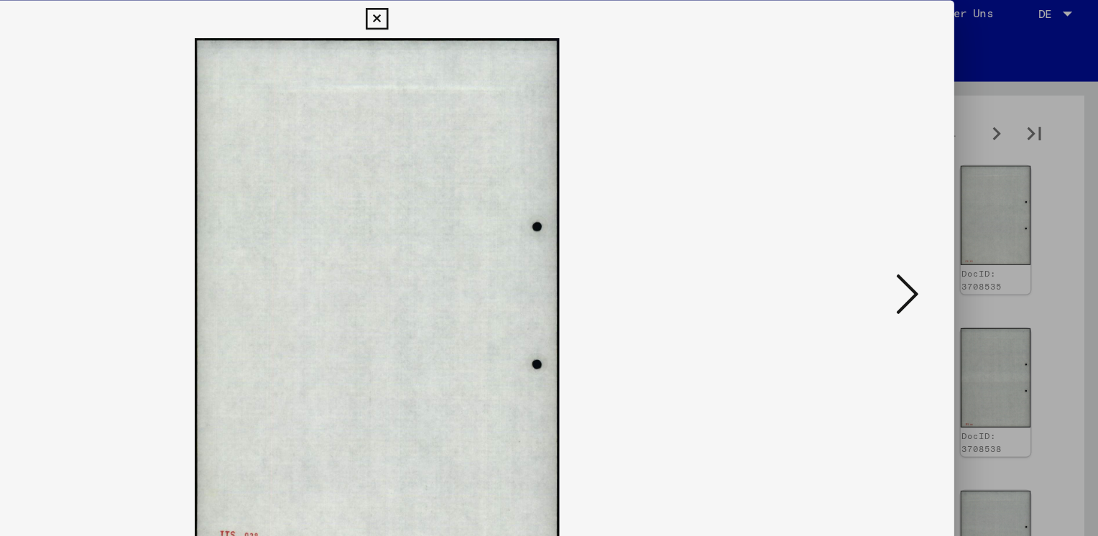
click at [953, 231] on icon at bounding box center [951, 230] width 17 height 34
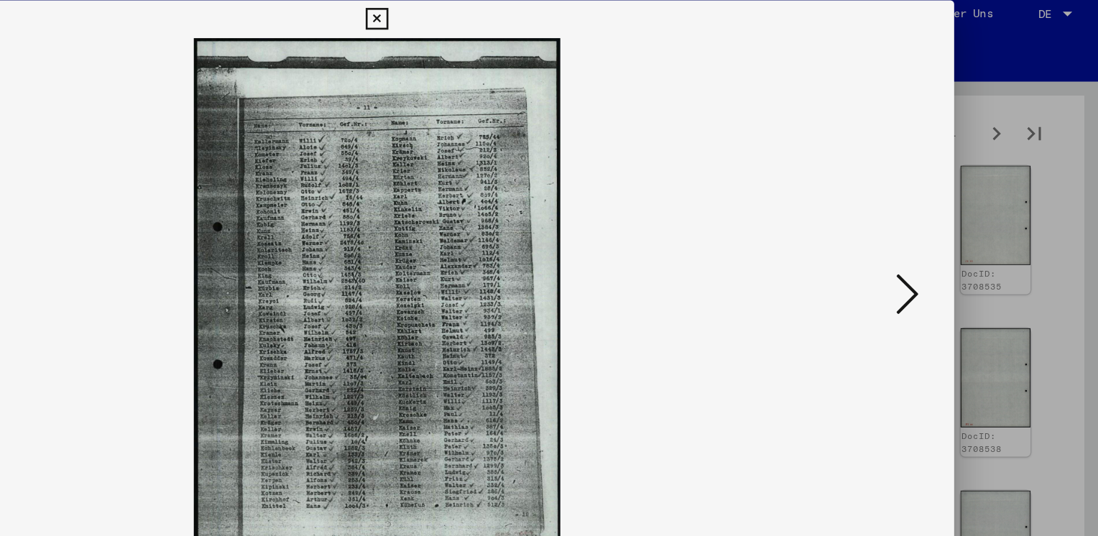
click at [953, 231] on icon at bounding box center [951, 230] width 17 height 34
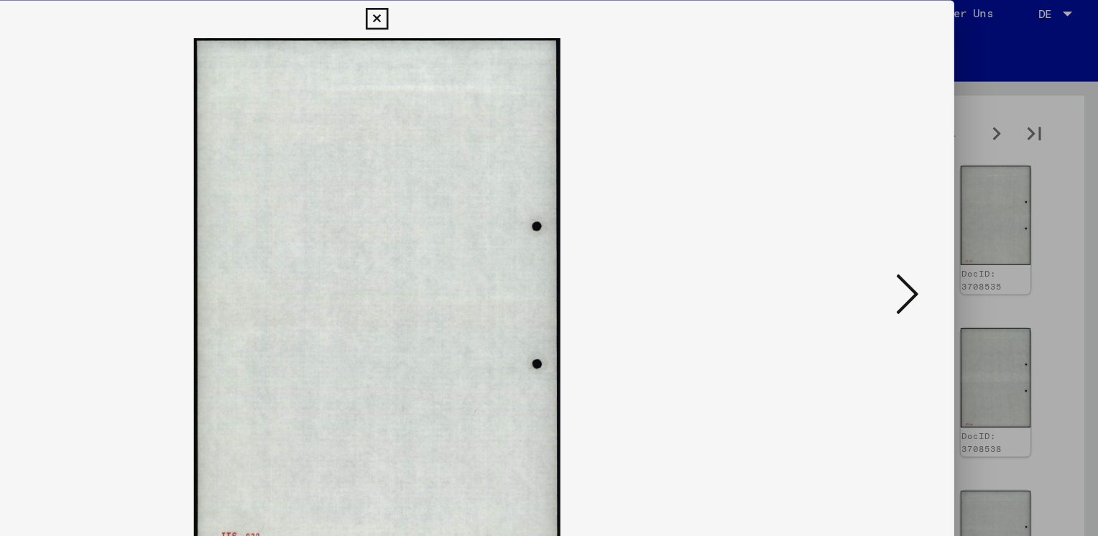
click at [953, 231] on icon at bounding box center [951, 230] width 17 height 34
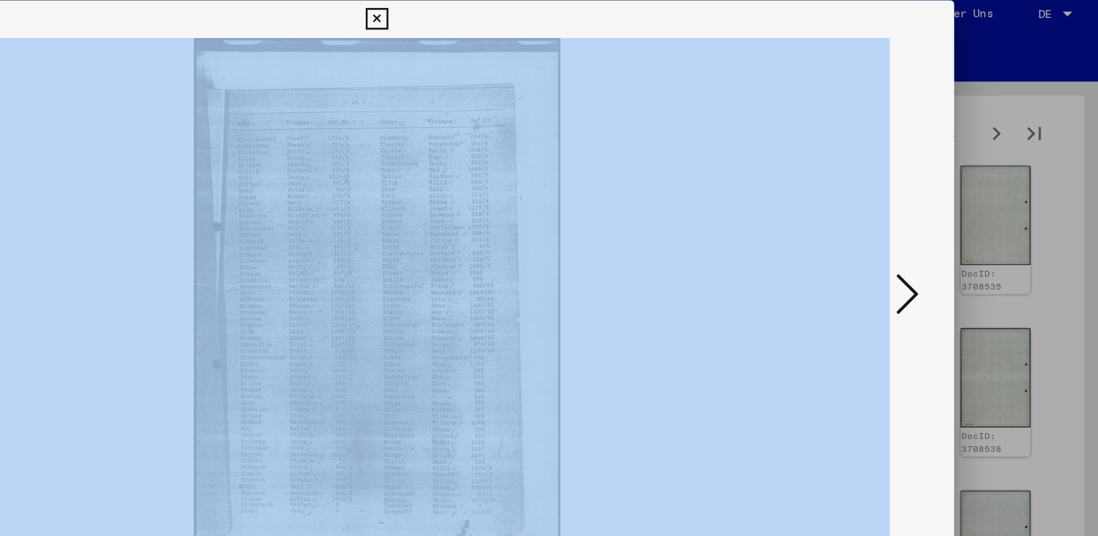
drag, startPoint x: 1055, startPoint y: 183, endPoint x: 949, endPoint y: 241, distance: 121.2
click at [949, 241] on div "DocID: 3708547 DeepLink: [URL][DOMAIN_NAME]" at bounding box center [549, 268] width 1098 height 536
click at [949, 241] on icon at bounding box center [951, 230] width 17 height 34
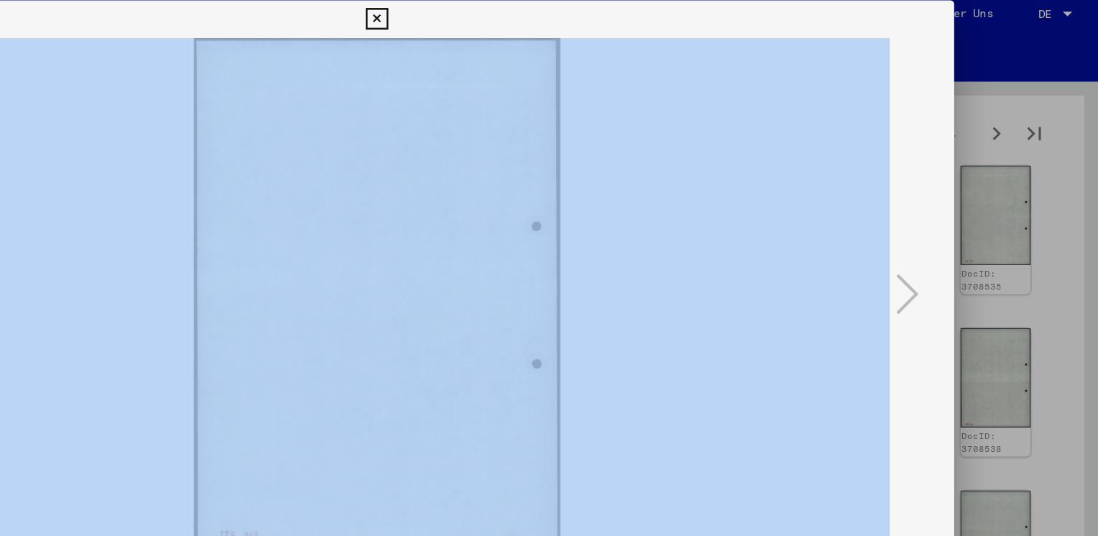
click at [643, 23] on div "DocID: 3708547 DeepLink: [URL][DOMAIN_NAME]" at bounding box center [549, 265] width 878 height 516
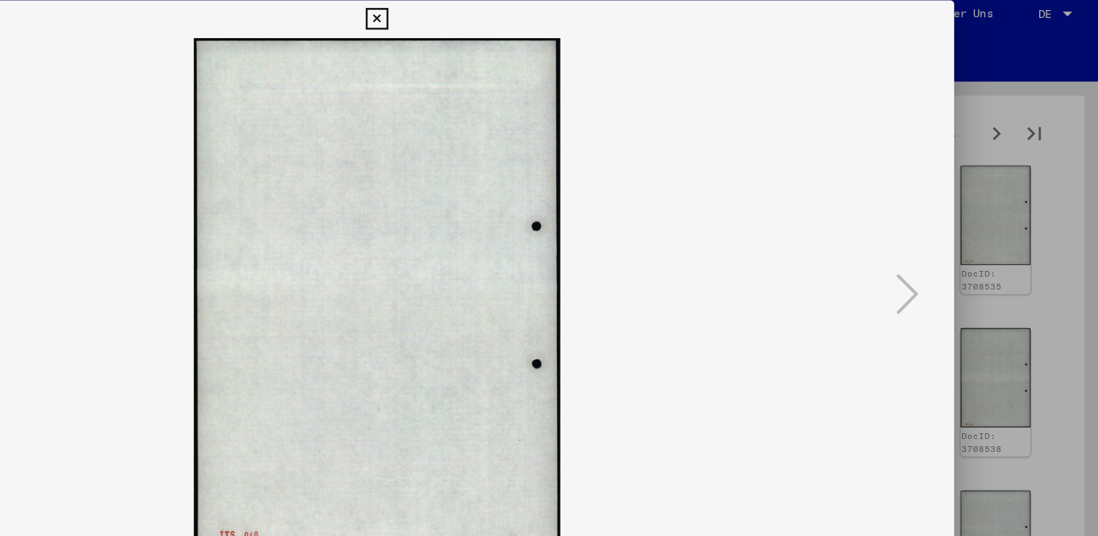
click at [551, 22] on icon at bounding box center [548, 21] width 17 height 17
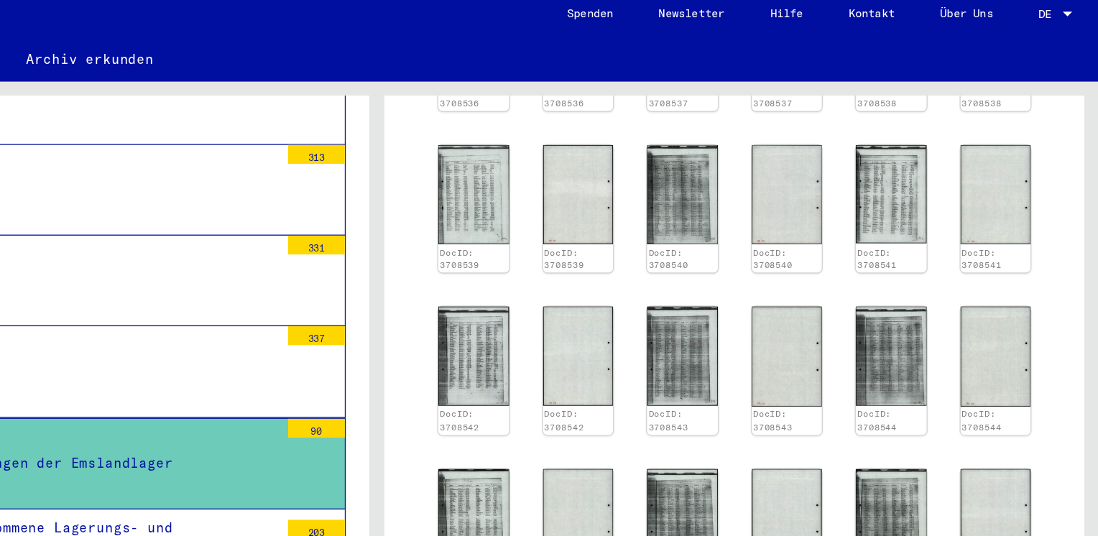
scroll to position [1052, 0]
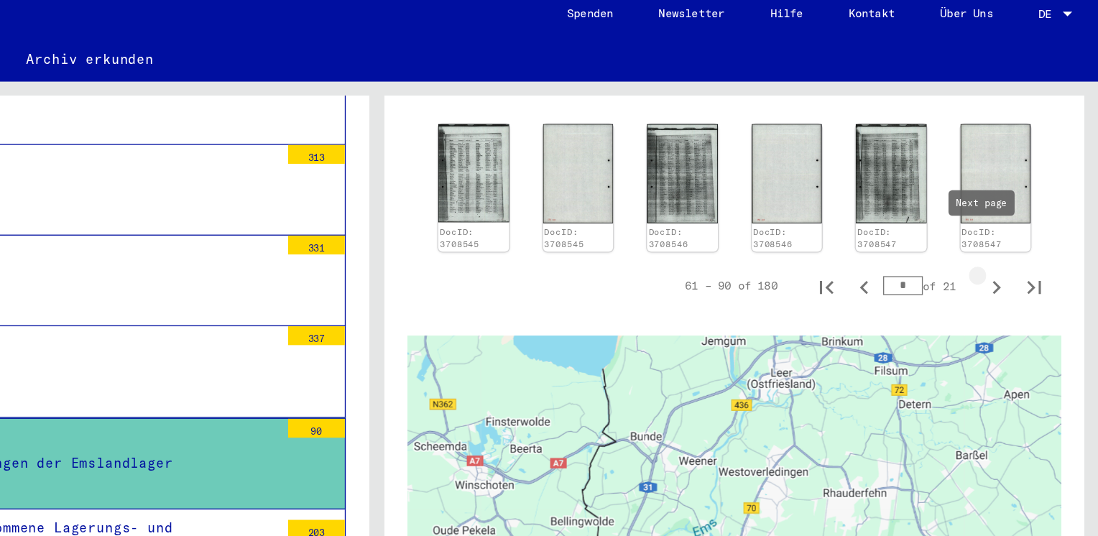
click at [1010, 216] on icon "Next page" at bounding box center [1020, 226] width 20 height 20
type input "*"
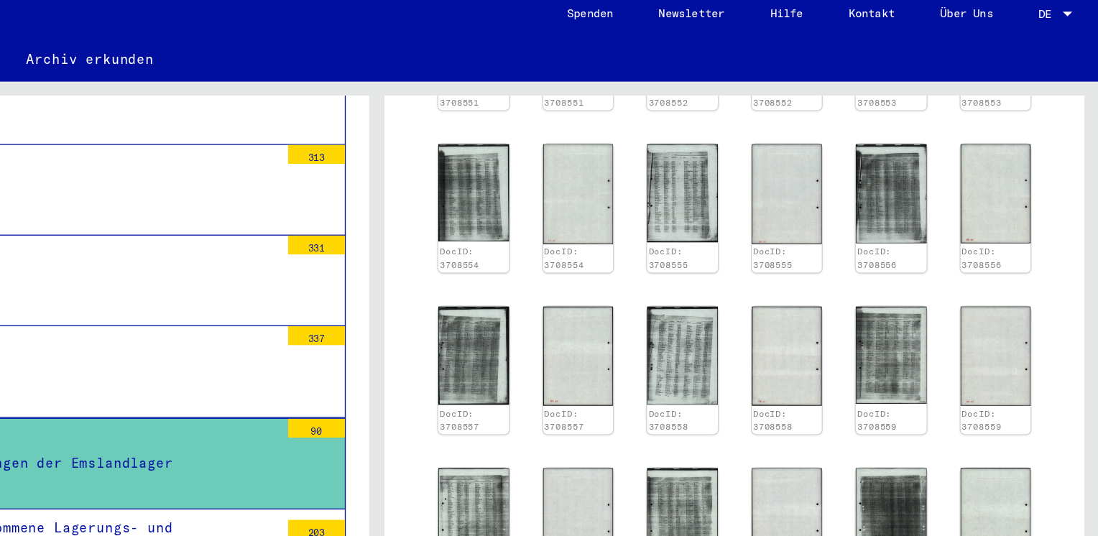
scroll to position [527, 0]
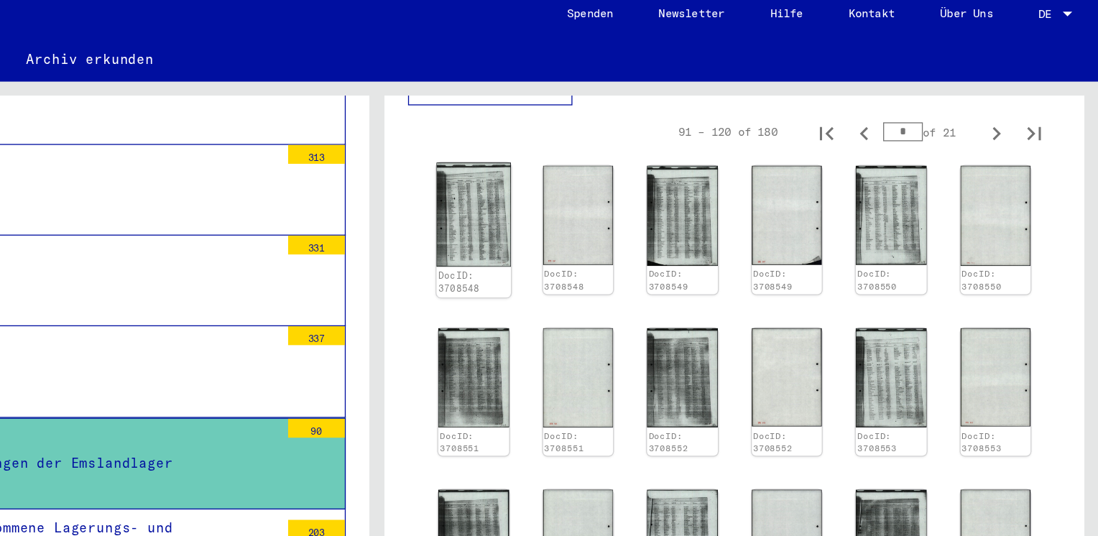
click at [628, 145] on img at bounding box center [622, 171] width 56 height 80
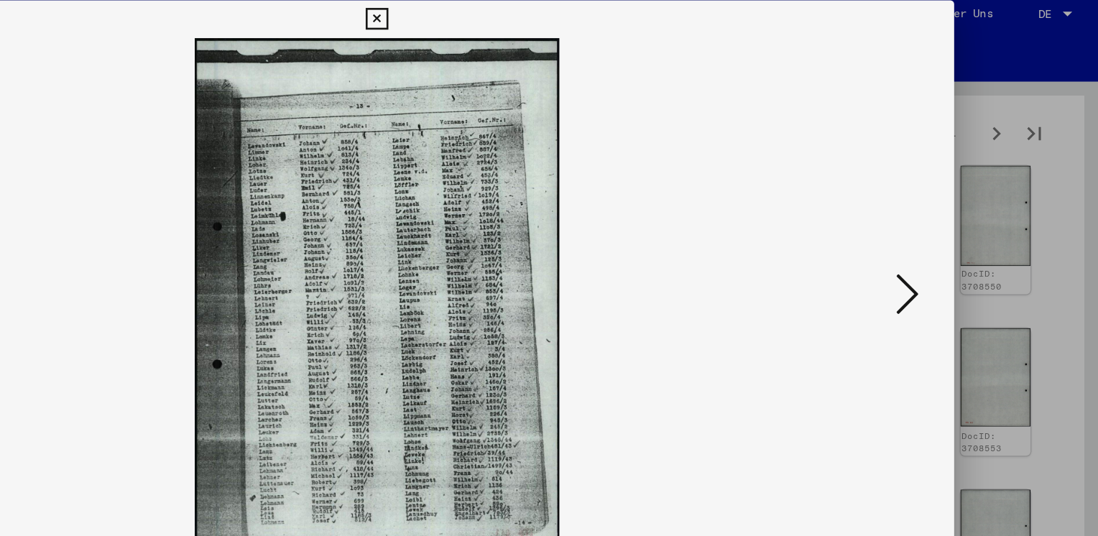
click at [953, 227] on icon at bounding box center [951, 230] width 17 height 34
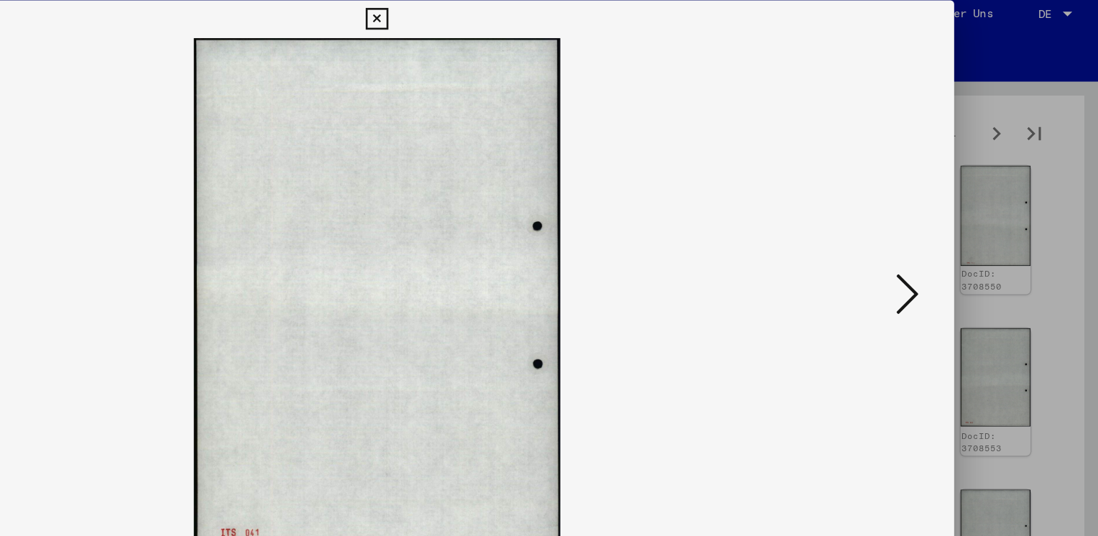
click at [953, 227] on icon at bounding box center [951, 230] width 17 height 34
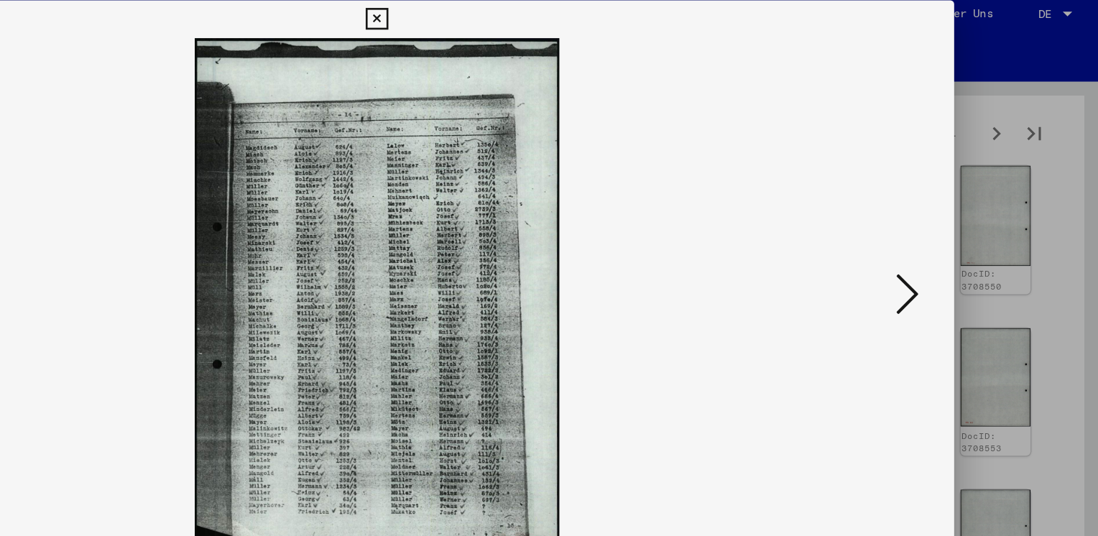
click at [953, 227] on icon at bounding box center [951, 230] width 17 height 34
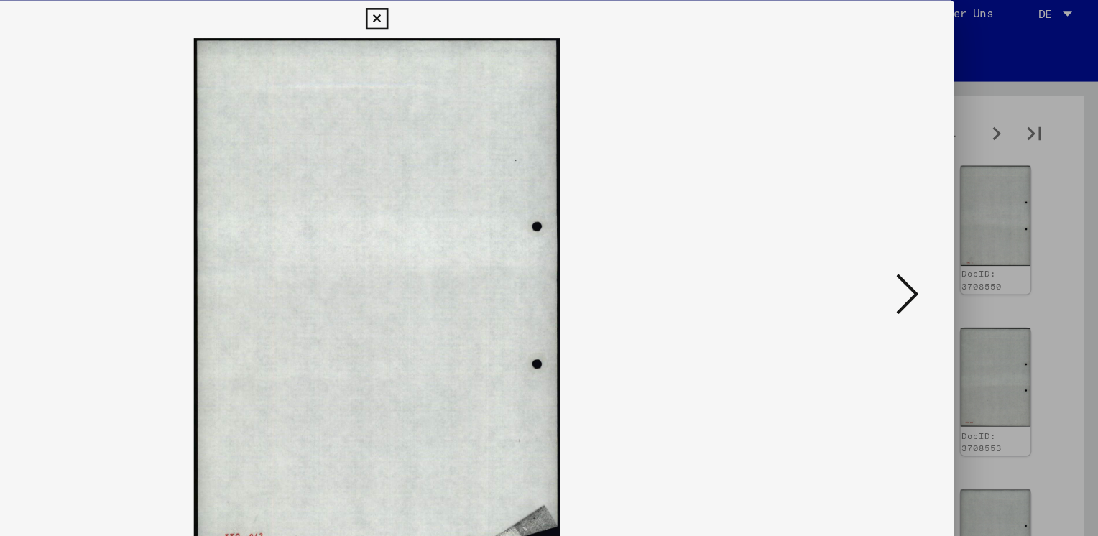
click at [953, 227] on icon at bounding box center [951, 230] width 17 height 34
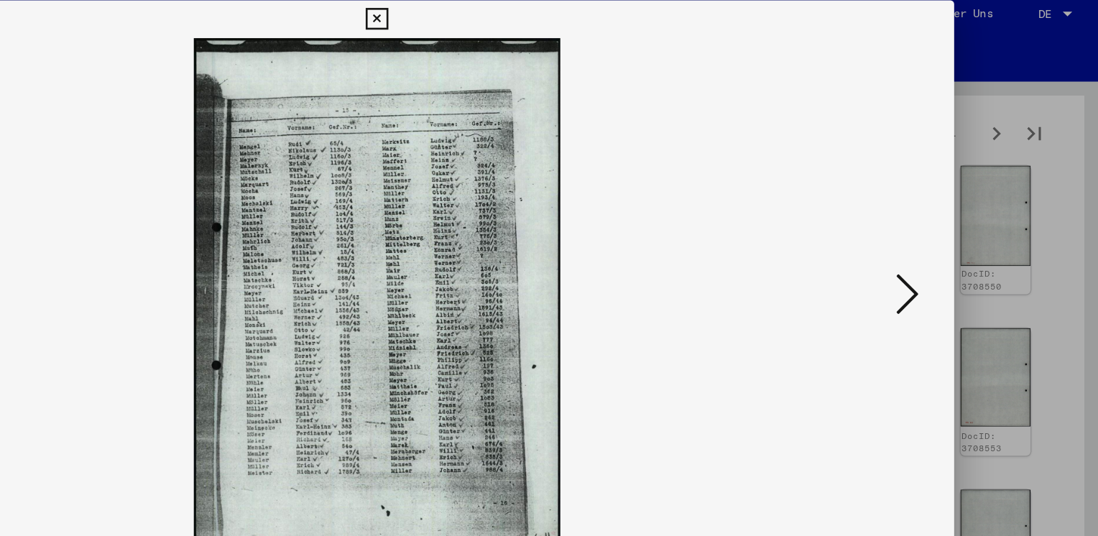
click at [953, 227] on icon at bounding box center [951, 230] width 17 height 34
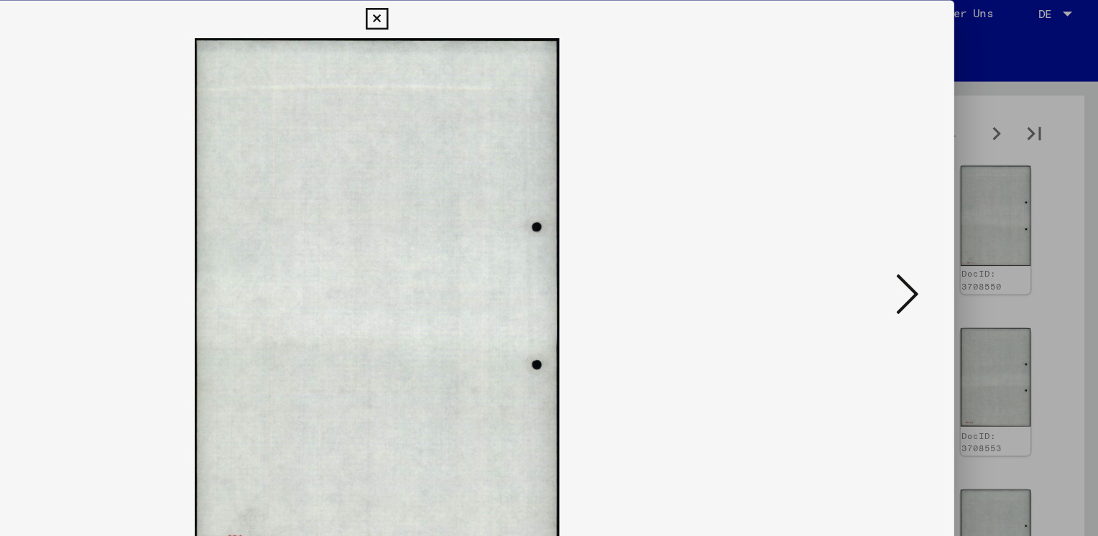
click at [953, 227] on icon at bounding box center [951, 230] width 17 height 34
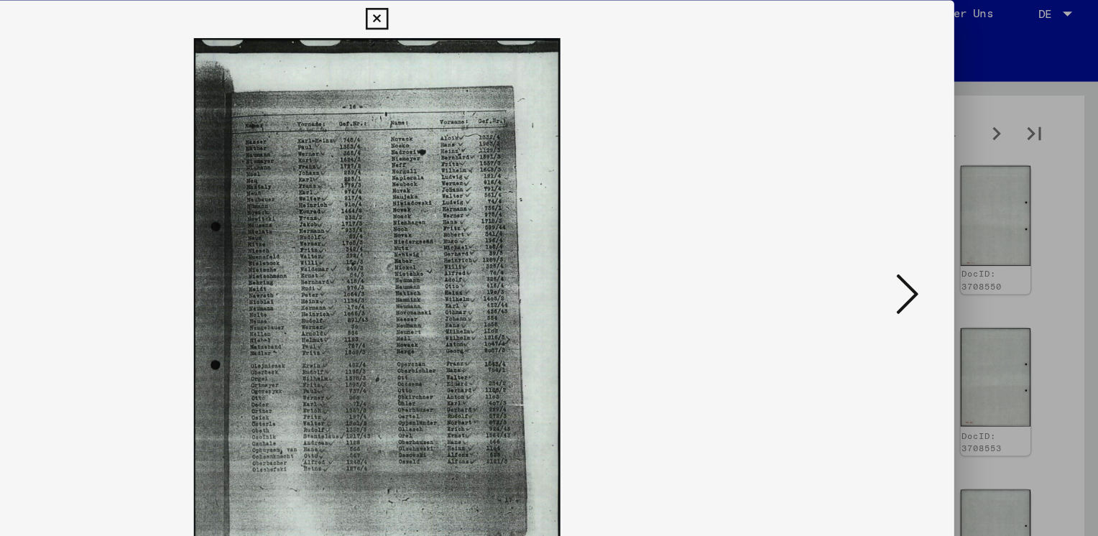
click at [953, 227] on icon at bounding box center [951, 230] width 17 height 34
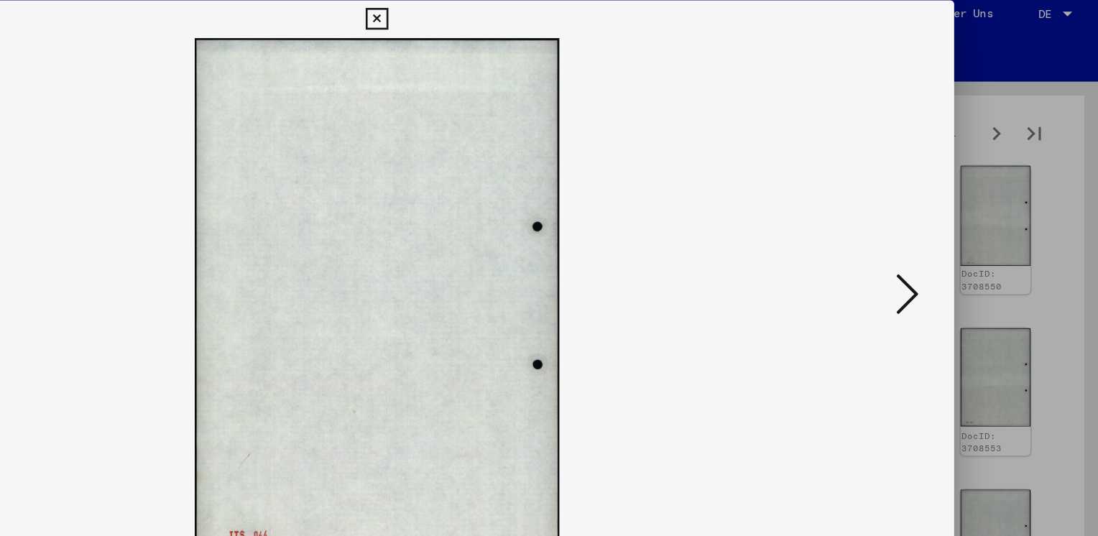
click at [953, 227] on icon at bounding box center [951, 230] width 17 height 34
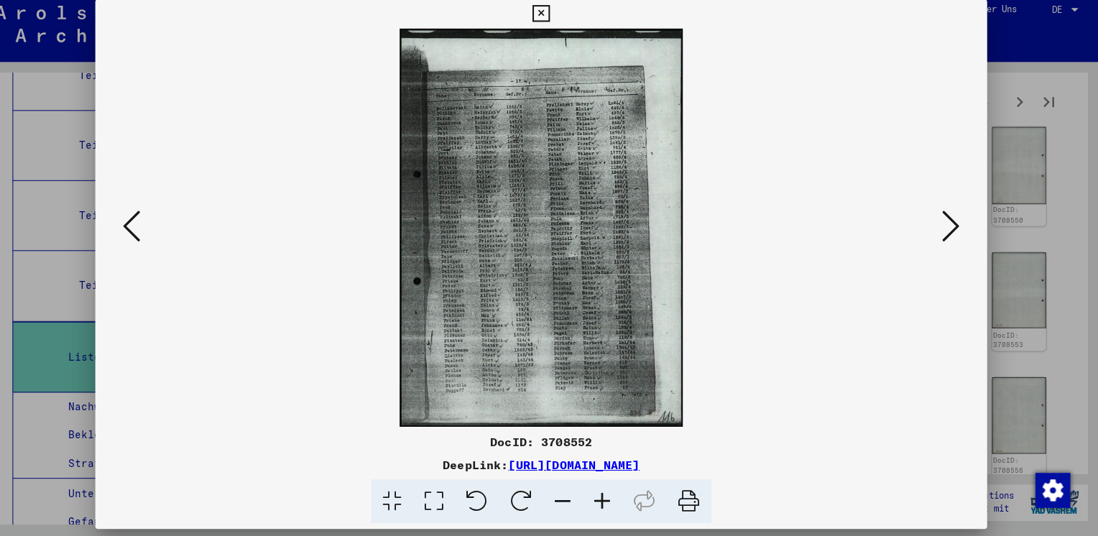
scroll to position [0, 0]
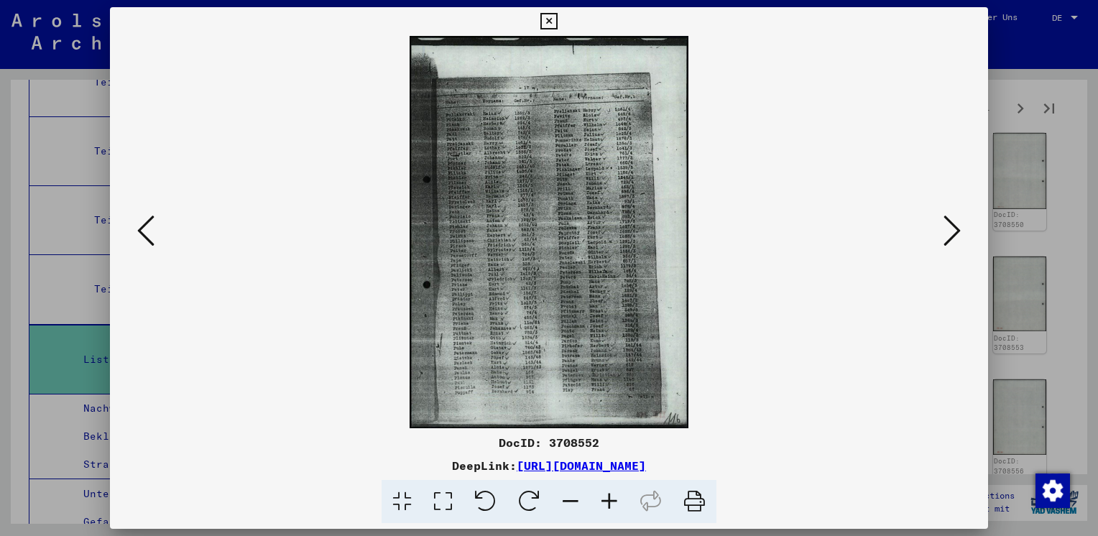
click at [953, 229] on icon at bounding box center [951, 230] width 17 height 34
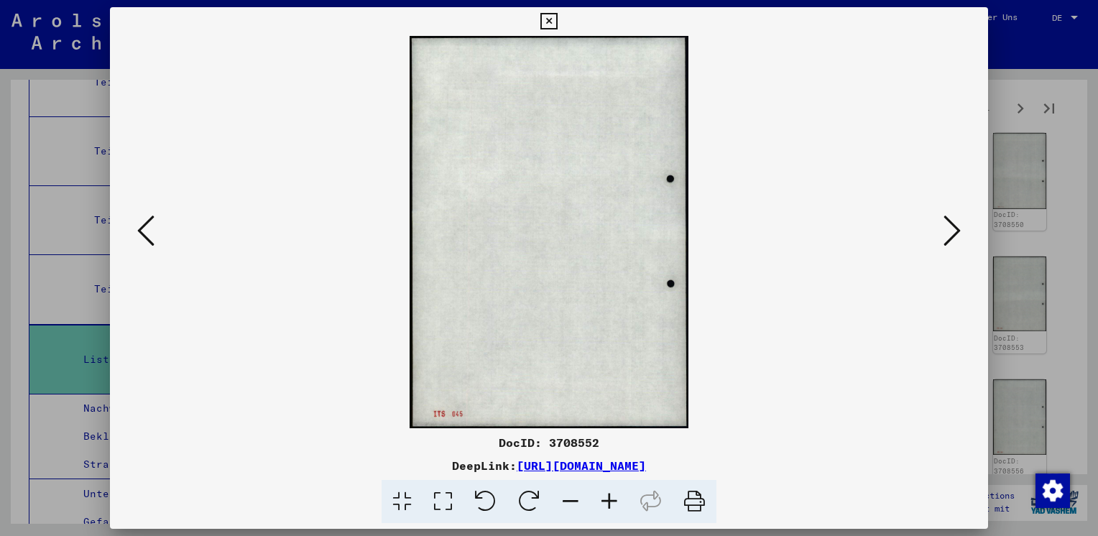
click at [953, 229] on icon at bounding box center [951, 230] width 17 height 34
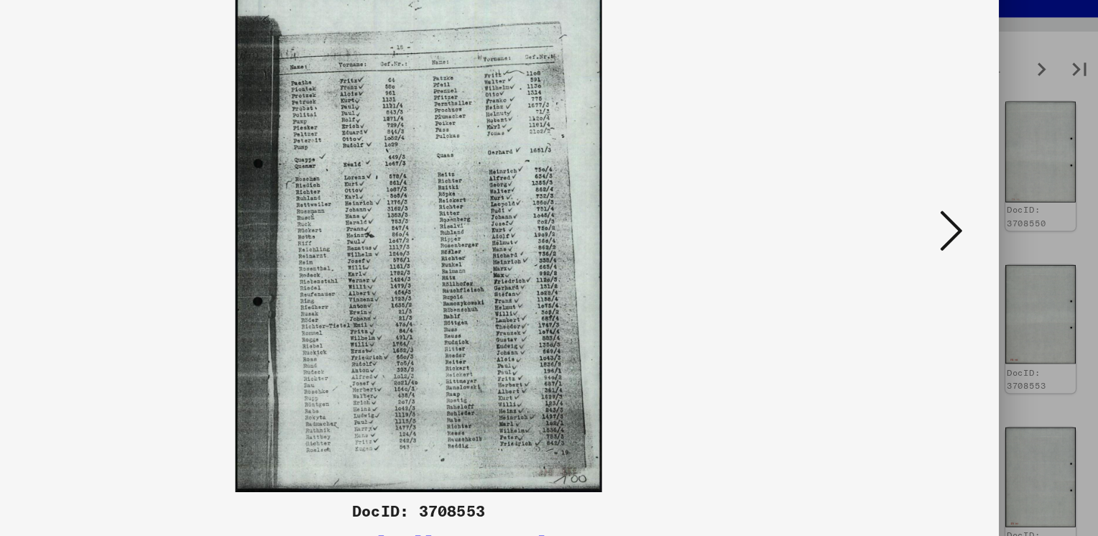
click at [953, 229] on icon at bounding box center [951, 230] width 17 height 34
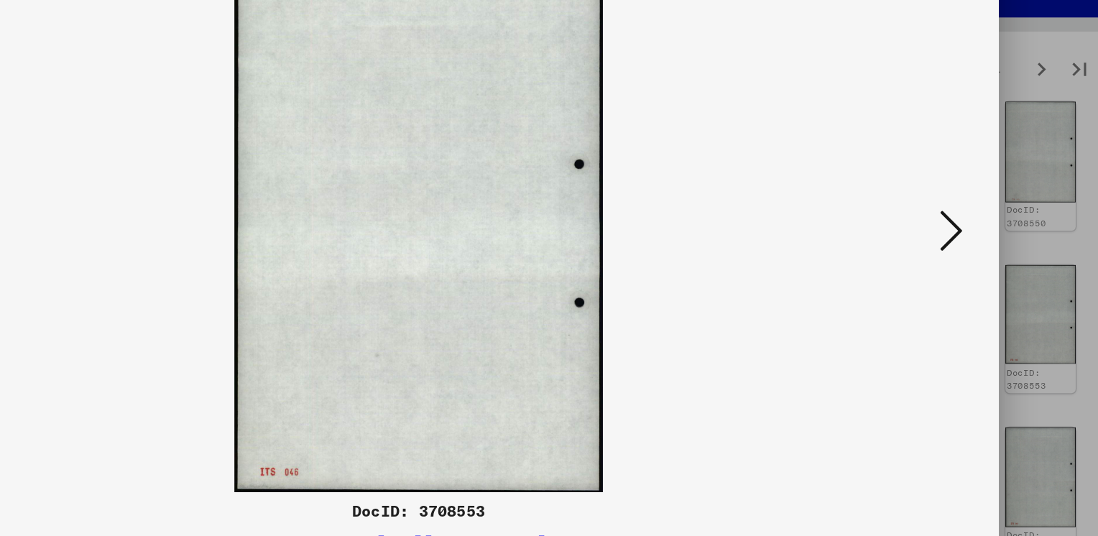
click at [953, 229] on icon at bounding box center [951, 230] width 17 height 34
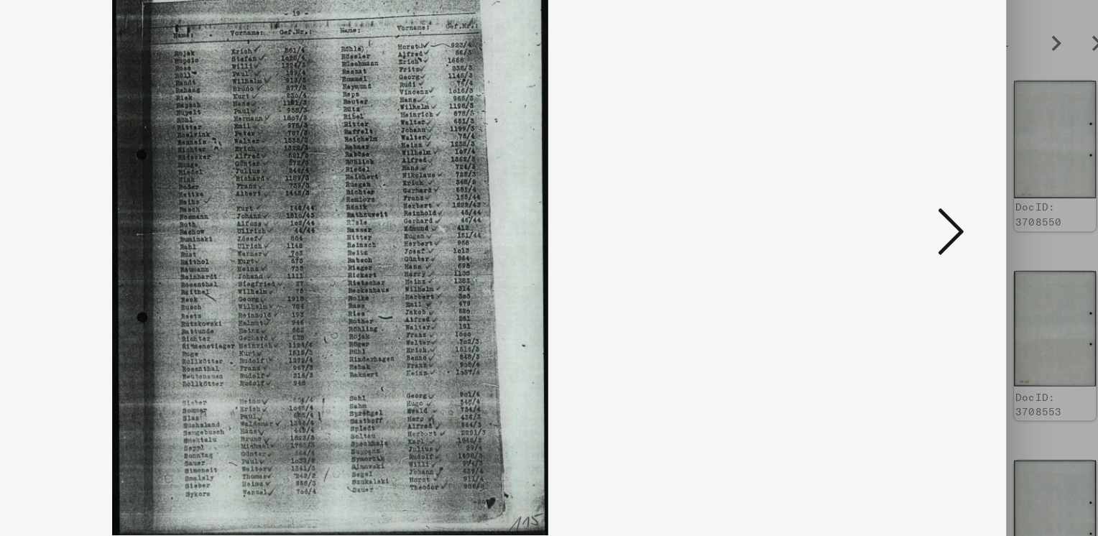
click at [953, 229] on icon at bounding box center [951, 230] width 17 height 34
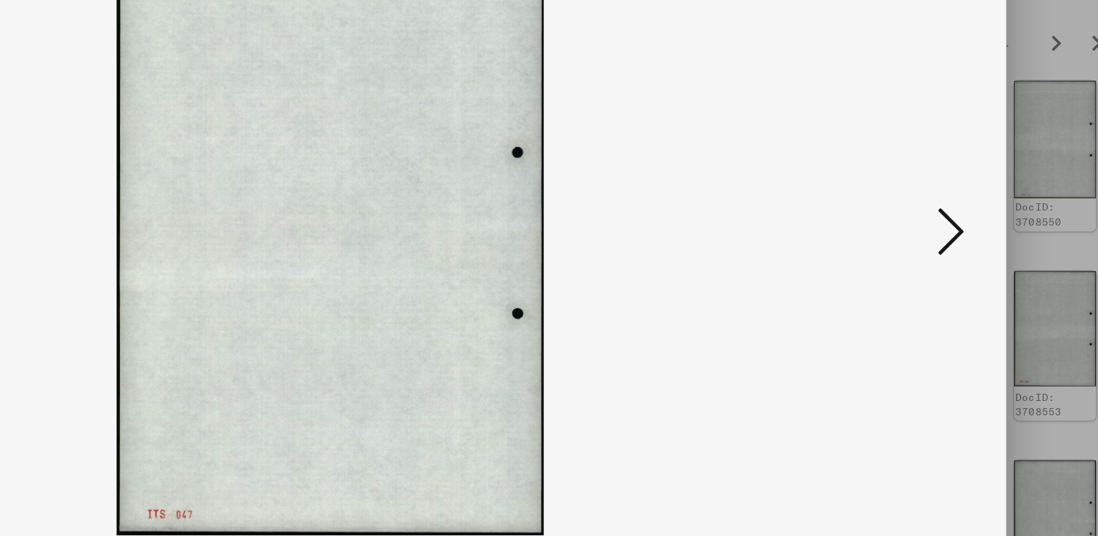
click at [953, 229] on icon at bounding box center [951, 230] width 17 height 34
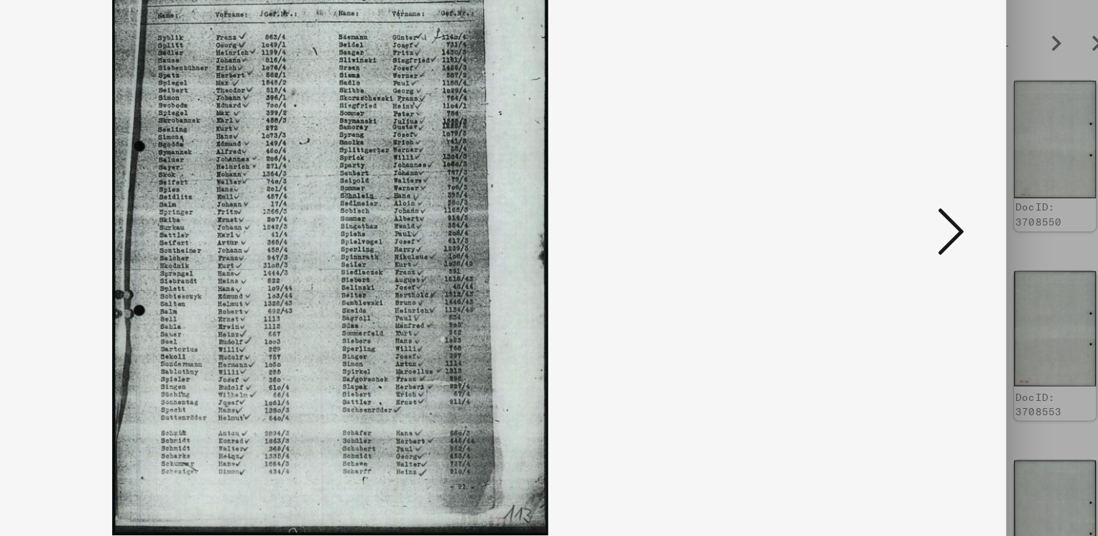
click at [953, 229] on icon at bounding box center [951, 230] width 17 height 34
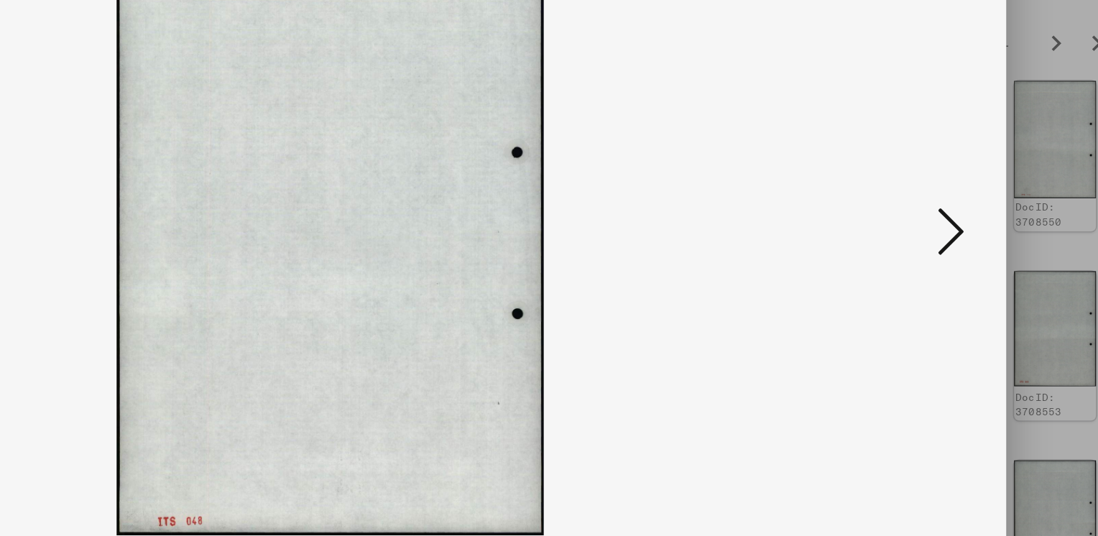
click at [953, 229] on icon at bounding box center [951, 230] width 17 height 34
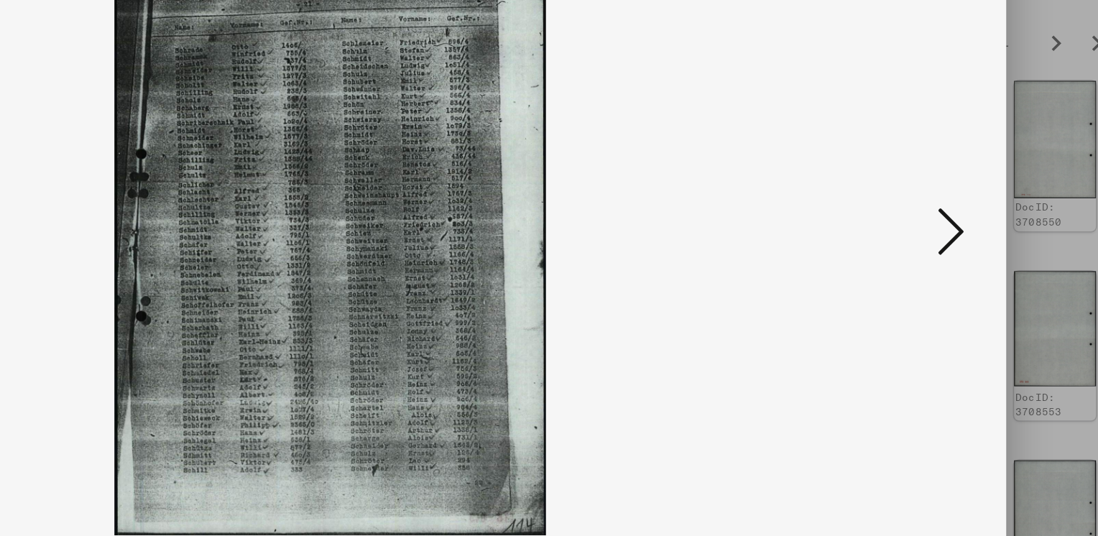
click at [953, 229] on icon at bounding box center [951, 230] width 17 height 34
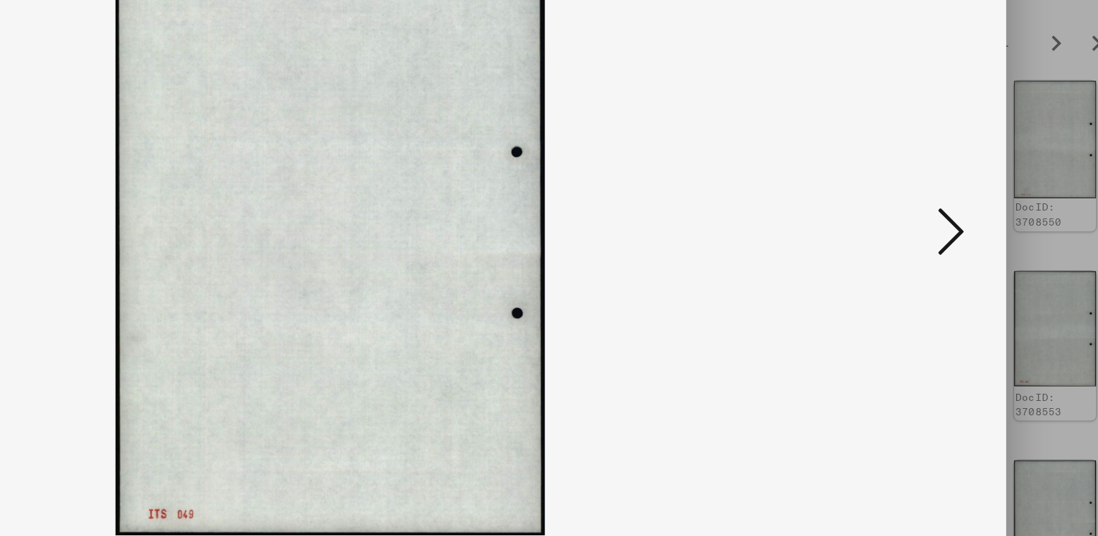
click at [953, 229] on icon at bounding box center [951, 230] width 17 height 34
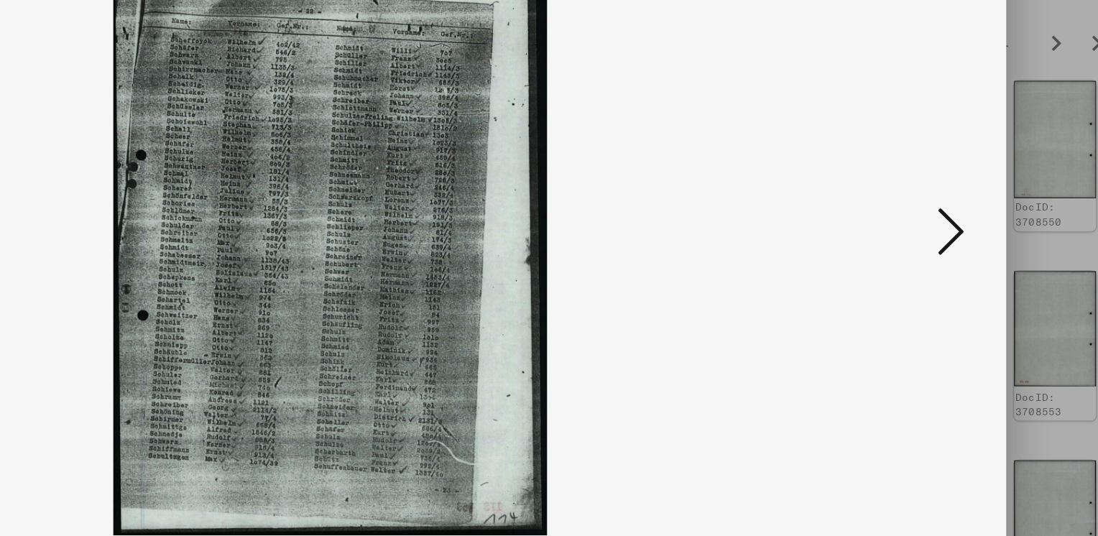
click at [1026, 101] on div at bounding box center [549, 268] width 1098 height 536
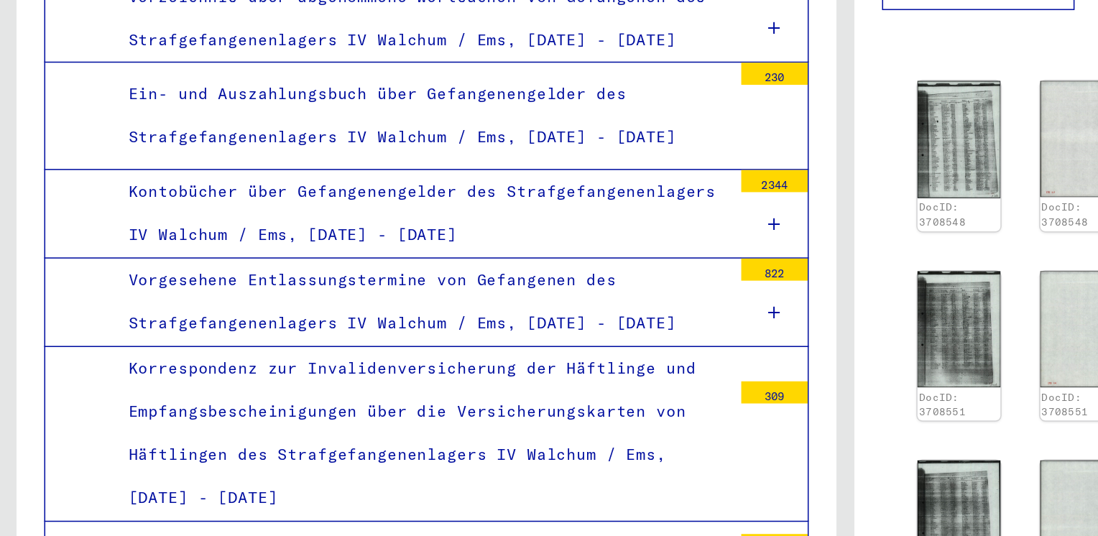
scroll to position [7204, 0]
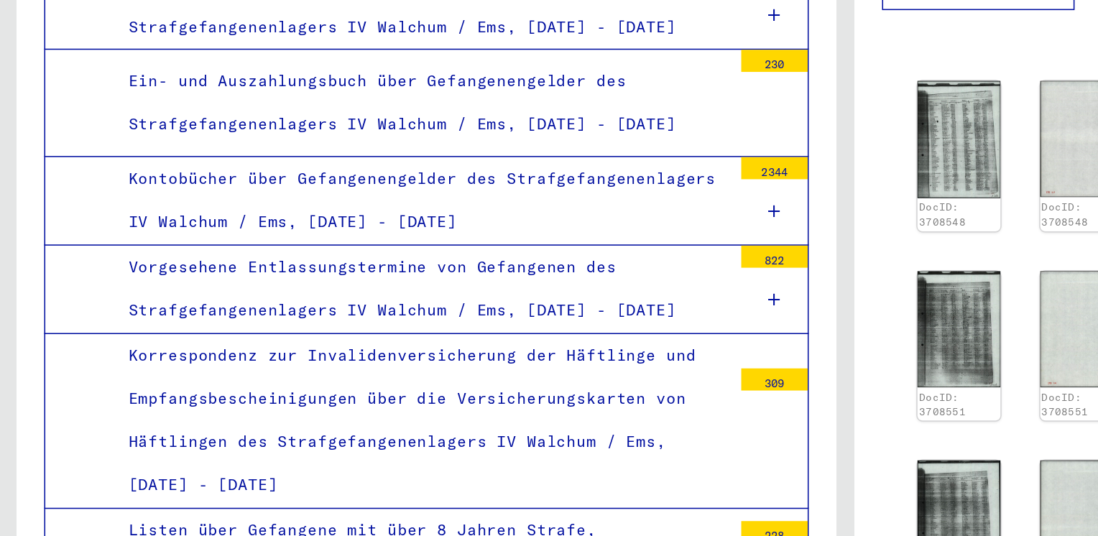
click at [242, 297] on div "Korrespondenz zur Invalidenversicherung der Häftlinge und Empfangsbescheinigung…" at bounding box center [274, 353] width 402 height 113
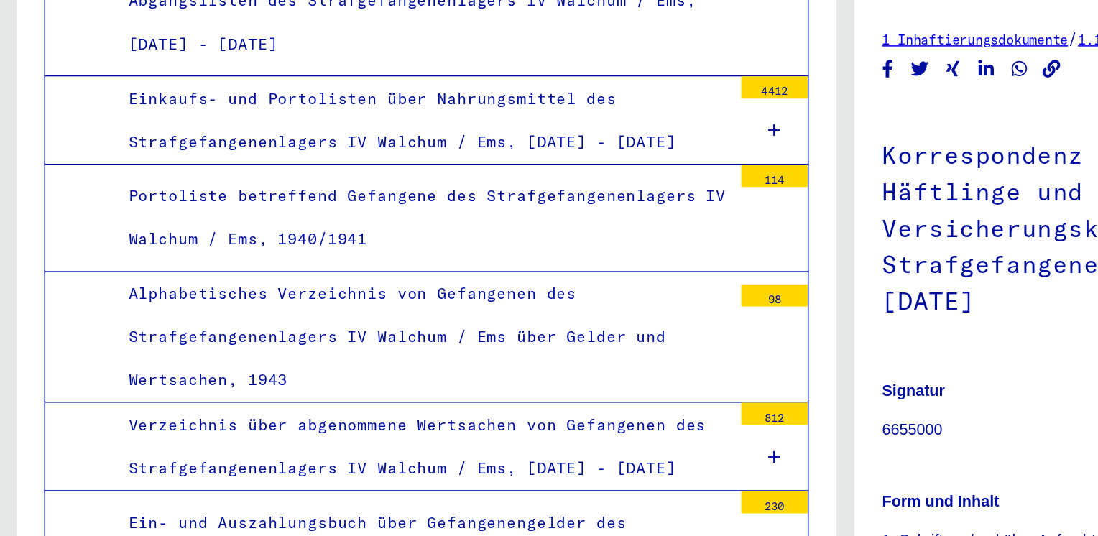
scroll to position [6914, 0]
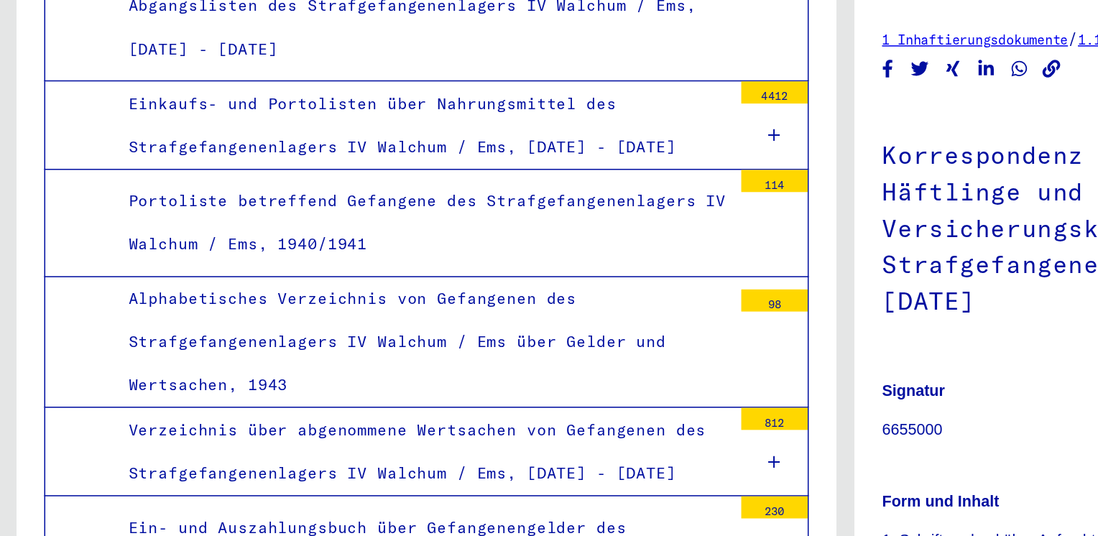
drag, startPoint x: 254, startPoint y: 195, endPoint x: 449, endPoint y: 186, distance: 195.6
click at [449, 260] on div "Alphabetisches Verzeichnis von Gefangenen des Strafgefangenenlagers IV Walchum …" at bounding box center [274, 302] width 402 height 85
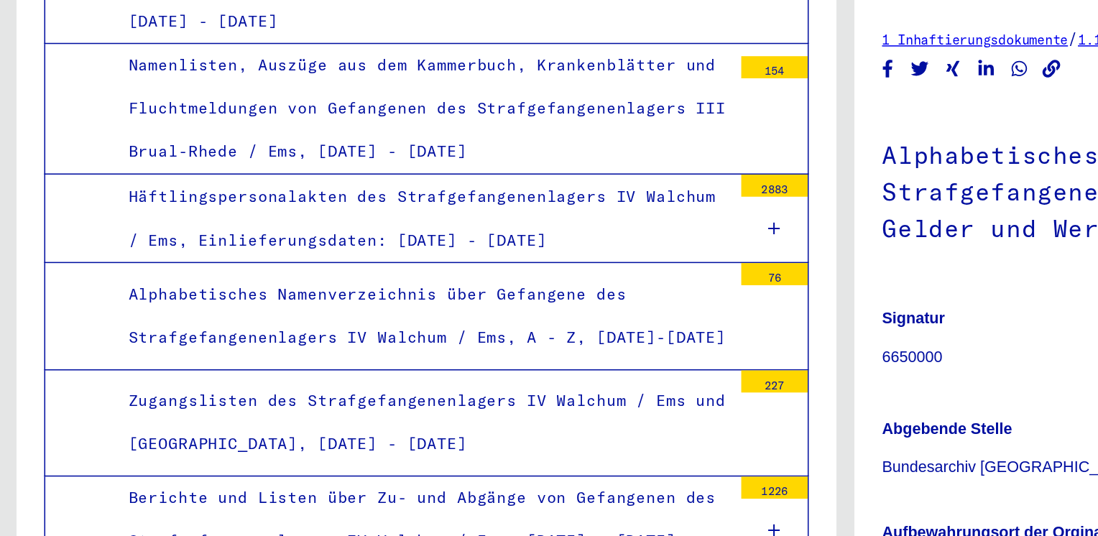
scroll to position [6531, 0]
click at [489, 320] on div "227" at bounding box center [502, 327] width 43 height 14
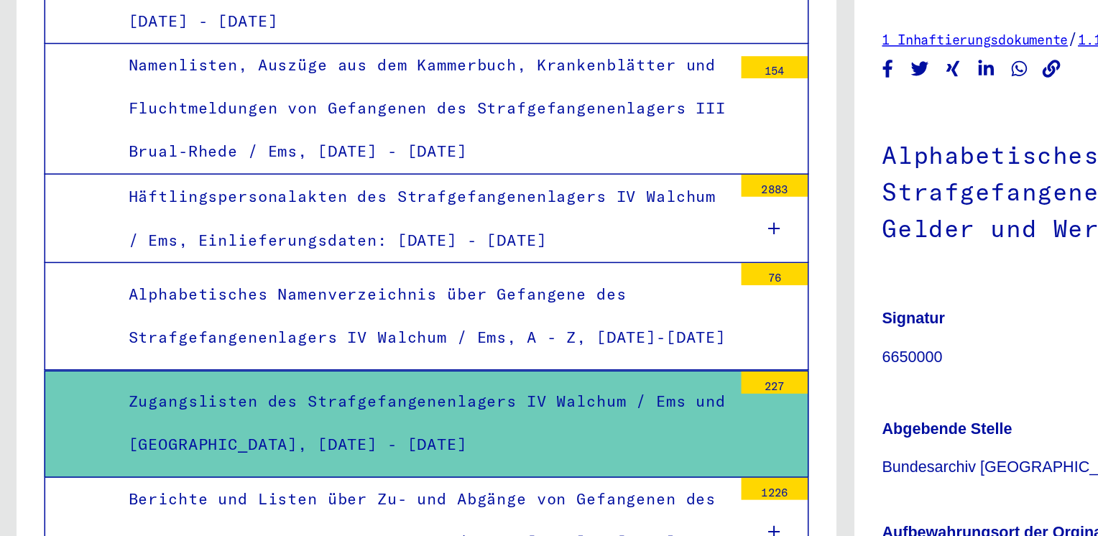
click at [489, 321] on div "227" at bounding box center [502, 328] width 43 height 14
click at [397, 390] on div "Berichte und Listen über Zu- und Abgänge von Gefangenen des Strafgefangenenlage…" at bounding box center [274, 418] width 402 height 56
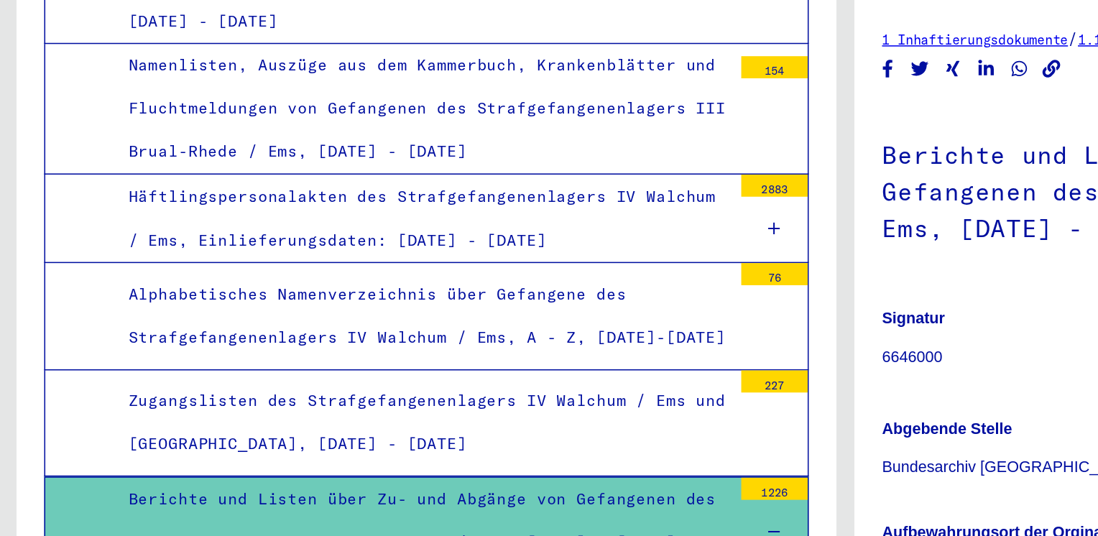
click at [409, 257] on div "Alphabetisches Namenverzeichnis über Gefangene des Strafgefangenenlagers IV Wal…" at bounding box center [274, 285] width 402 height 56
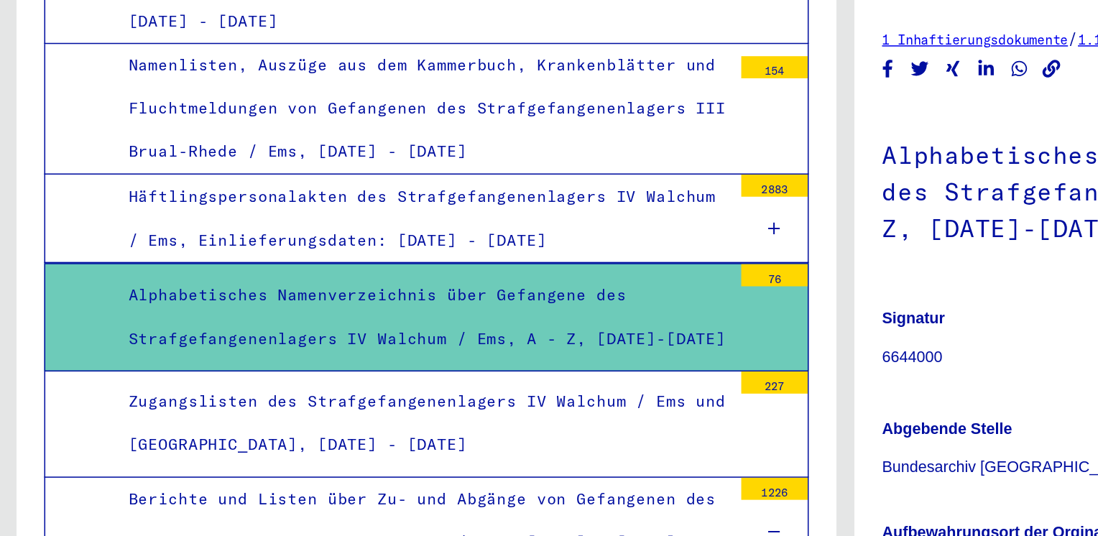
click at [647, 300] on figure "Signatur 6644000" at bounding box center [697, 301] width 248 height 65
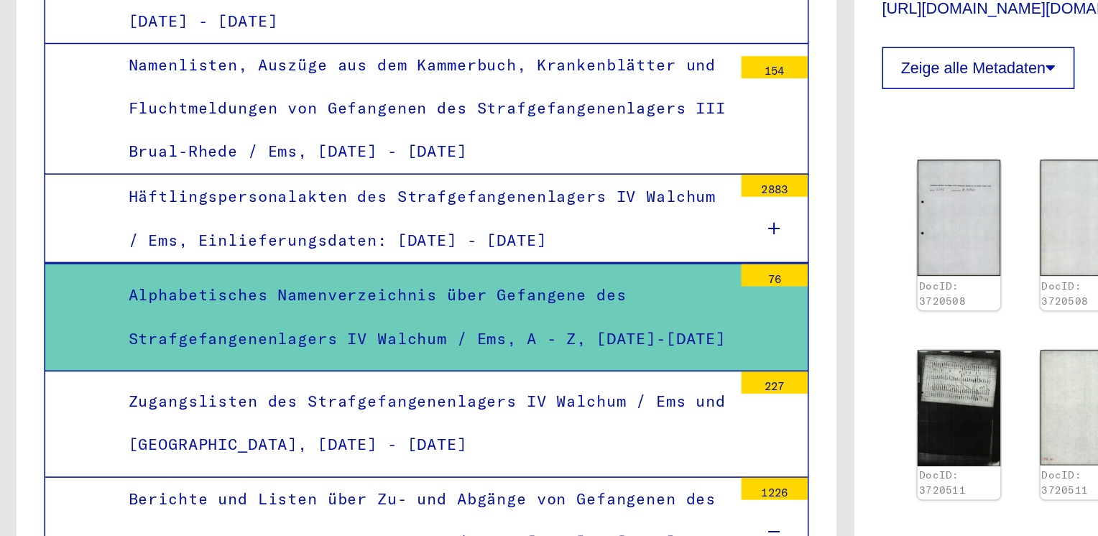
scroll to position [460, 0]
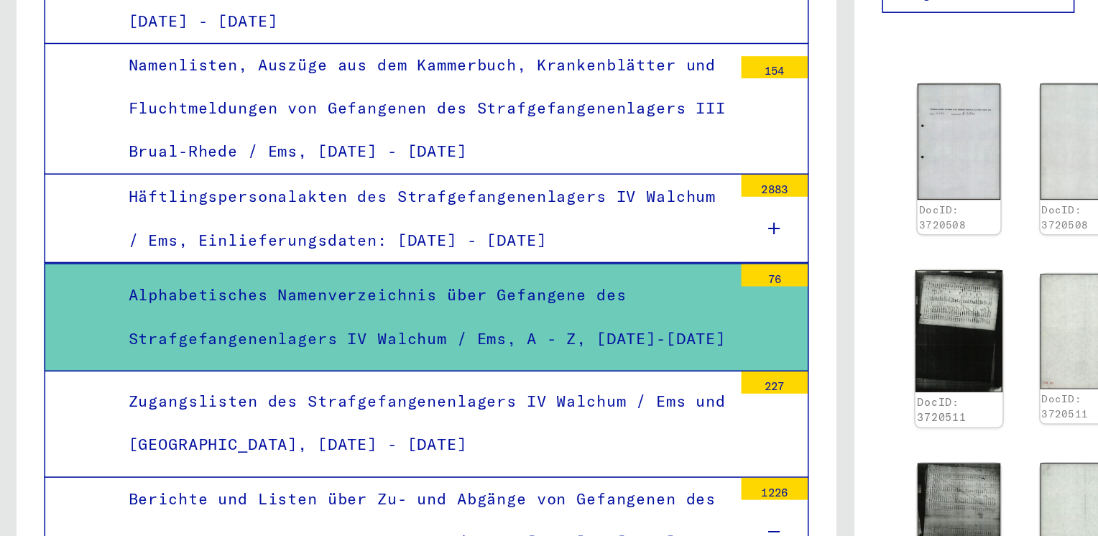
click at [624, 305] on img at bounding box center [622, 294] width 56 height 79
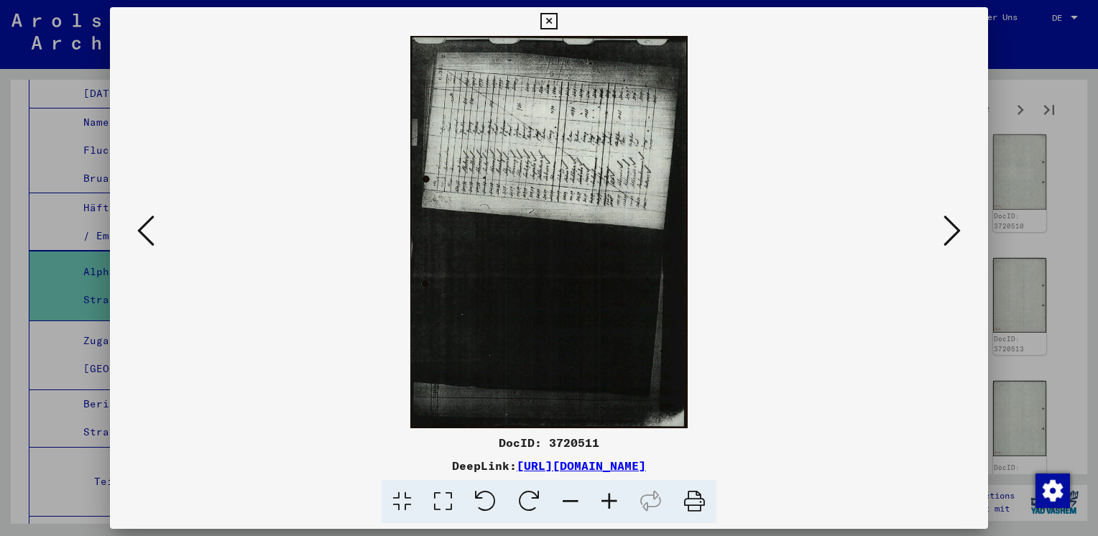
click at [961, 225] on button at bounding box center [952, 231] width 26 height 41
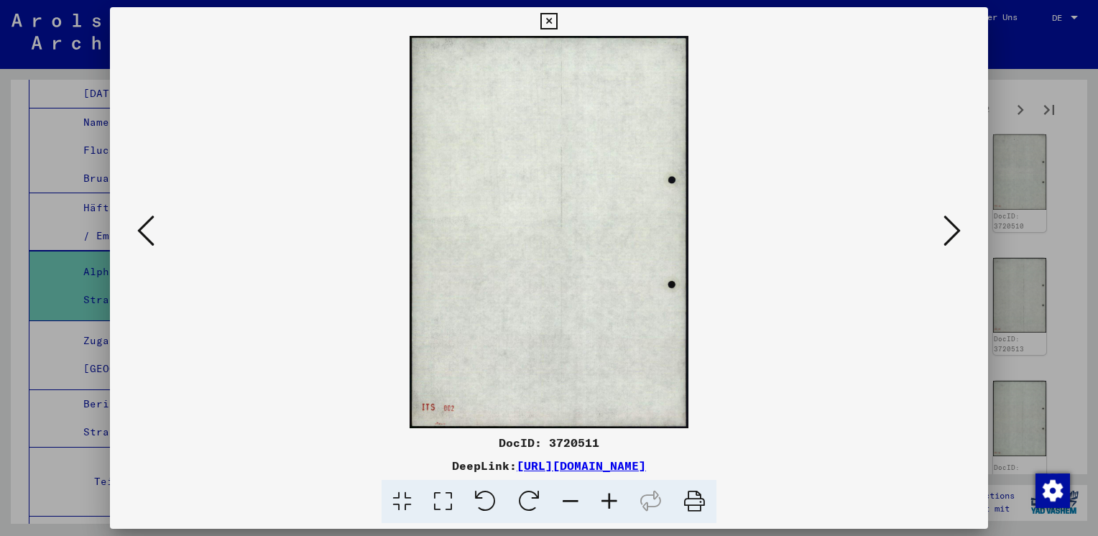
click at [961, 225] on button at bounding box center [952, 231] width 26 height 41
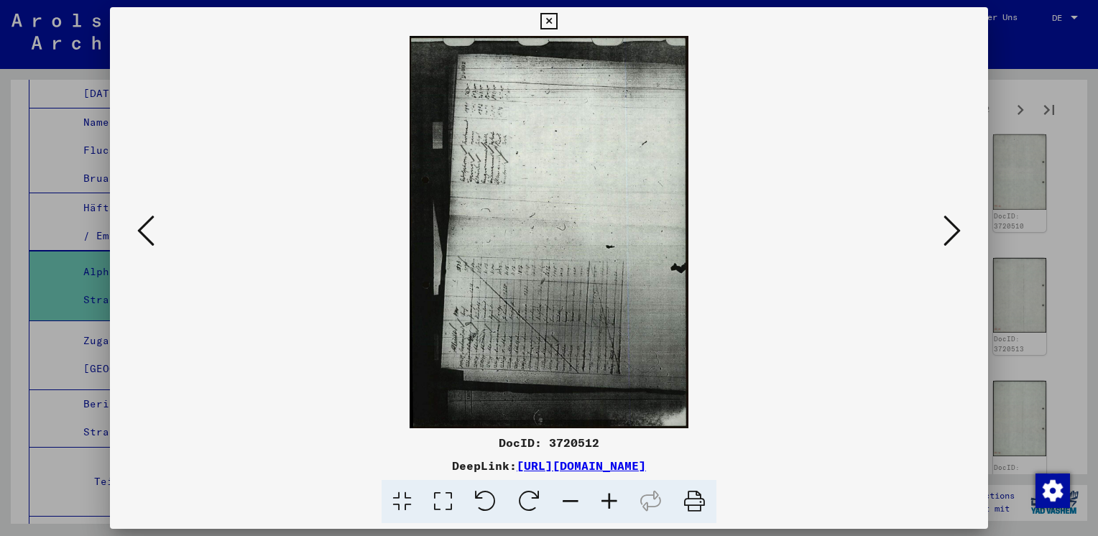
click at [961, 225] on button at bounding box center [952, 231] width 26 height 41
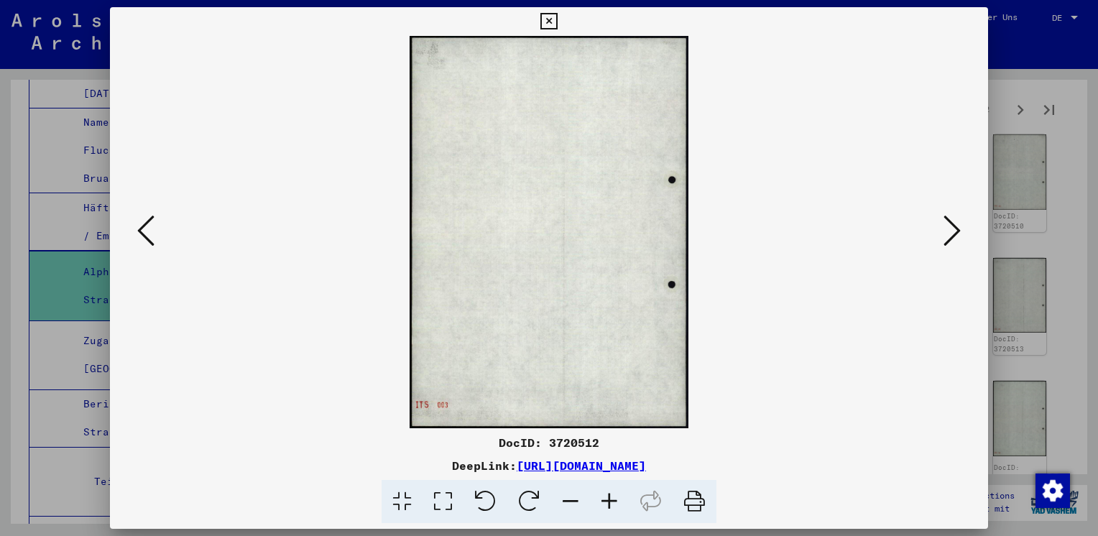
click at [961, 225] on button at bounding box center [952, 231] width 26 height 41
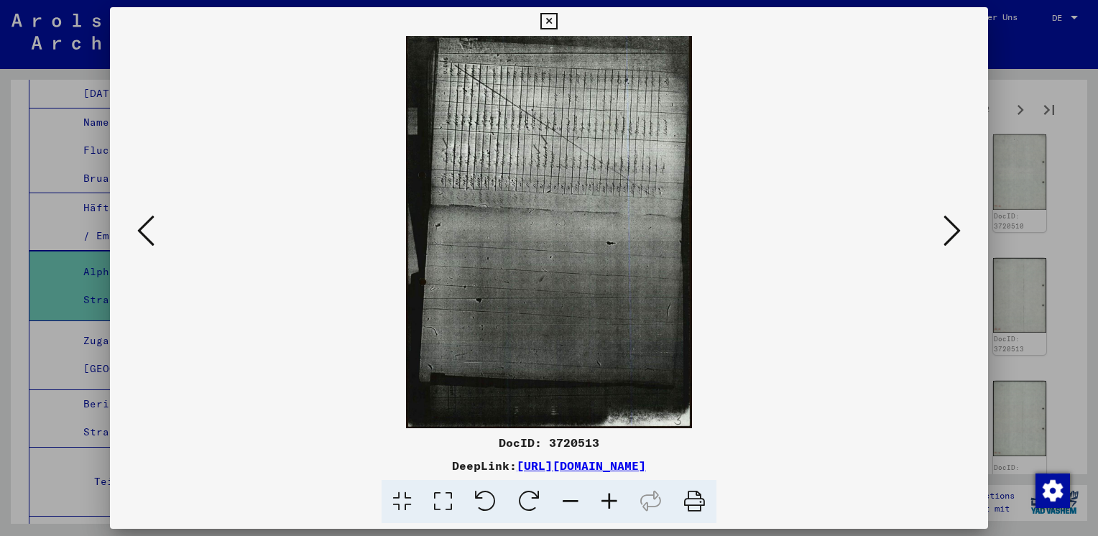
click at [961, 225] on button at bounding box center [952, 231] width 26 height 41
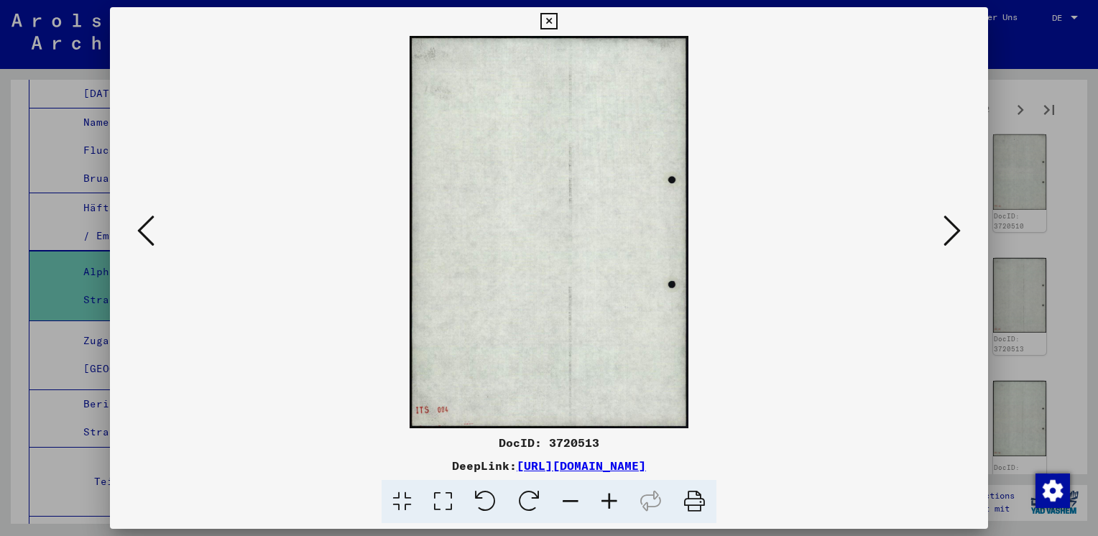
click at [961, 225] on button at bounding box center [952, 231] width 26 height 41
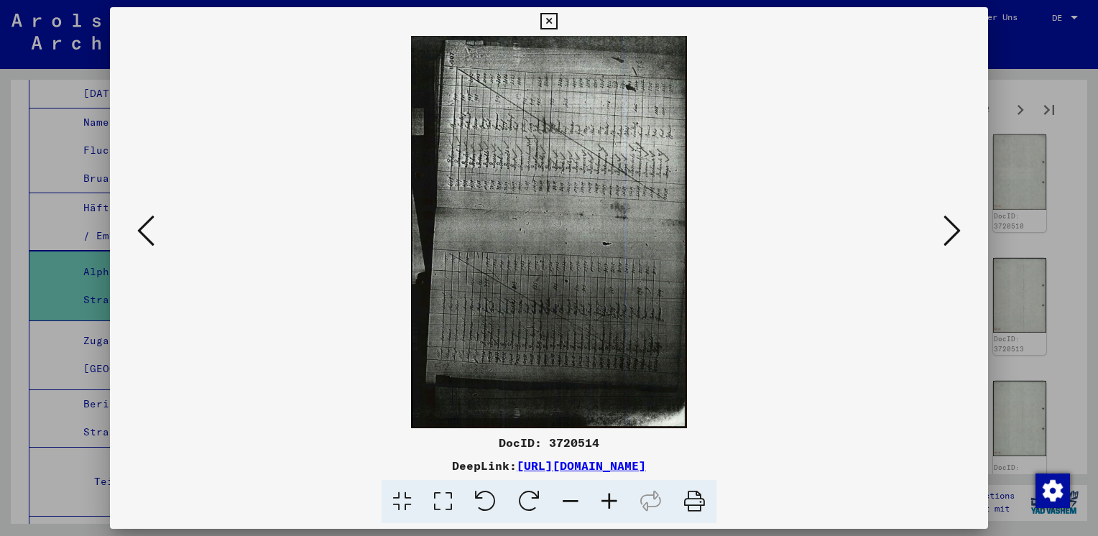
click at [961, 225] on button at bounding box center [952, 231] width 26 height 41
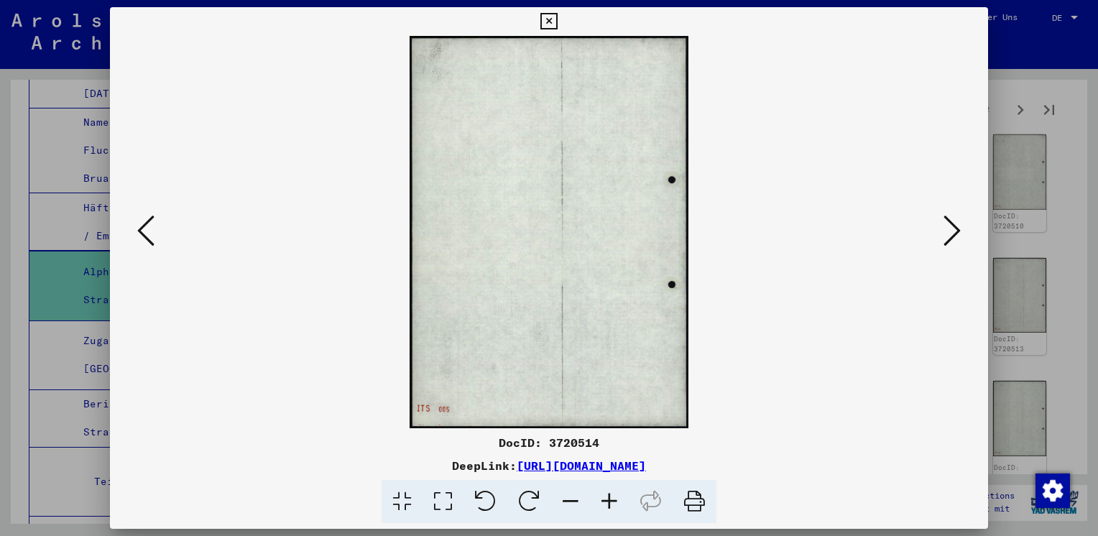
click at [961, 225] on button at bounding box center [952, 231] width 26 height 41
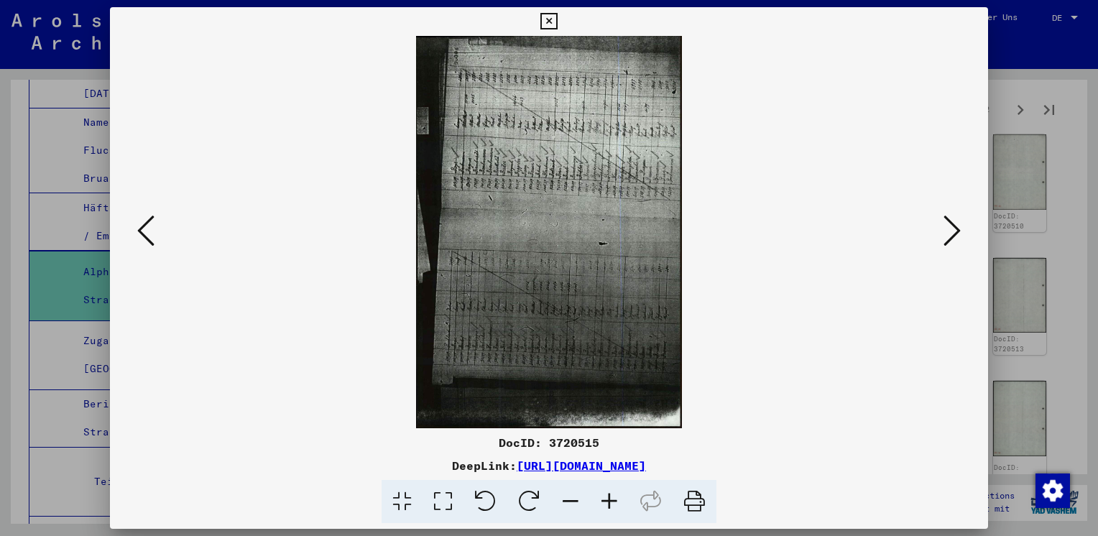
click at [961, 225] on button at bounding box center [952, 231] width 26 height 41
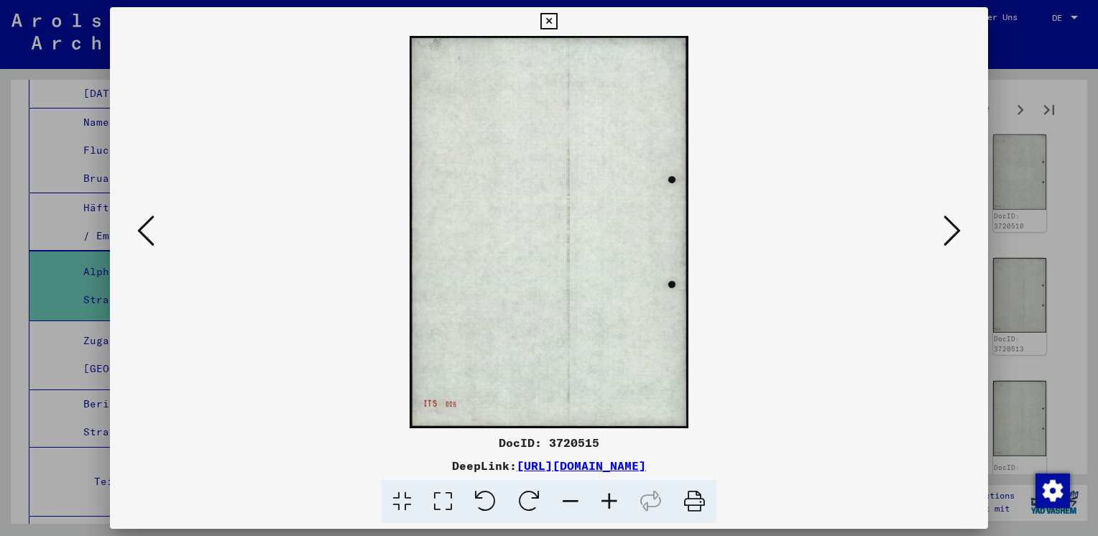
click at [961, 225] on button at bounding box center [952, 231] width 26 height 41
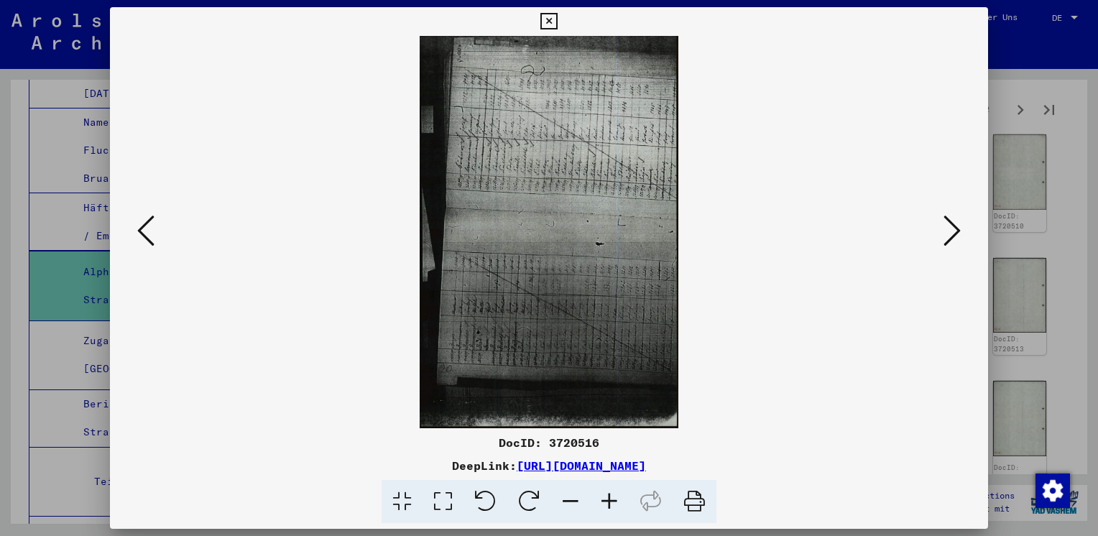
click at [961, 225] on button at bounding box center [952, 231] width 26 height 41
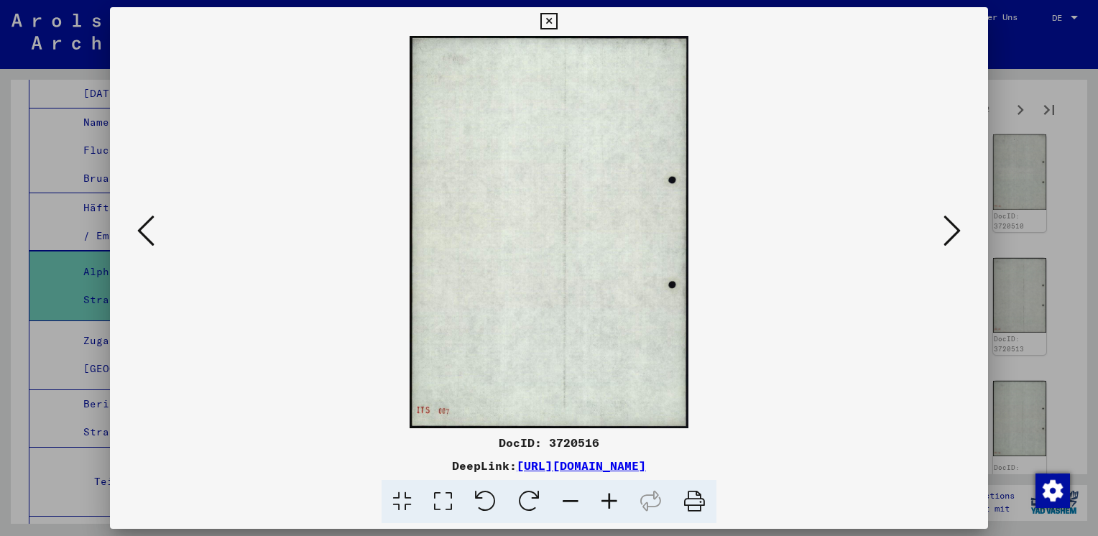
click at [961, 225] on button at bounding box center [952, 231] width 26 height 41
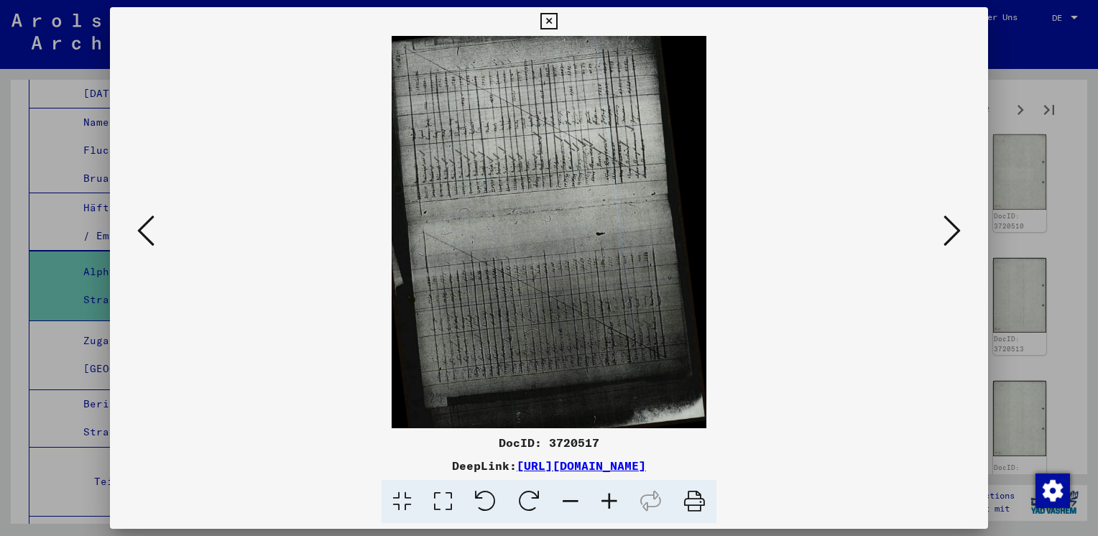
click at [551, 19] on icon at bounding box center [548, 21] width 17 height 17
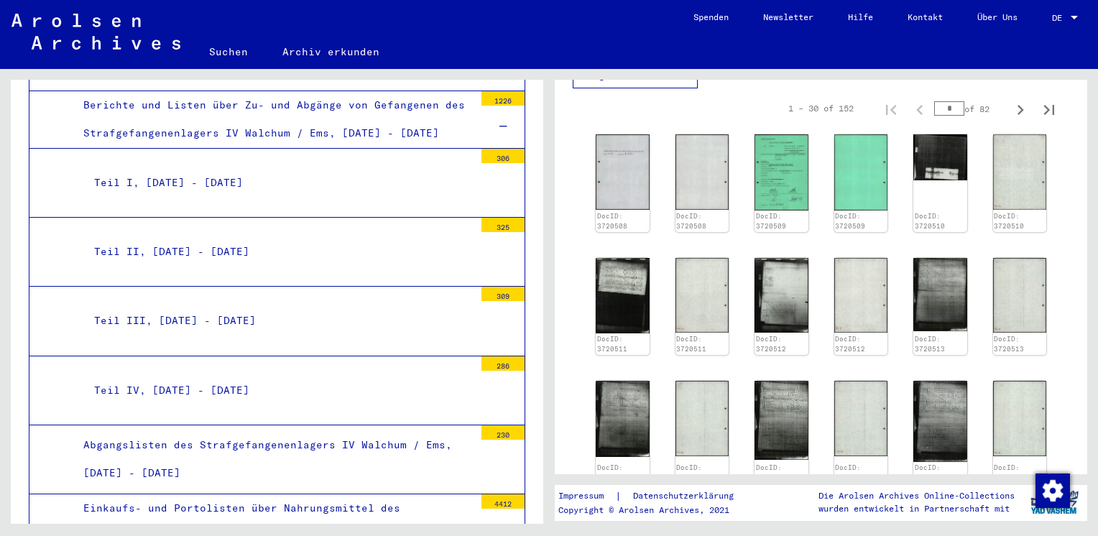
scroll to position [6836, 0]
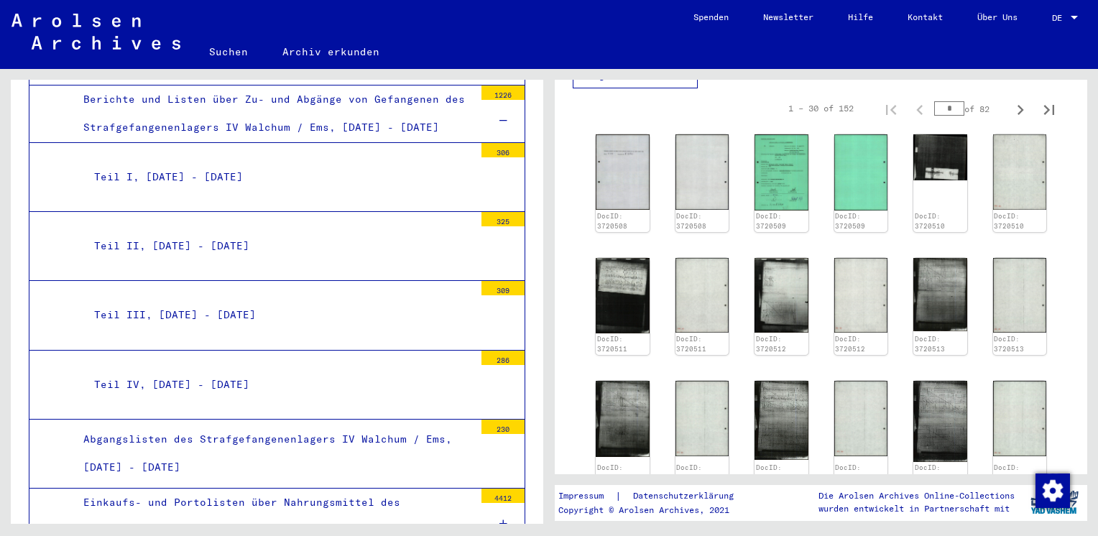
click at [414, 420] on mat-tree-node "Abgangslisten des Strafgefangenenlagers IV Walchum / Ems, [DATE] - [DATE] 230" at bounding box center [277, 454] width 496 height 69
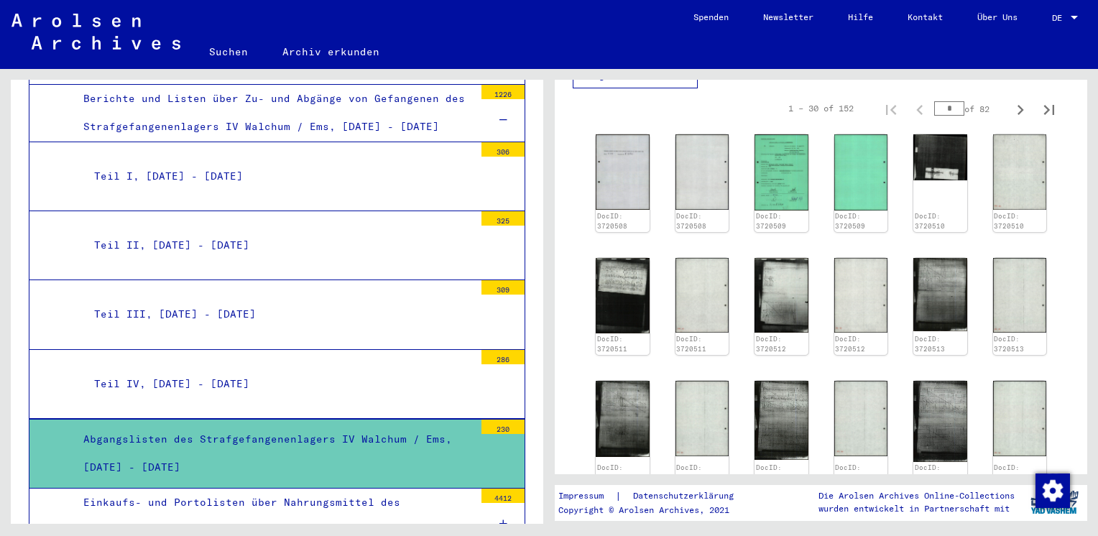
click at [481, 434] on div at bounding box center [502, 461] width 43 height 54
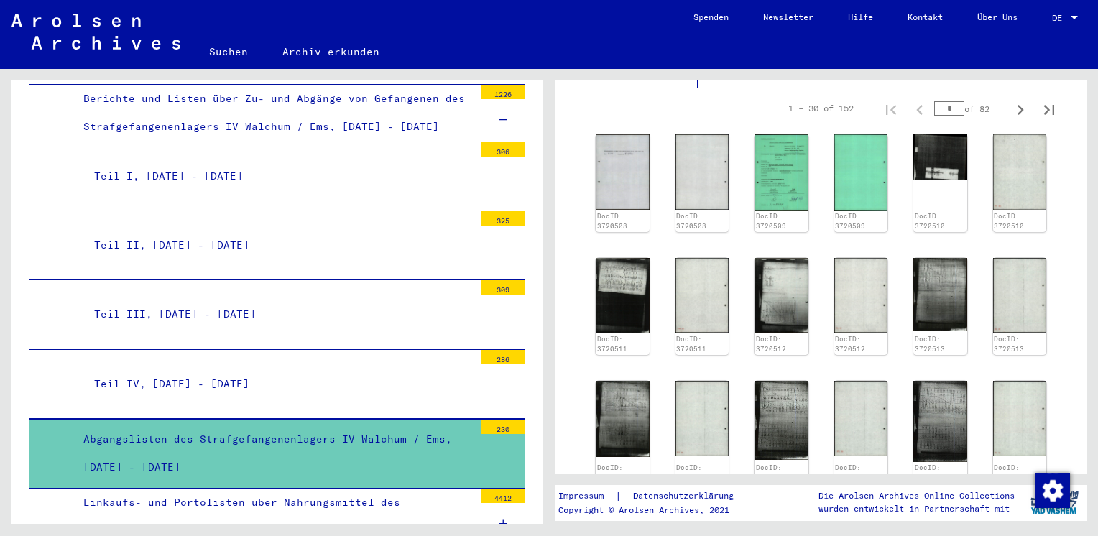
click at [481, 434] on div at bounding box center [502, 461] width 43 height 54
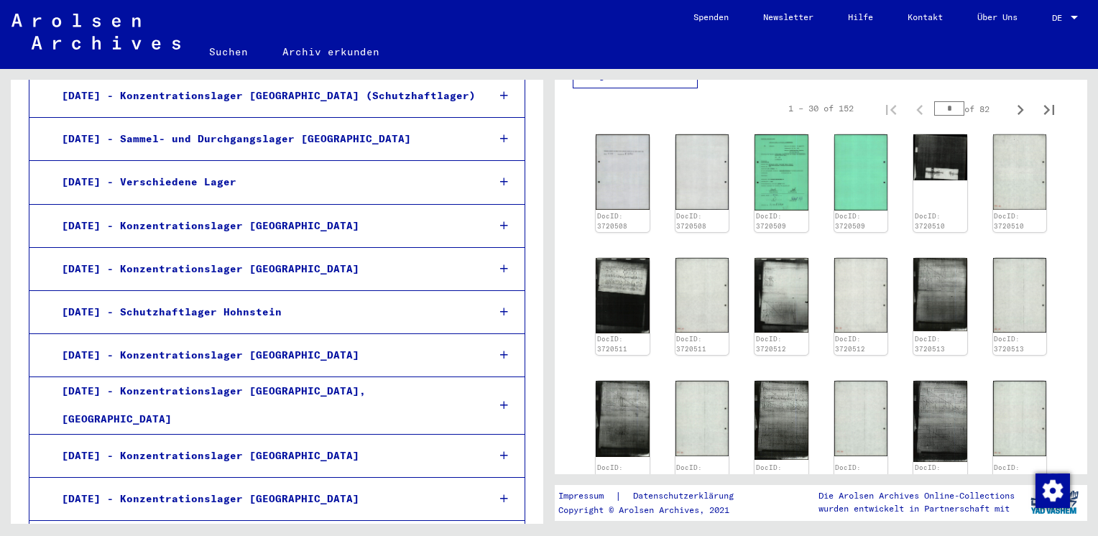
scroll to position [11287, 0]
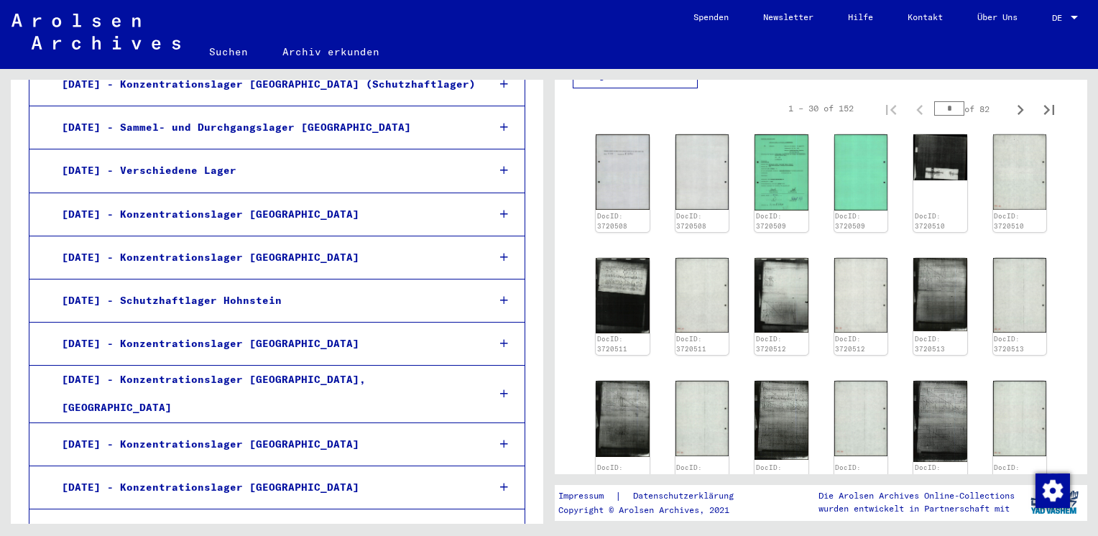
click at [483, 423] on div at bounding box center [504, 444] width 42 height 42
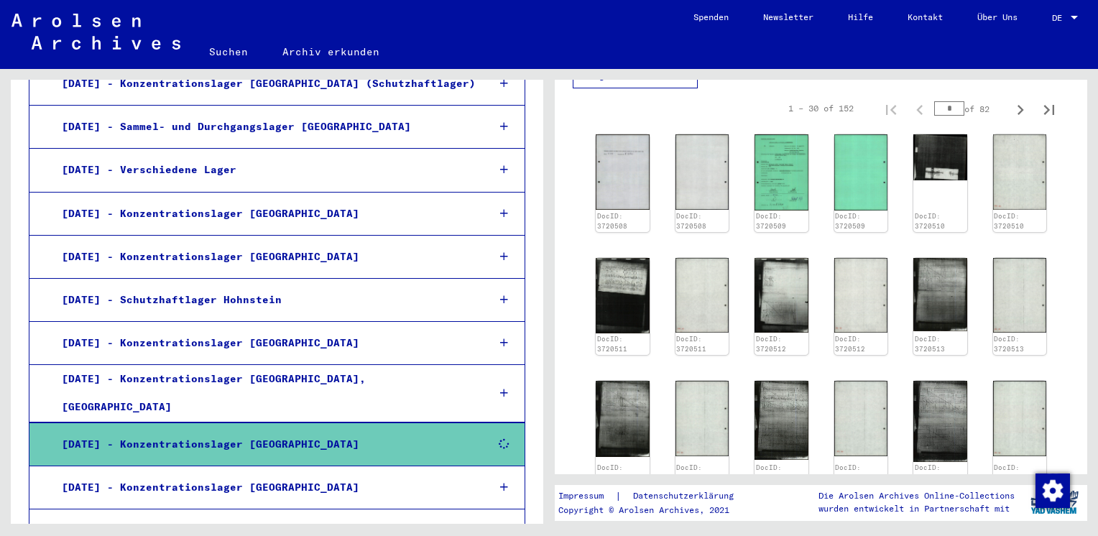
scroll to position [11286, 0]
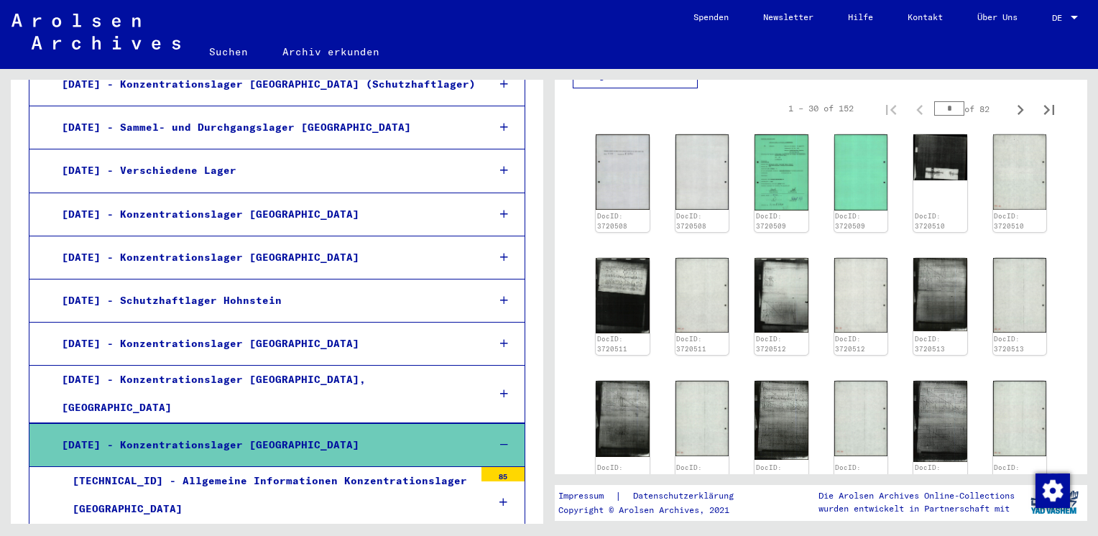
click at [443, 467] on div "[TECHNICAL_ID] - Allgemeine Informationen Konzentrationslager [GEOGRAPHIC_DATA]" at bounding box center [268, 495] width 412 height 56
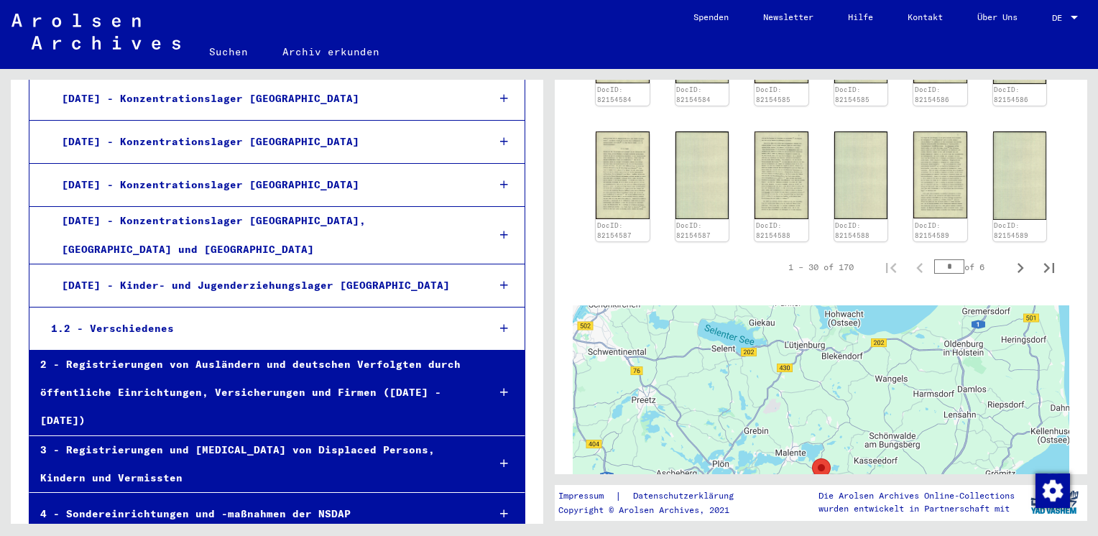
scroll to position [11932, 0]
